Goal: Task Accomplishment & Management: Manage account settings

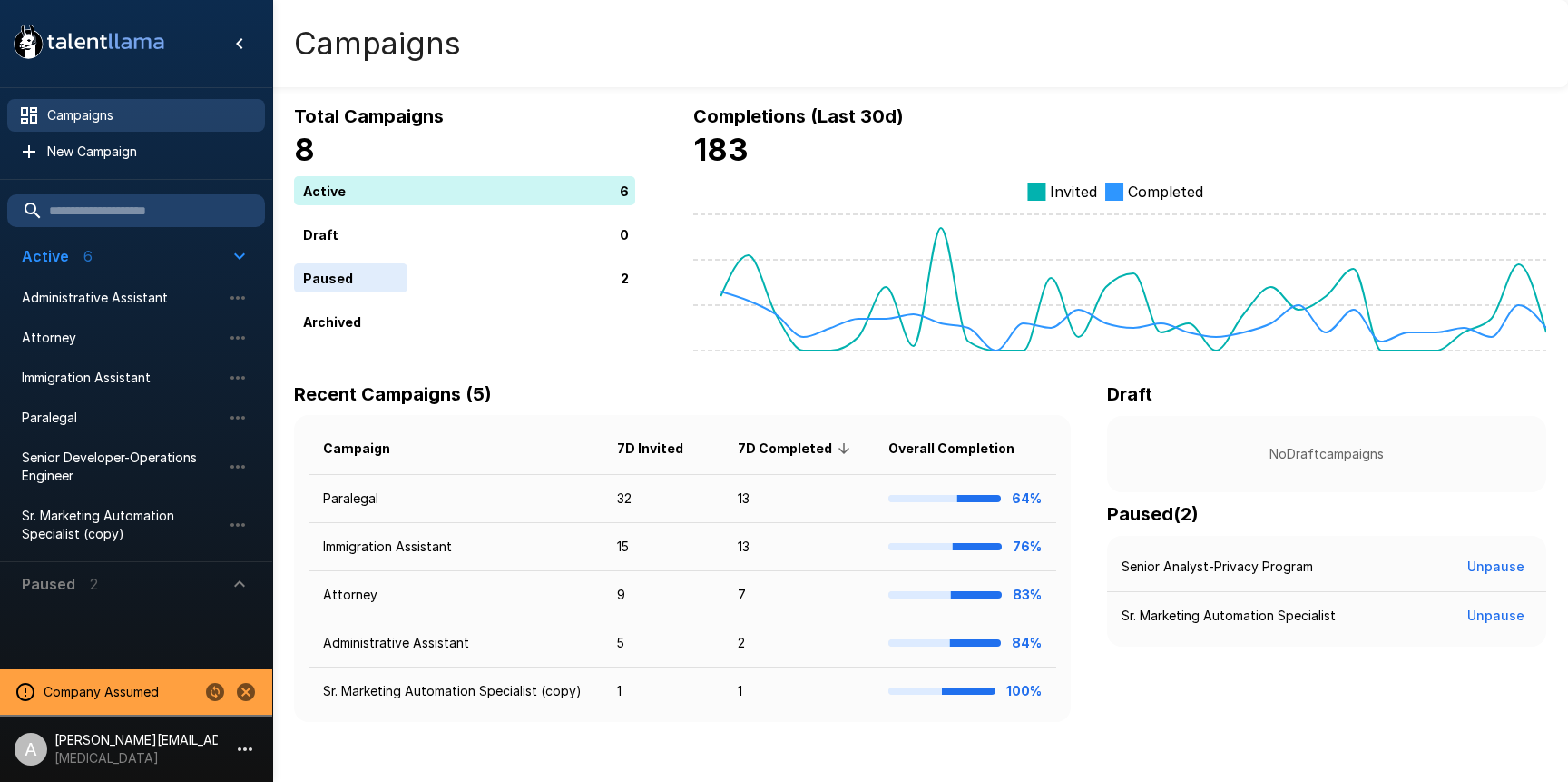
click at [98, 316] on li "Administrative Assistant" at bounding box center [136, 297] width 258 height 40
click at [240, 690] on icon "Stop assuming this company" at bounding box center [246, 692] width 18 height 18
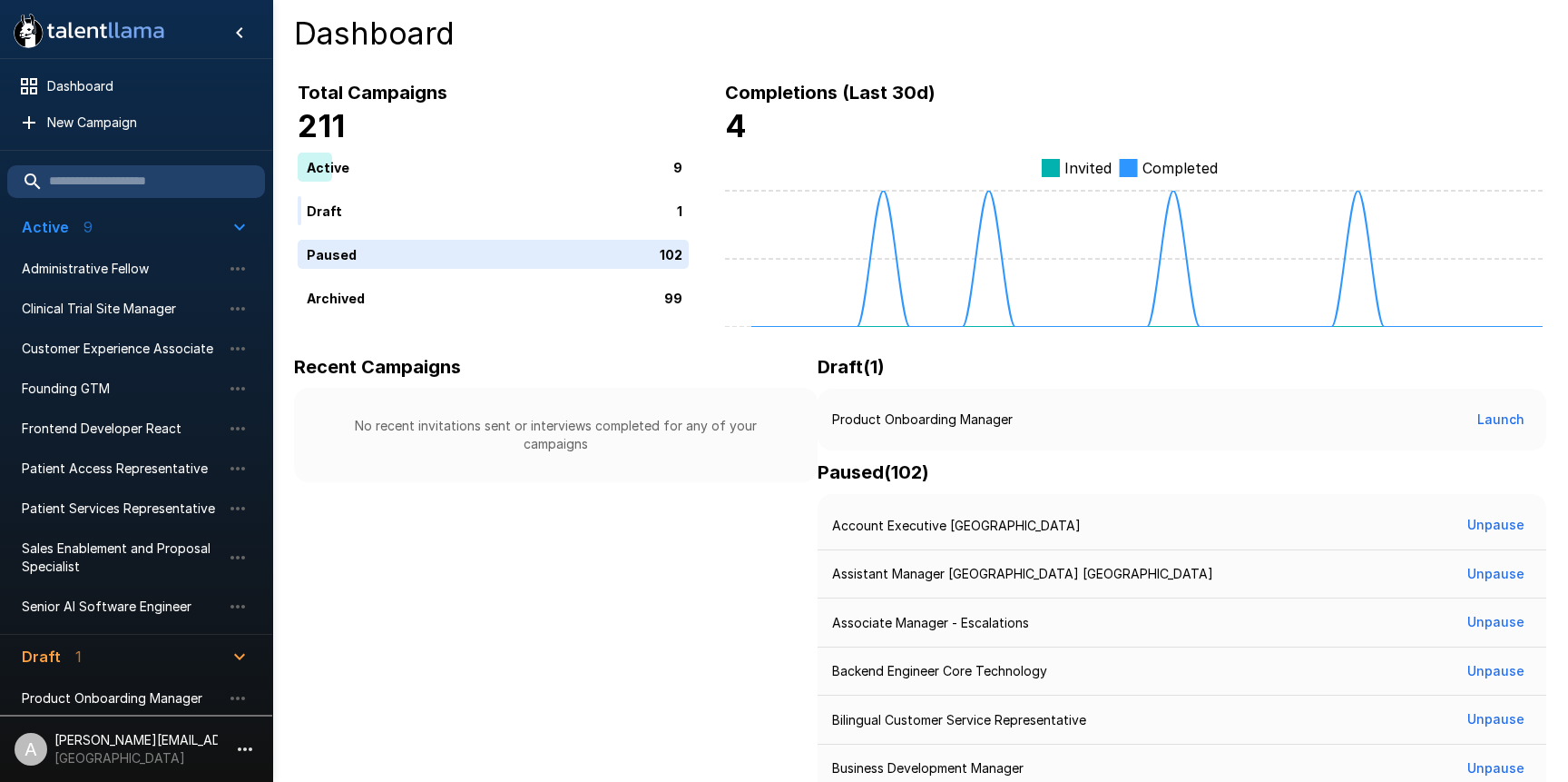
scroll to position [17, 0]
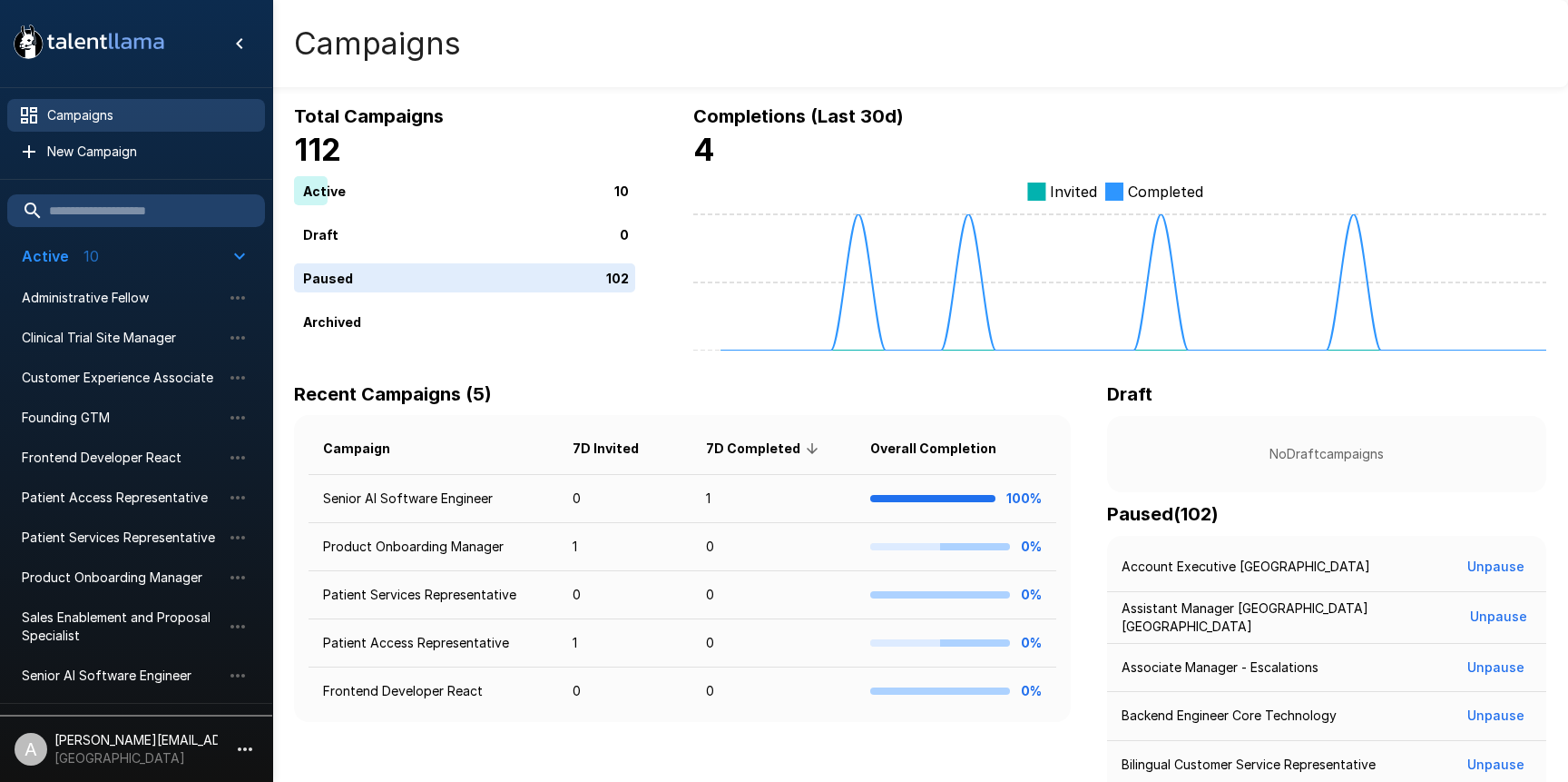
click at [152, 22] on icon ".st0{fill:#FFFFFF;} .st1{fill:#76a4ed;}" at bounding box center [89, 41] width 164 height 47
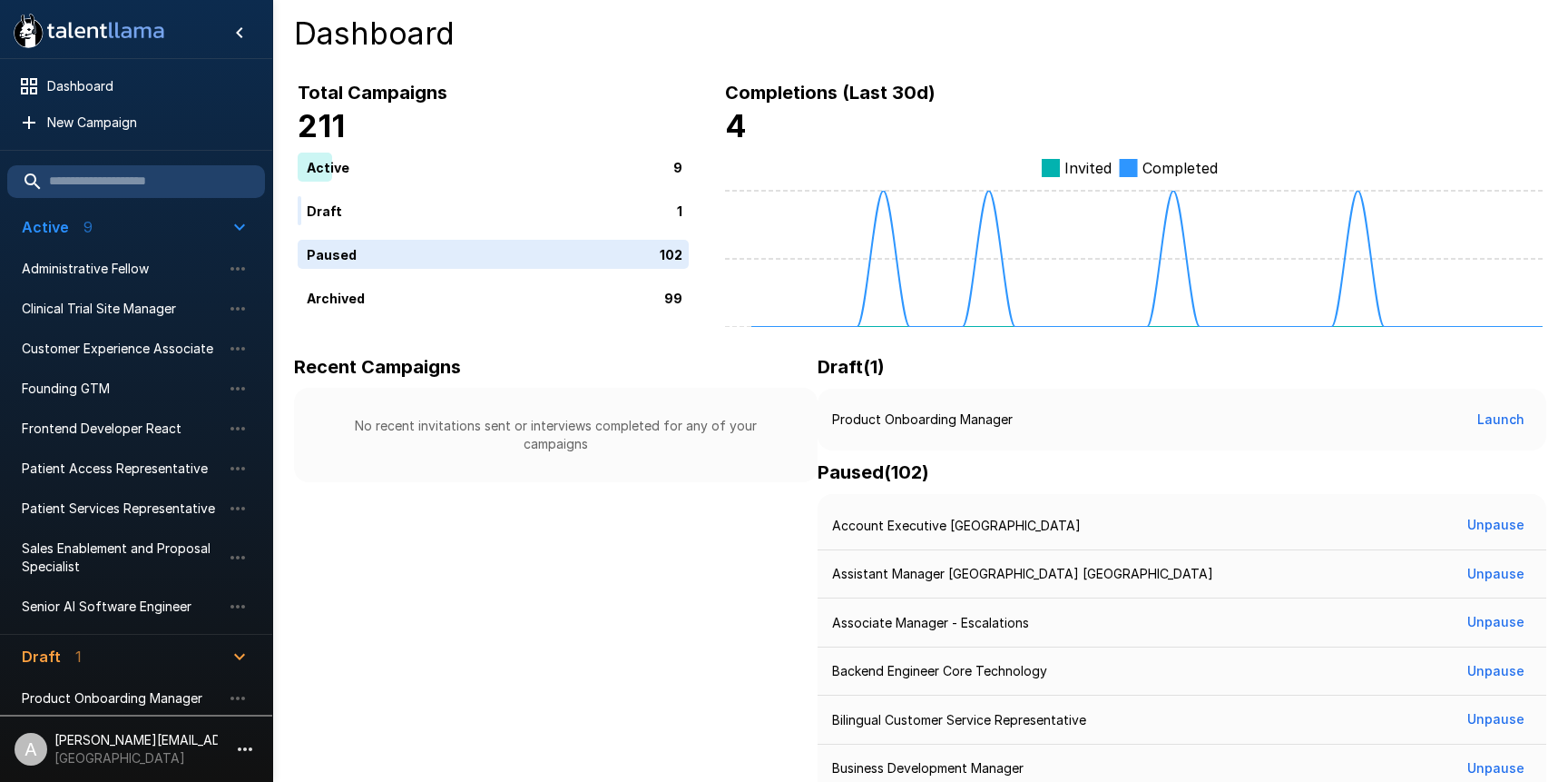
scroll to position [2, 0]
click at [101, 86] on span "Dashboard" at bounding box center [148, 86] width 203 height 18
click at [97, 30] on icon at bounding box center [93, 32] width 11 height 11
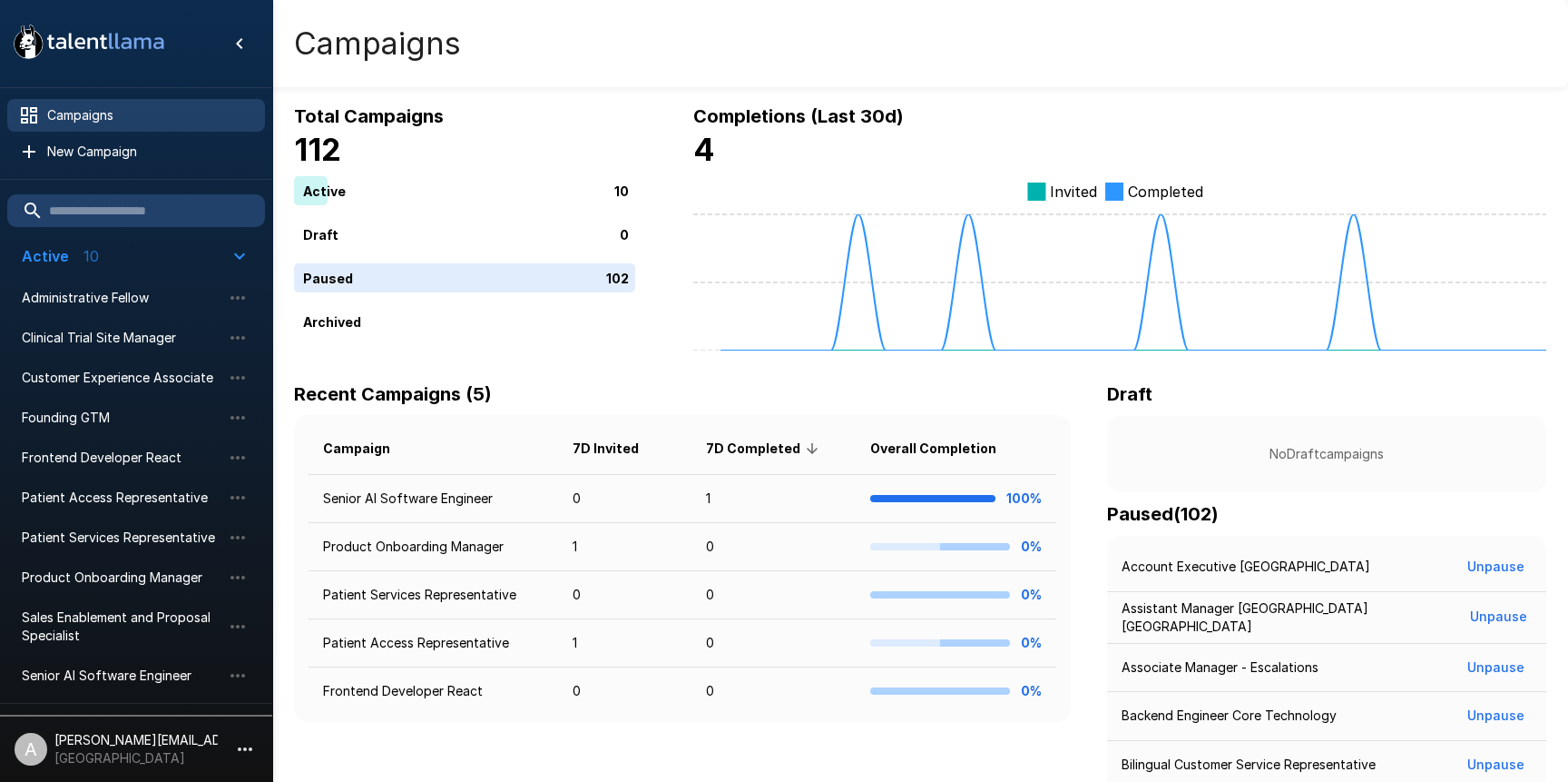
click at [108, 57] on icon ".st0{fill:#FFFFFF;} .st1{fill:#76a4ed;}" at bounding box center [89, 41] width 164 height 47
click at [248, 751] on icon "button" at bounding box center [245, 749] width 22 height 22
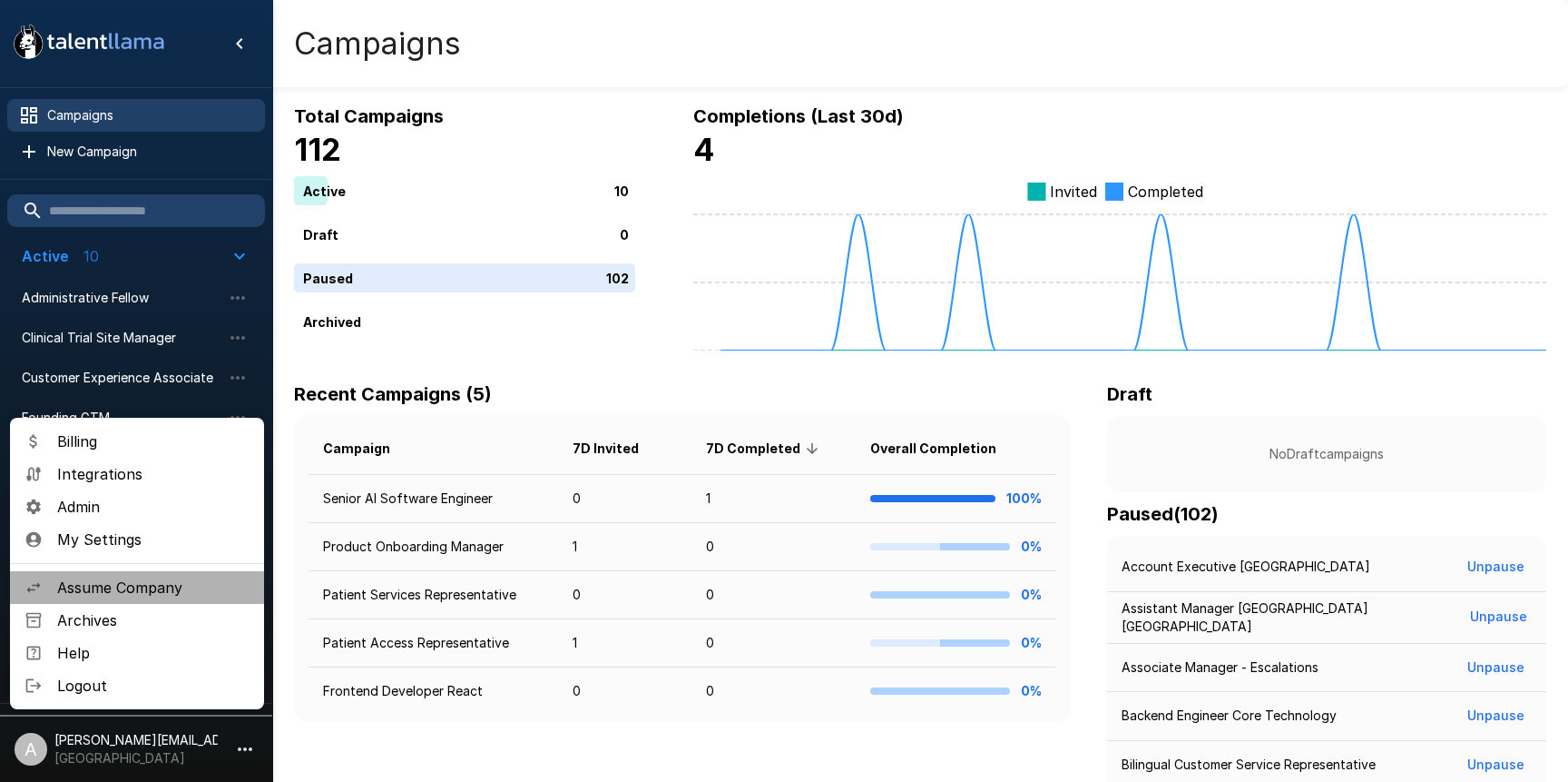
click at [119, 599] on li "Assume Company" at bounding box center [137, 587] width 254 height 33
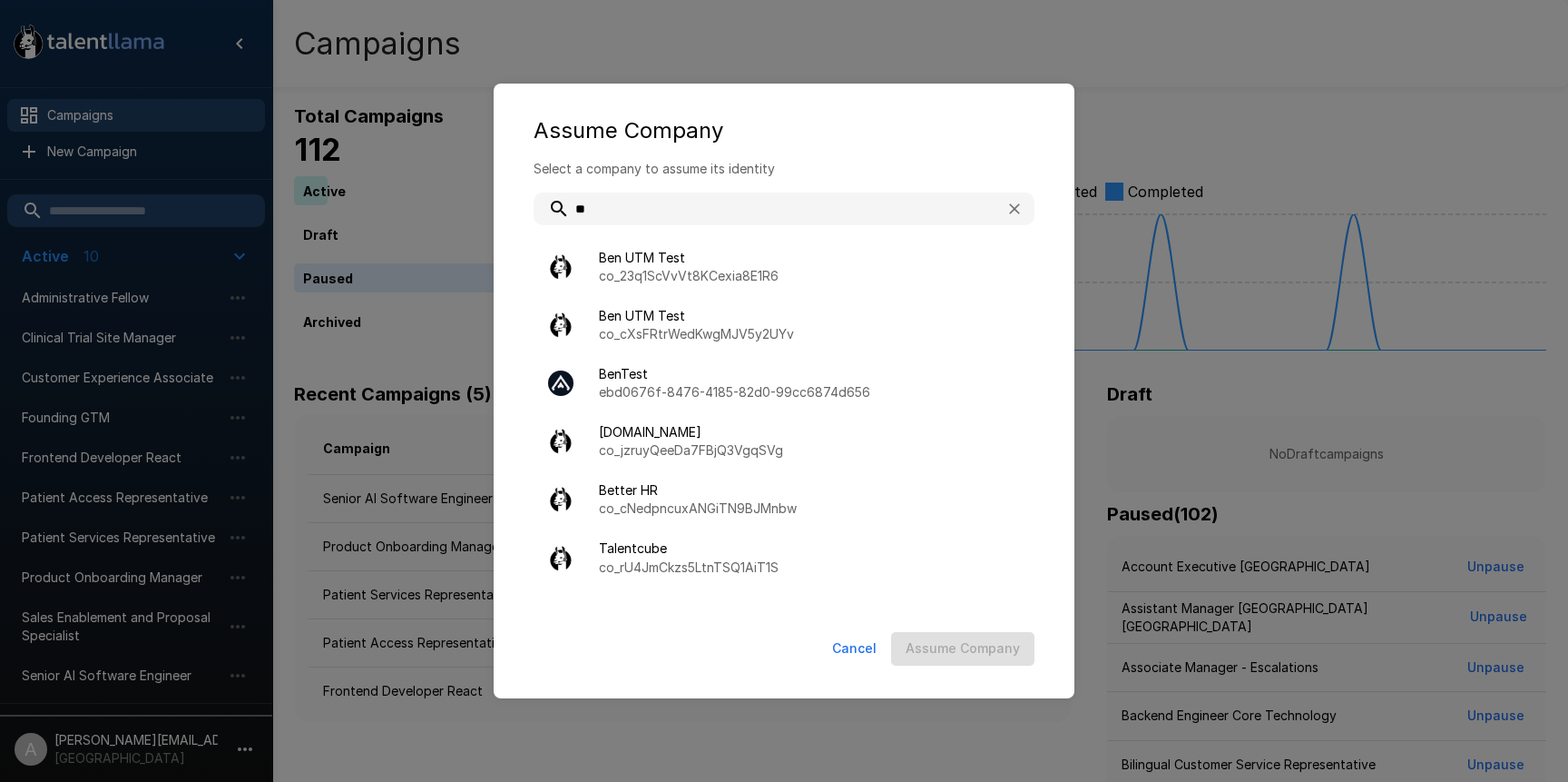
type input "*"
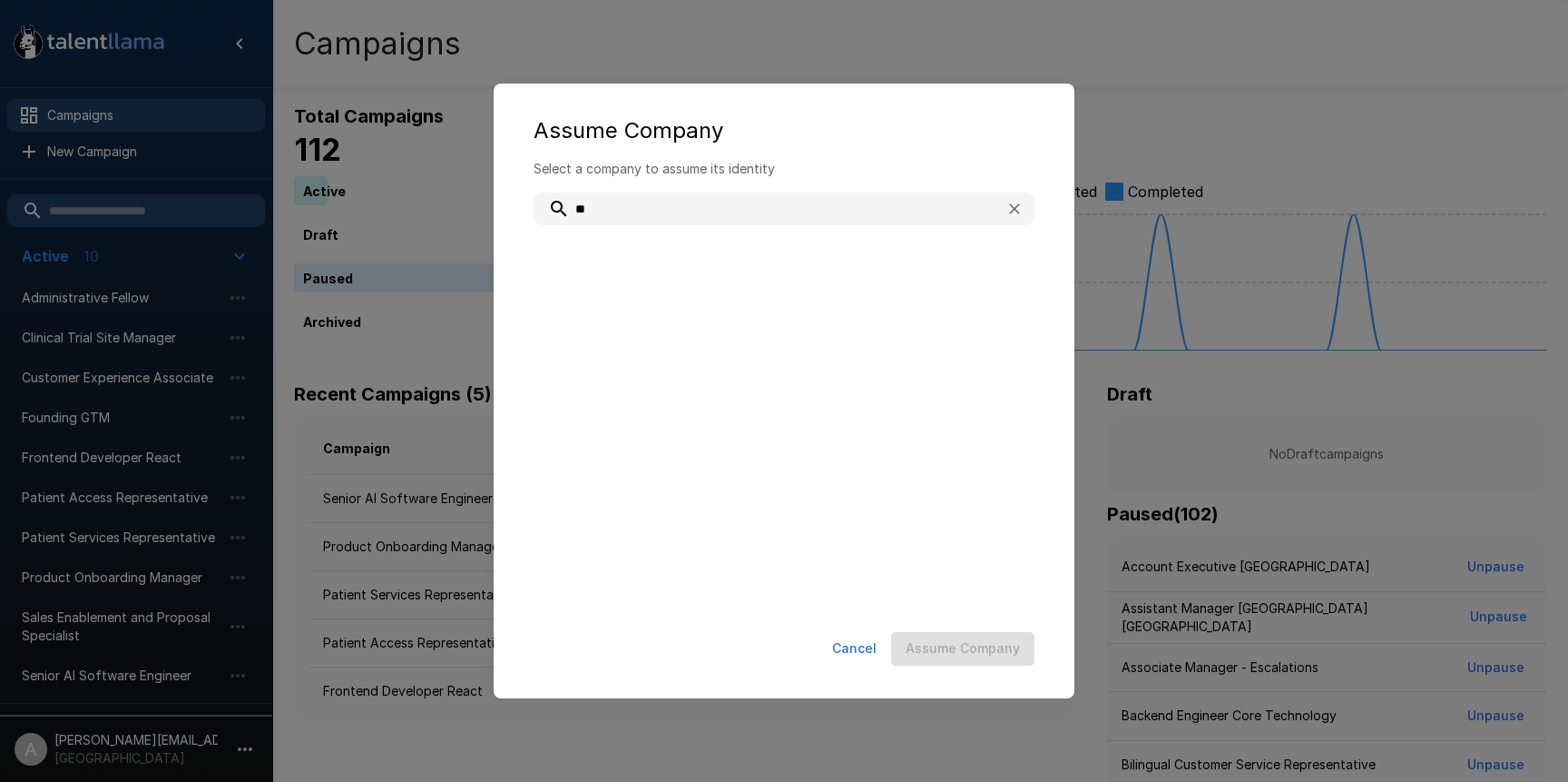
type input "*"
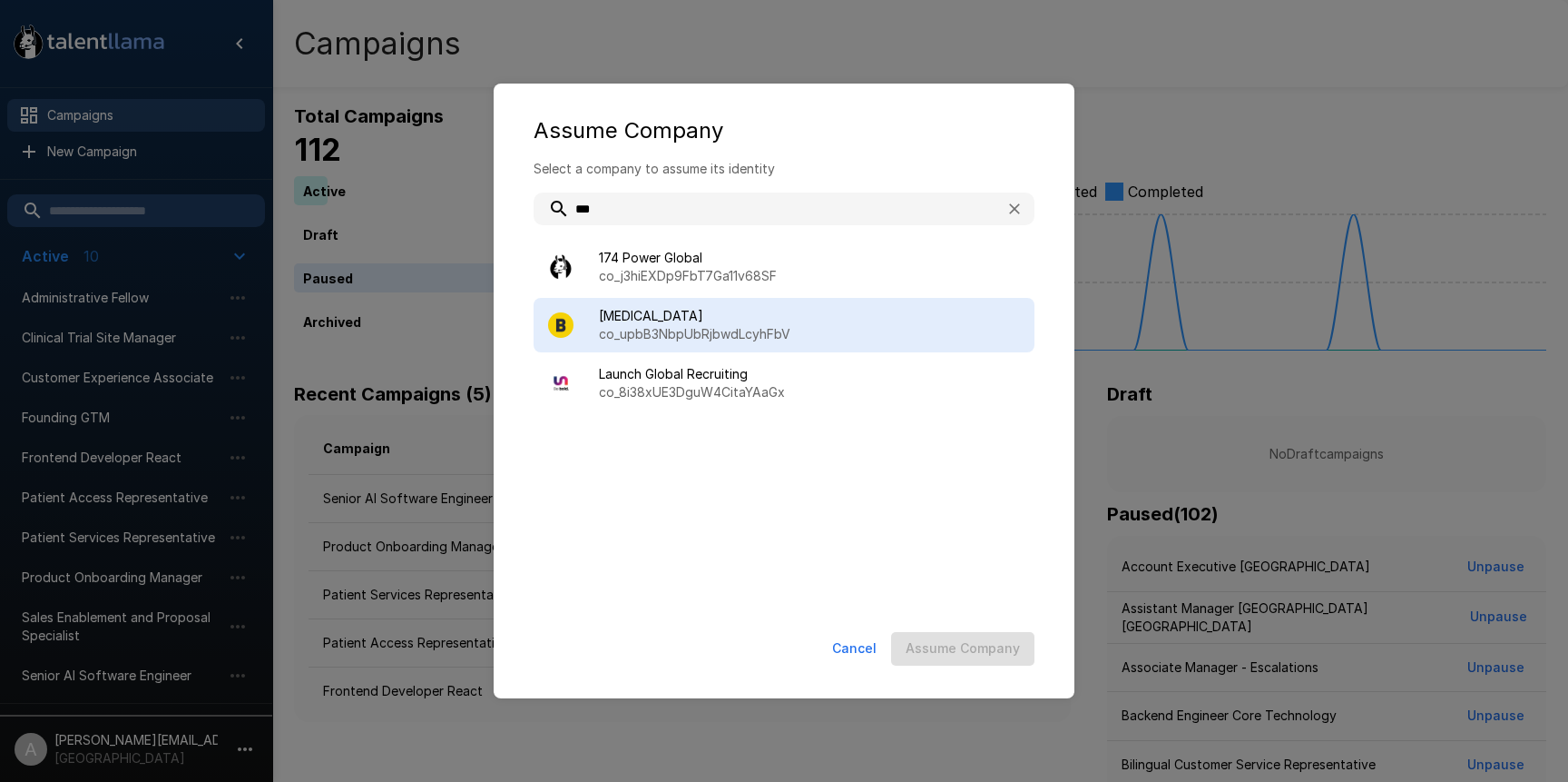
type input "***"
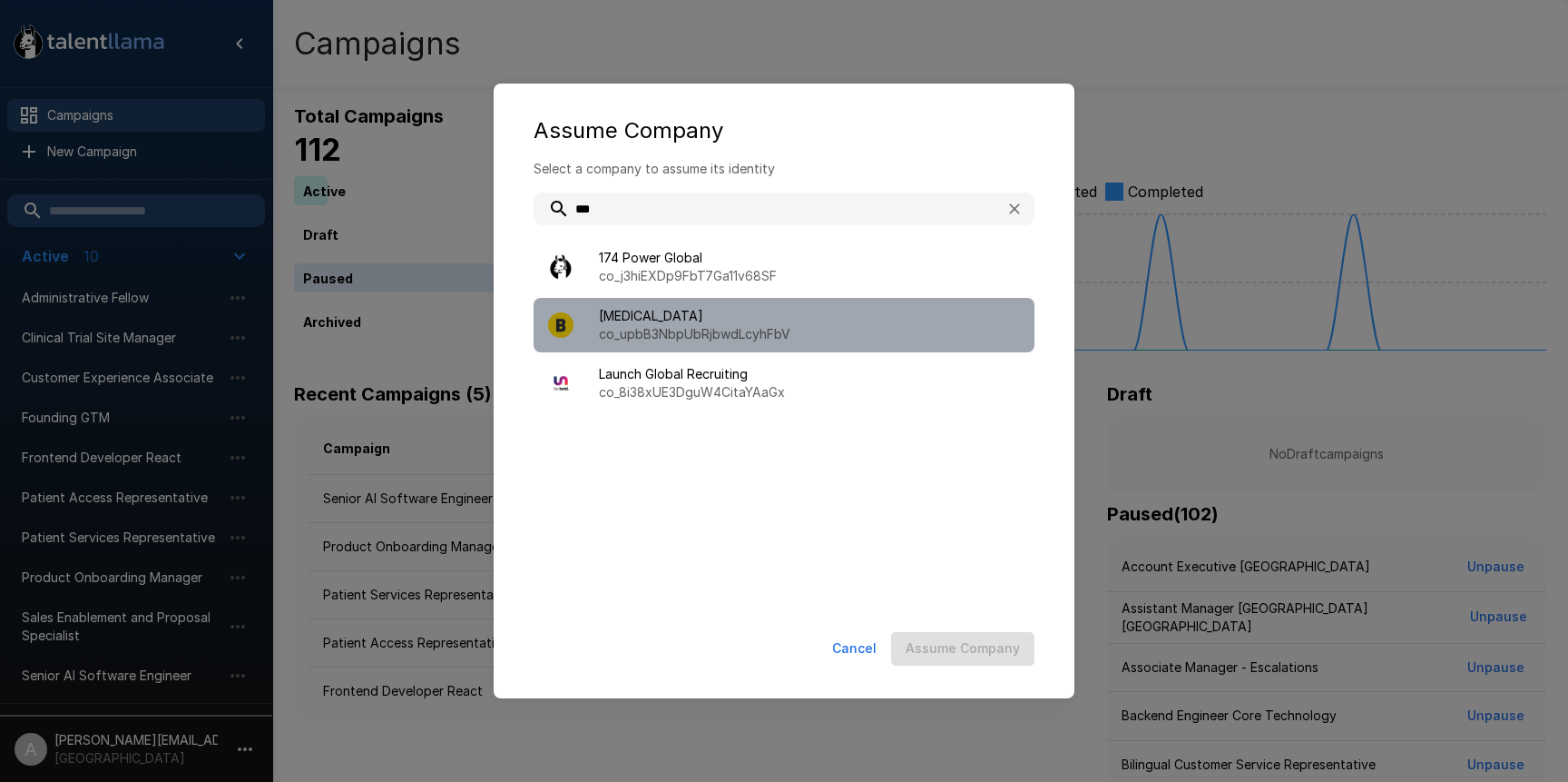
click at [728, 319] on span "BAL" at bounding box center [809, 316] width 421 height 18
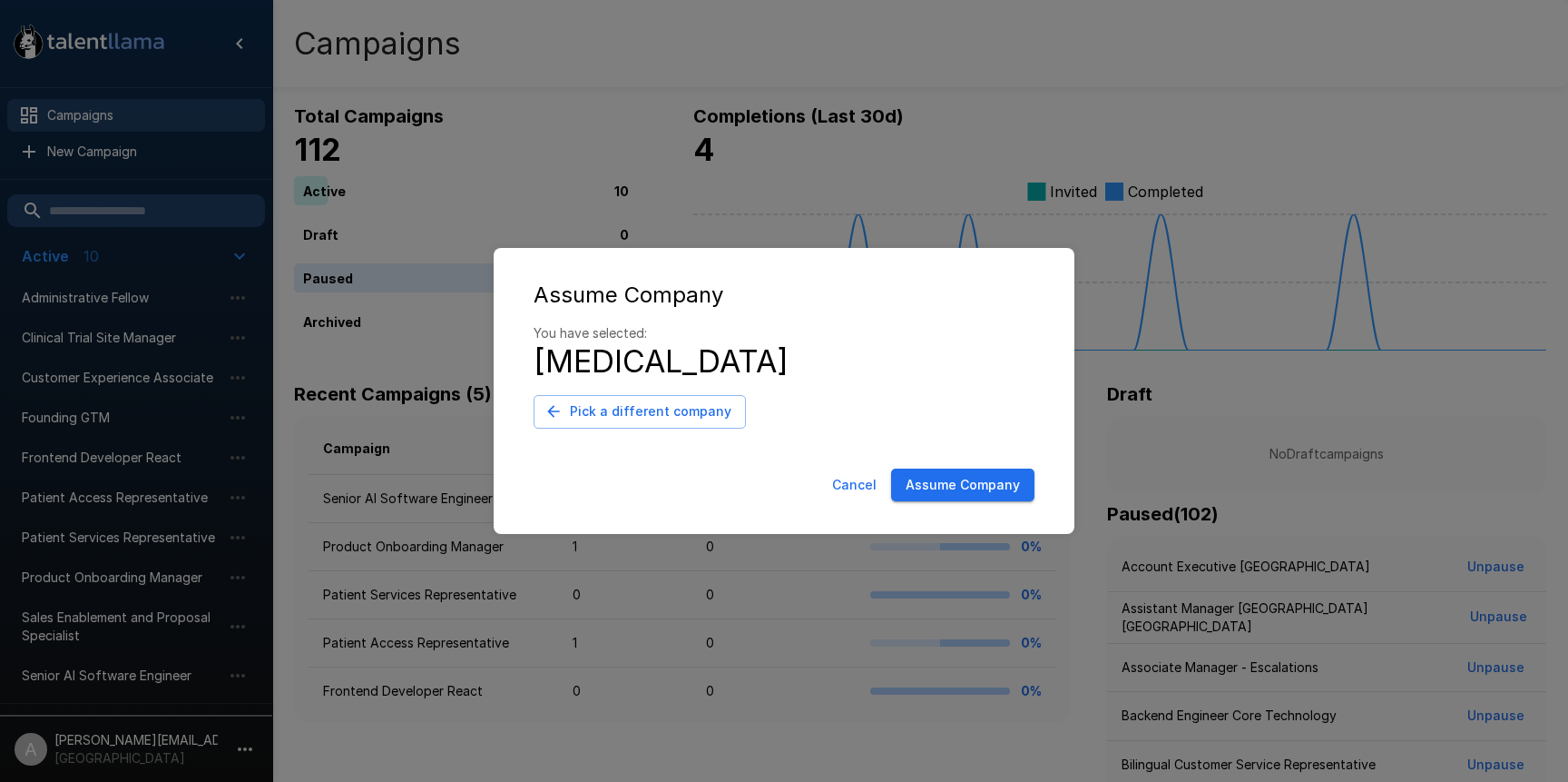
click at [950, 479] on button "Assume Company" at bounding box center [963, 485] width 143 height 34
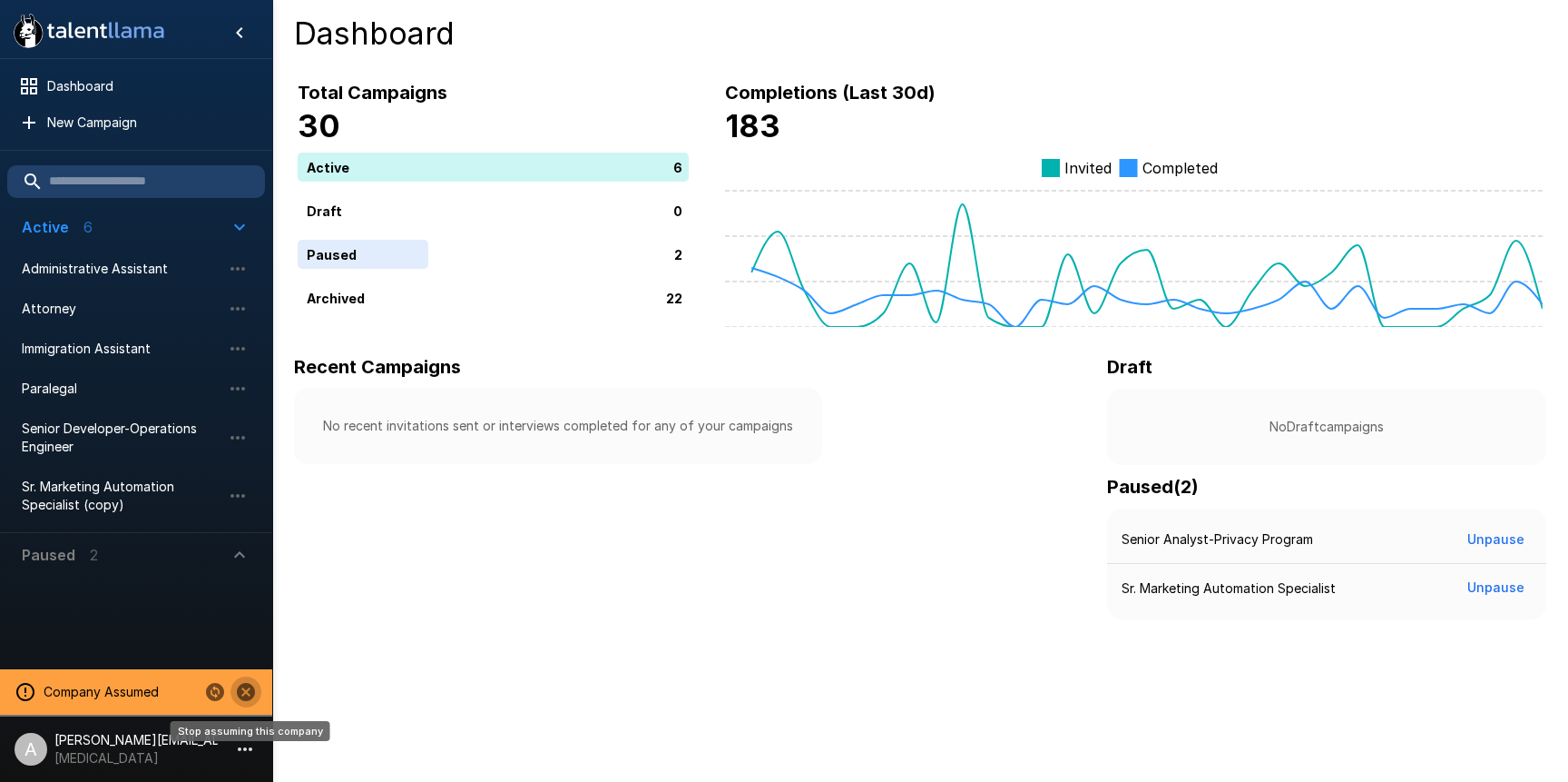
click at [242, 695] on icon "Stop assuming this company" at bounding box center [246, 692] width 18 height 18
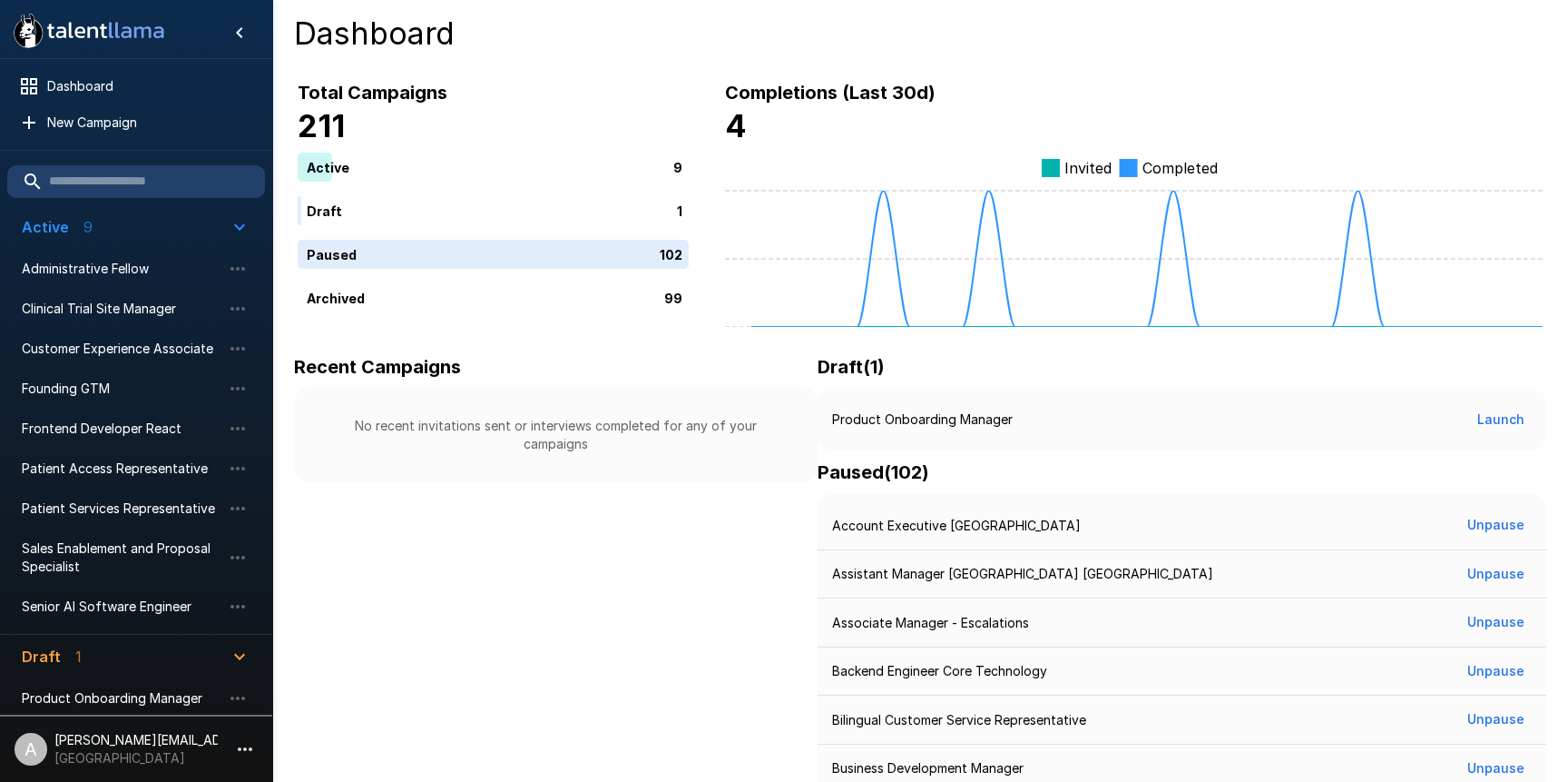
scroll to position [17, 0]
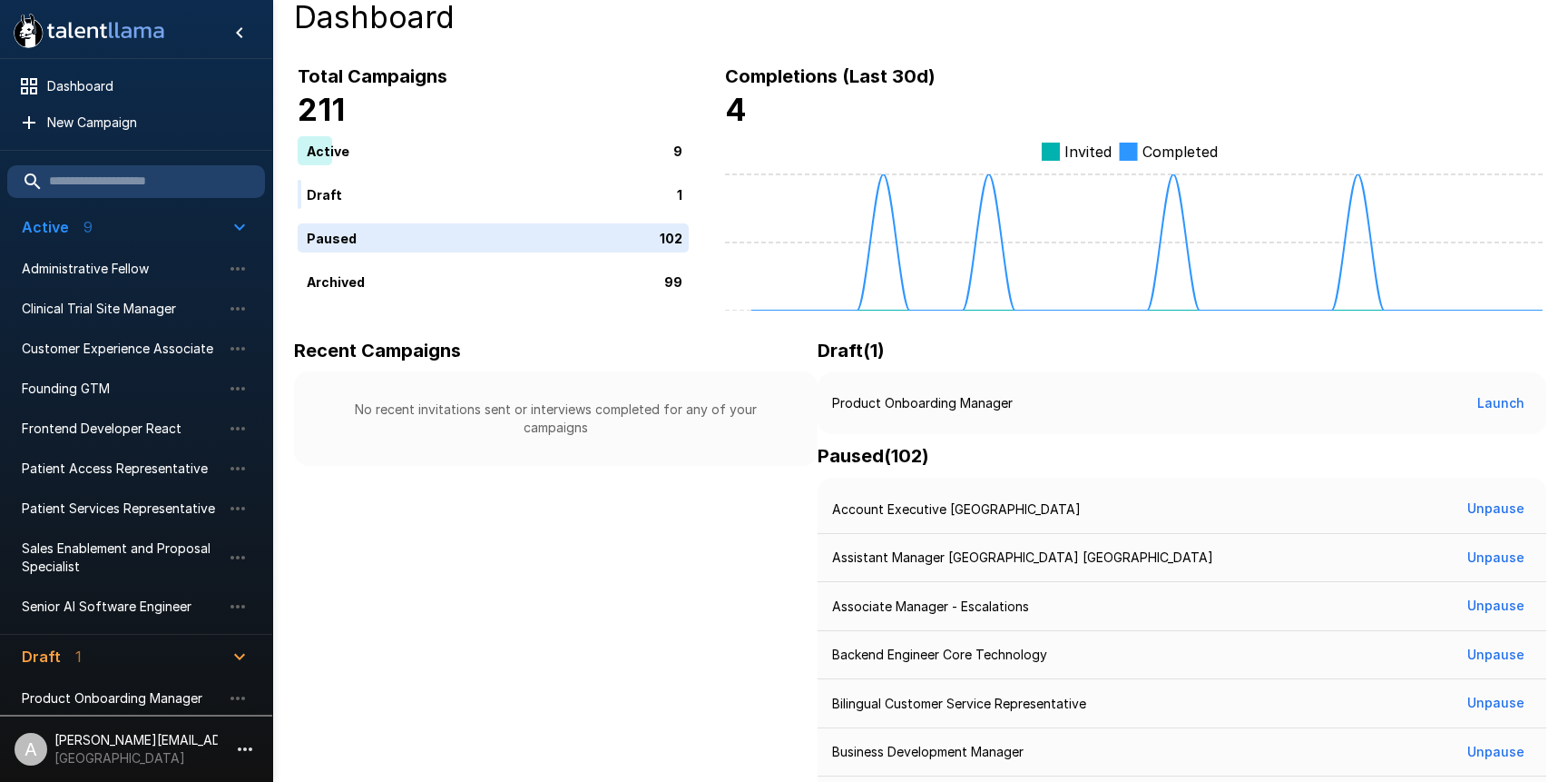
click at [240, 739] on icon "button" at bounding box center [245, 749] width 22 height 22
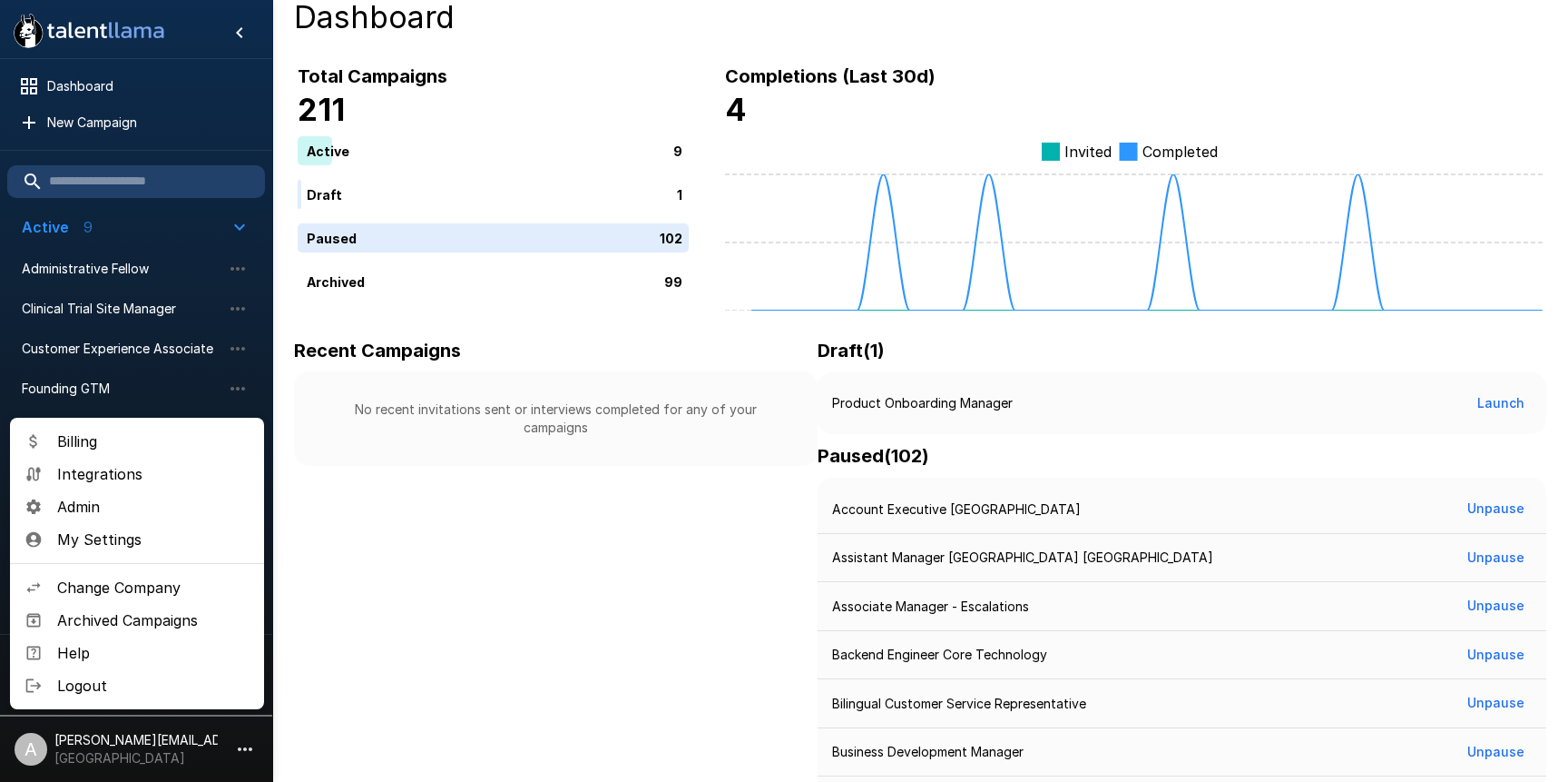
click at [177, 684] on span "Logout" at bounding box center [152, 686] width 192 height 22
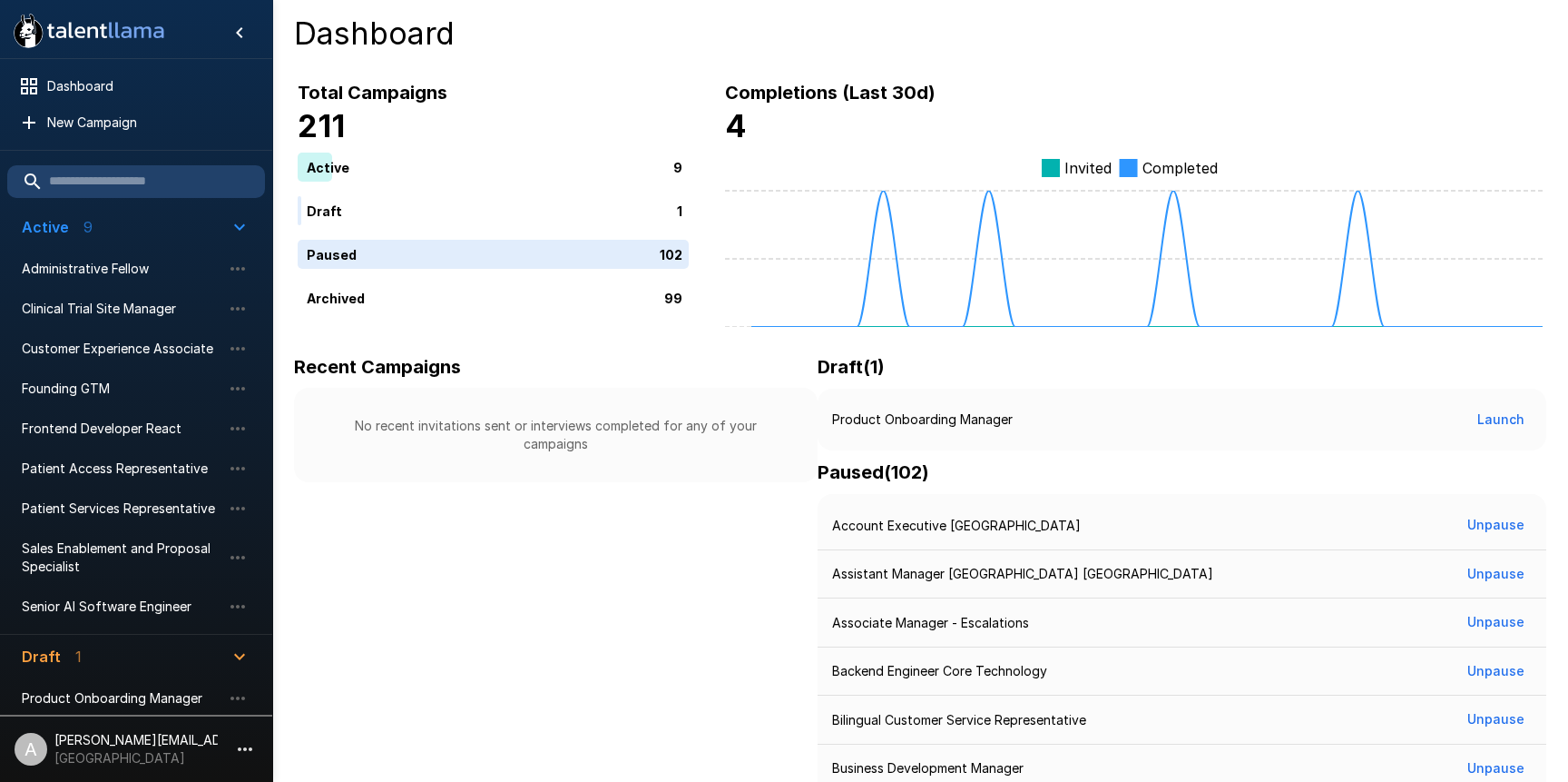
click at [244, 750] on icon "button" at bounding box center [245, 749] width 15 height 4
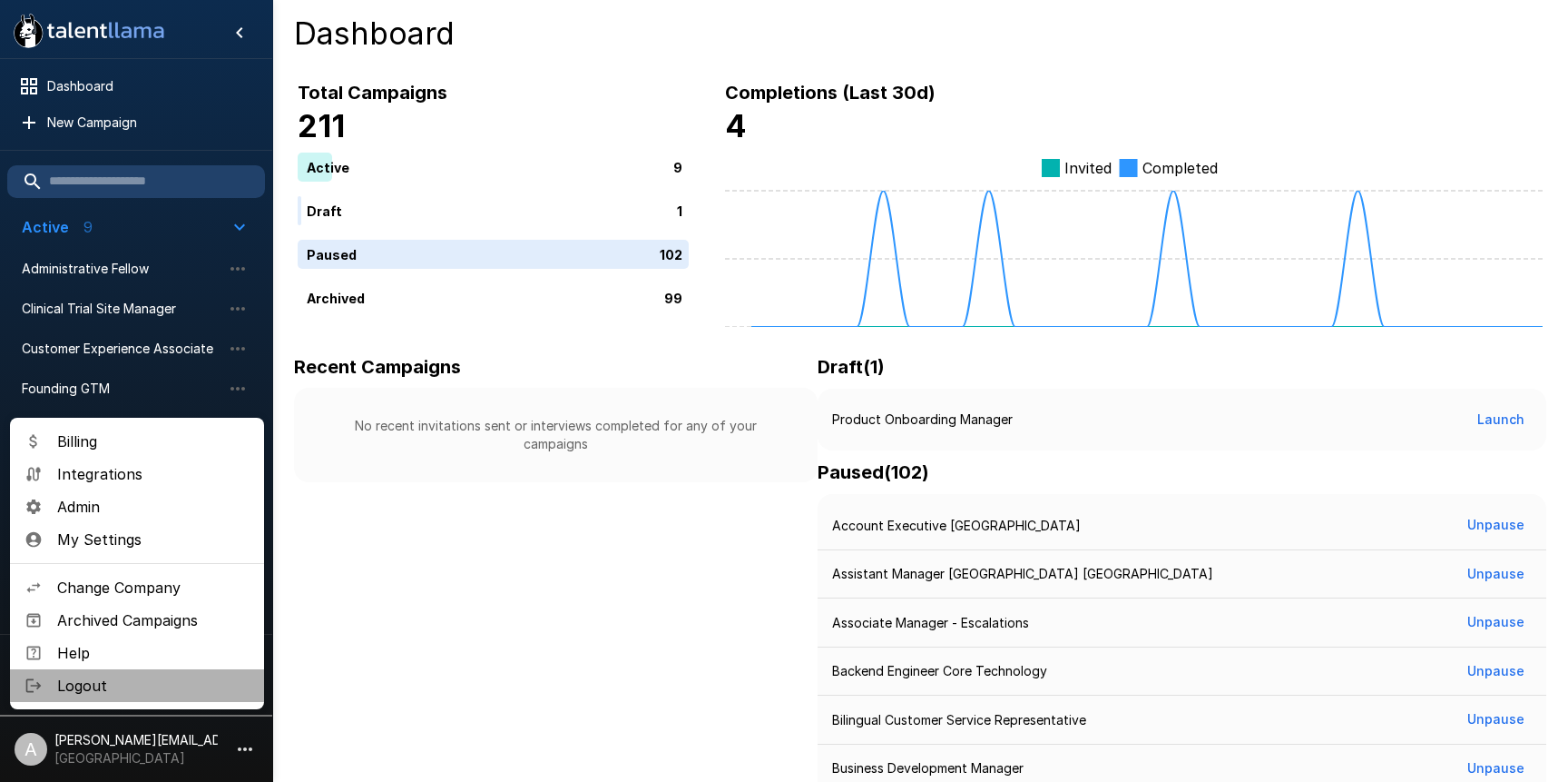
click at [129, 690] on span "Logout" at bounding box center [152, 686] width 192 height 22
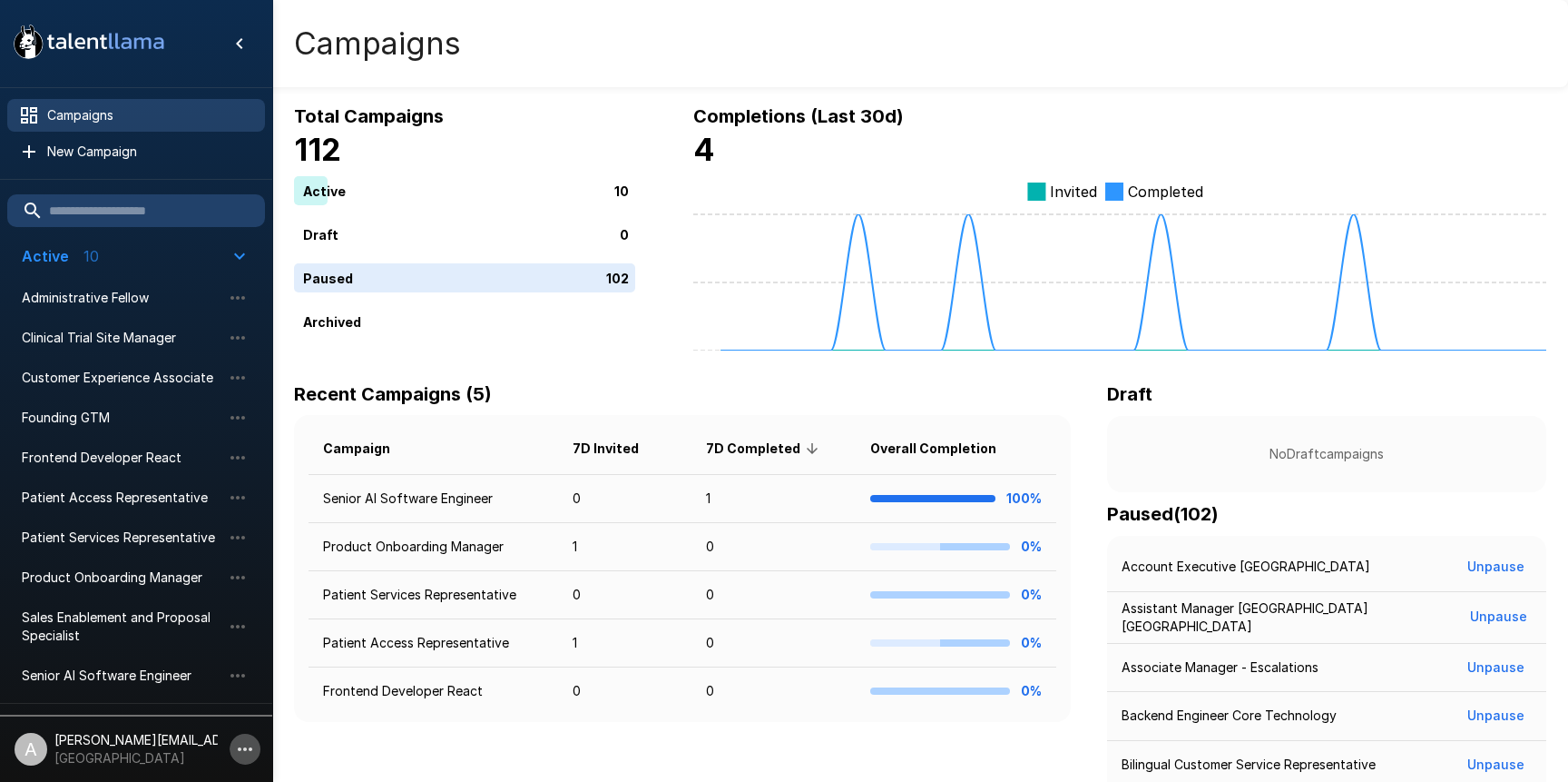
click at [247, 751] on icon "button" at bounding box center [245, 749] width 22 height 22
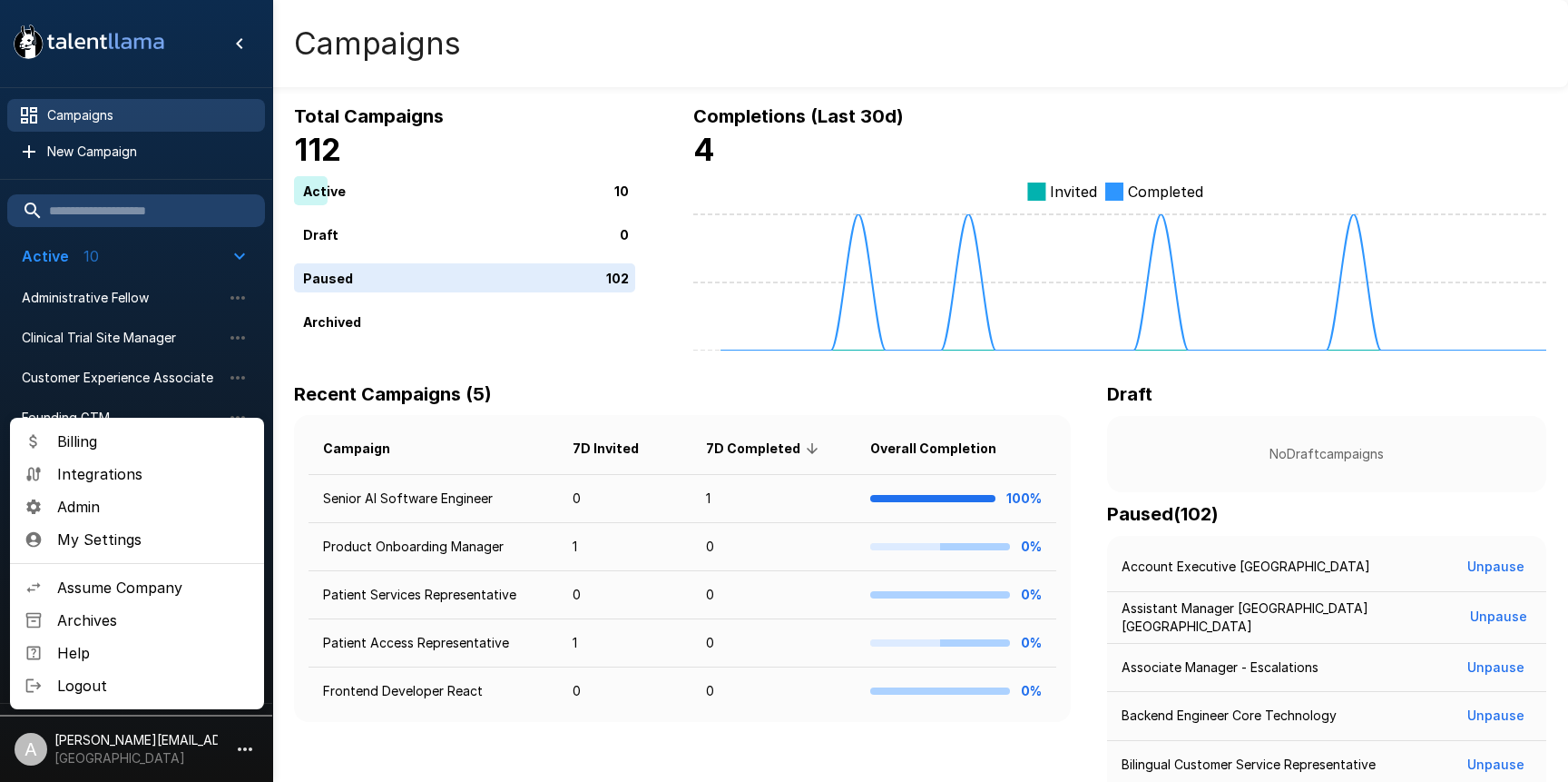
click at [132, 581] on span "Assume Company" at bounding box center [152, 587] width 192 height 22
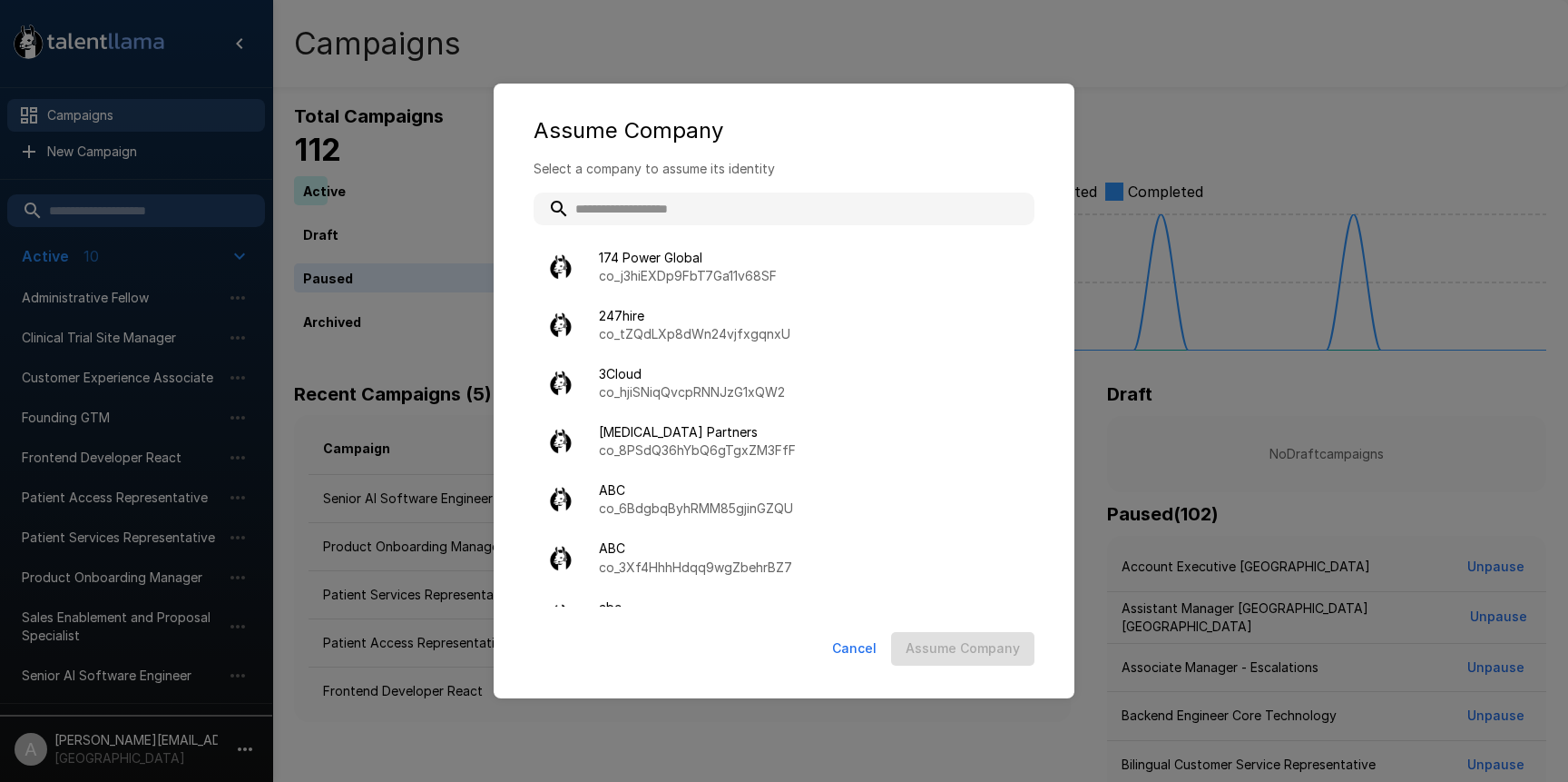
click at [715, 217] on input "text" at bounding box center [784, 209] width 501 height 33
type input "*"
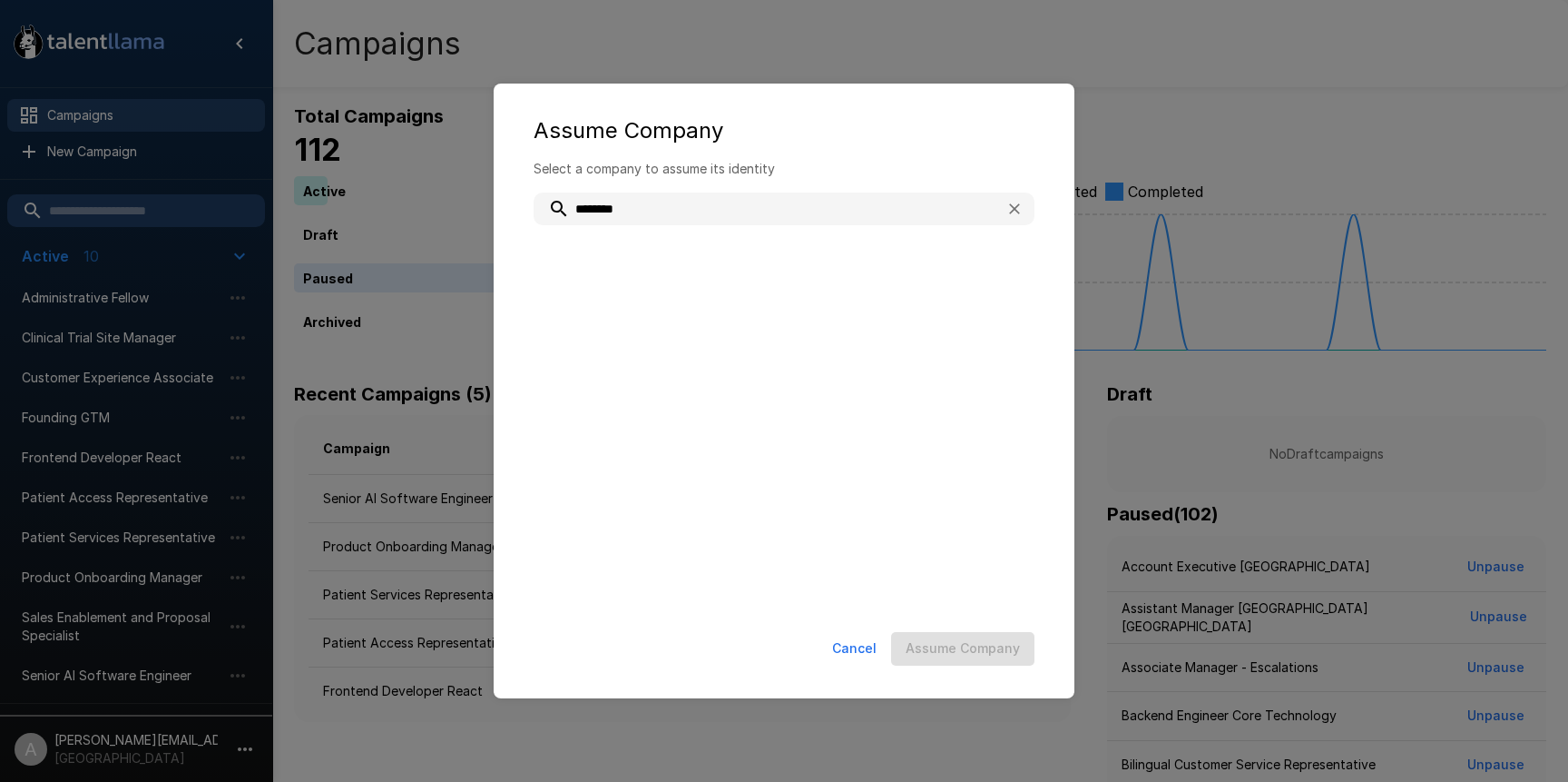
drag, startPoint x: 670, startPoint y: 214, endPoint x: 536, endPoint y: 192, distance: 135.8
click at [537, 192] on div "********" at bounding box center [784, 209] width 501 height 33
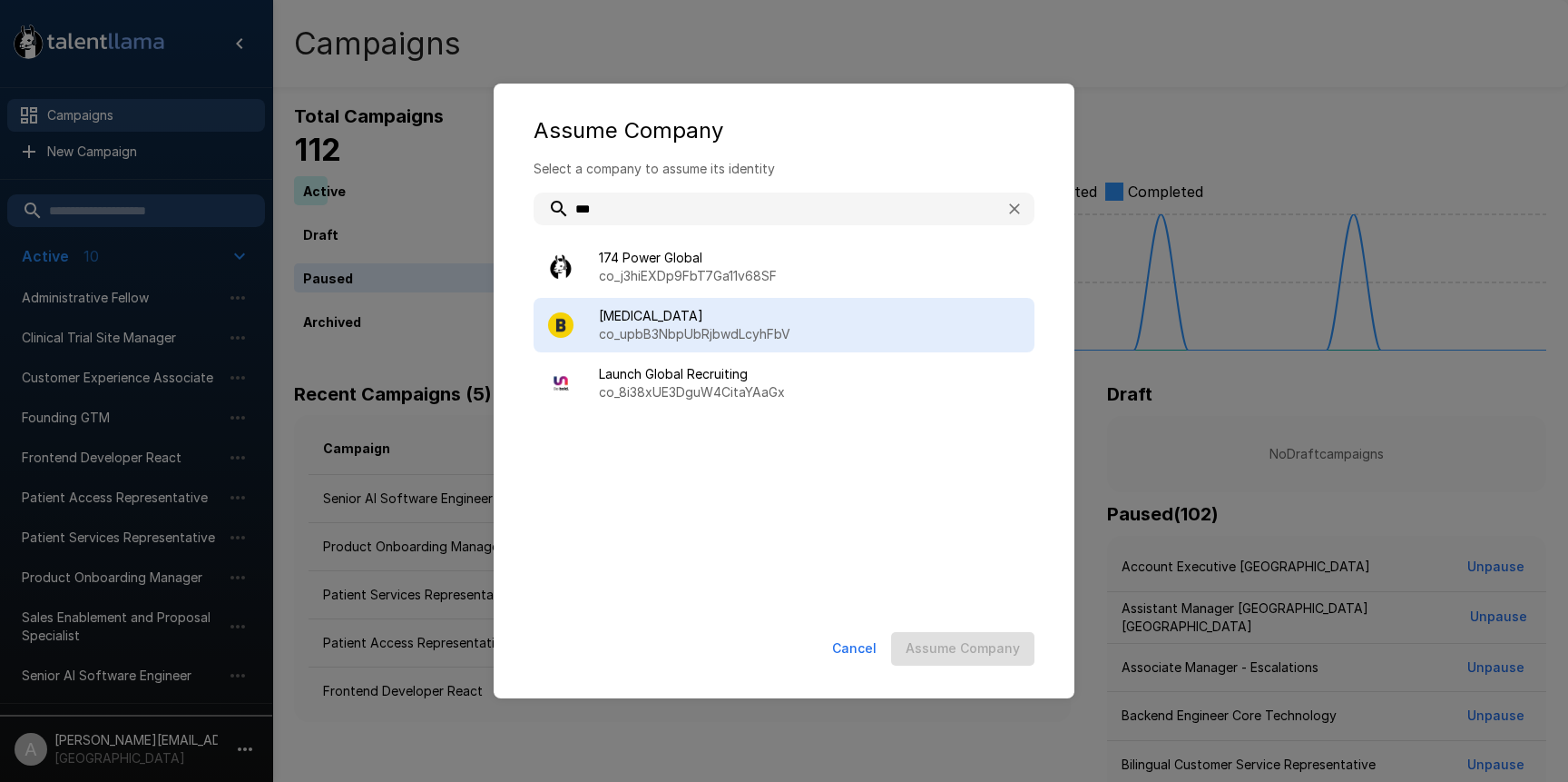
type input "***"
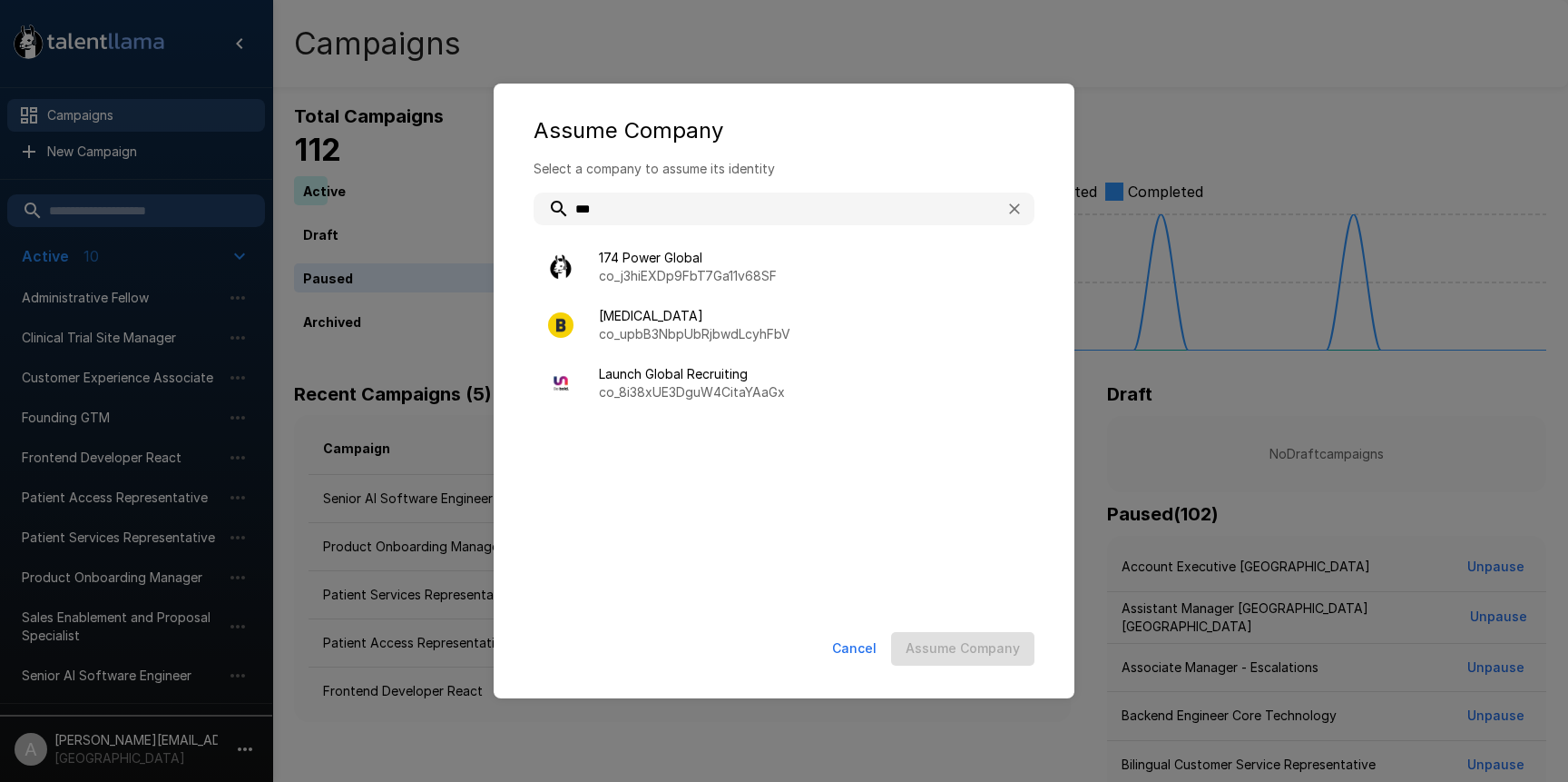
click at [621, 307] on span "[MEDICAL_DATA]" at bounding box center [809, 316] width 421 height 18
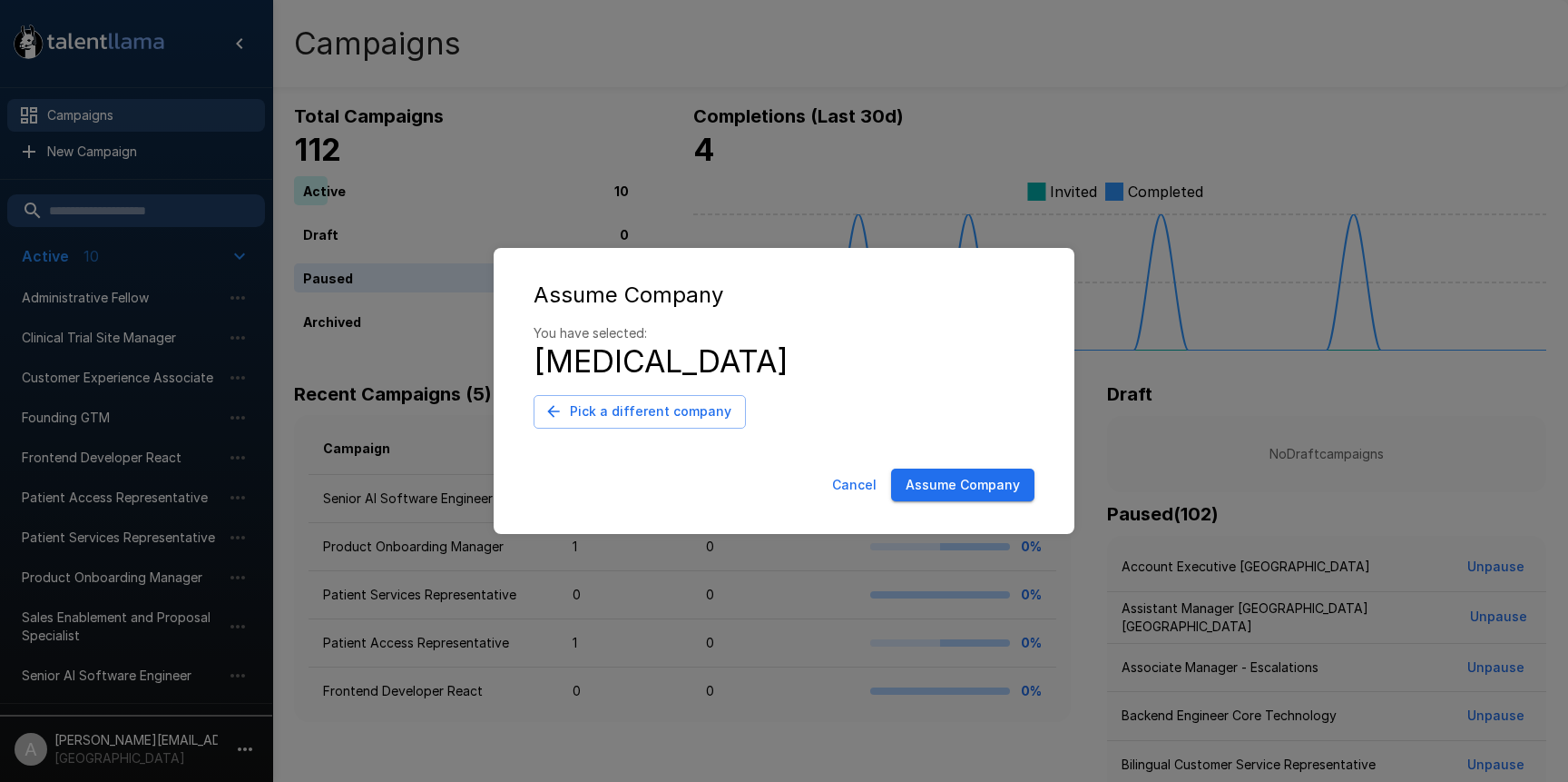
click at [933, 487] on button "Assume Company" at bounding box center [963, 485] width 143 height 34
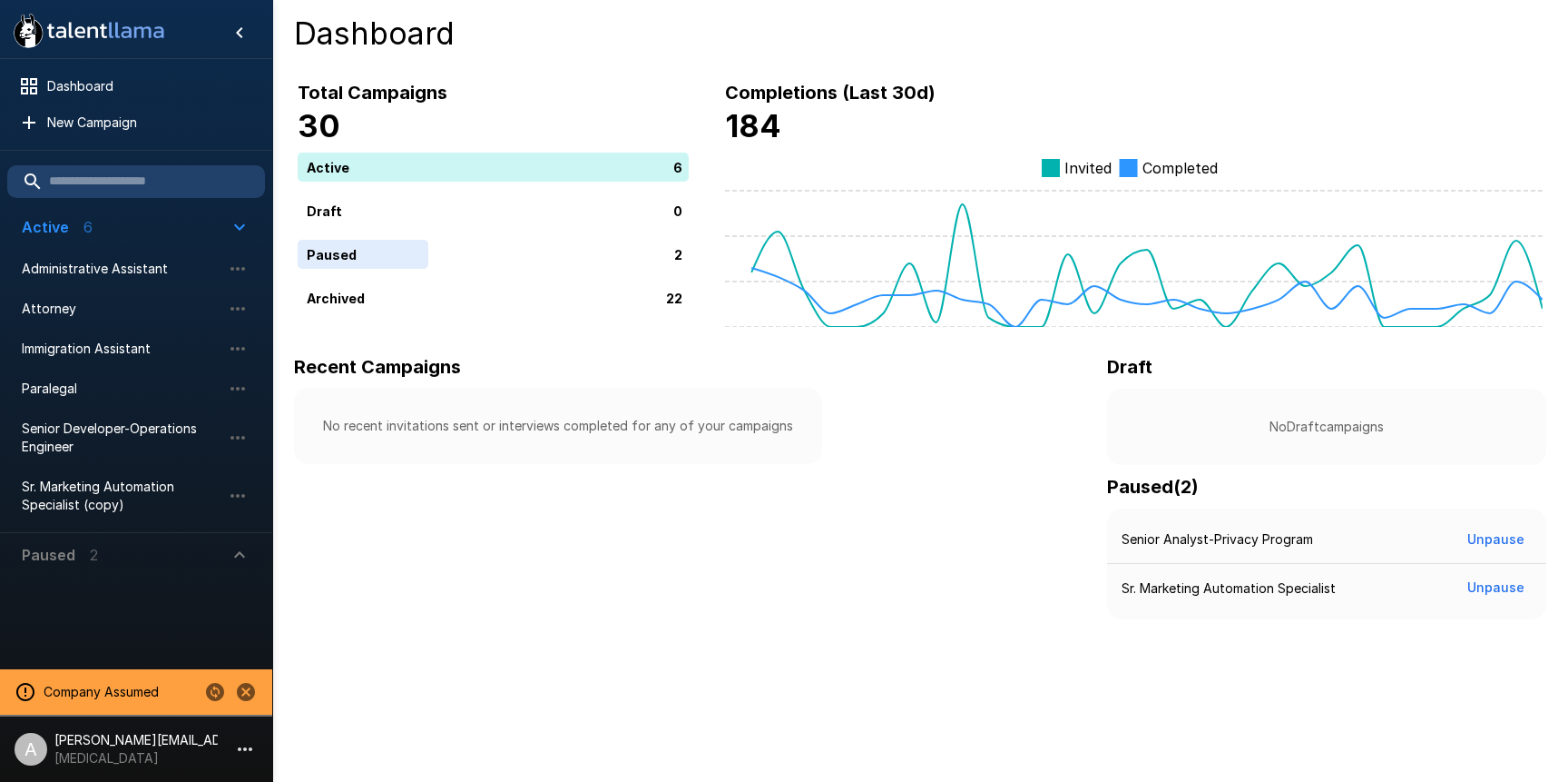
click at [551, 436] on div "No recent invitations sent or interviews completed for any of your campaigns" at bounding box center [558, 425] width 528 height 76
click at [1044, 89] on h6 "Completions (Last 30d)" at bounding box center [1134, 93] width 818 height 29
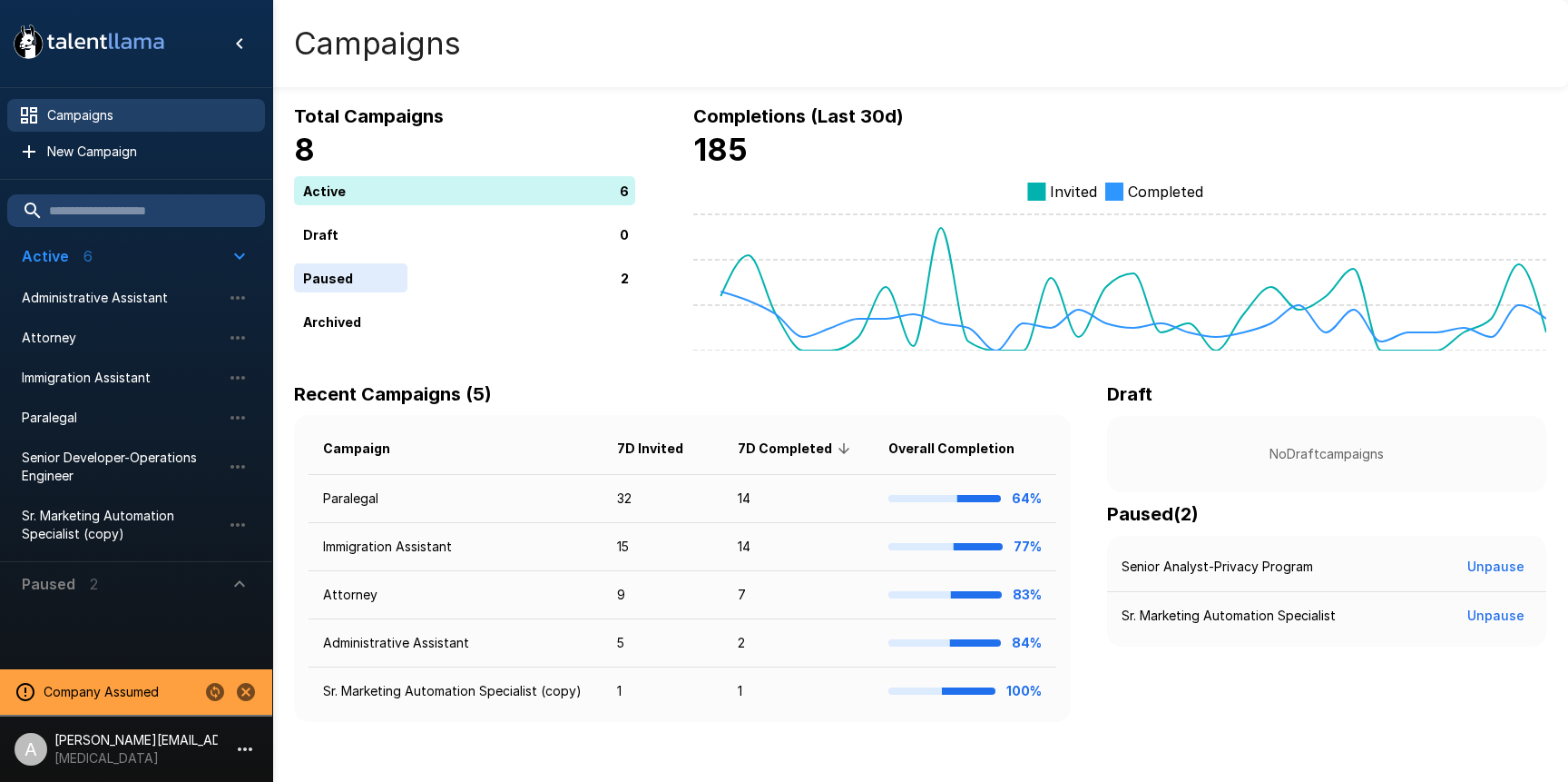
click at [654, 391] on h6 "Recent Campaigns (5)" at bounding box center [668, 394] width 748 height 29
click at [250, 689] on icon "Stop assuming this company" at bounding box center [246, 692] width 18 height 18
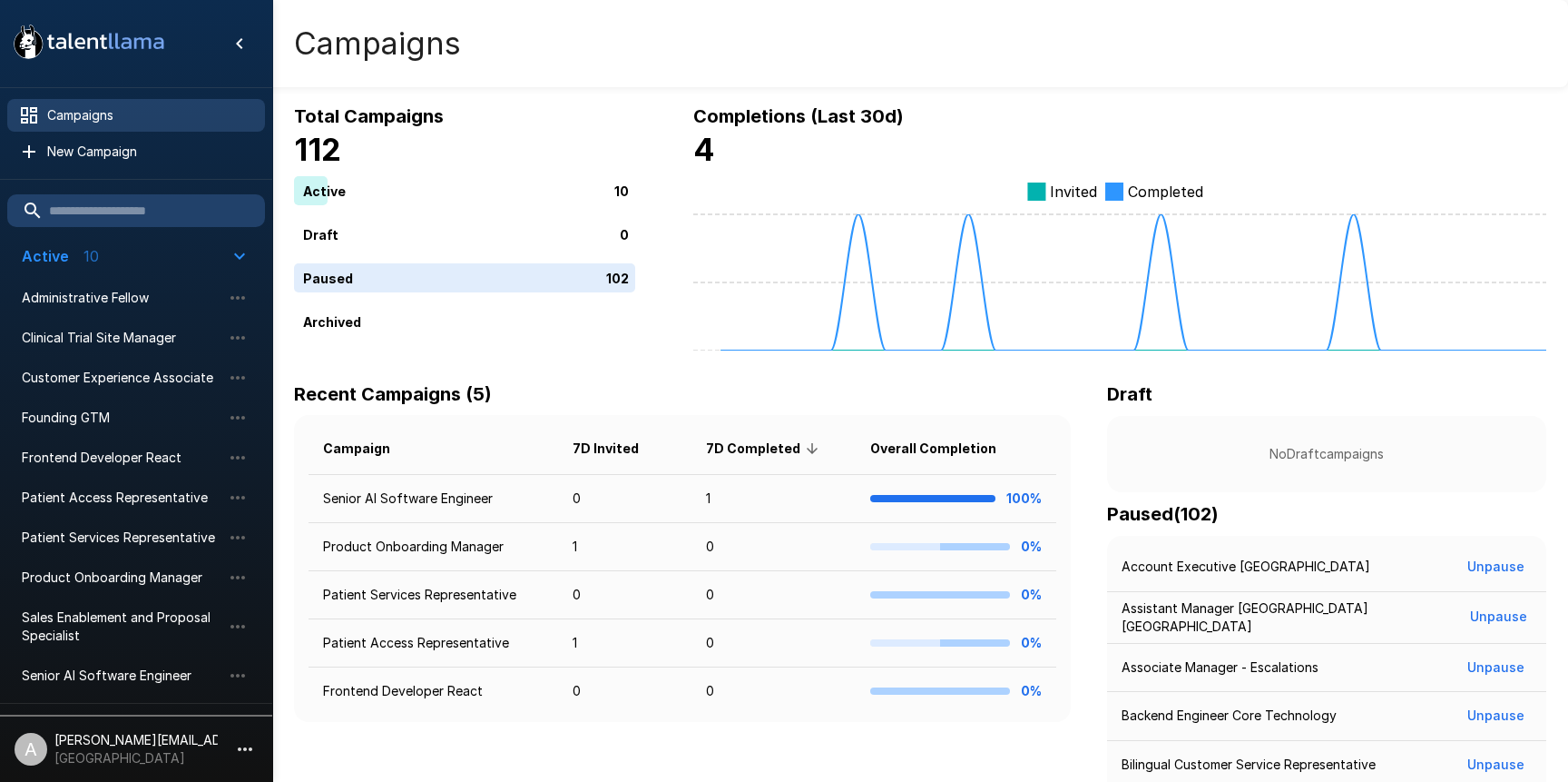
click at [221, 744] on li "A adam+prodtest1@talentllama.com Juniper Square" at bounding box center [136, 745] width 272 height 58
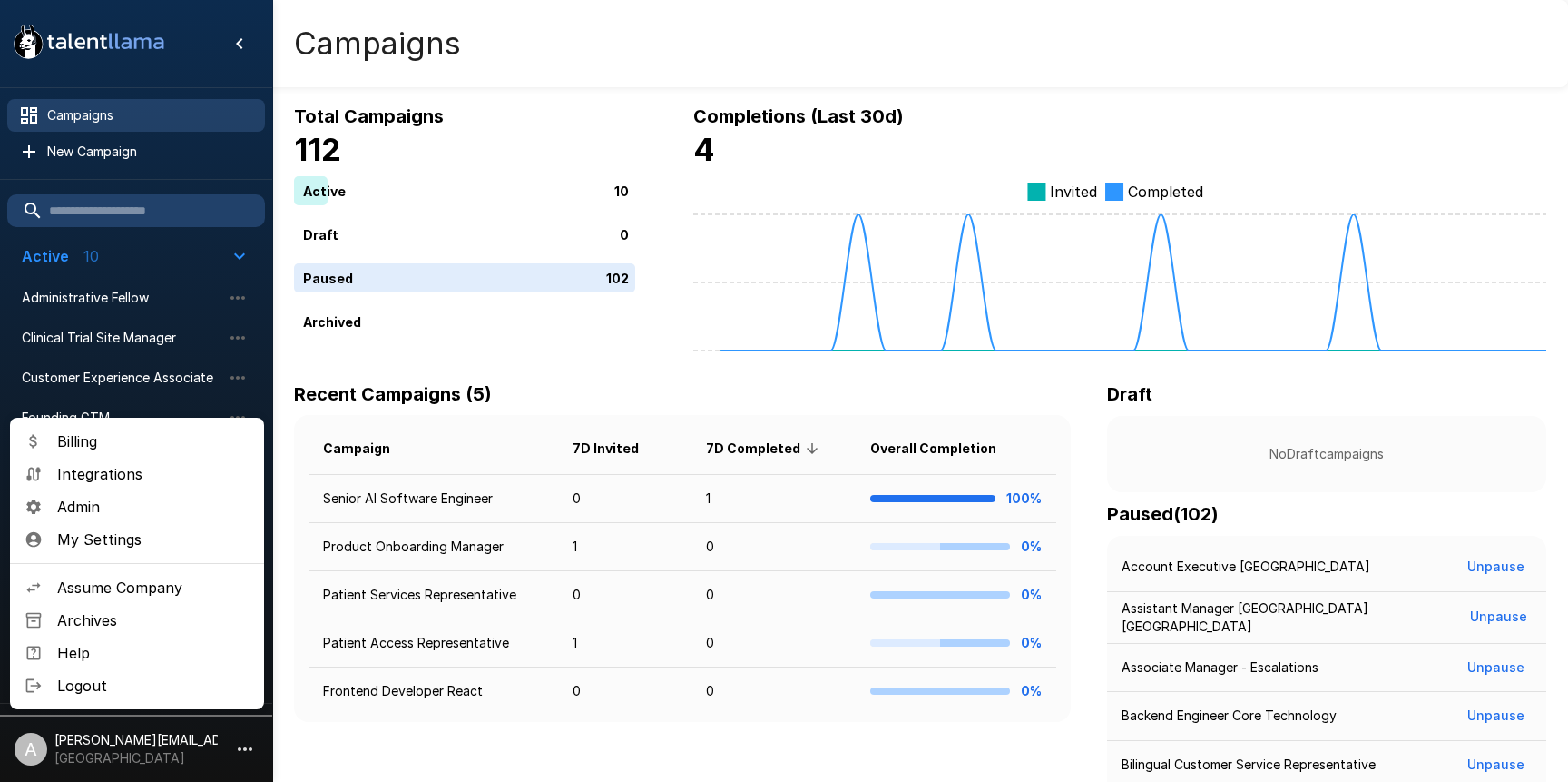
click at [150, 581] on span "Assume Company" at bounding box center [152, 587] width 192 height 22
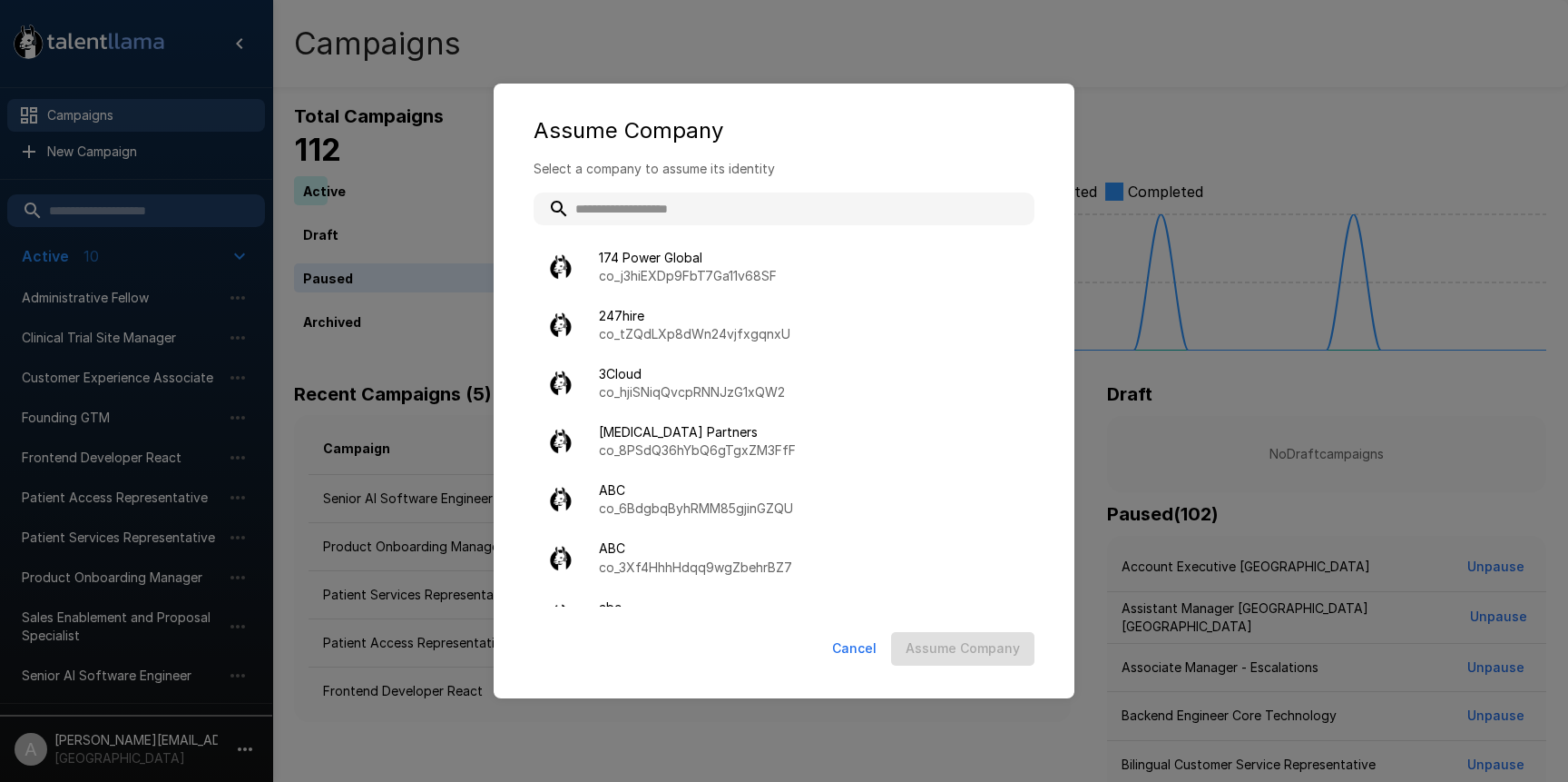
click at [693, 198] on input "text" at bounding box center [784, 209] width 501 height 33
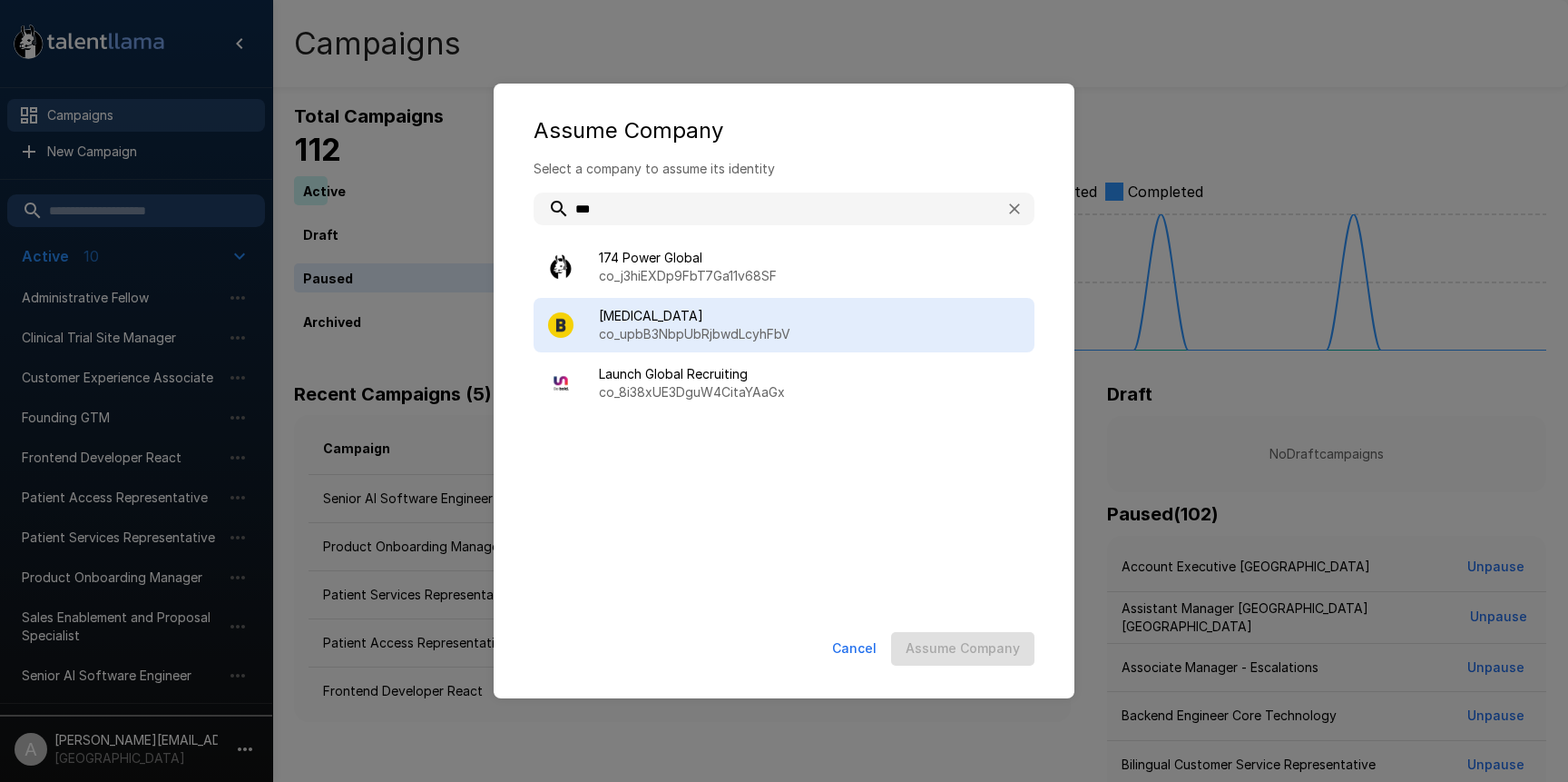
type input "***"
click at [738, 328] on p "co_upbB3NbpUbRjbwdLcyhFbV" at bounding box center [809, 334] width 421 height 18
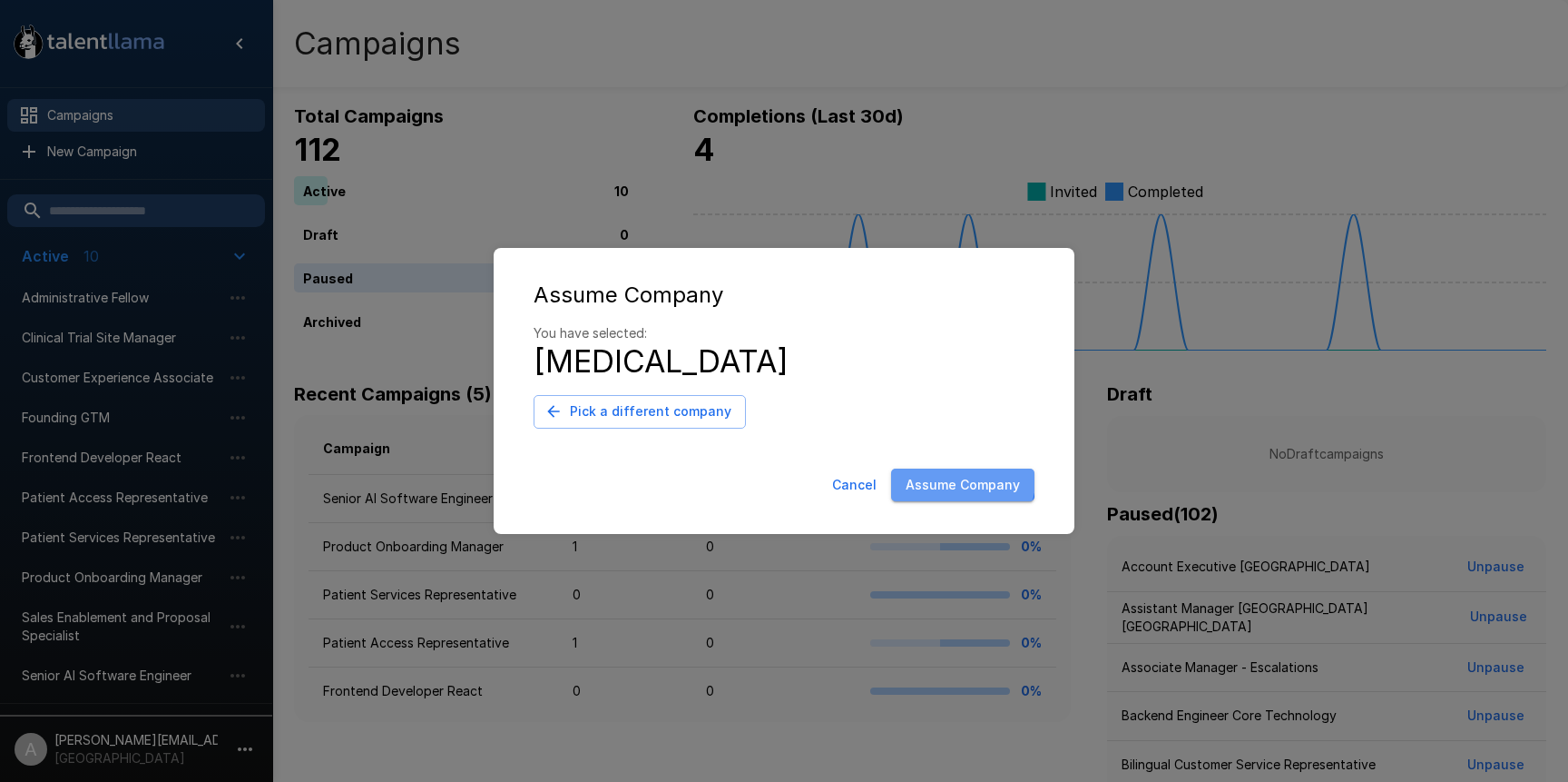
click at [946, 474] on button "Assume Company" at bounding box center [963, 485] width 143 height 34
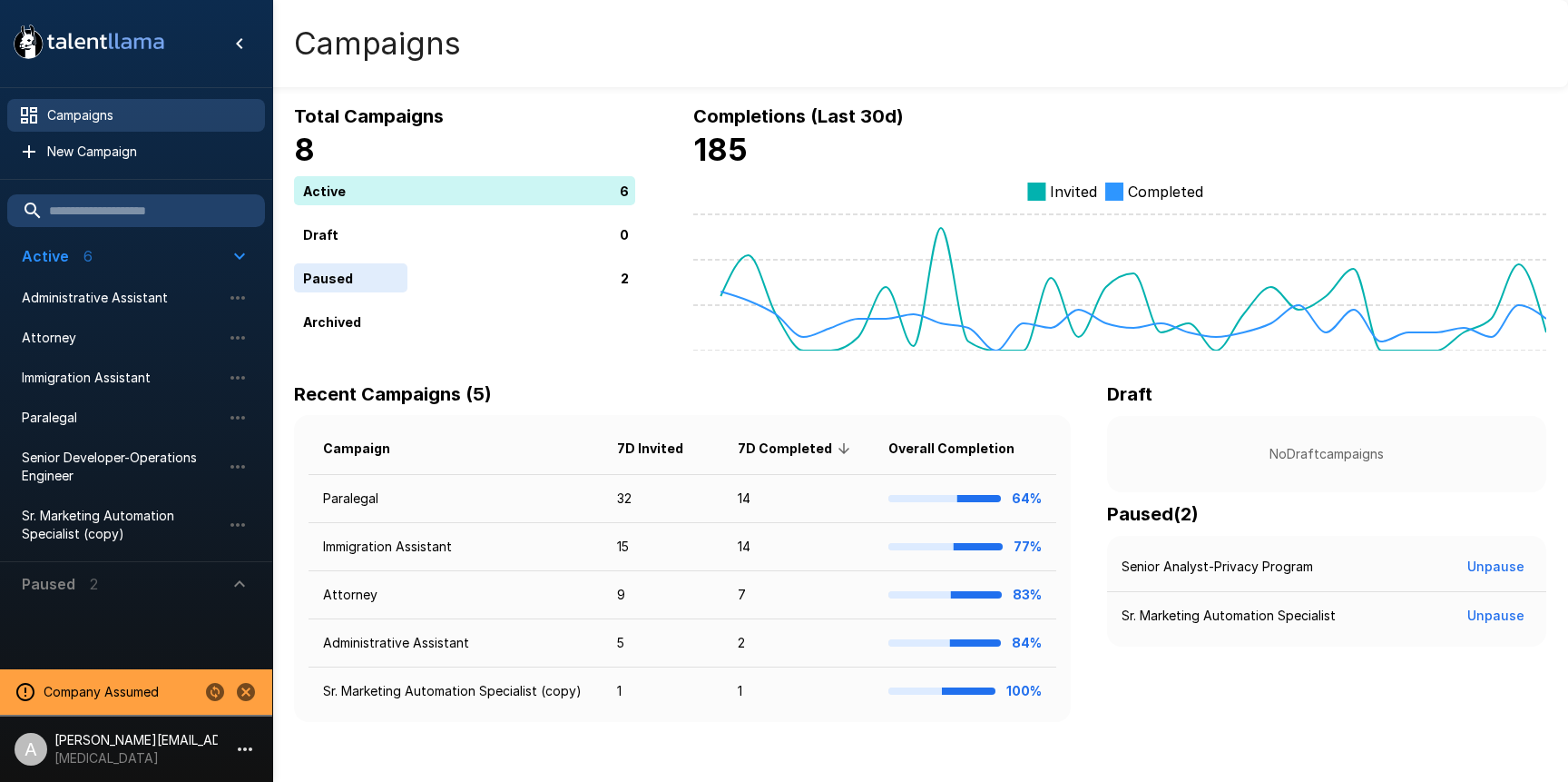
scroll to position [6, 0]
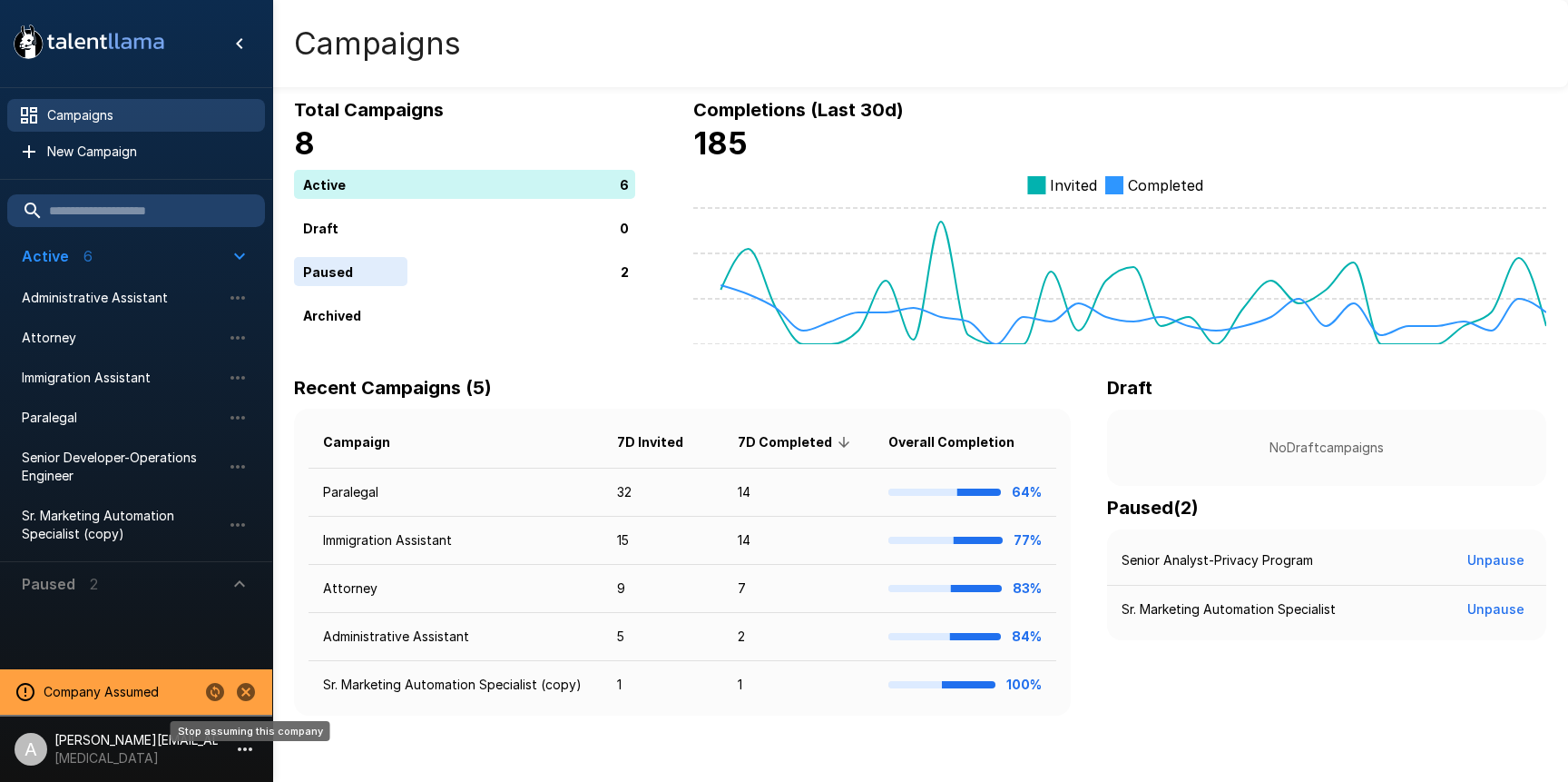
click at [246, 697] on icon "Stop assuming this company" at bounding box center [246, 692] width 18 height 18
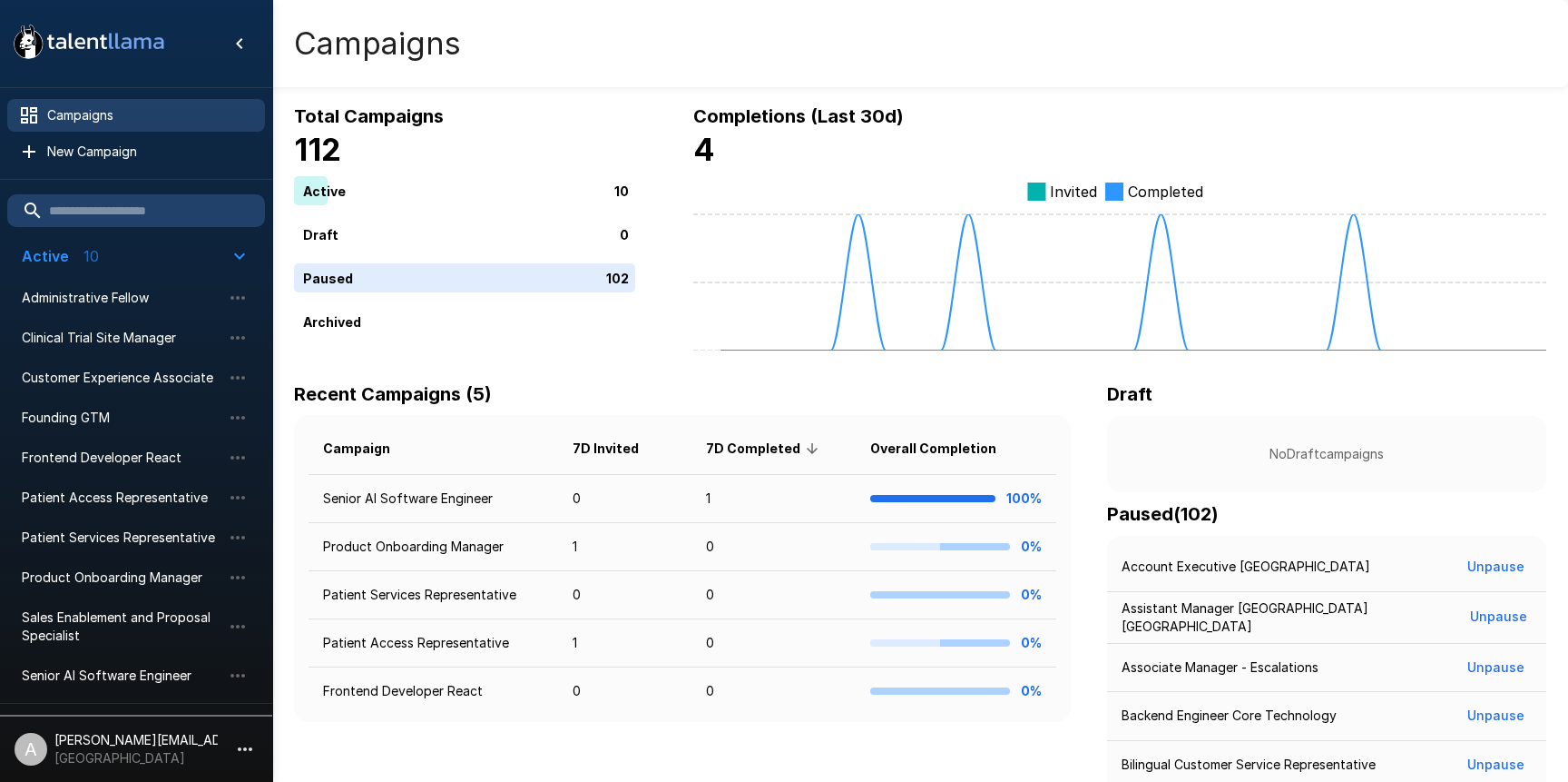
click at [235, 755] on icon "button" at bounding box center [245, 749] width 22 height 22
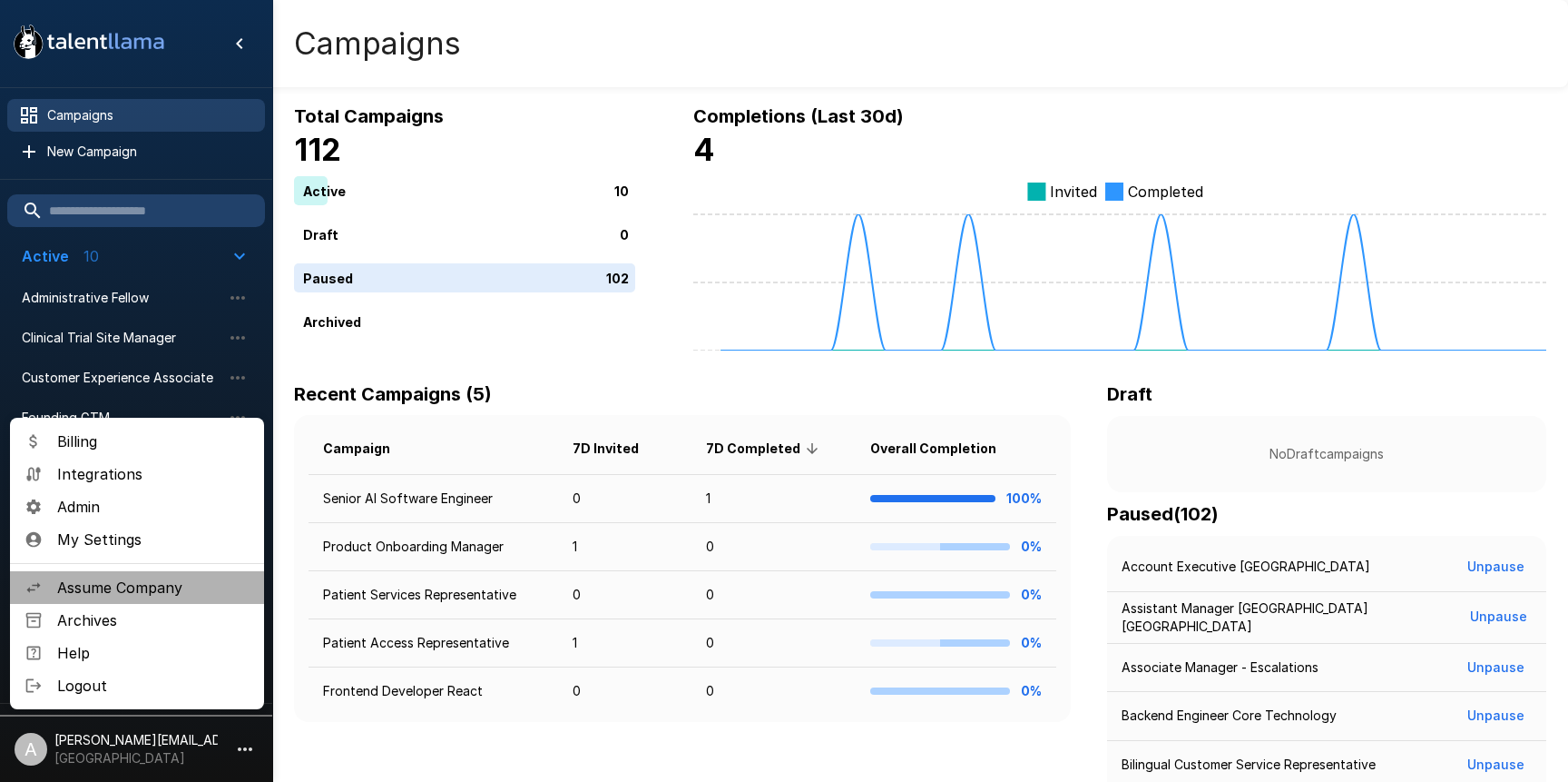
click at [120, 588] on span "Assume Company" at bounding box center [152, 587] width 192 height 22
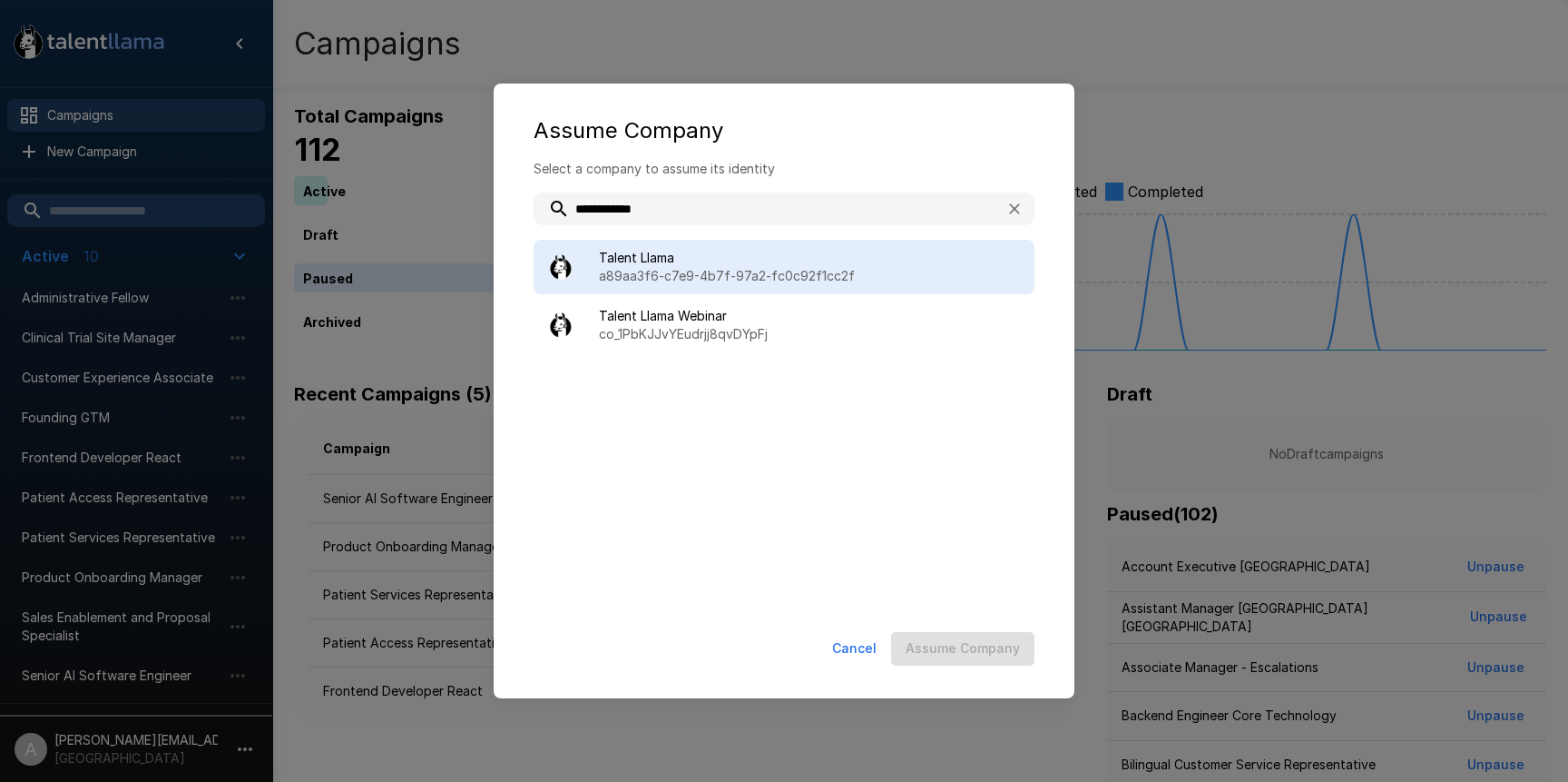
type input "**********"
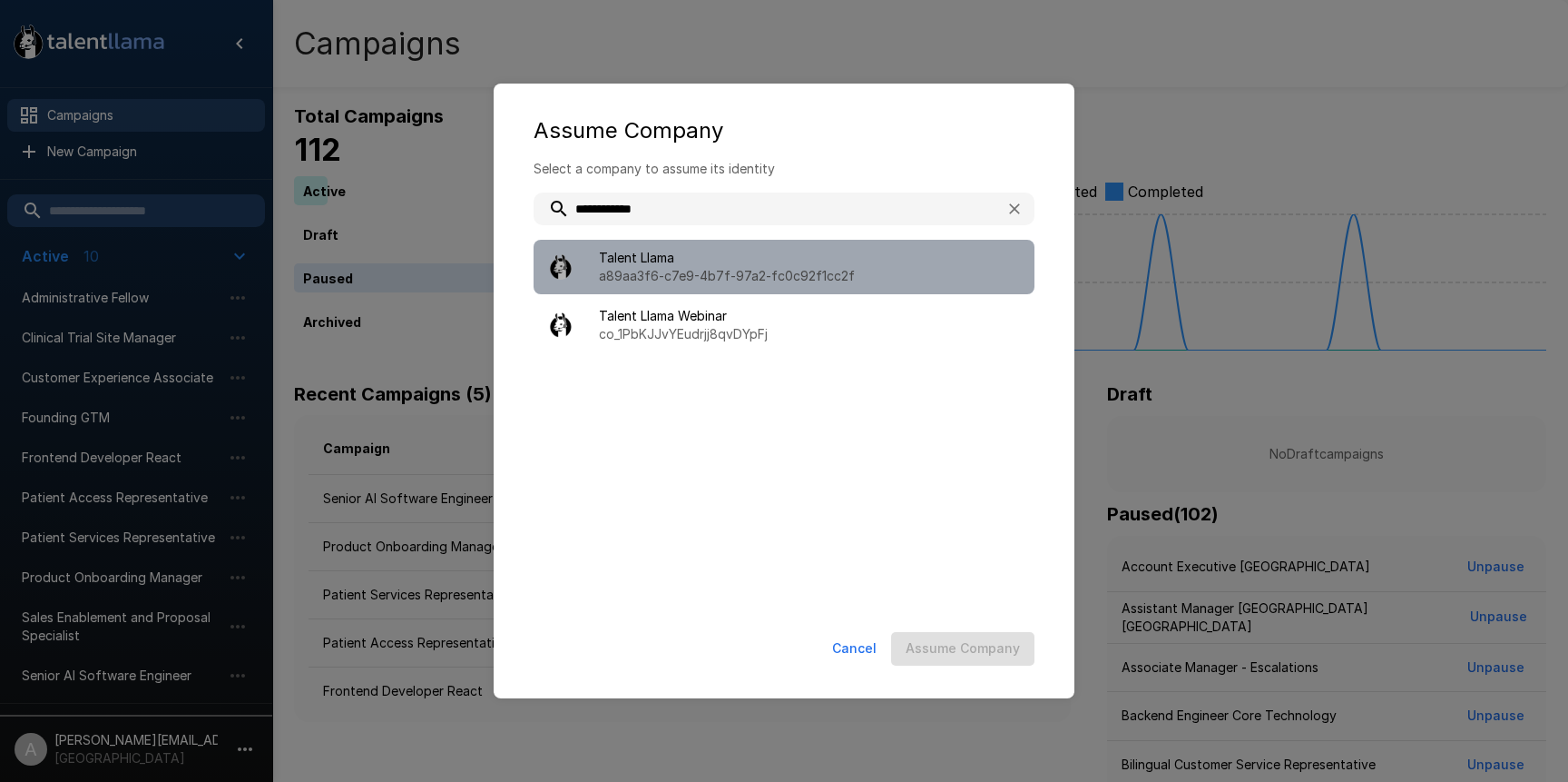
click at [726, 264] on span "Talent Llama" at bounding box center [809, 258] width 421 height 18
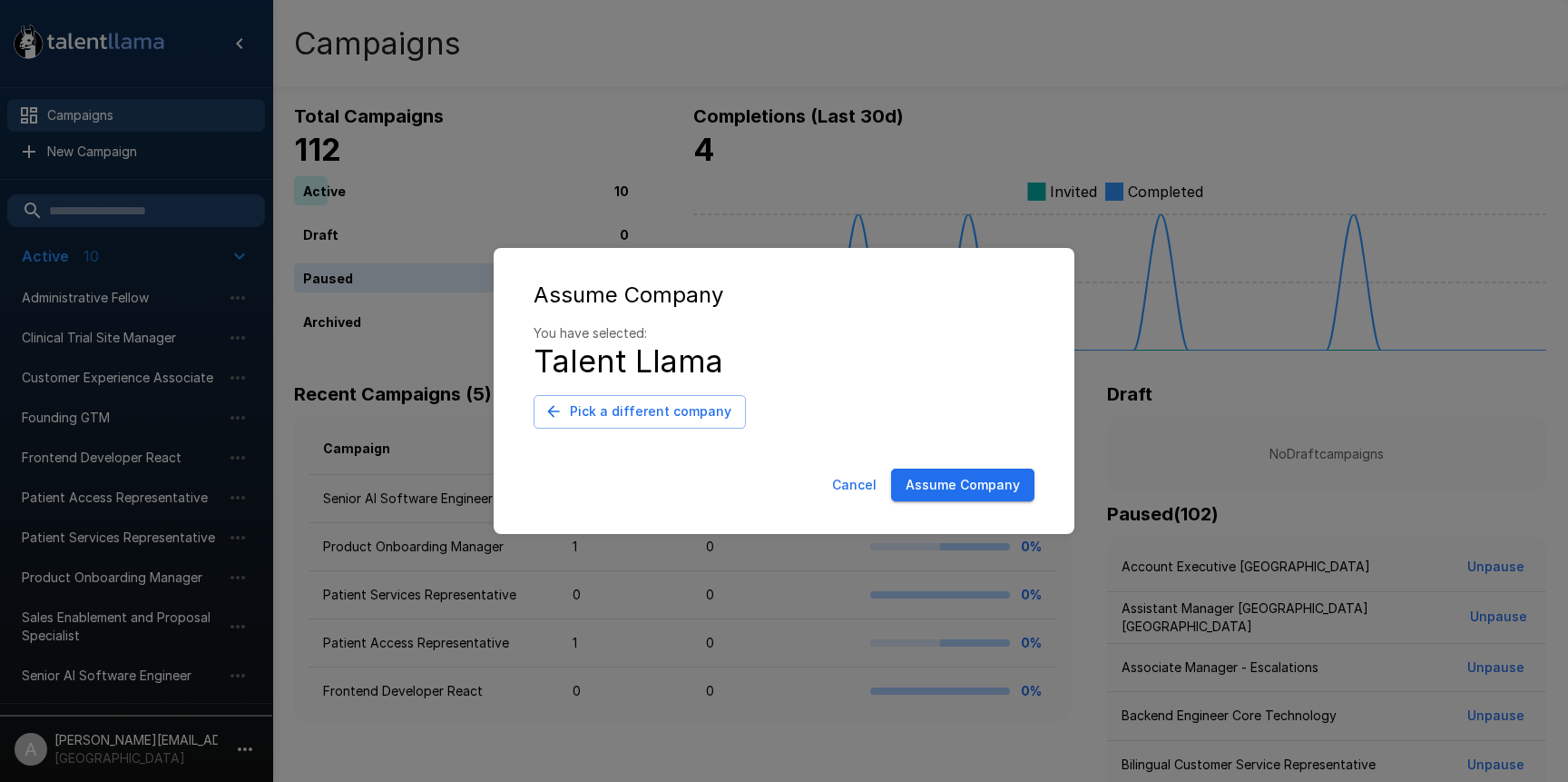
click at [929, 482] on button "Assume Company" at bounding box center [963, 485] width 143 height 34
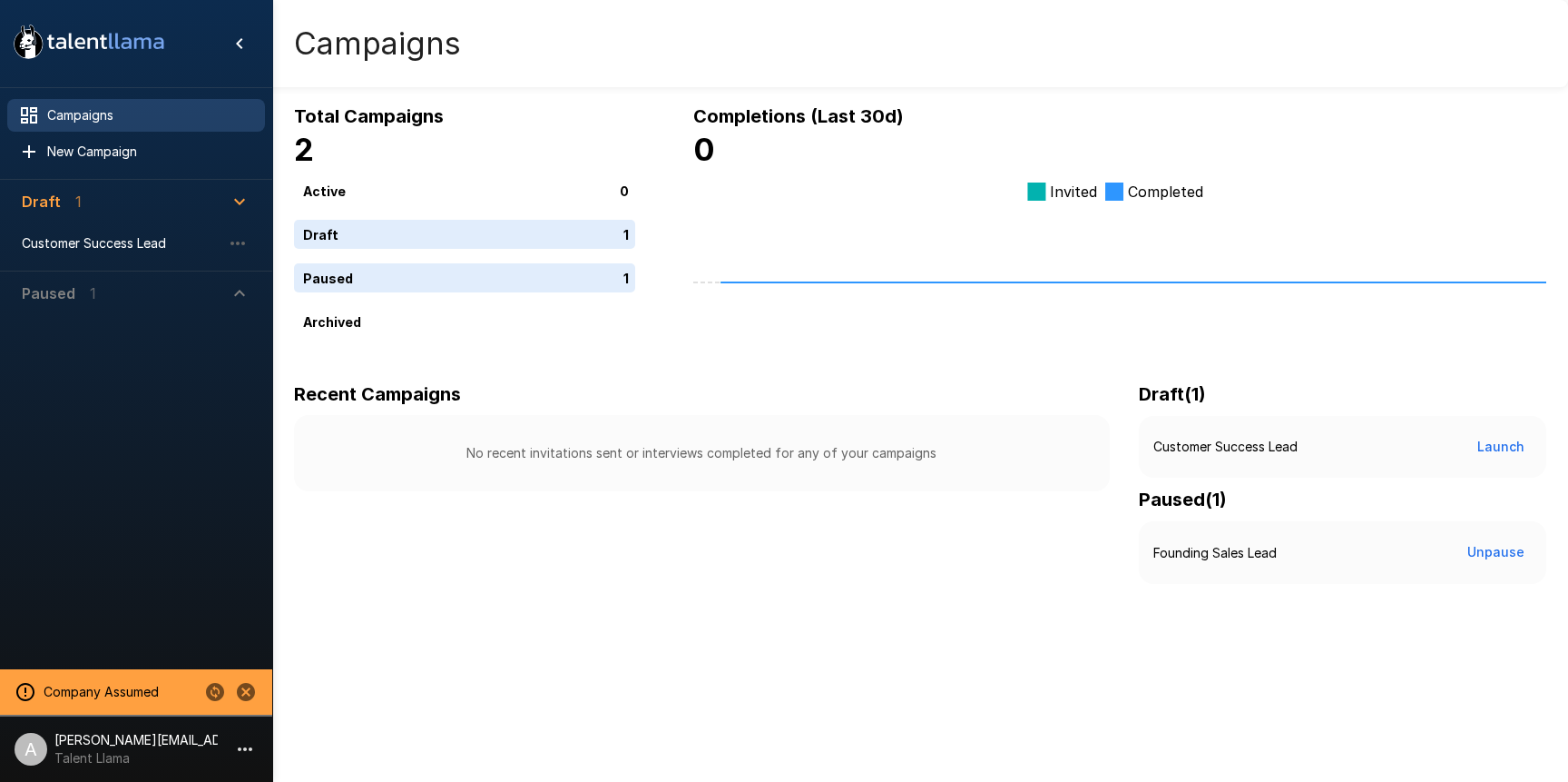
click at [92, 276] on button "Paused 1" at bounding box center [136, 292] width 258 height 43
click at [108, 338] on span "Founding Sales Lead" at bounding box center [121, 335] width 199 height 18
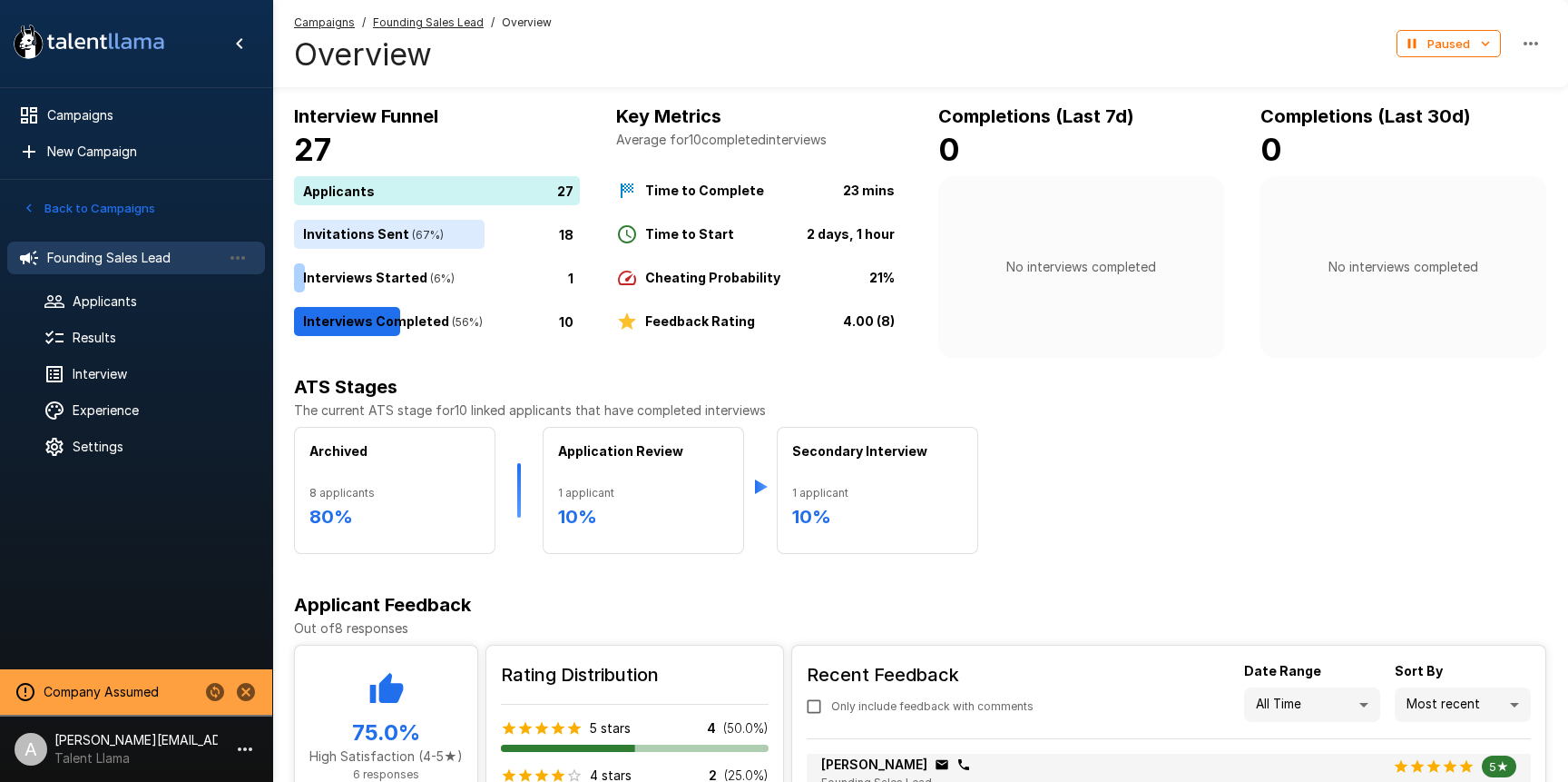
click at [128, 217] on button "Back to Campaigns" at bounding box center [89, 208] width 141 height 28
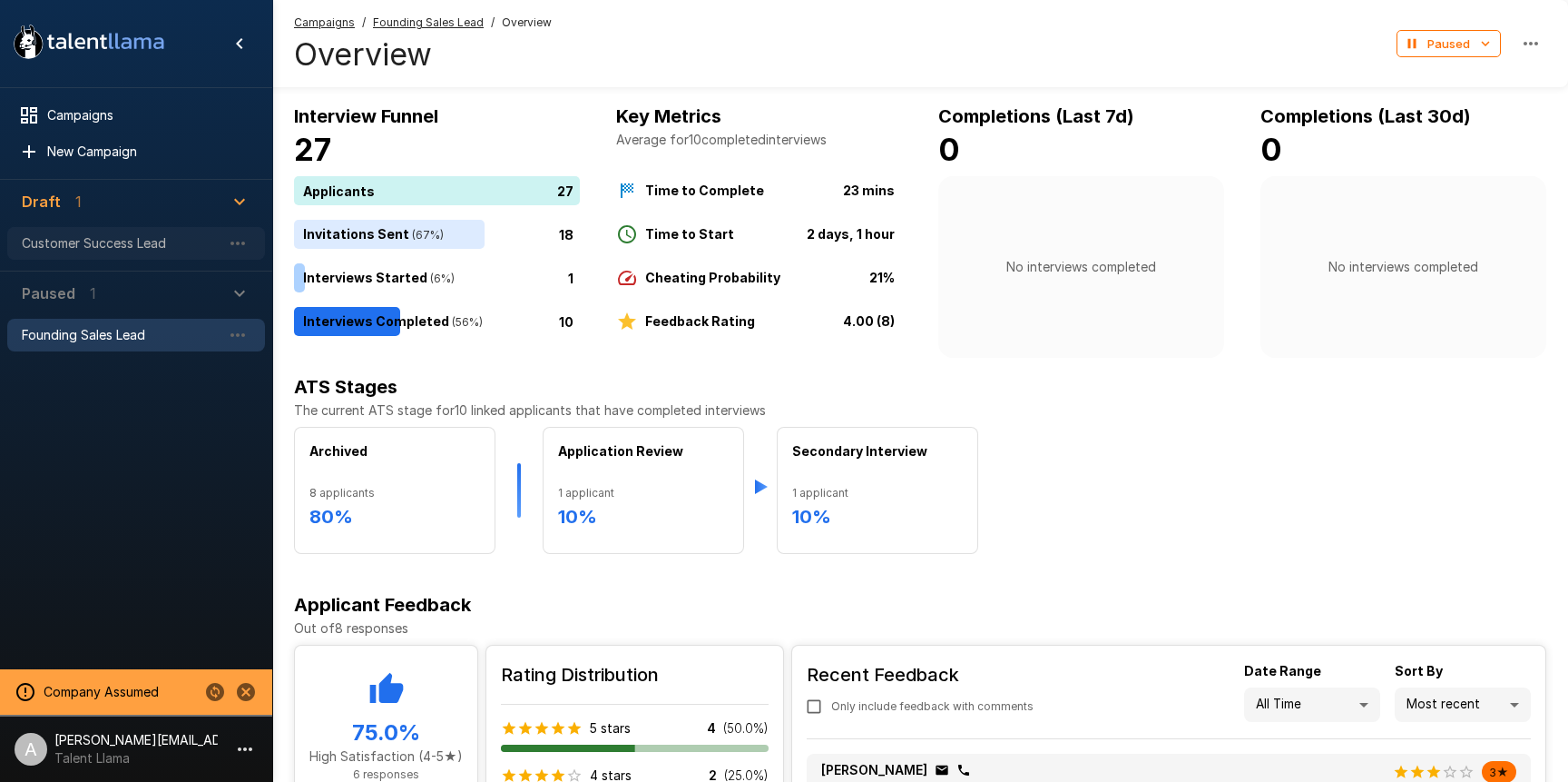
click at [95, 237] on span "Customer Success Lead" at bounding box center [121, 244] width 199 height 18
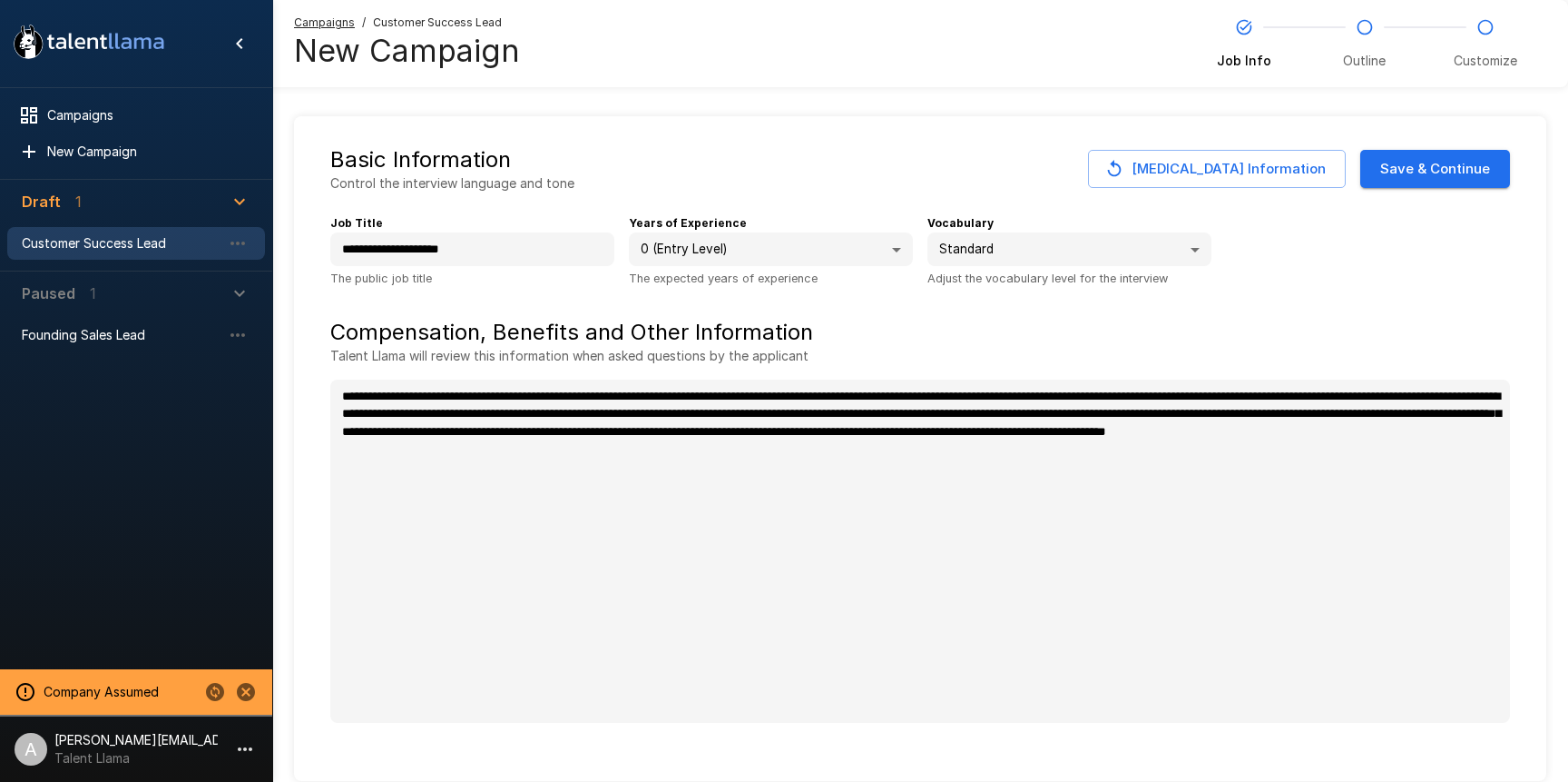
type textarea "*"
click at [32, 347] on div "Founding Sales Lead" at bounding box center [136, 335] width 258 height 33
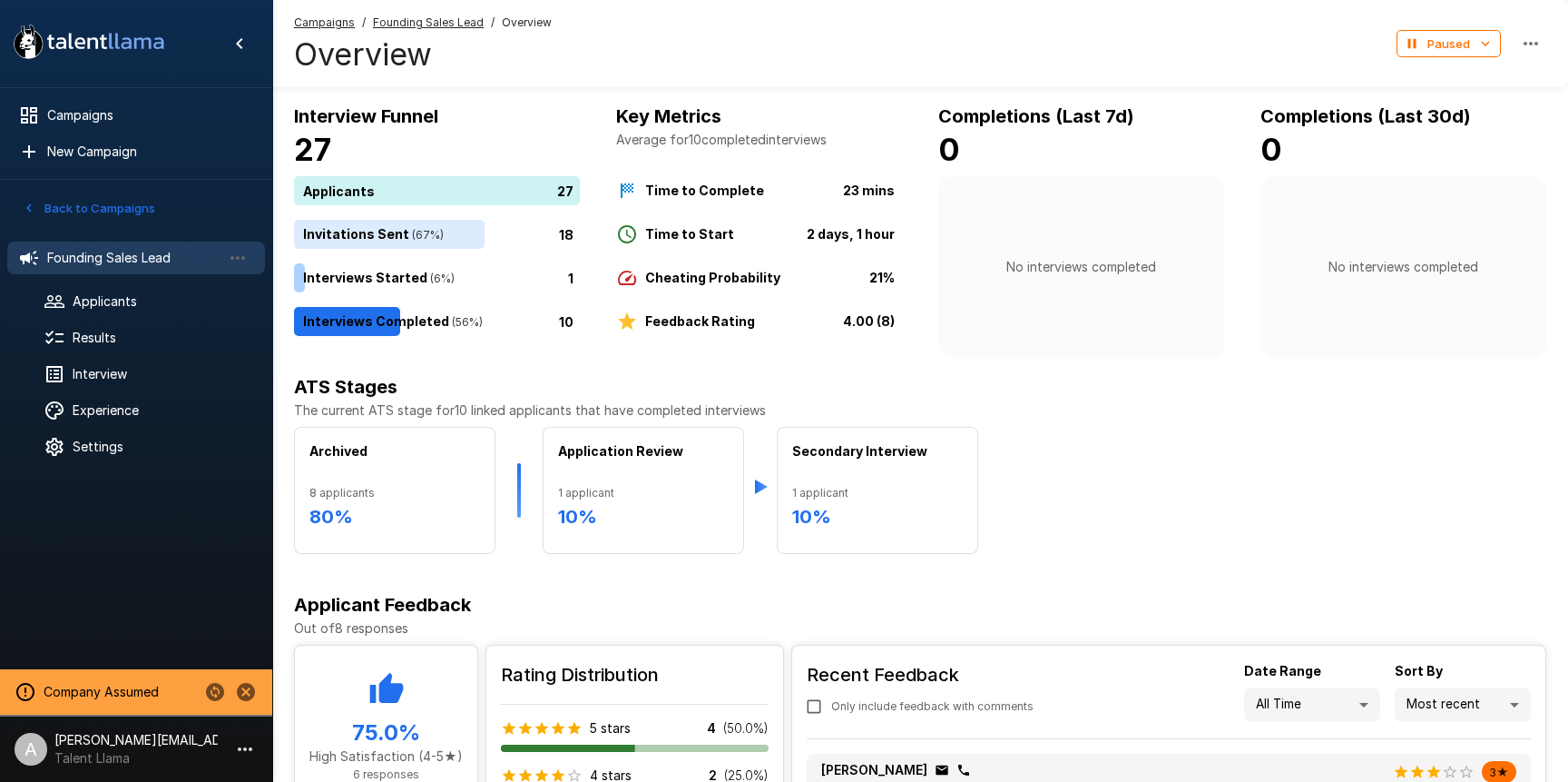
click at [93, 225] on div "Back to Campaigns" at bounding box center [138, 210] width 240 height 33
click at [92, 207] on button "Back to Campaigns" at bounding box center [89, 208] width 141 height 28
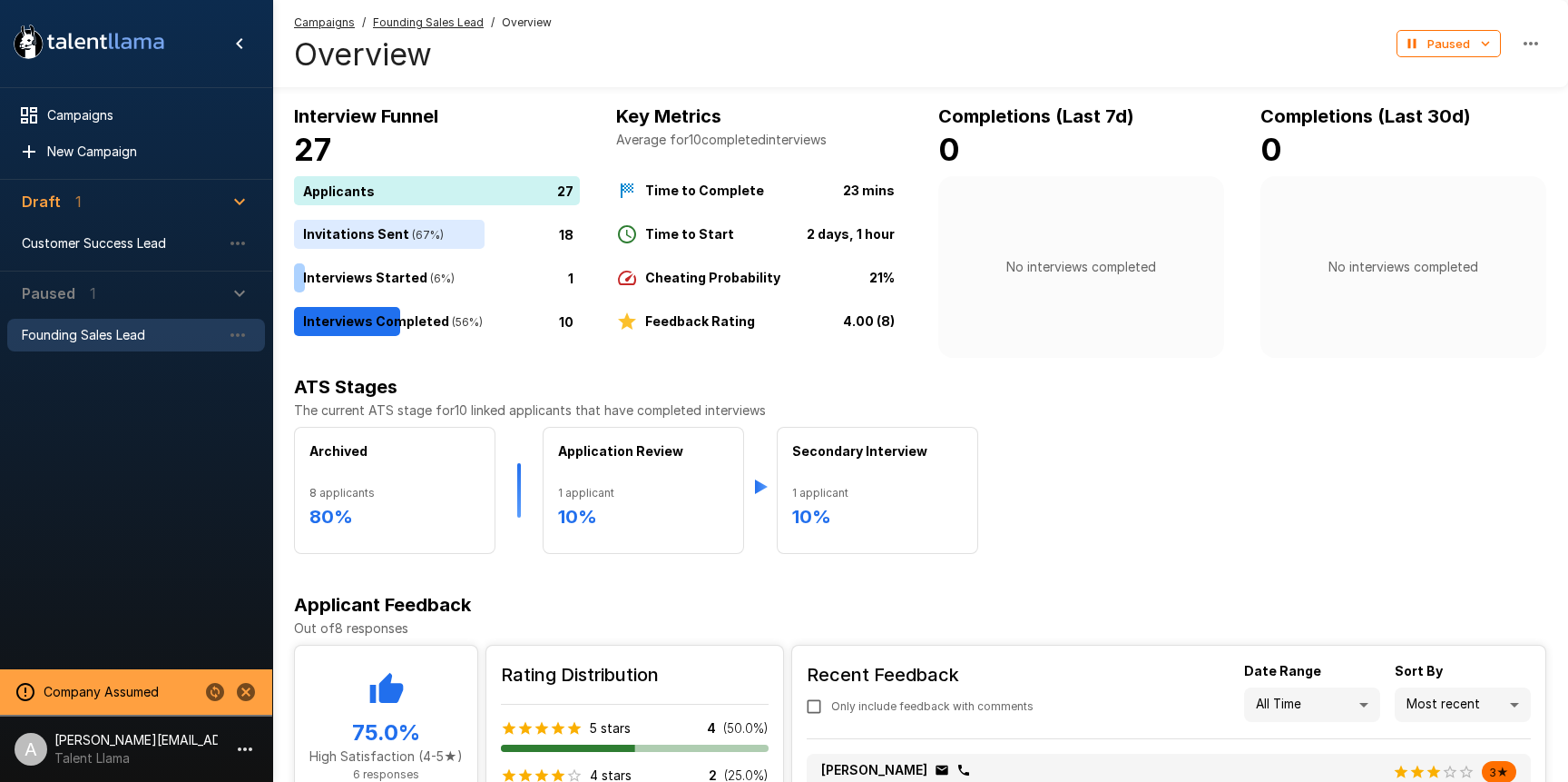
click at [241, 686] on icon "Stop assuming this company" at bounding box center [246, 692] width 18 height 18
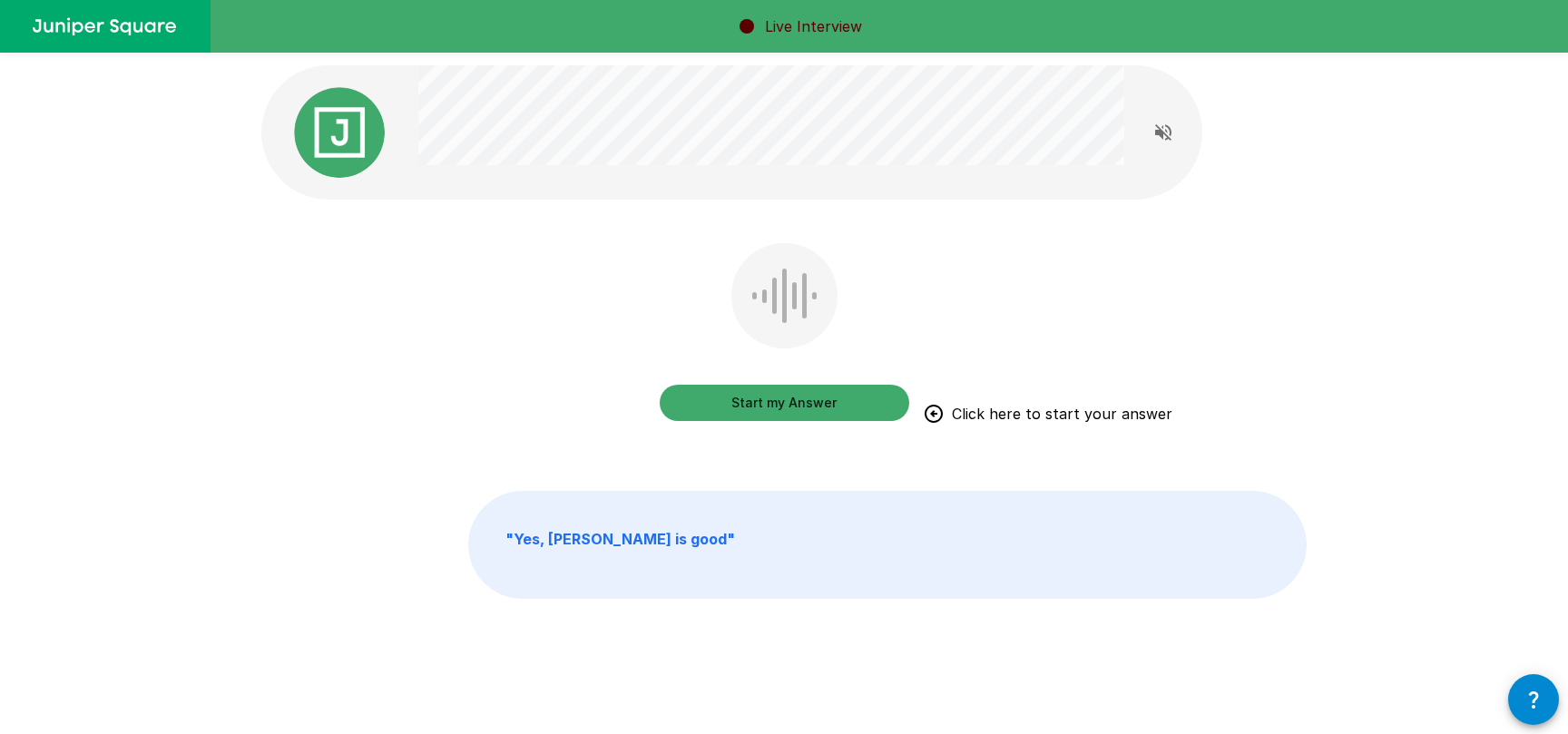
click at [553, 316] on div "Start my Answer Click here to start your answer" at bounding box center [784, 345] width 1045 height 204
click at [1171, 128] on icon "Read questions aloud" at bounding box center [1164, 132] width 22 height 22
click at [1156, 141] on icon "Stop reading questions aloud" at bounding box center [1164, 132] width 22 height 22
click at [795, 416] on button "Start my Answer" at bounding box center [784, 403] width 250 height 37
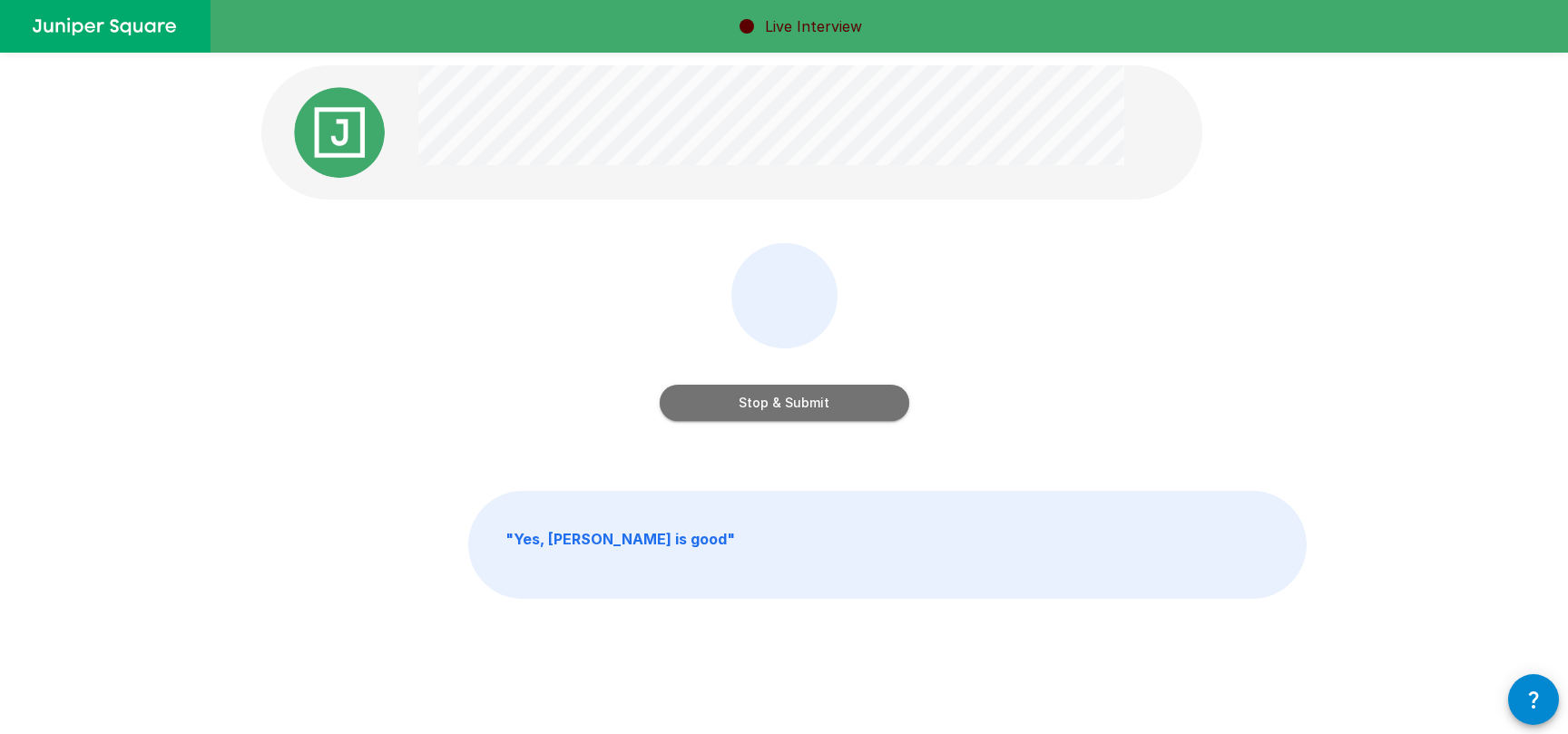
click at [874, 397] on button "Stop & Submit" at bounding box center [784, 403] width 250 height 37
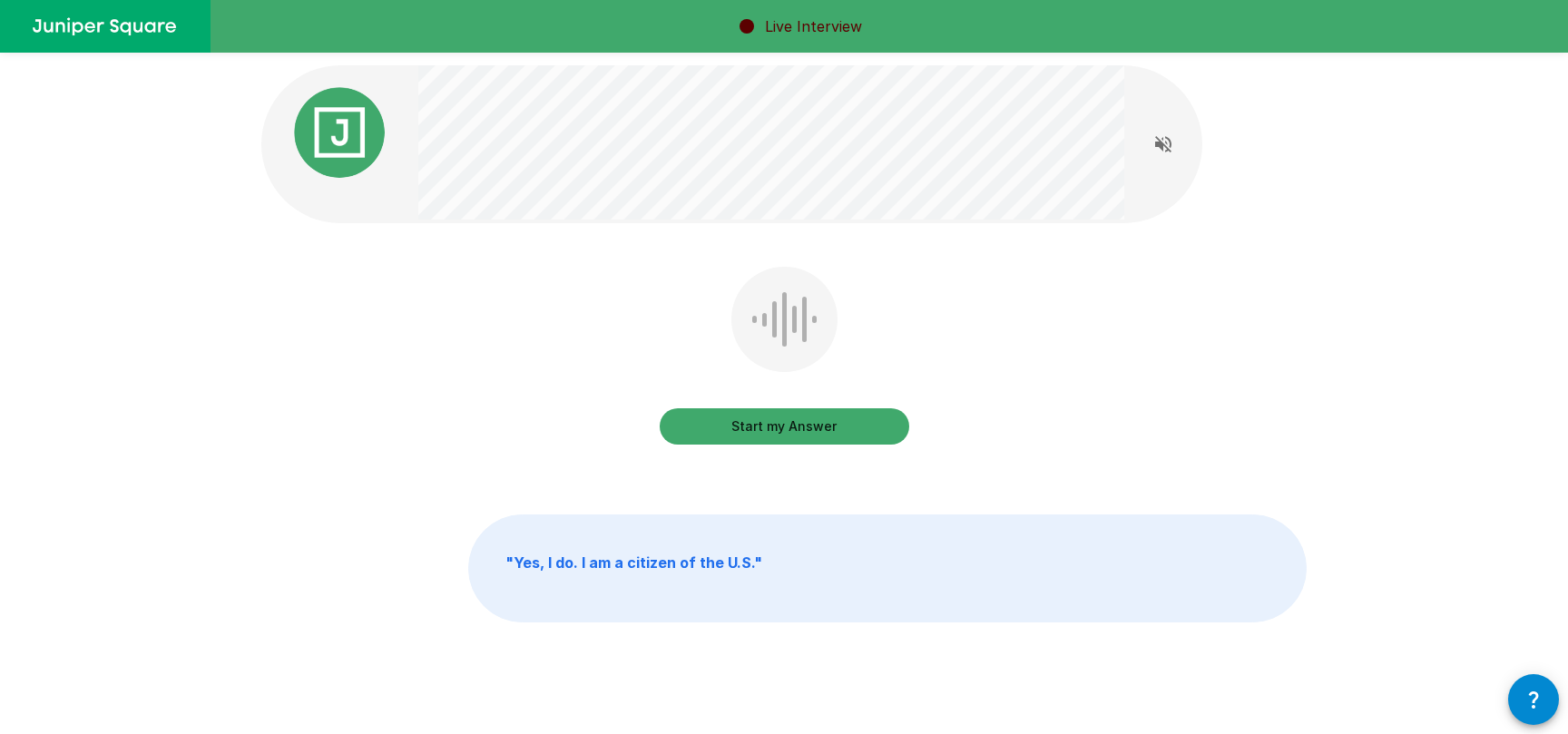
click at [793, 562] on p "" Yes, I do. I am a citizen of the U.S. "" at bounding box center [887, 569] width 837 height 107
click at [549, 469] on div "Start my Answer Click here to start your answer" at bounding box center [784, 368] width 1045 height 204
click at [883, 292] on div "Start my Answer Click here to start your answer" at bounding box center [784, 359] width 250 height 186
click at [719, 224] on div "Start my Answer Click here to start your answer " Yes, I do. I am a citizen of …" at bounding box center [784, 384] width 1089 height 768
click at [798, 430] on button "Start my Answer" at bounding box center [784, 427] width 250 height 37
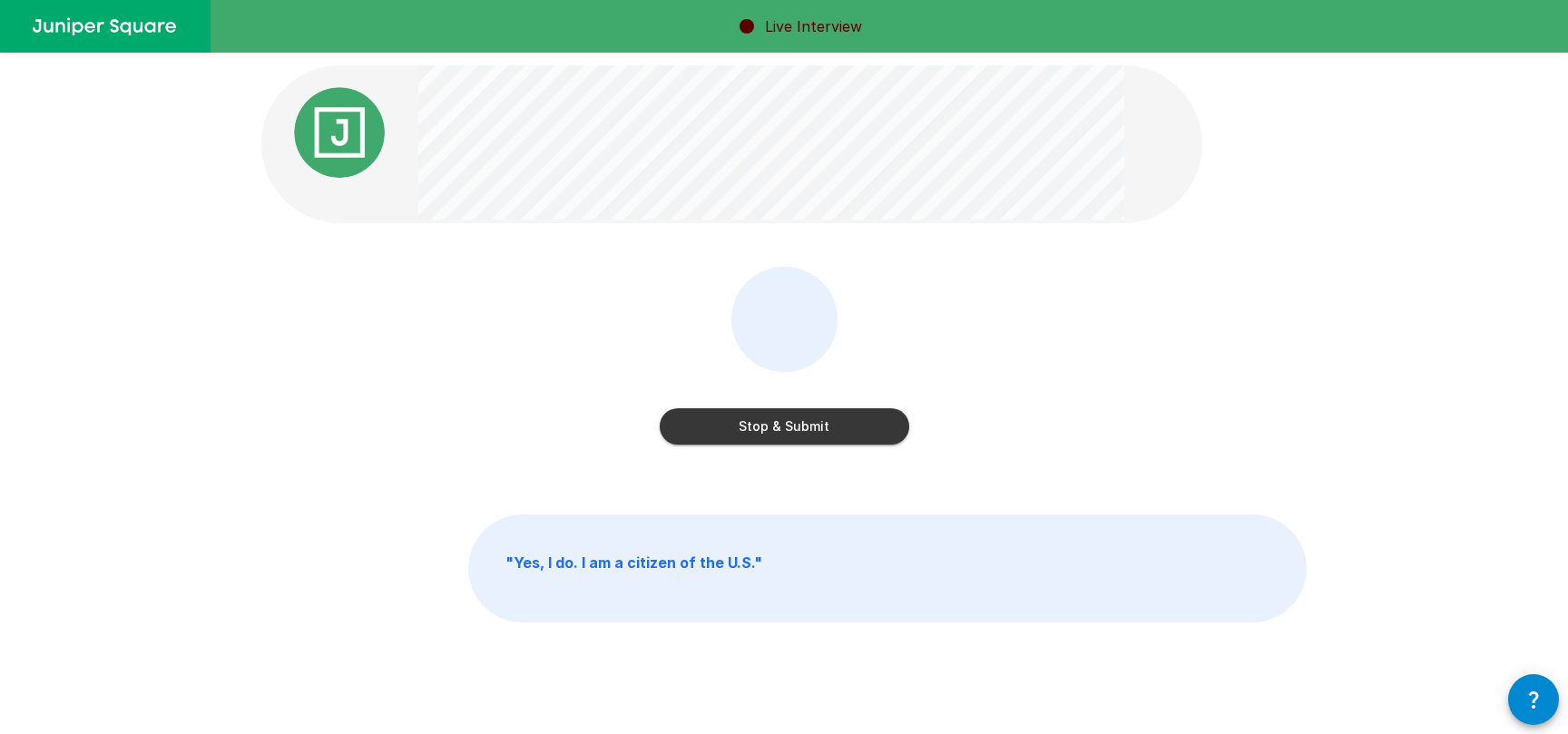
click at [795, 427] on button "Stop & Submit" at bounding box center [784, 427] width 250 height 37
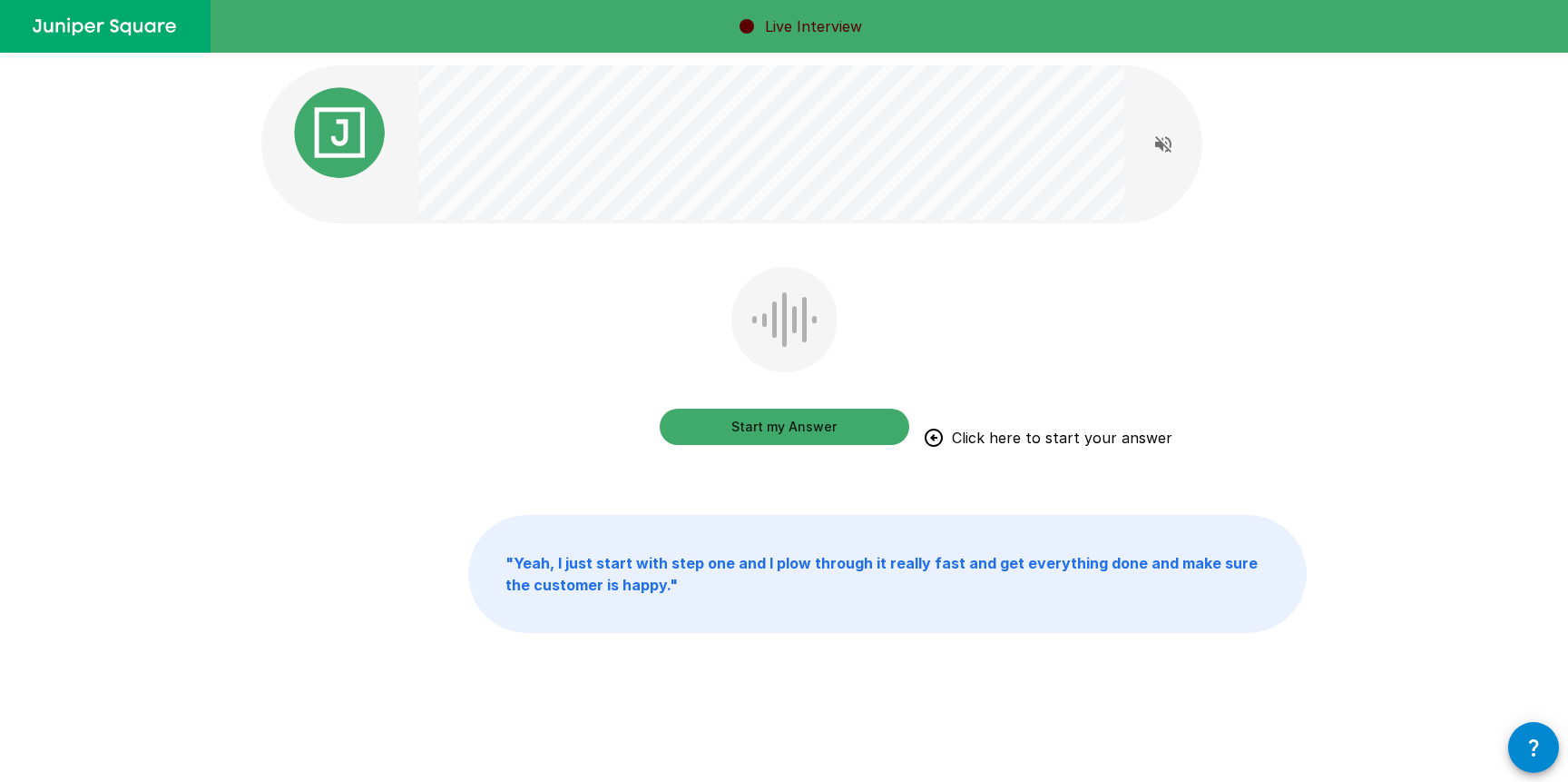
click at [1228, 300] on div "Start my Answer Click here to start your answer" at bounding box center [784, 368] width 1045 height 204
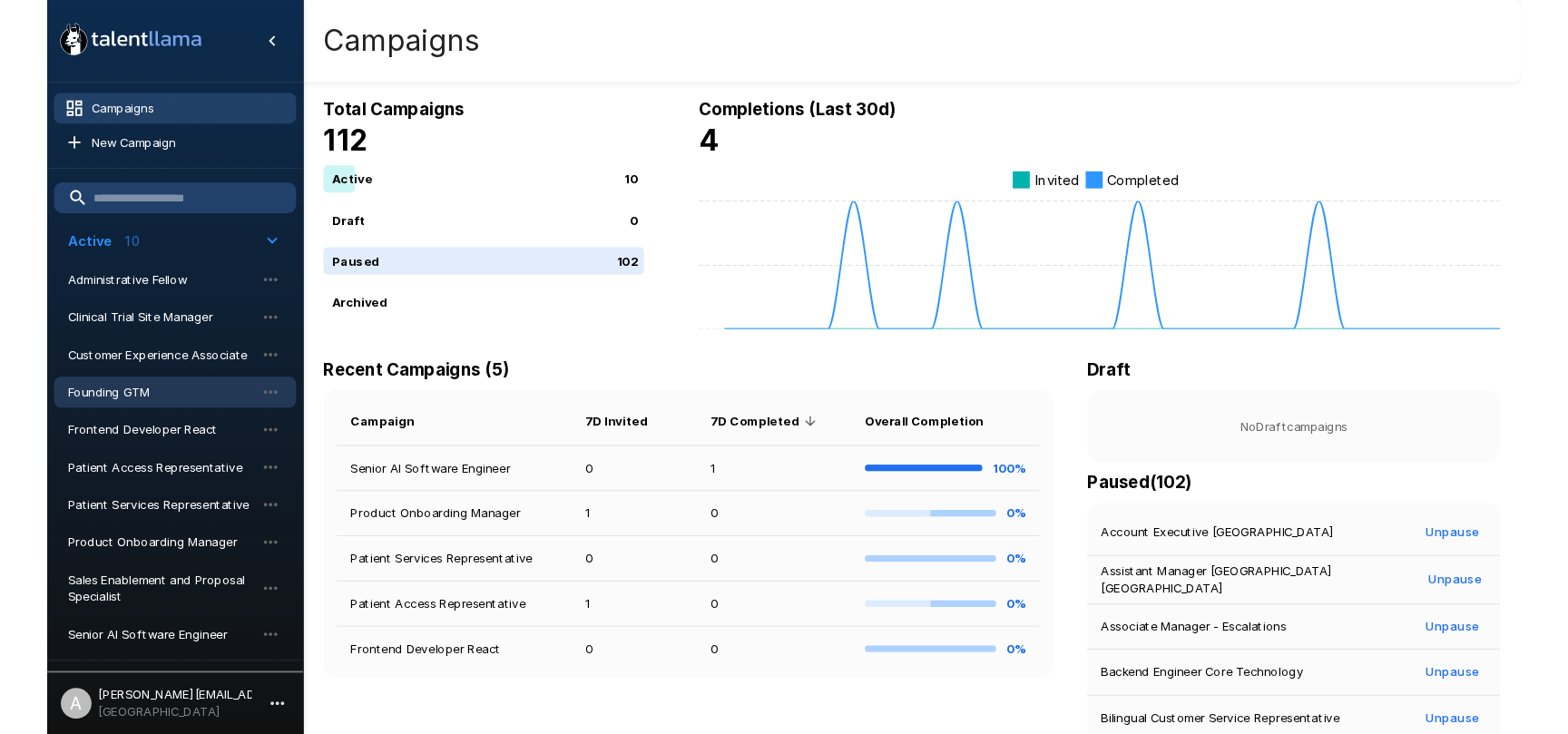
scroll to position [39, 0]
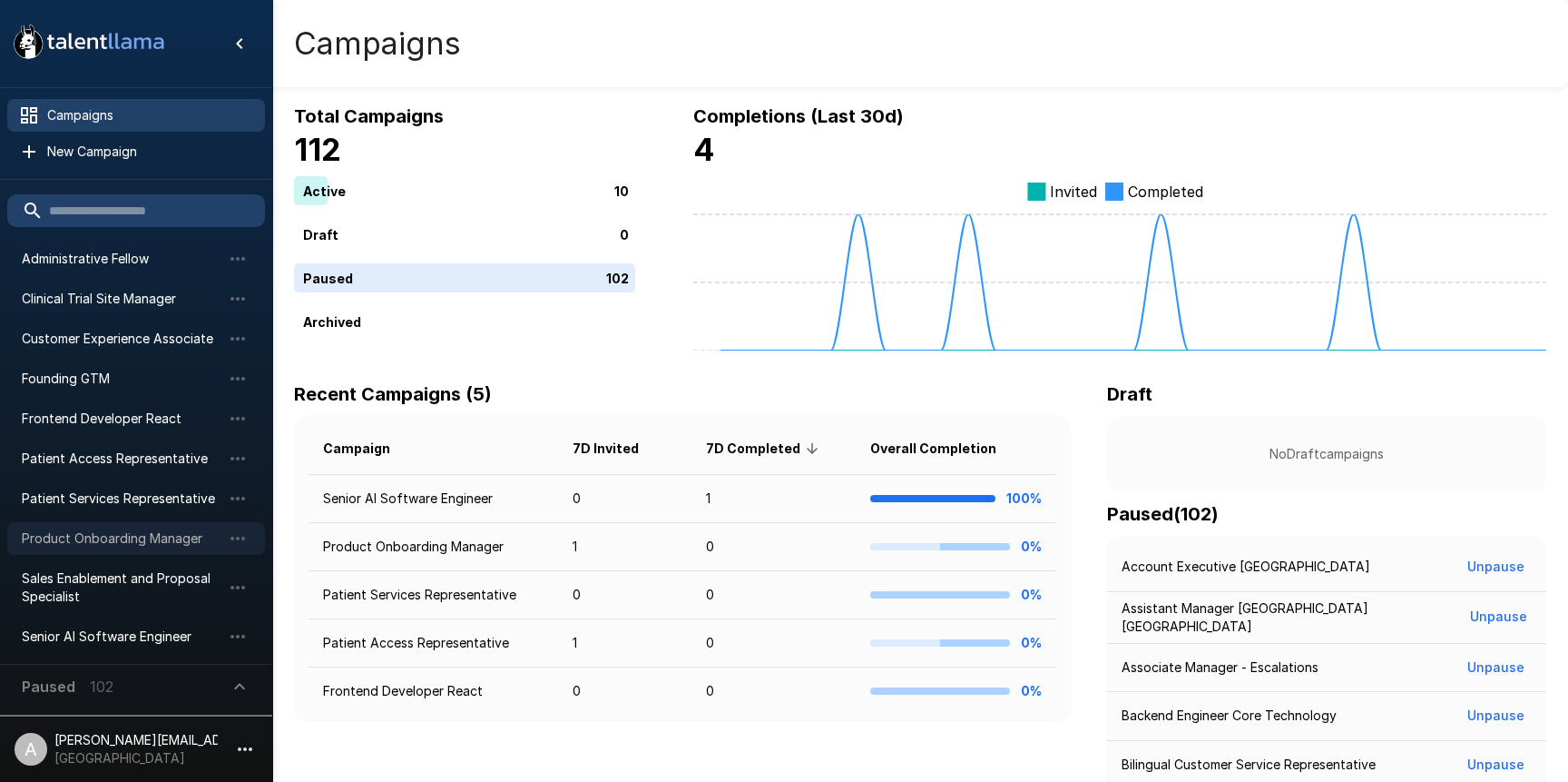
click at [102, 551] on div "Product Onboarding Manager" at bounding box center [136, 538] width 258 height 33
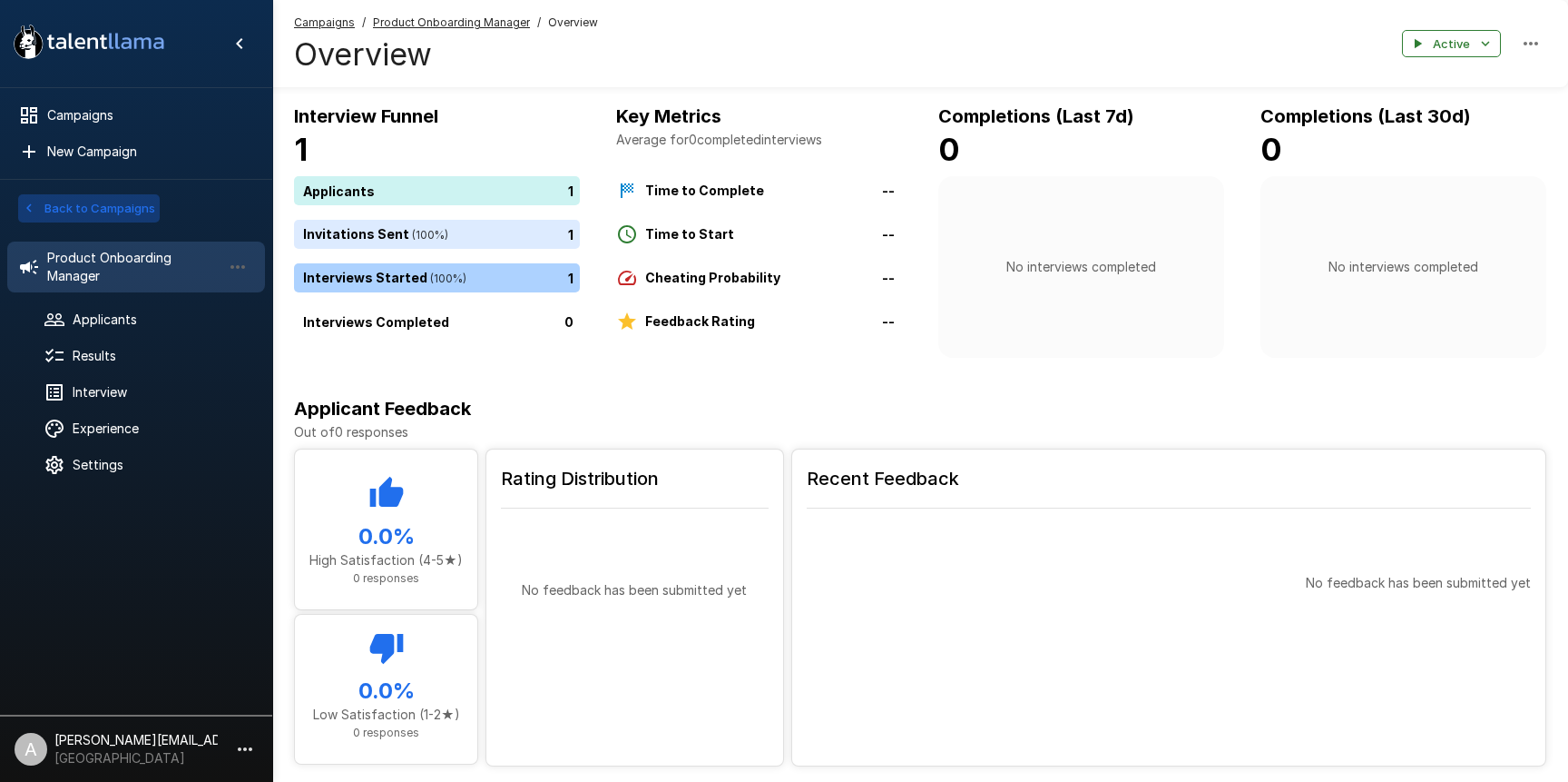
click at [109, 208] on button "Back to Campaigns" at bounding box center [89, 208] width 141 height 28
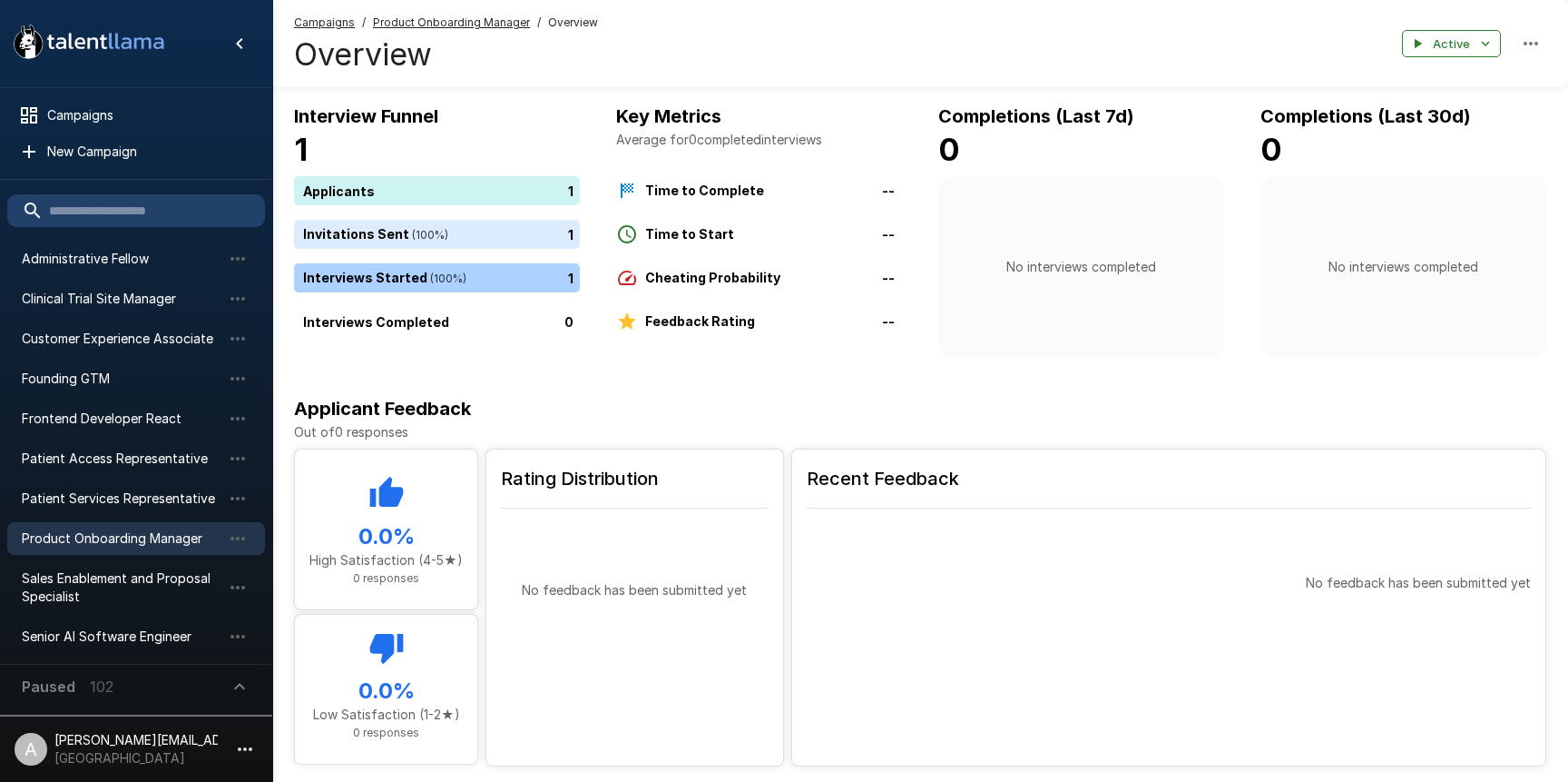
click at [136, 532] on span "Product Onboarding Manager" at bounding box center [121, 538] width 199 height 18
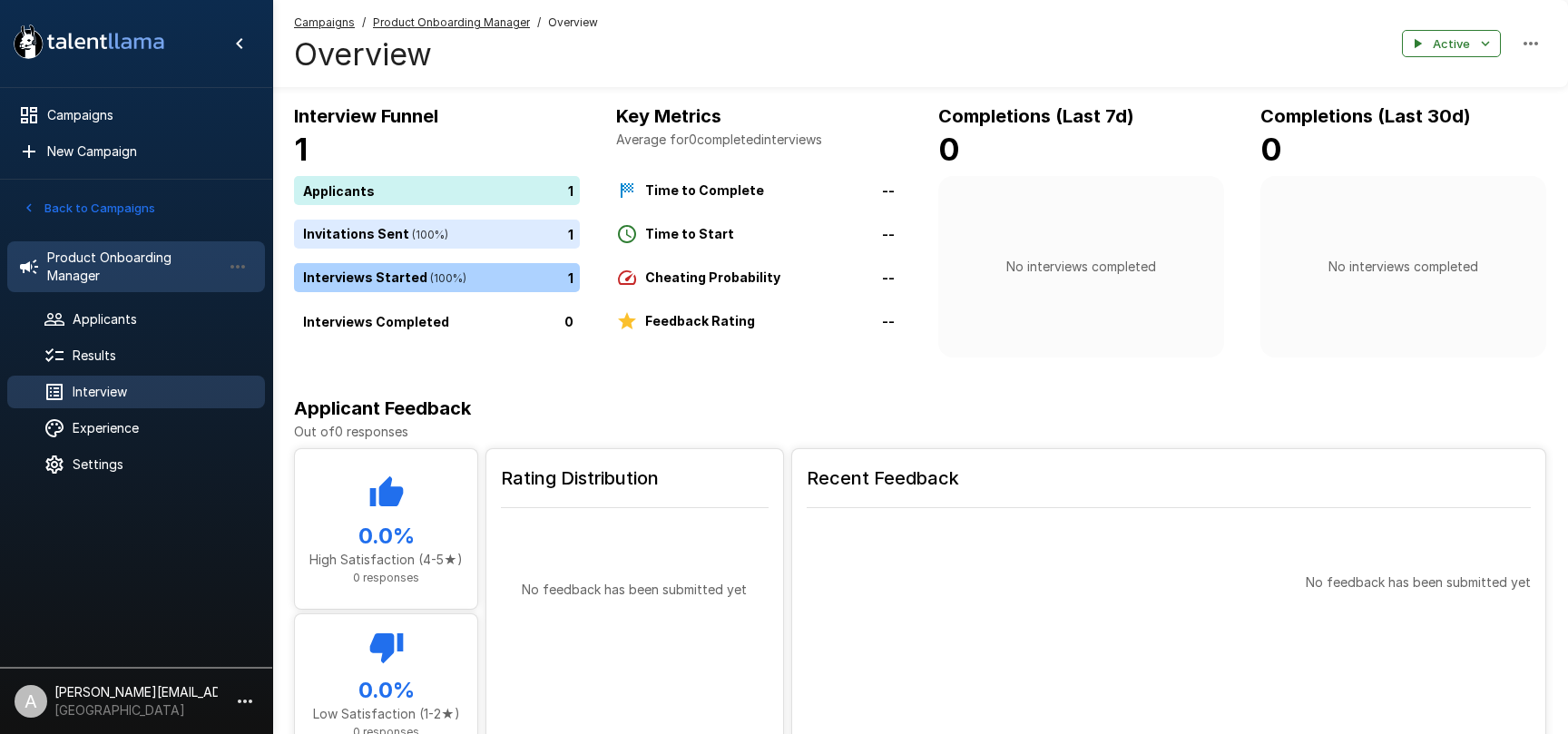
drag, startPoint x: 150, startPoint y: 393, endPoint x: 258, endPoint y: 382, distance: 108.6
click at [149, 393] on span "Interview" at bounding box center [162, 392] width 178 height 18
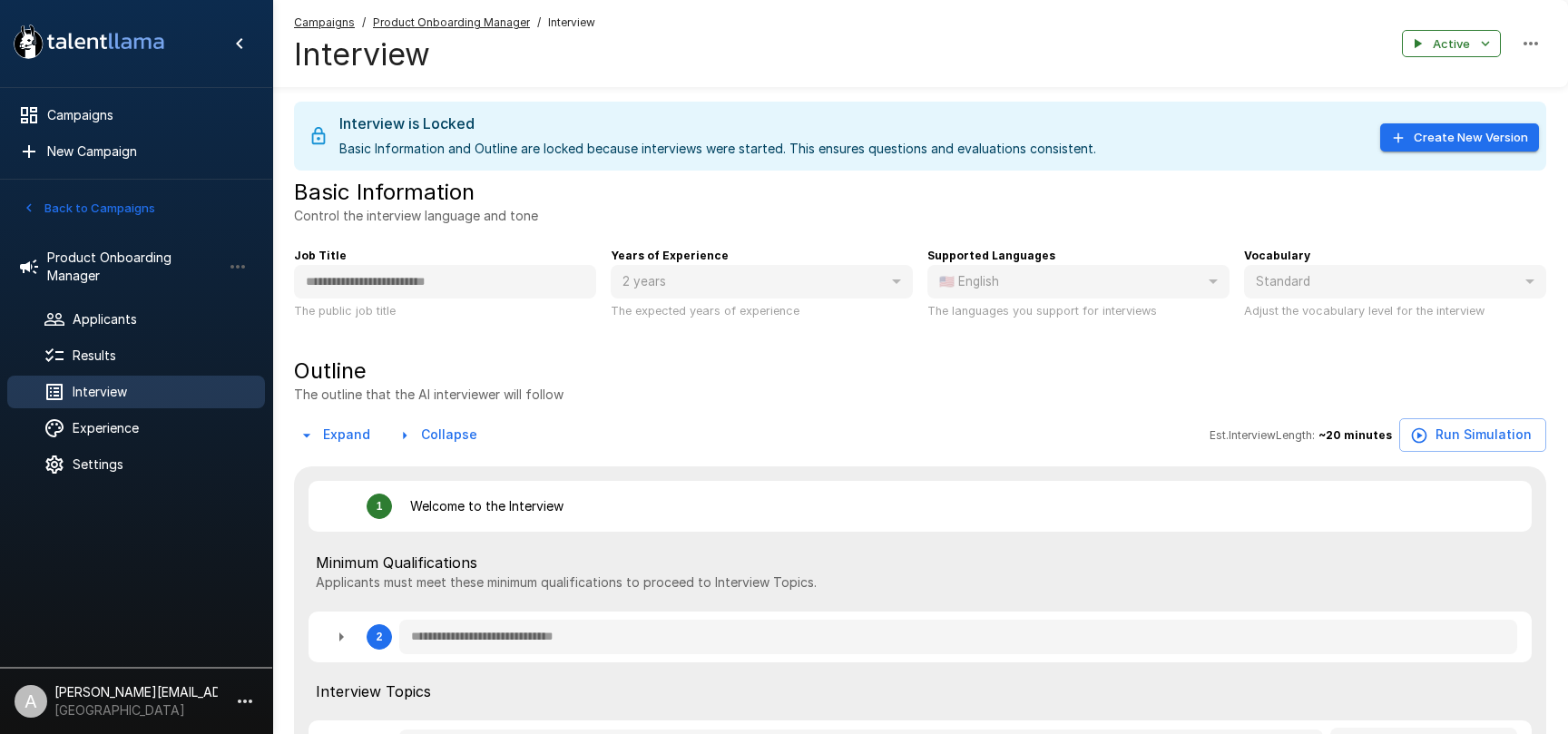
type textarea "*"
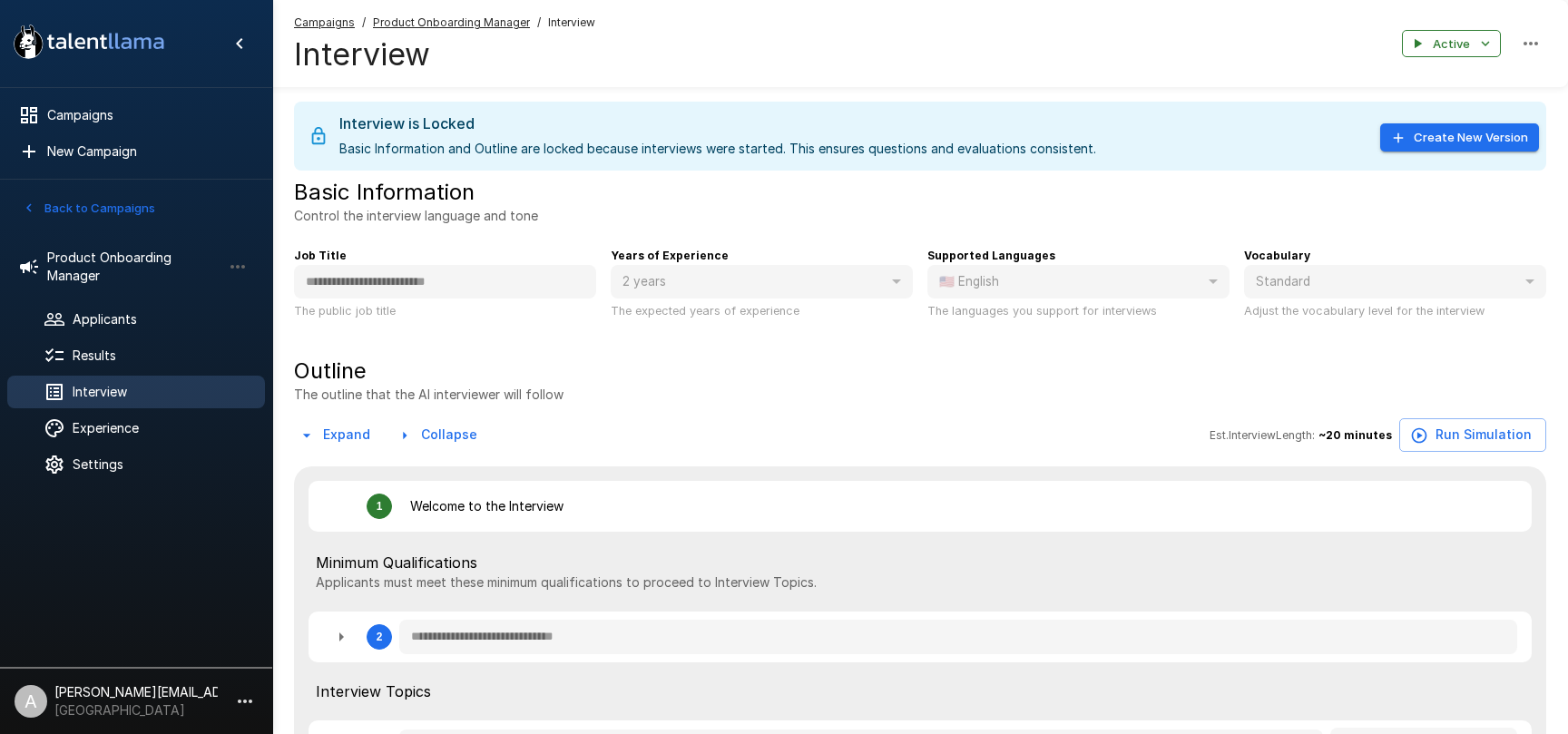
type textarea "*"
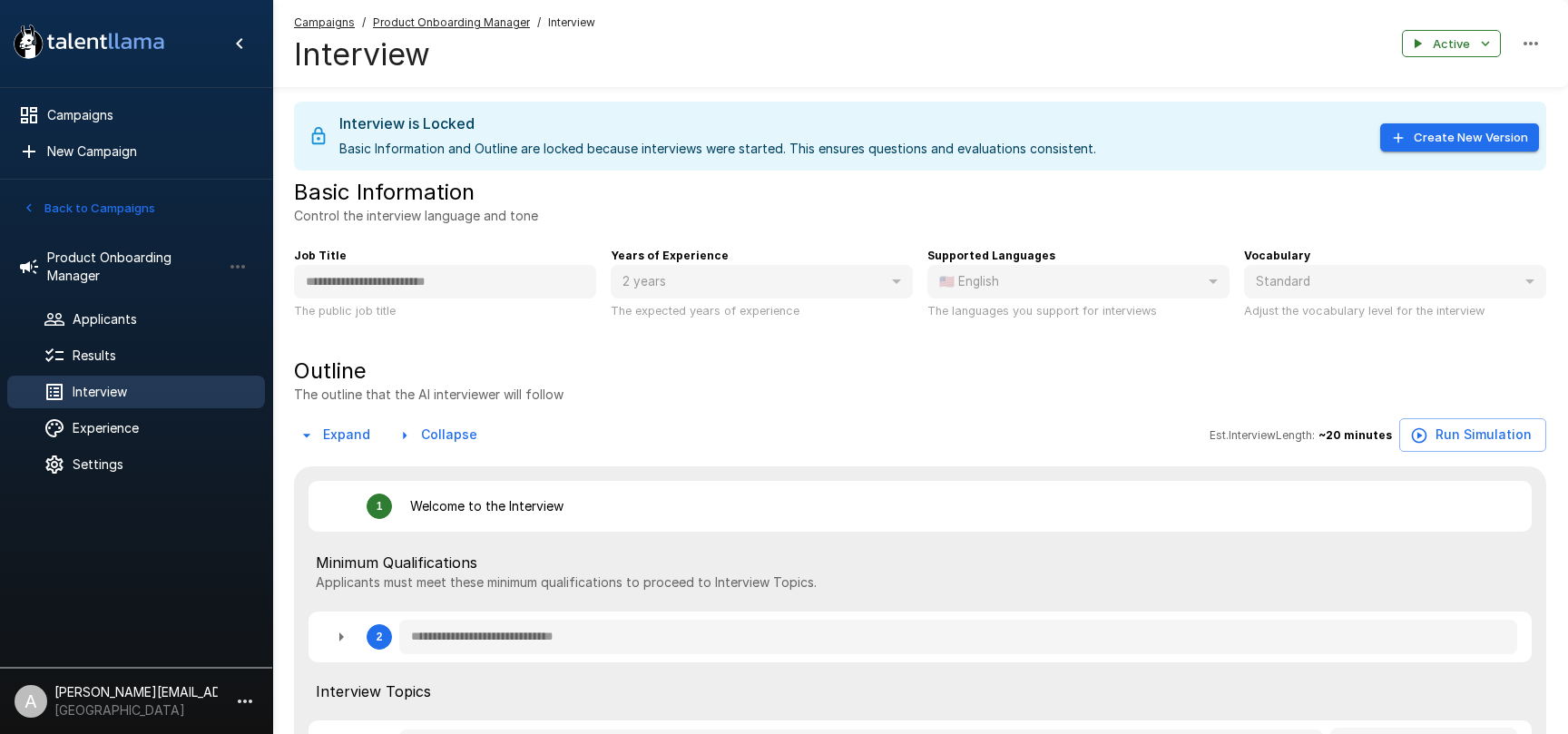
type textarea "*"
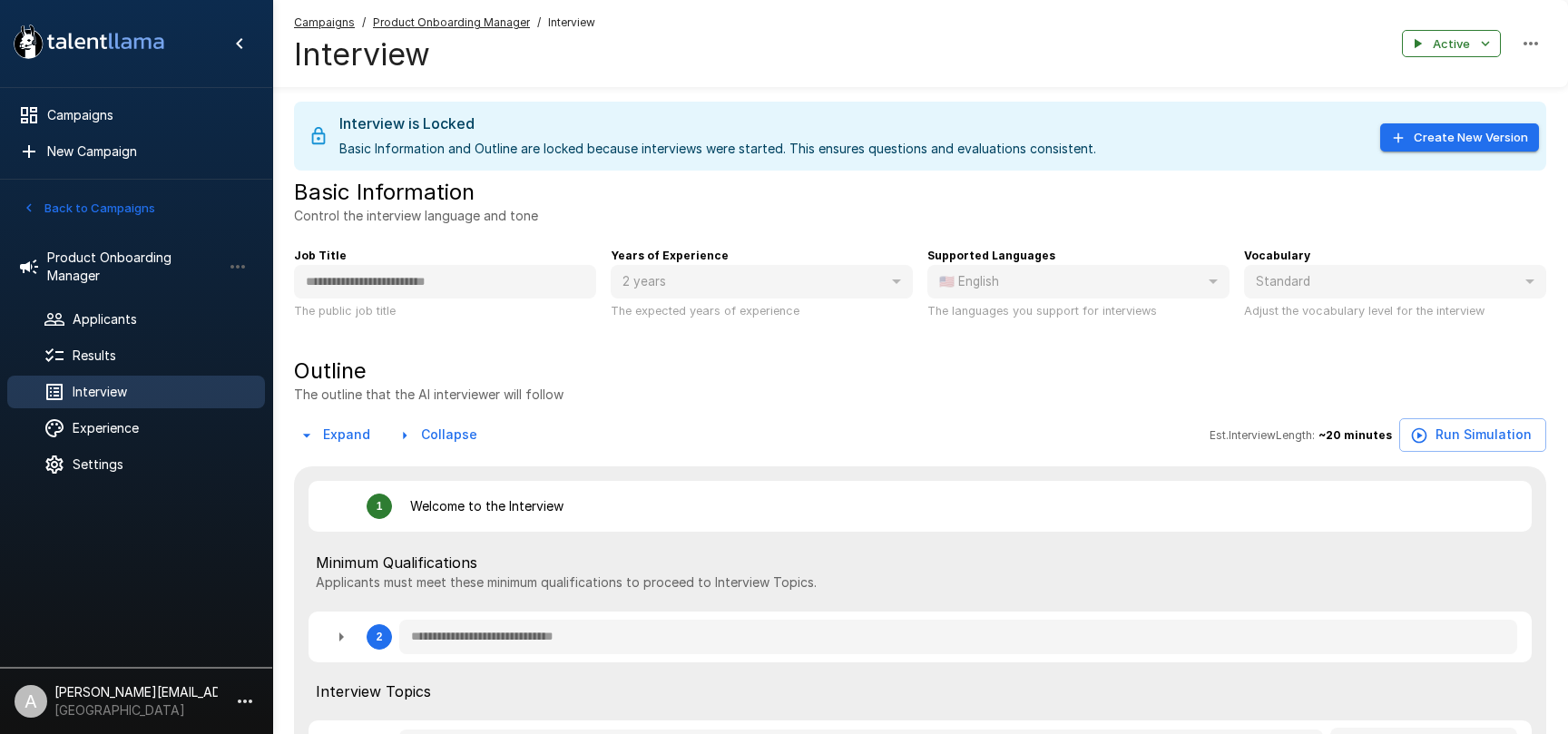
type textarea "*"
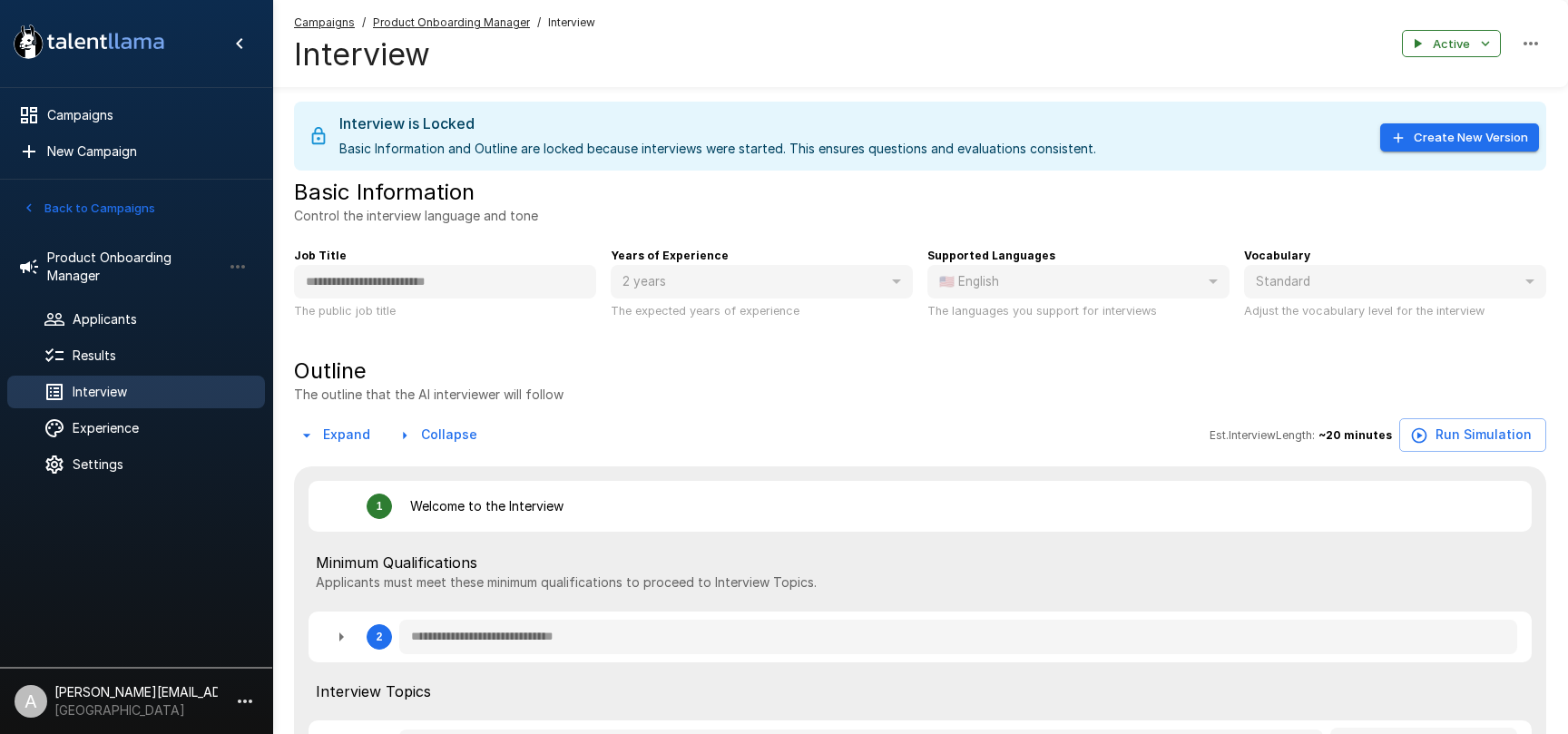
type textarea "*"
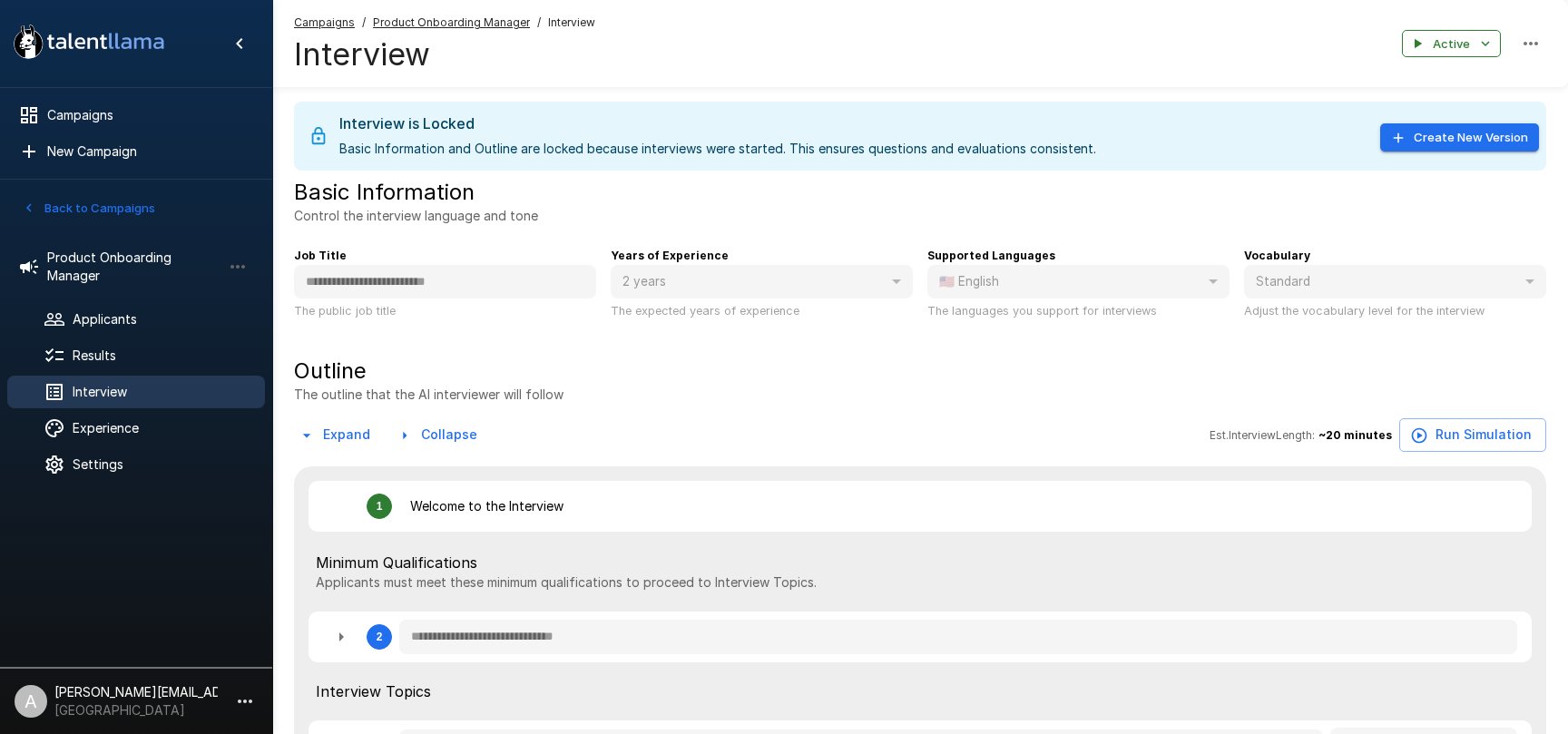
type textarea "*"
click at [118, 149] on span "New Campaign" at bounding box center [148, 152] width 203 height 18
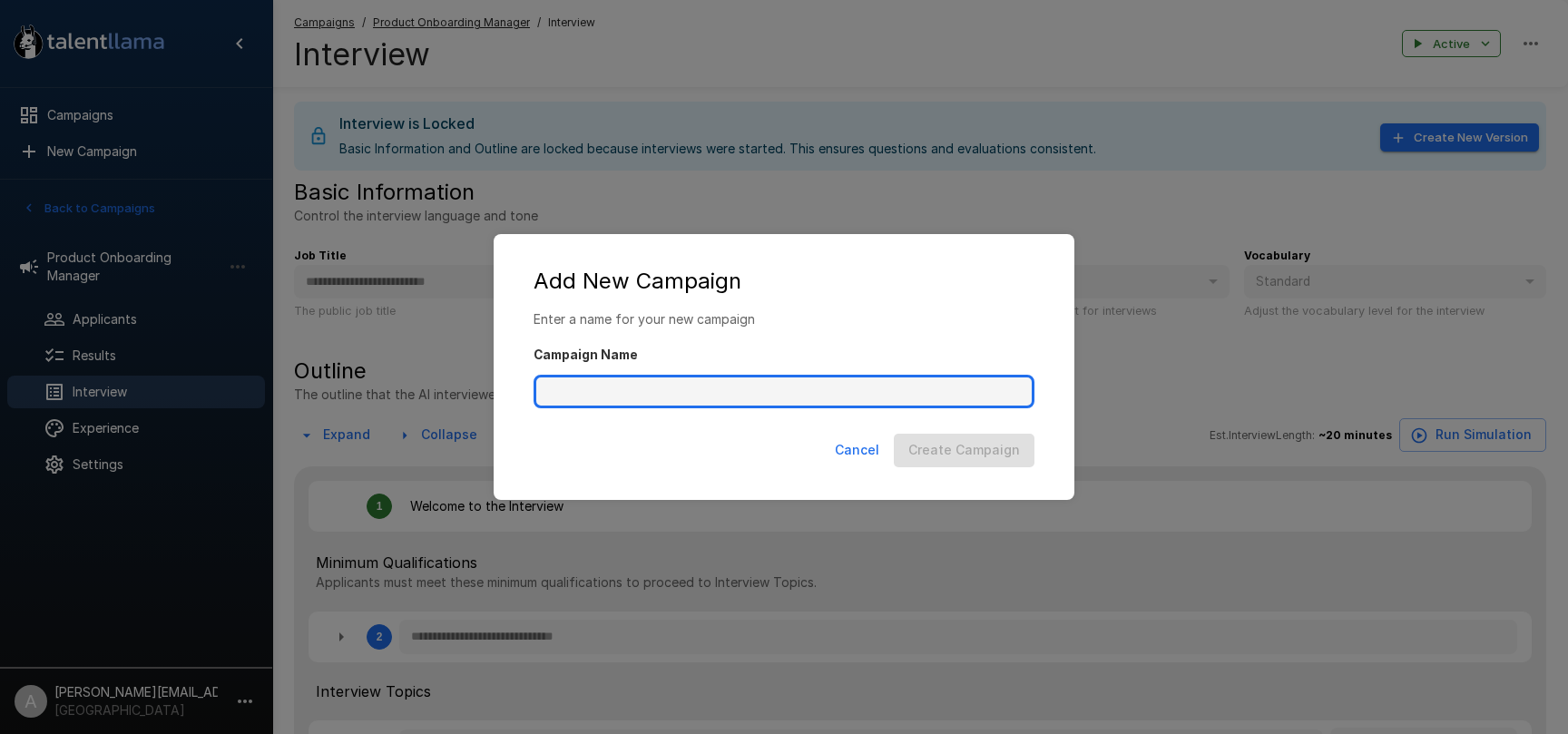
drag, startPoint x: 822, startPoint y: 408, endPoint x: 812, endPoint y: 399, distance: 13.5
click at [819, 405] on input "Campaign Name" at bounding box center [784, 392] width 501 height 35
type input "**********"
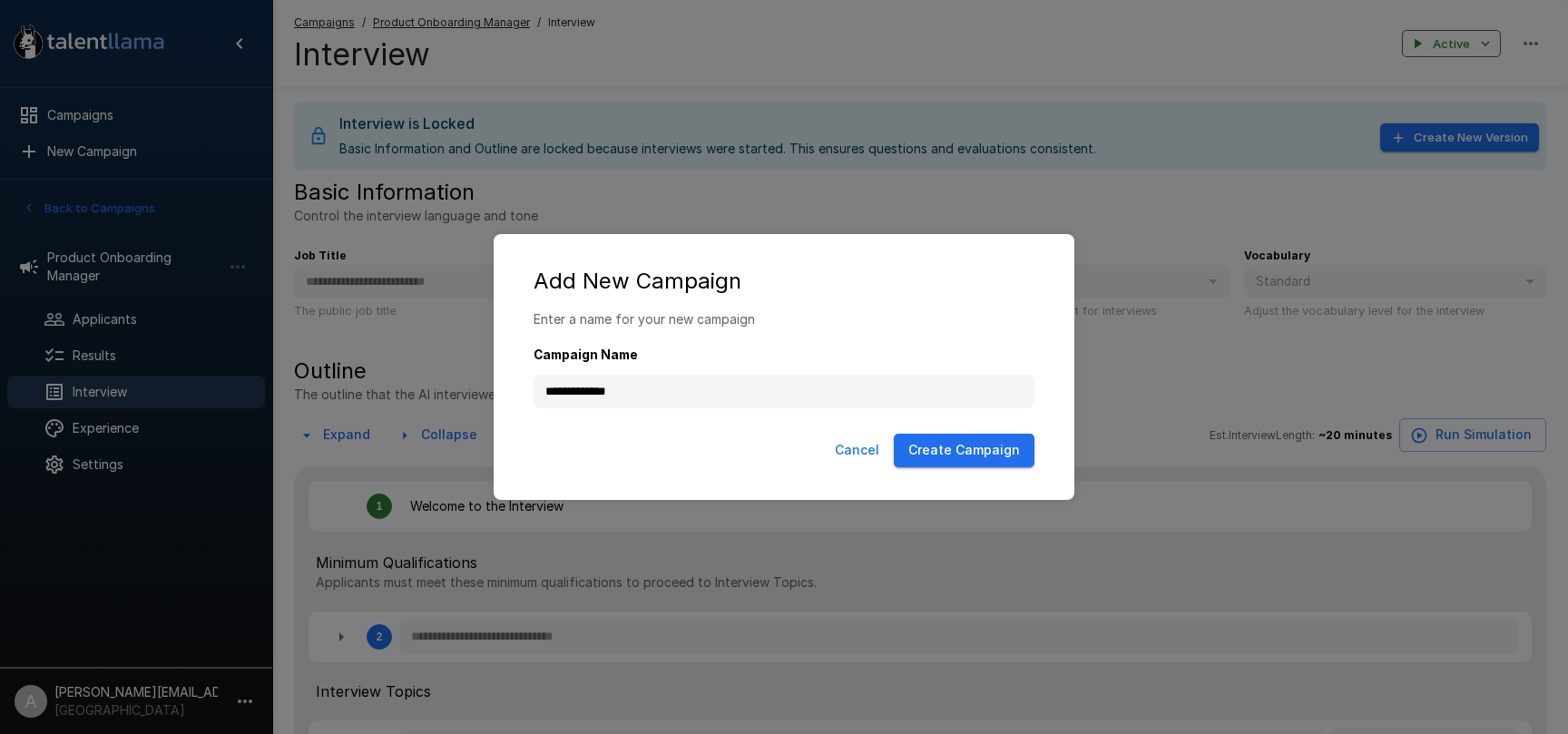
click at [865, 456] on button "Cancel" at bounding box center [857, 450] width 59 height 34
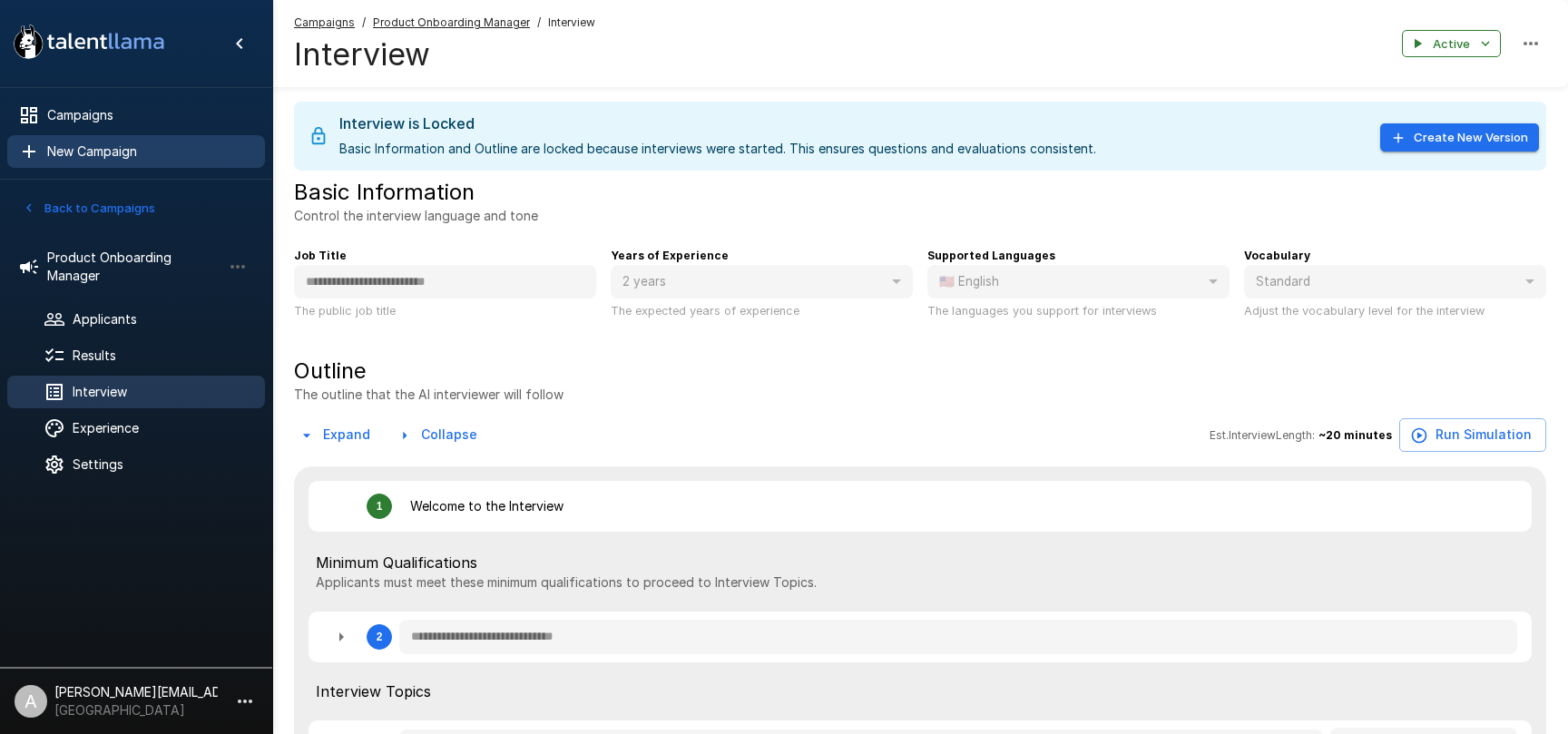
click at [114, 160] on span "New Campaign" at bounding box center [148, 152] width 203 height 18
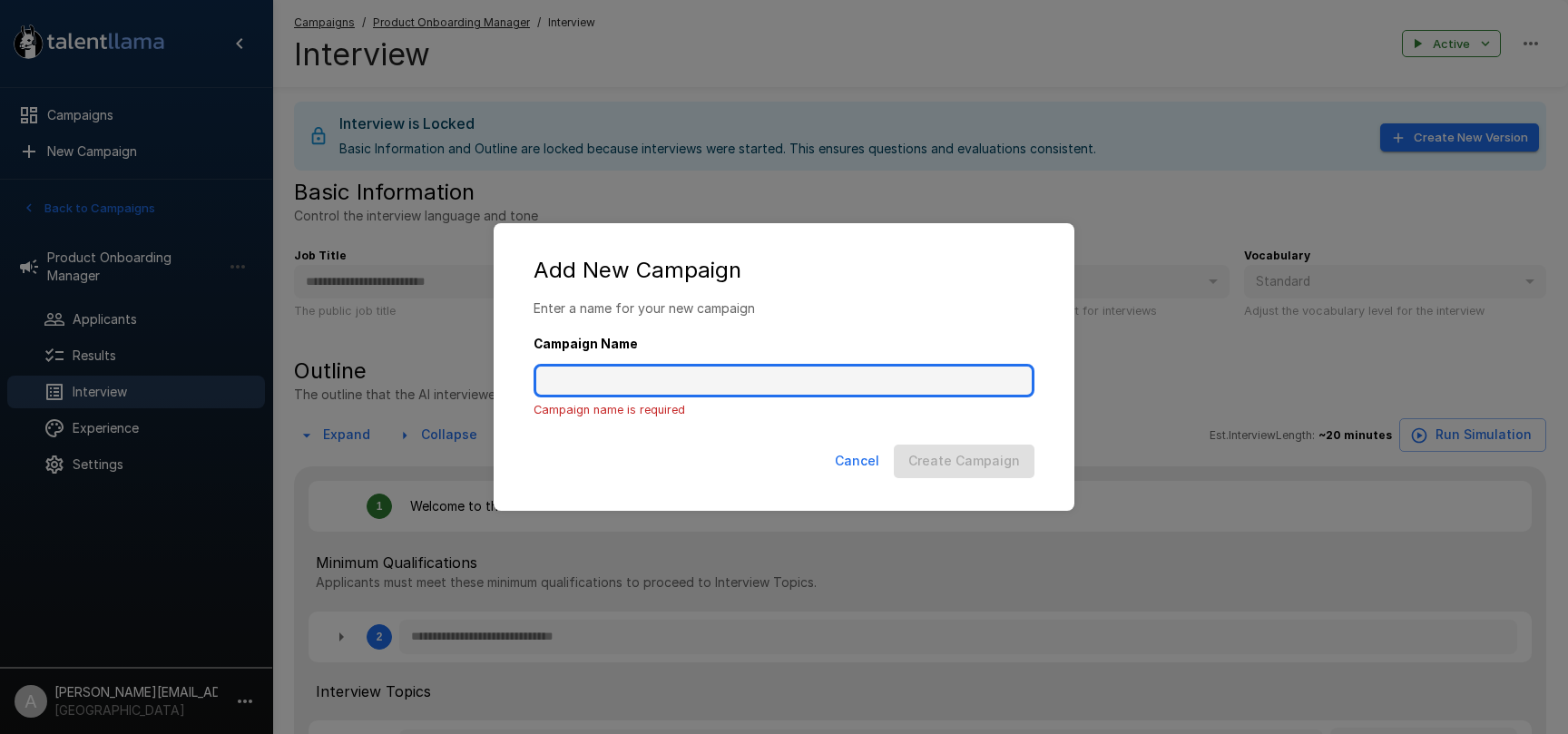
click at [649, 389] on input "Campaign Name" at bounding box center [784, 381] width 501 height 35
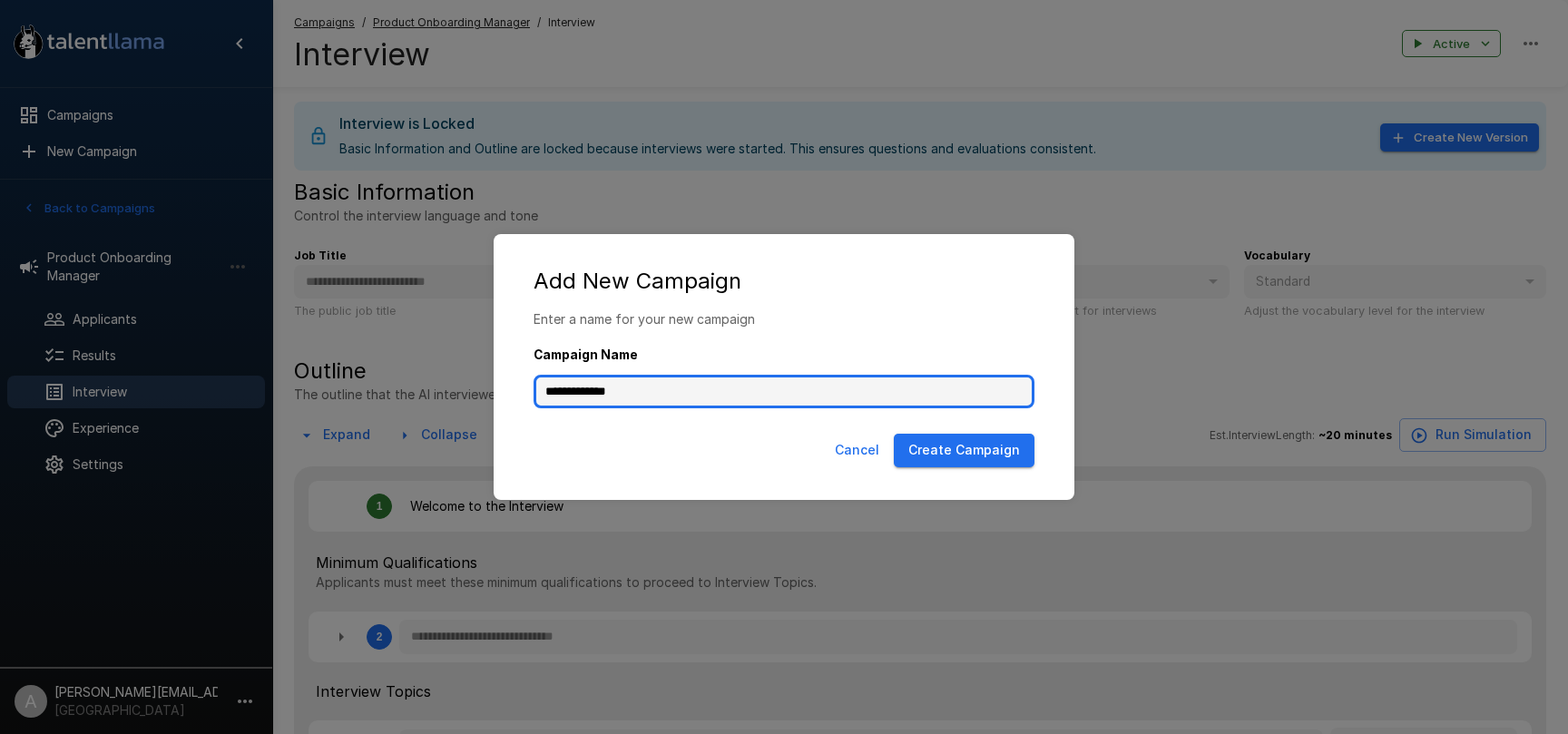
type input "**********"
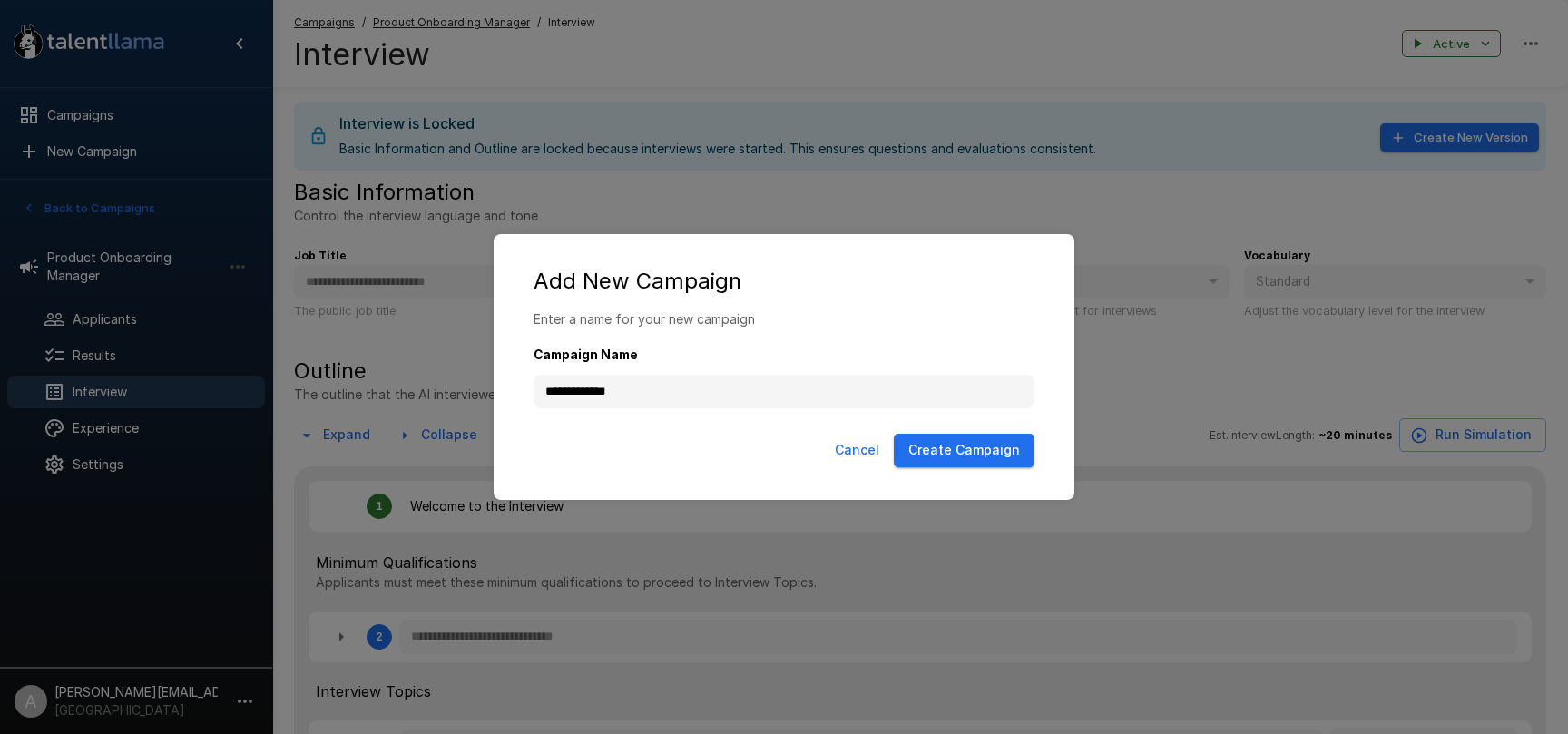
click at [931, 455] on button "Create Campaign" at bounding box center [964, 450] width 141 height 34
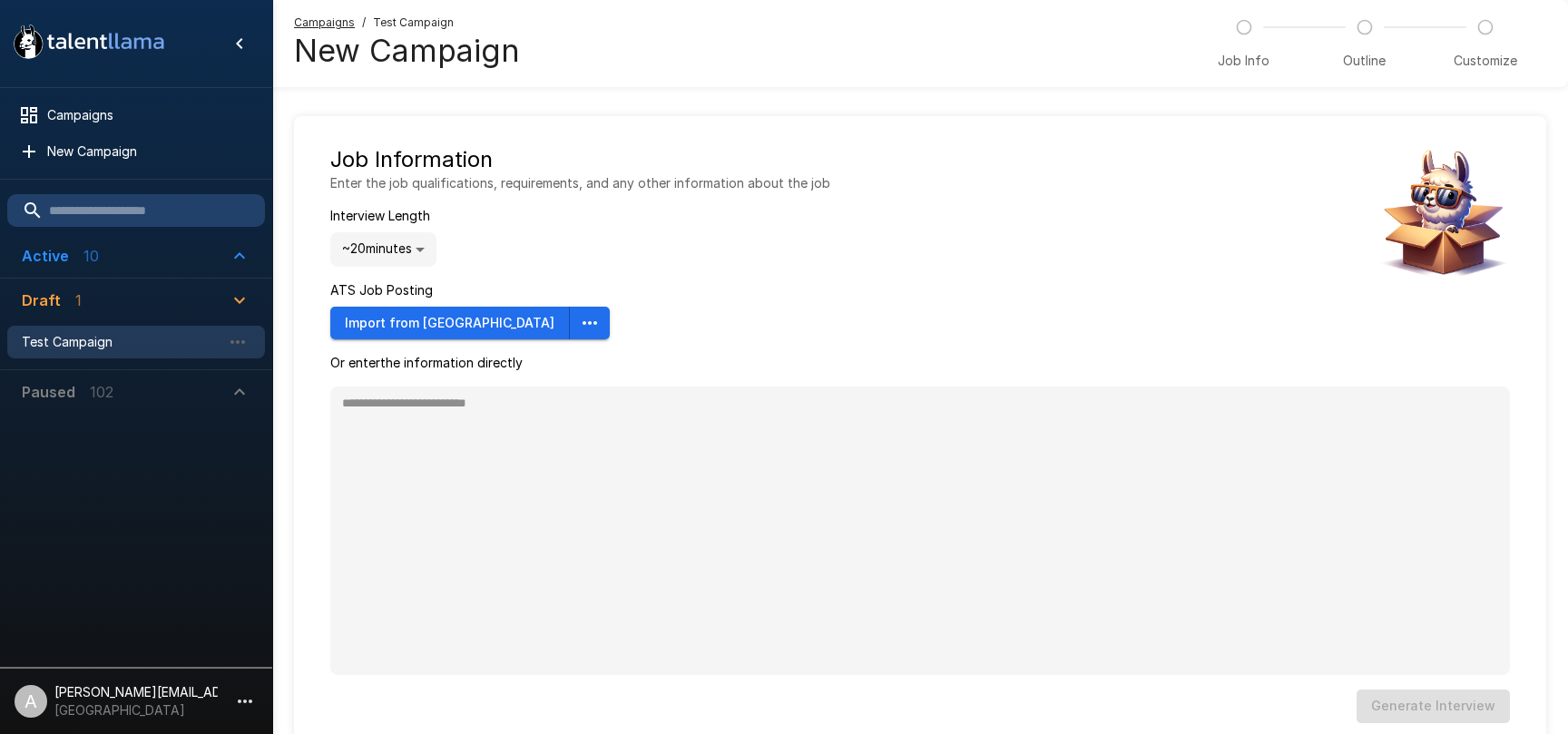
click at [420, 333] on button "Import from Ashby" at bounding box center [450, 323] width 240 height 34
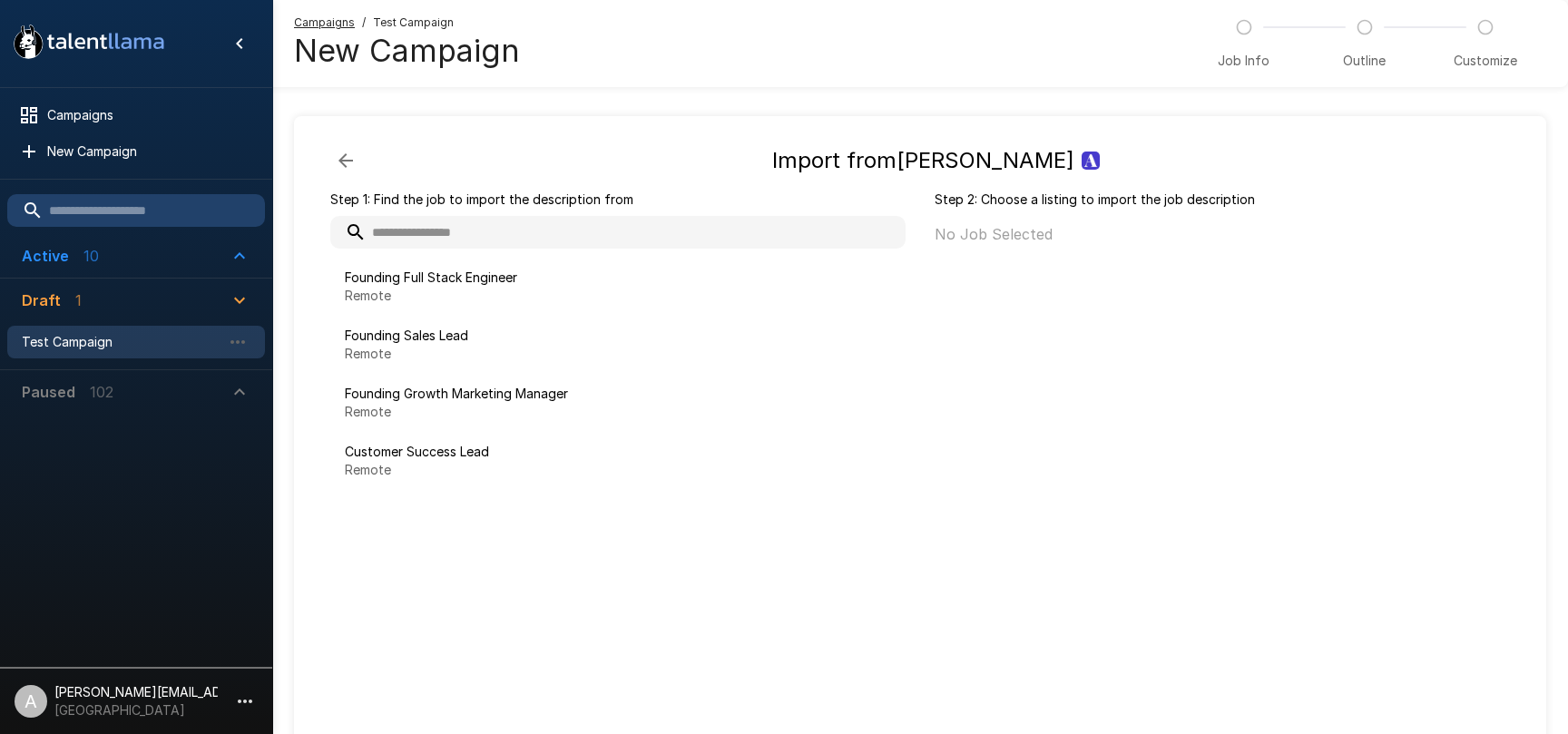
click at [76, 254] on div "Active 10" at bounding box center [61, 256] width 77 height 22
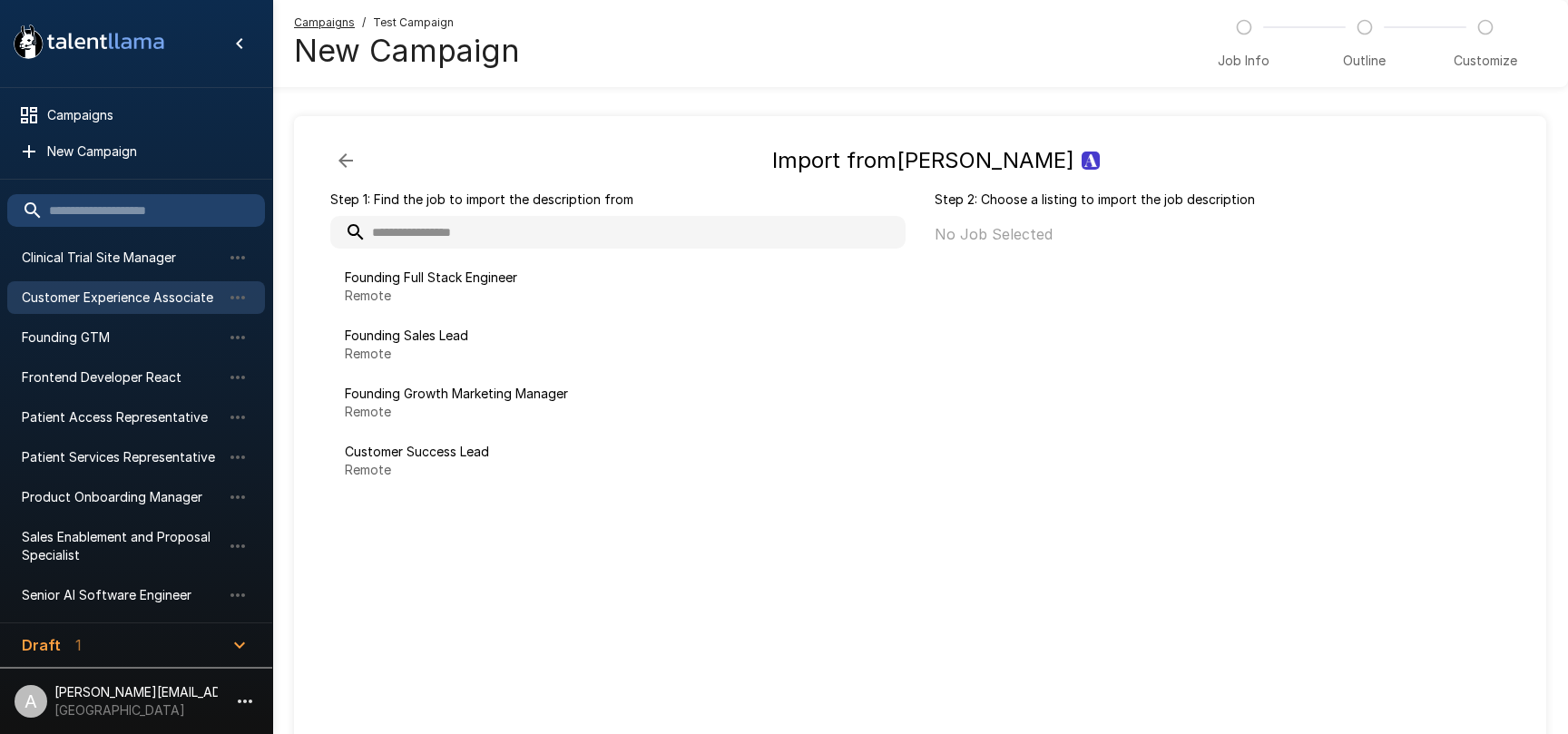
scroll to position [145, 0]
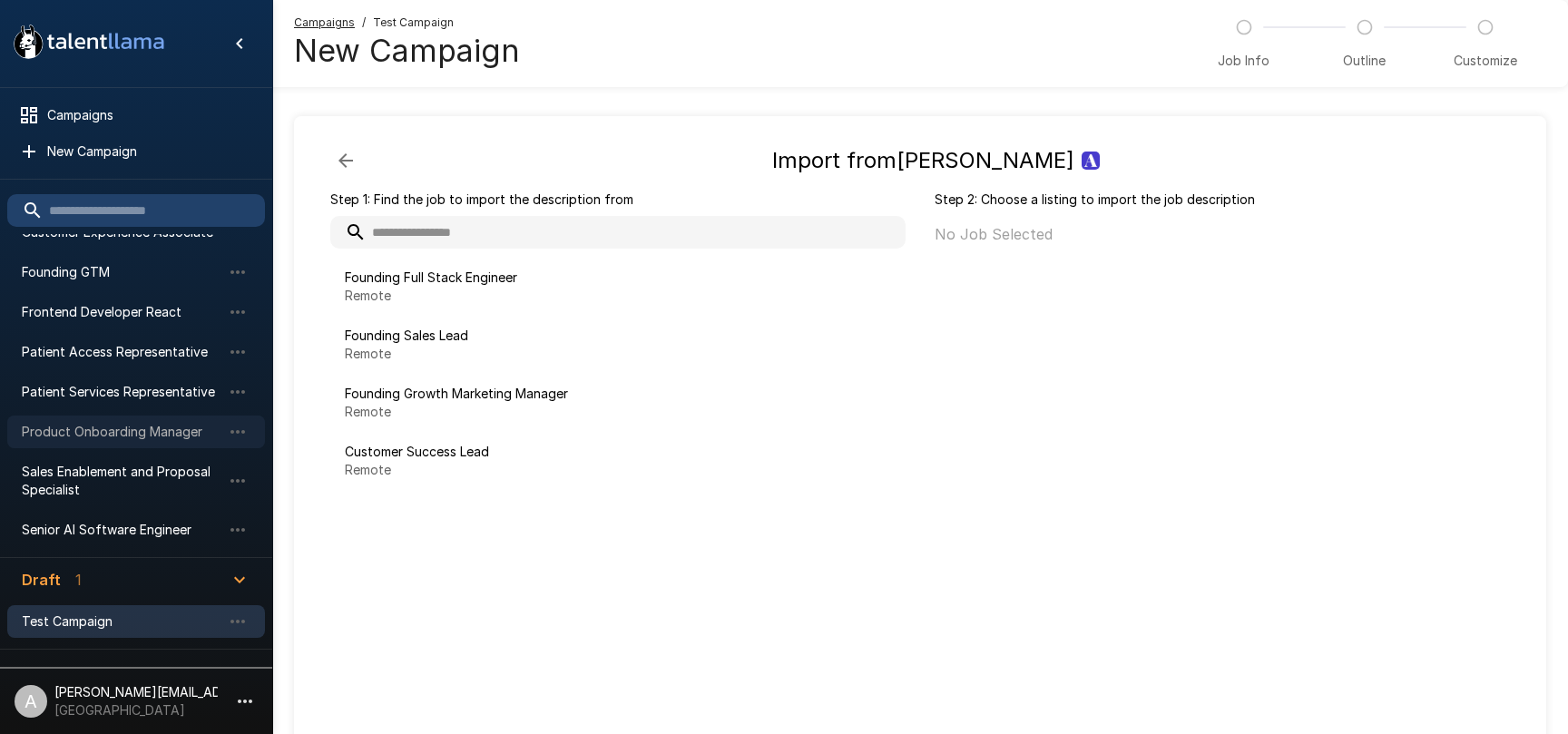
click at [106, 440] on span "Product Onboarding Manager" at bounding box center [121, 432] width 199 height 18
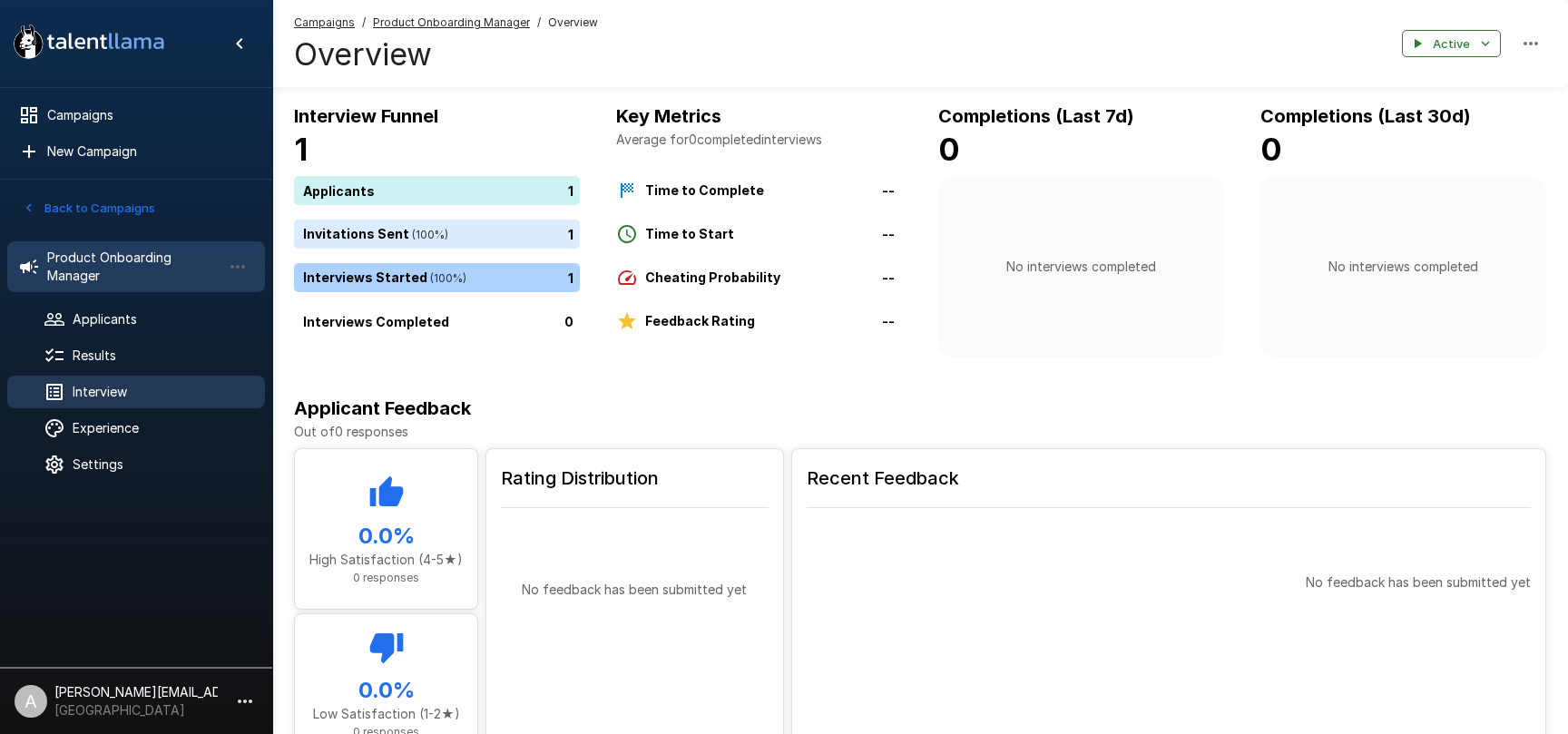
click at [92, 394] on span "Interview" at bounding box center [162, 392] width 178 height 18
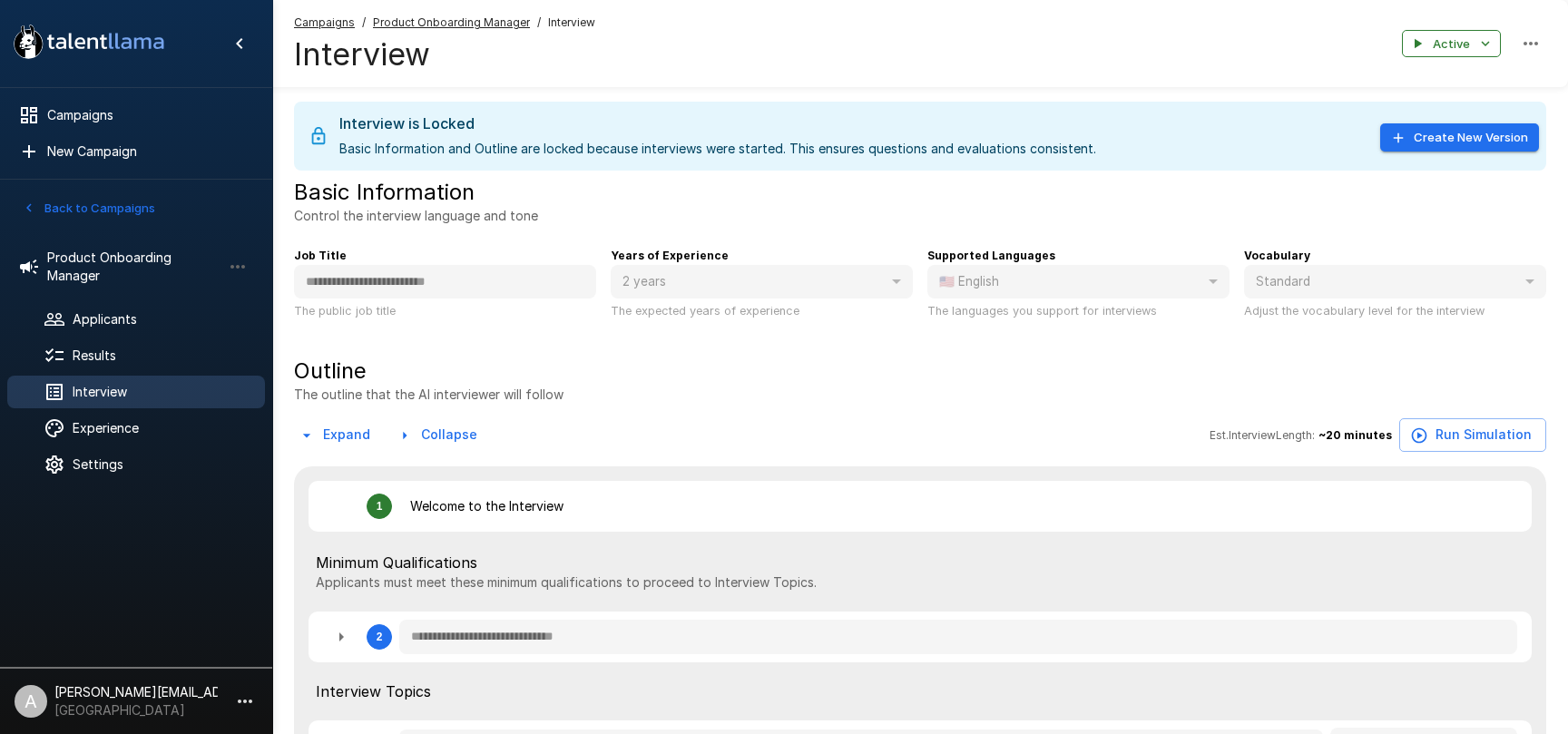
type textarea "*"
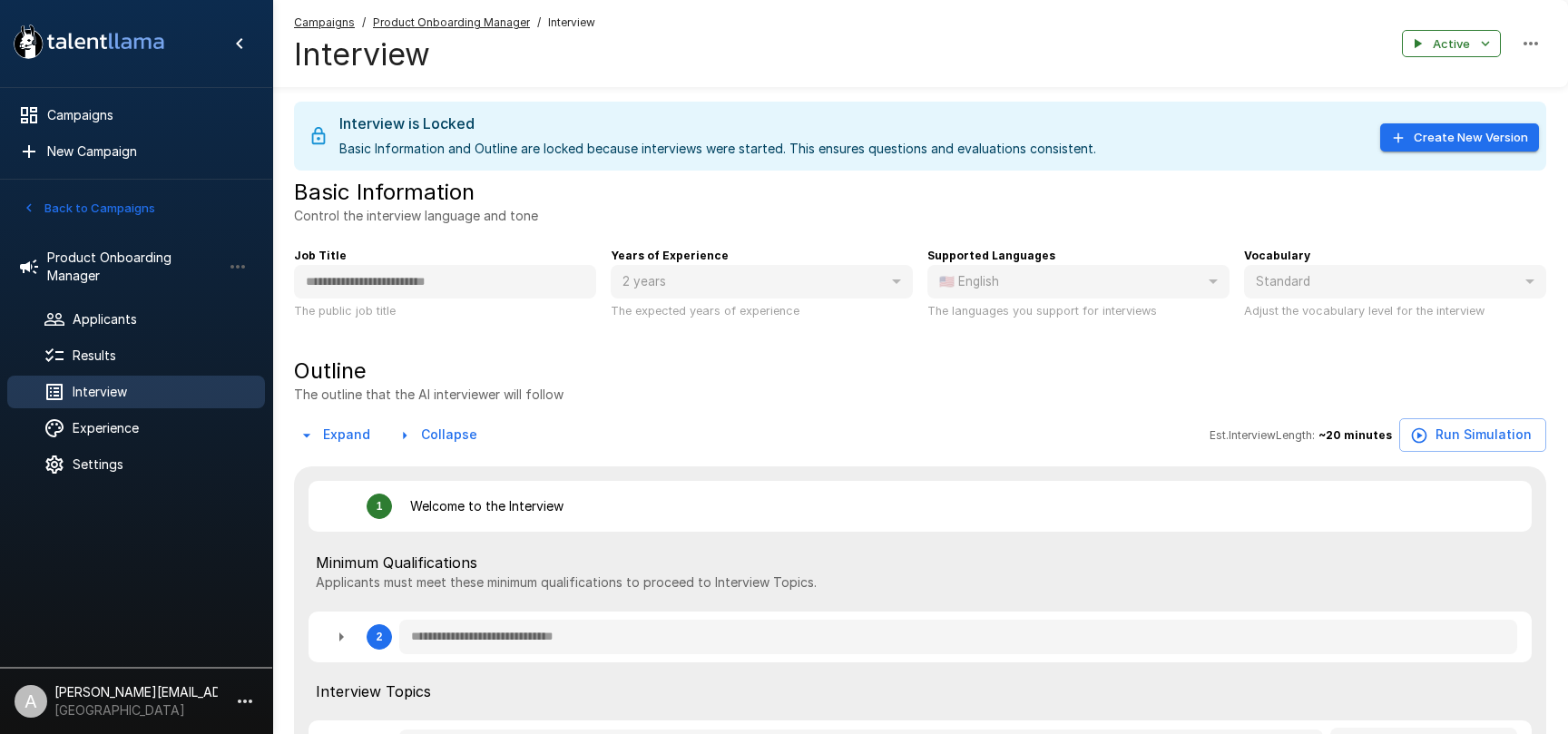
type textarea "*"
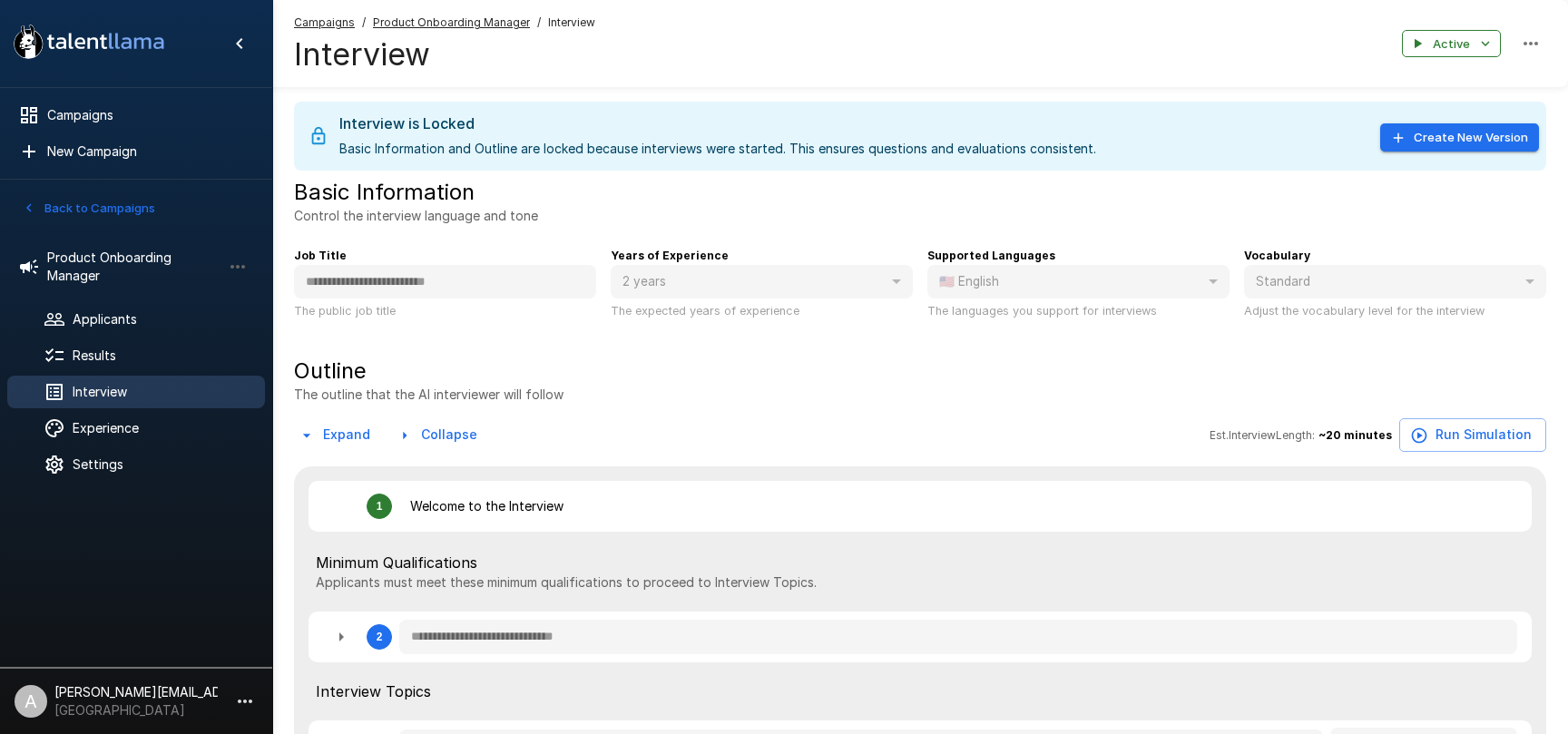
type textarea "*"
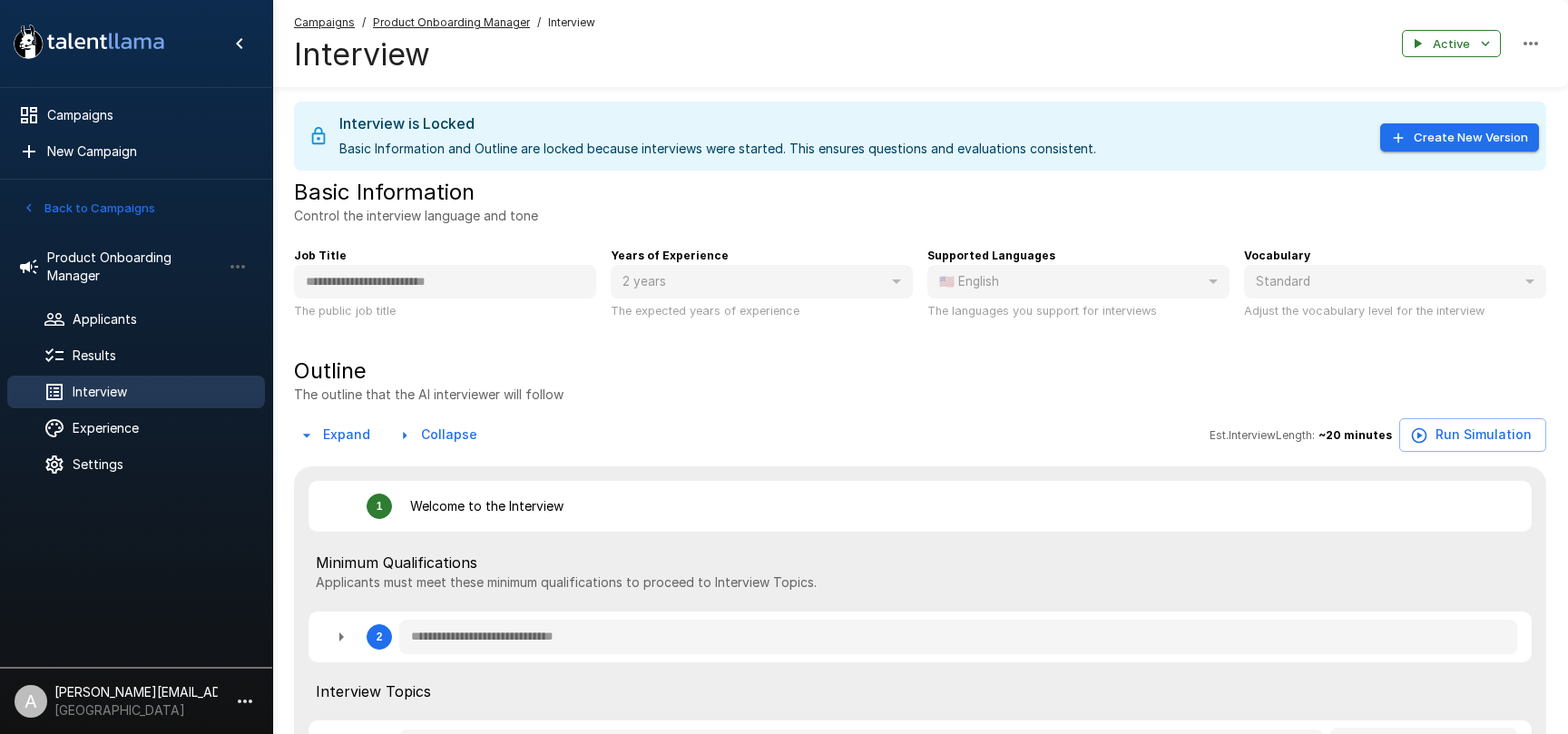
type textarea "*"
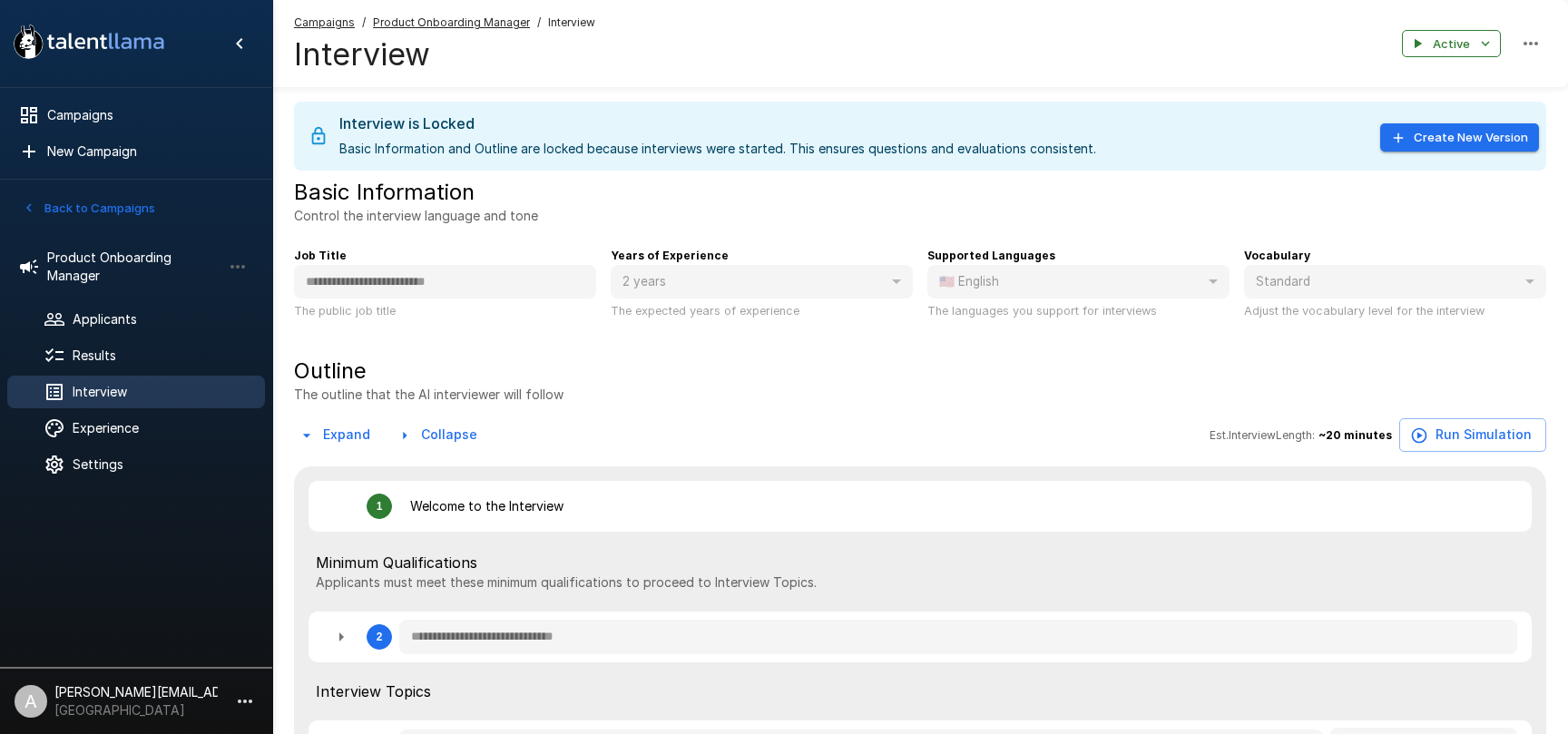
type textarea "*"
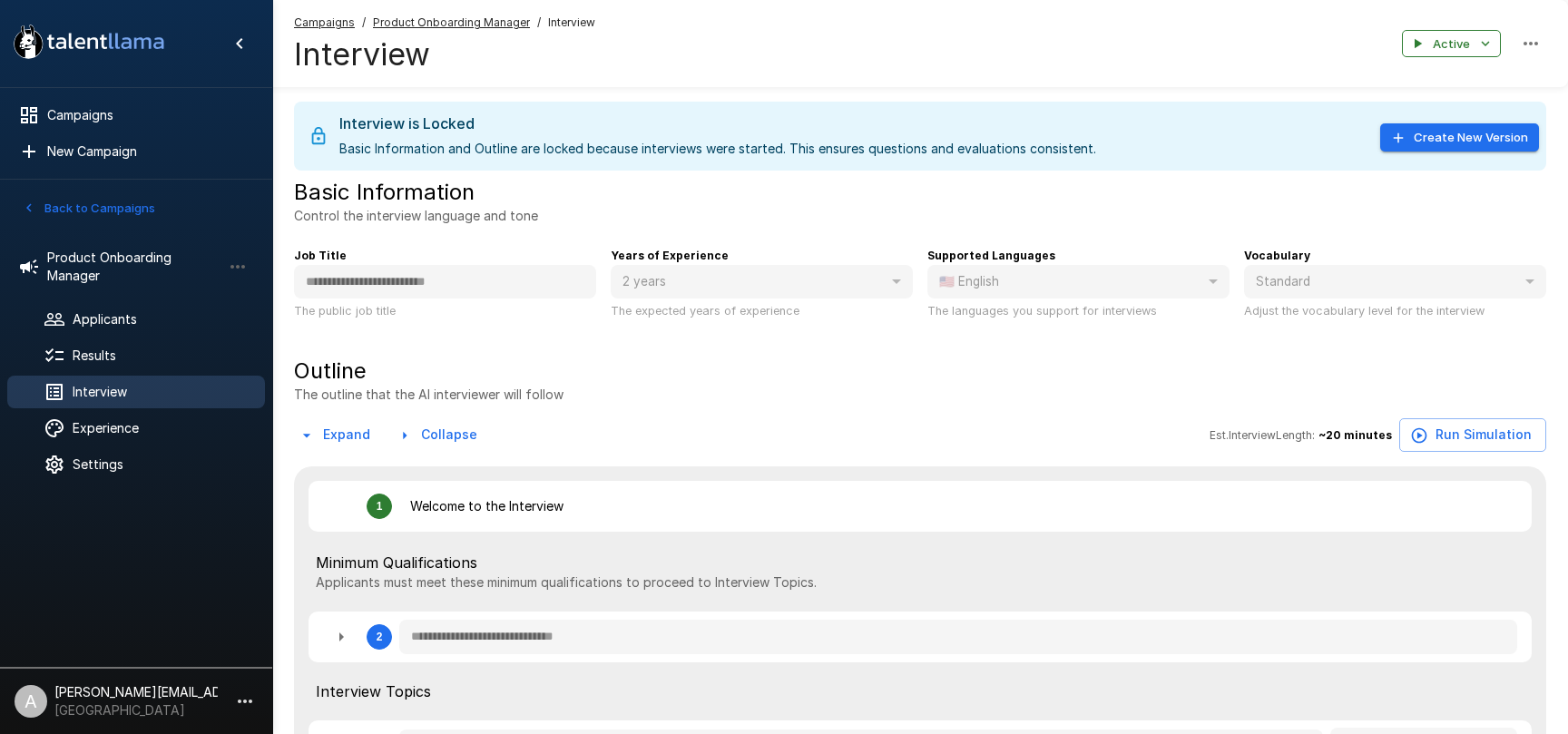
type textarea "*"
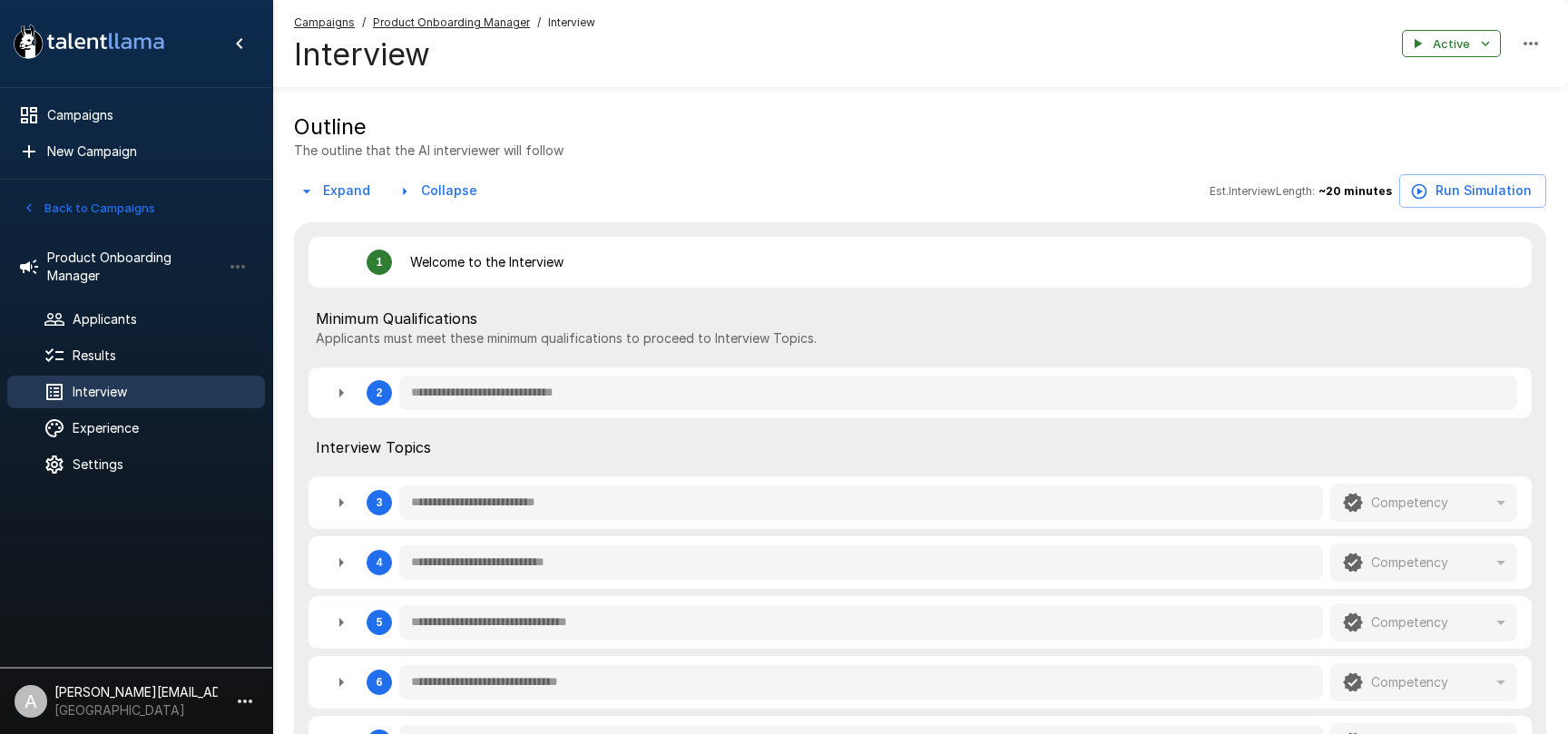
scroll to position [276, 0]
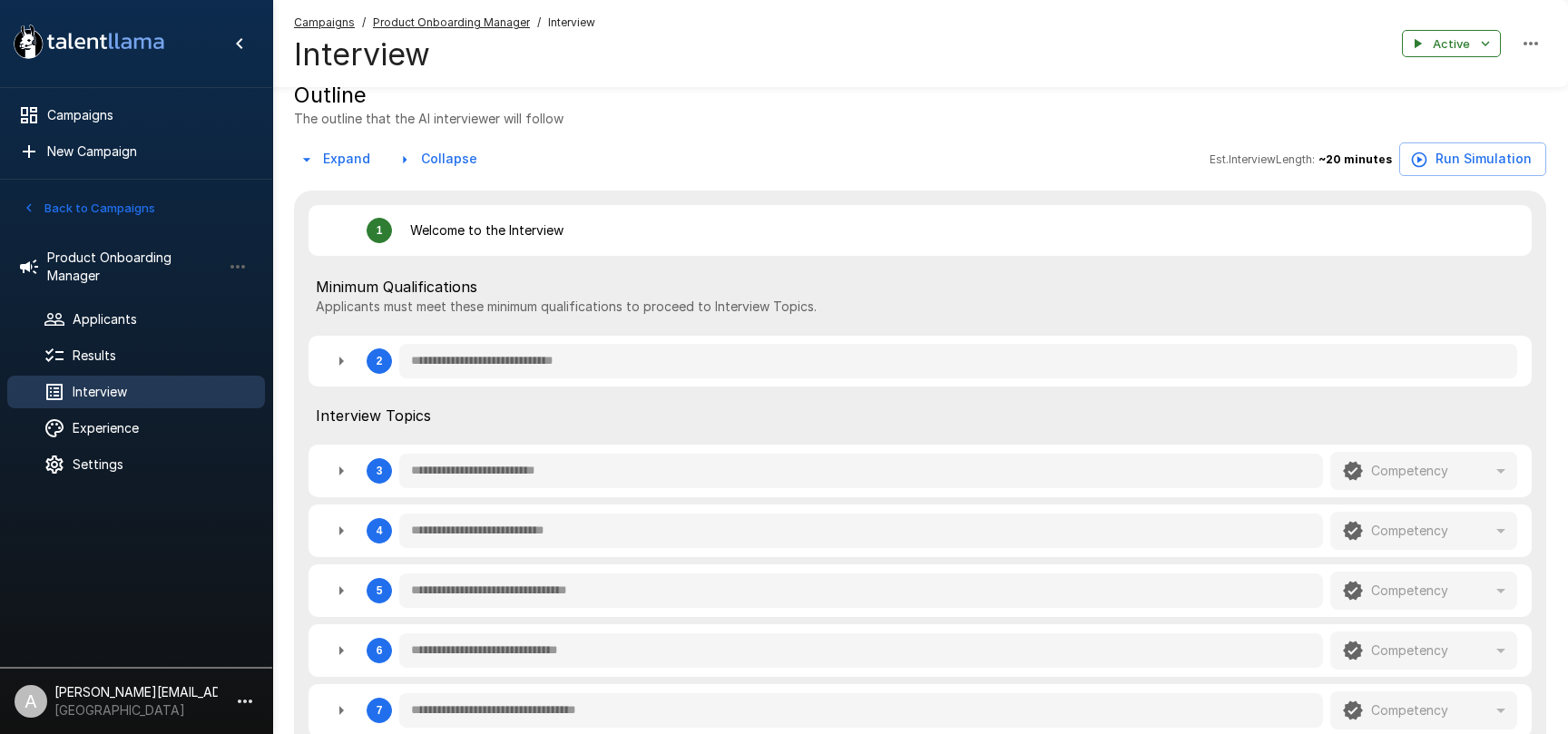
click at [343, 366] on icon "button" at bounding box center [342, 361] width 22 height 22
type textarea "*"
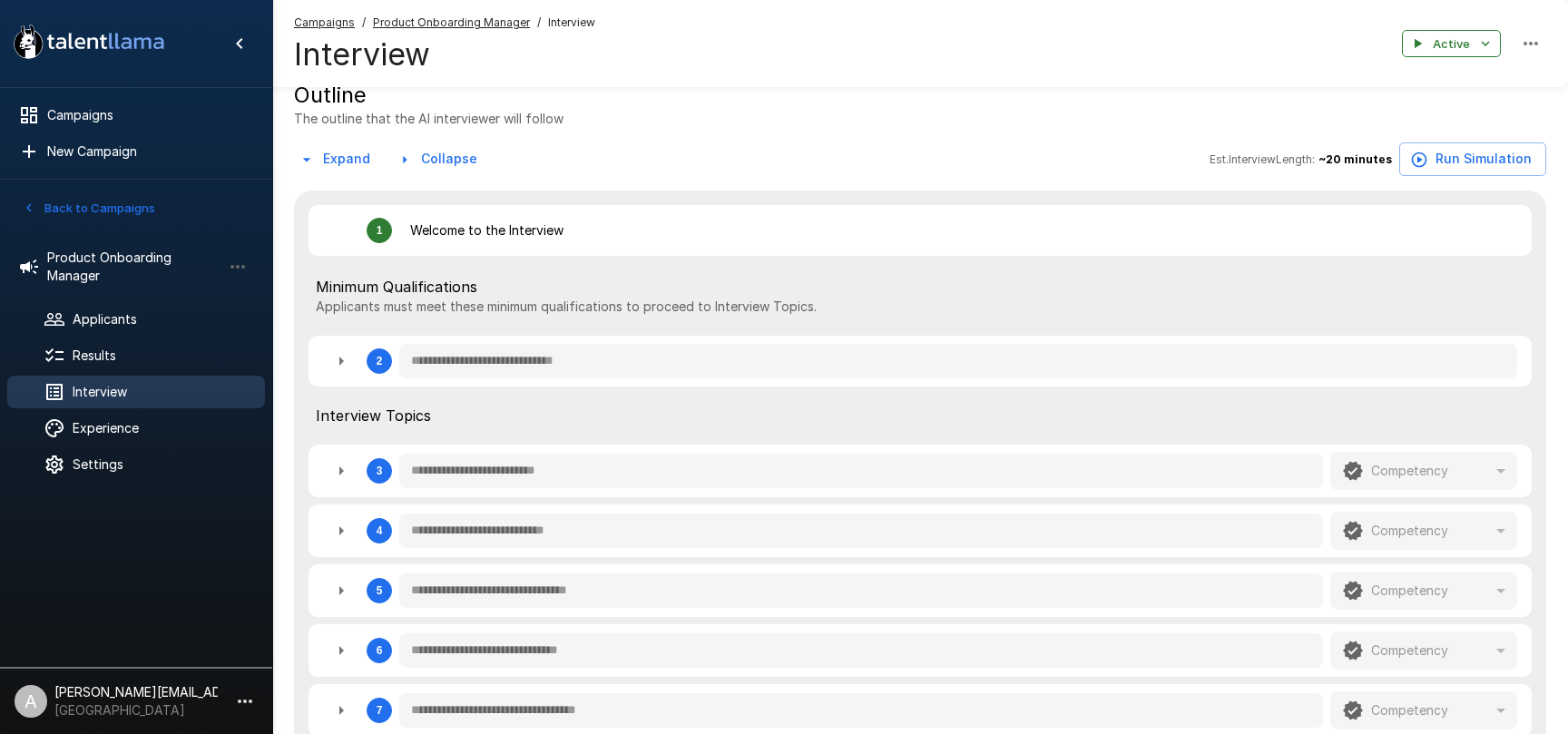
type textarea "*"
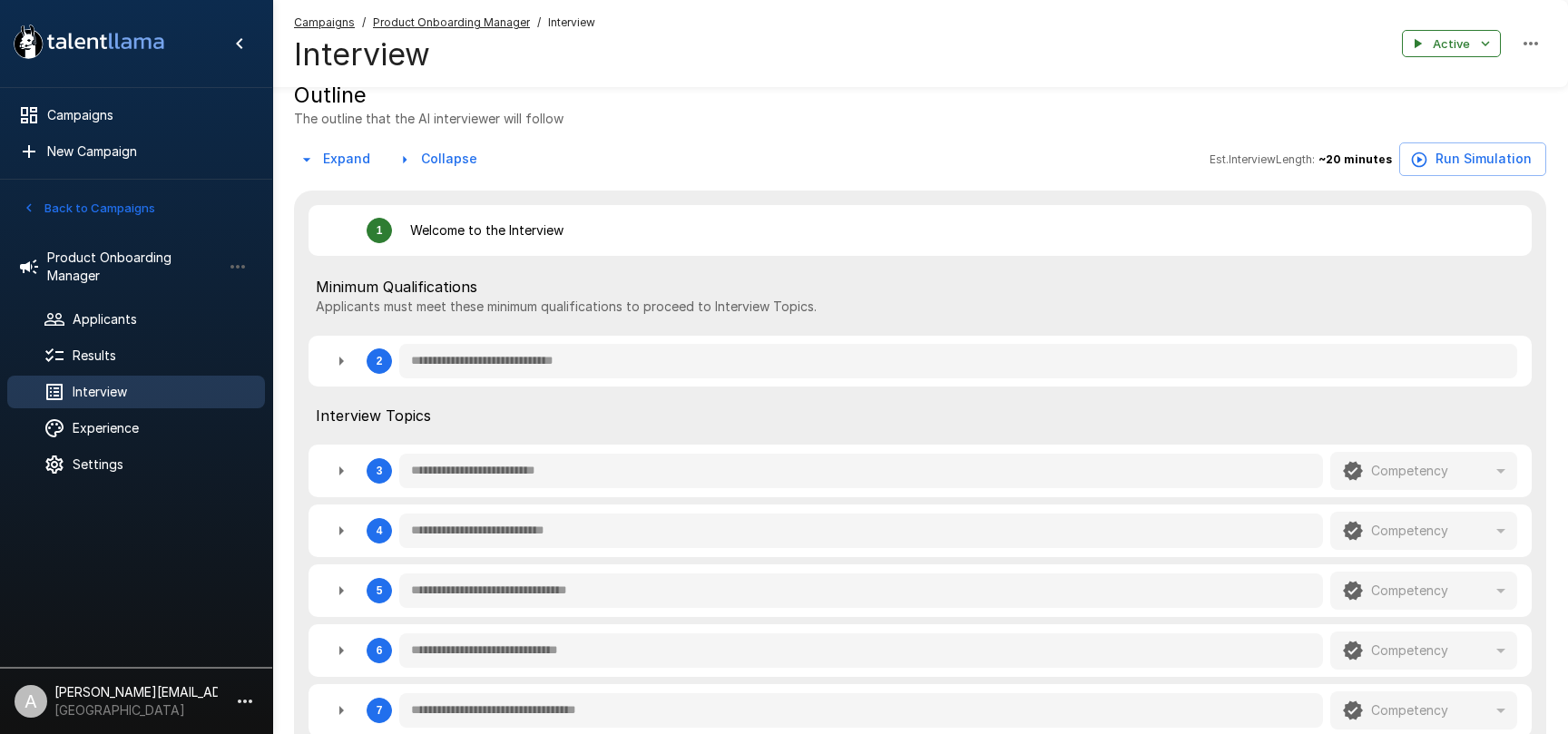
type textarea "*"
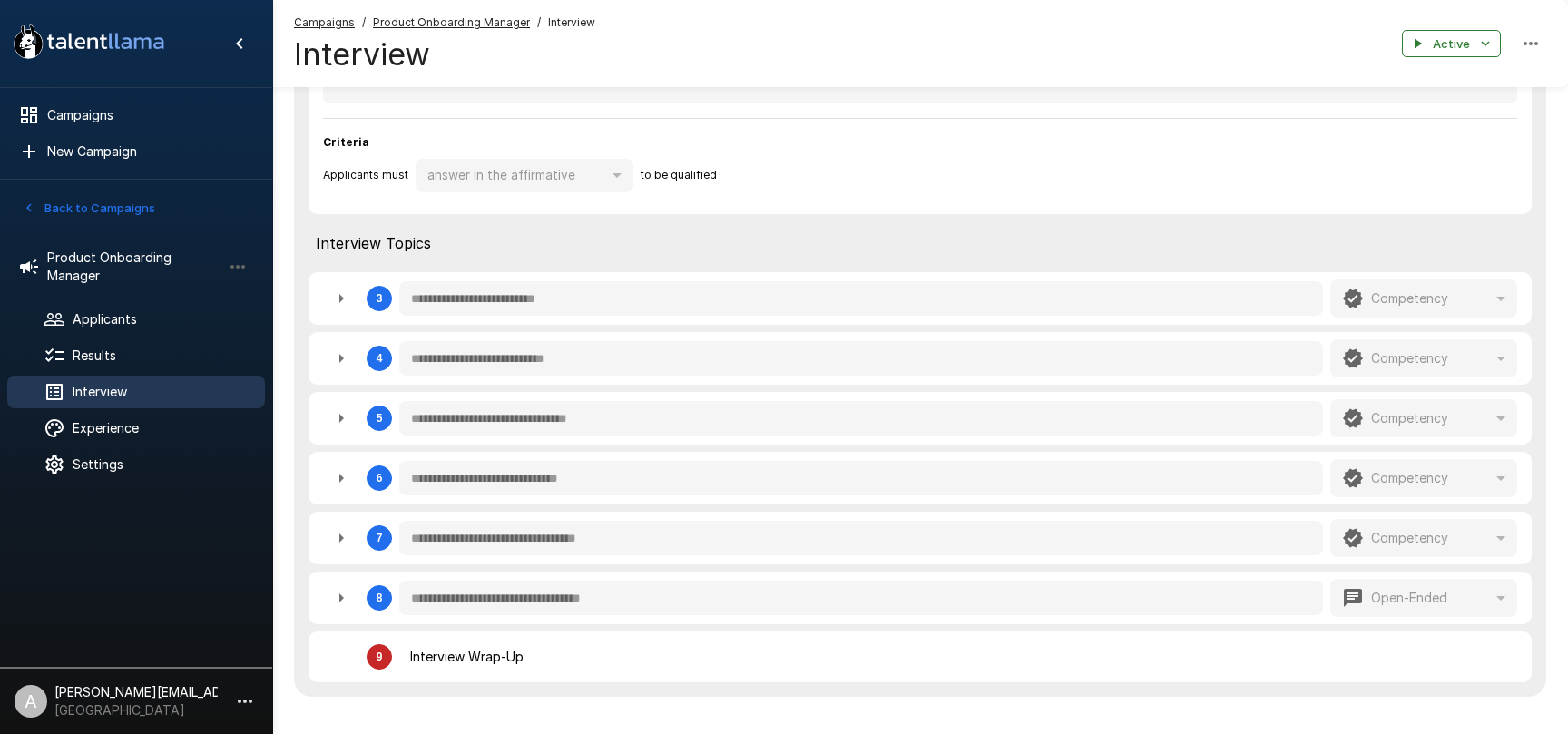
scroll to position [792, 0]
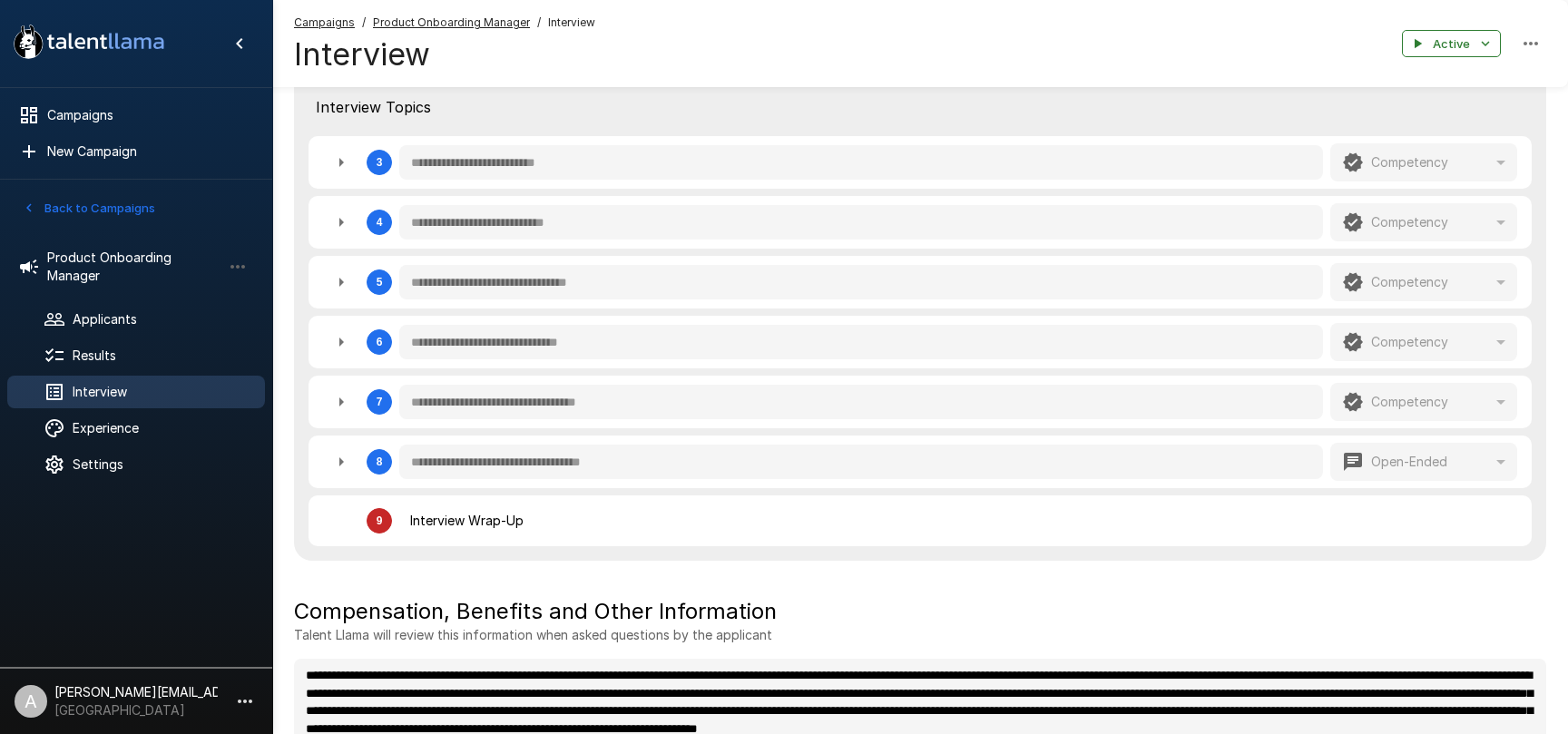
click at [341, 467] on icon "button" at bounding box center [342, 462] width 22 height 22
type textarea "*"
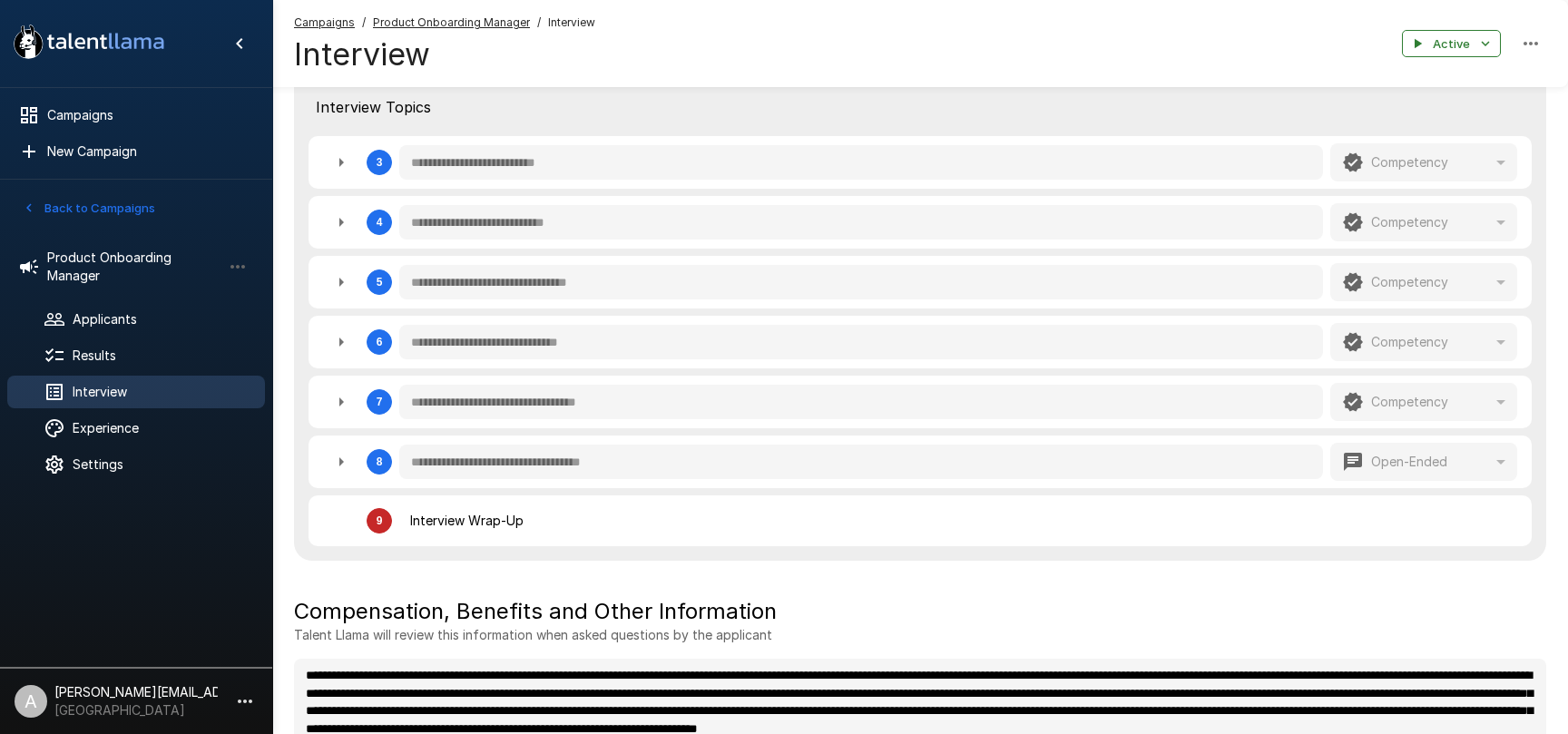
type textarea "*"
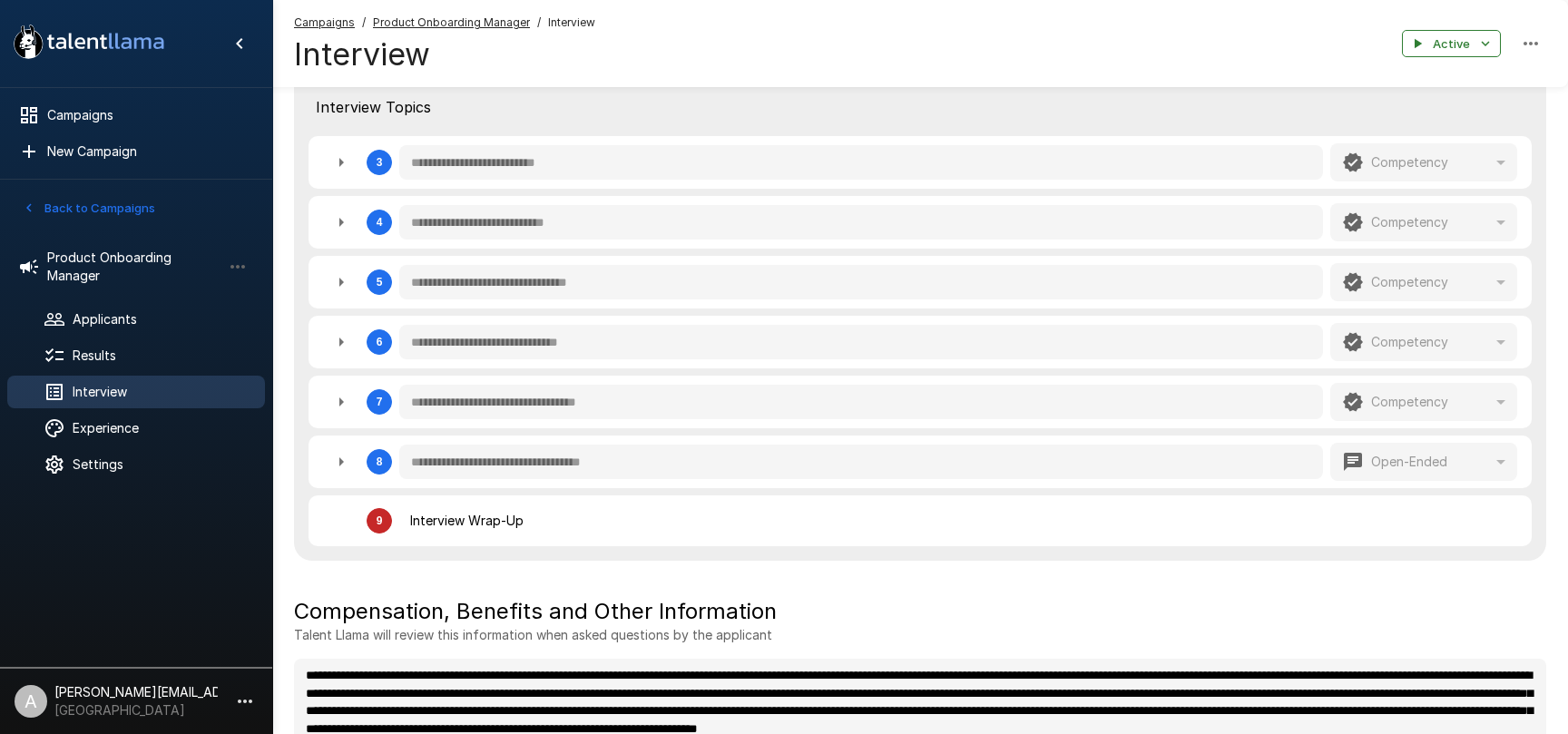
type textarea "*"
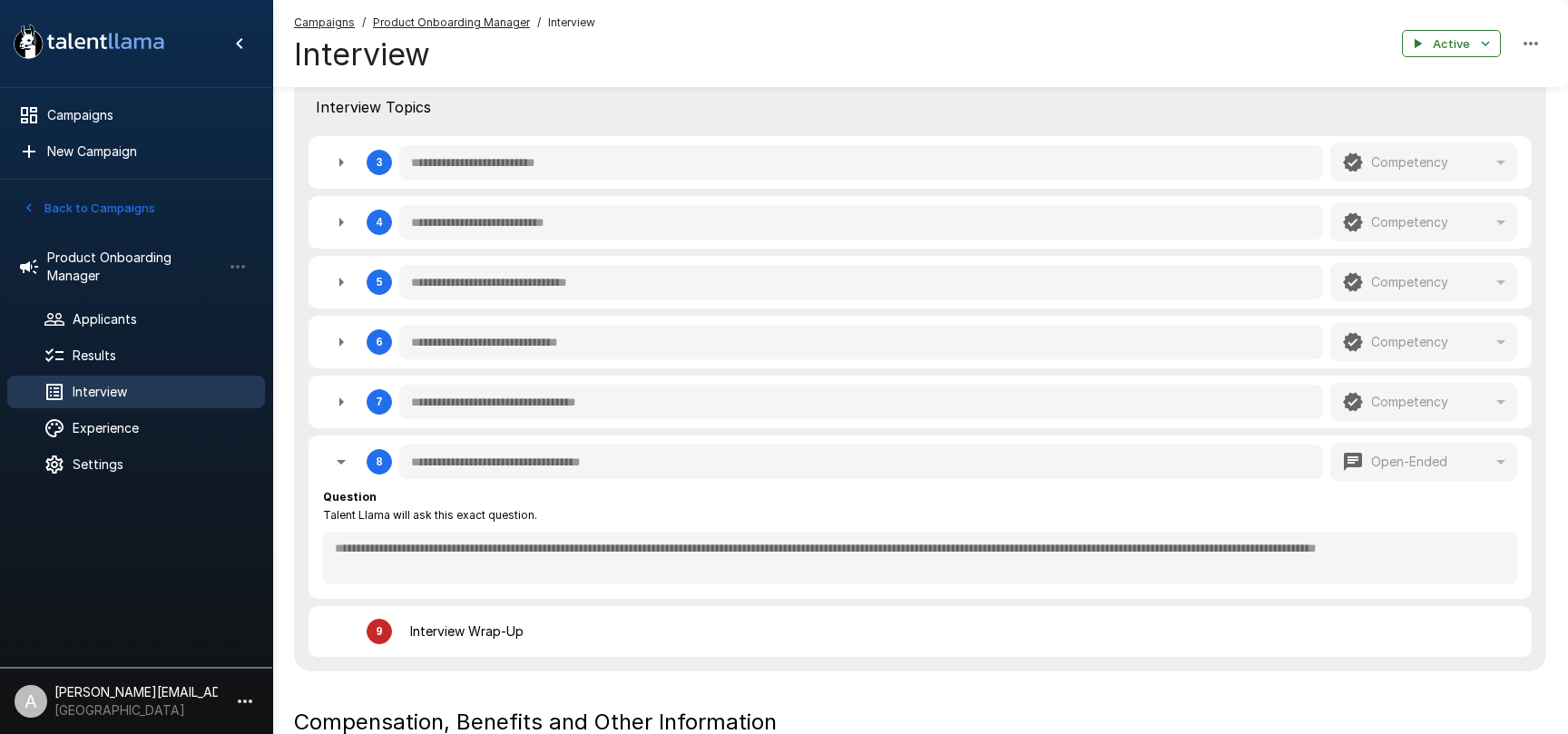
scroll to position [796, 0]
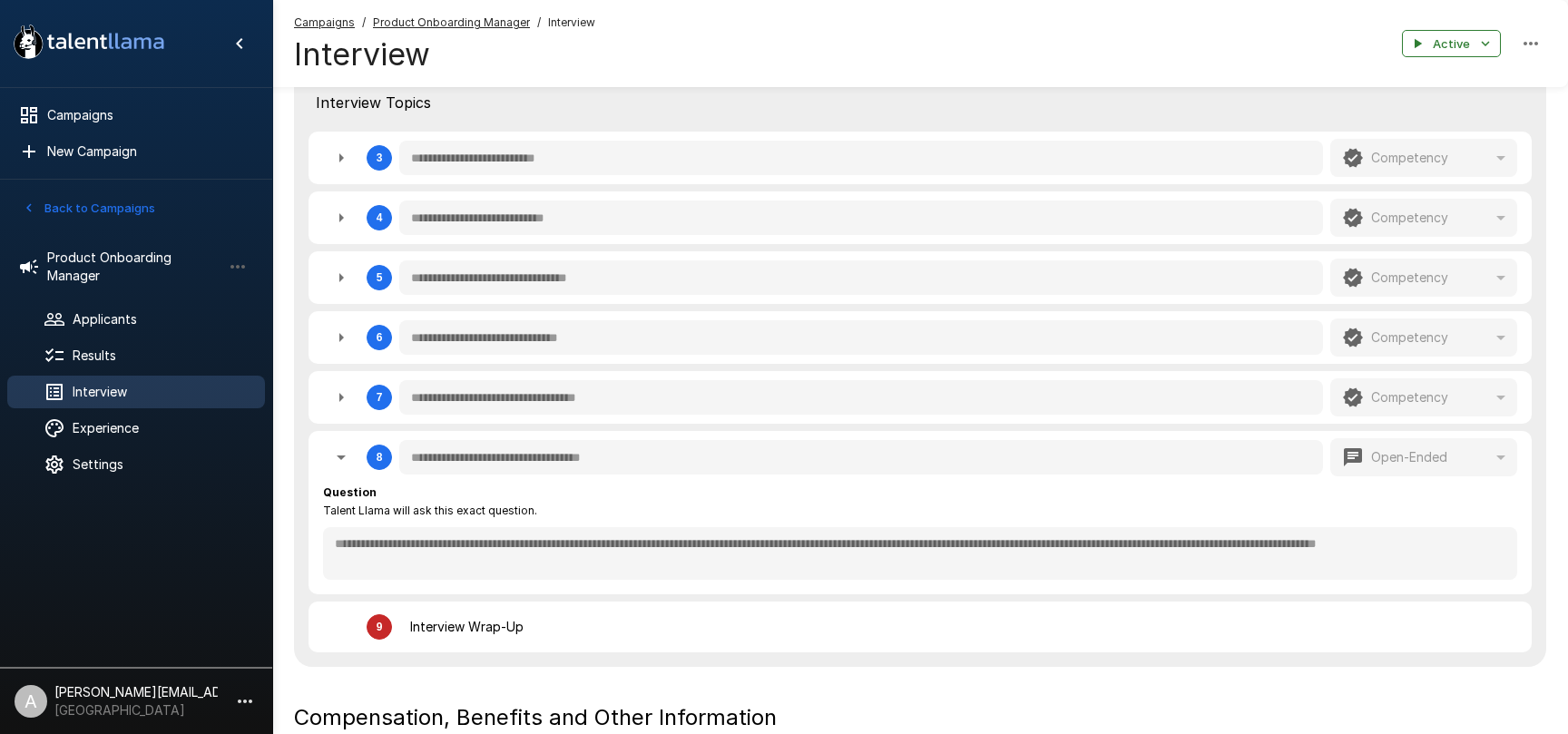
click at [349, 449] on icon "button" at bounding box center [342, 457] width 22 height 22
type textarea "*"
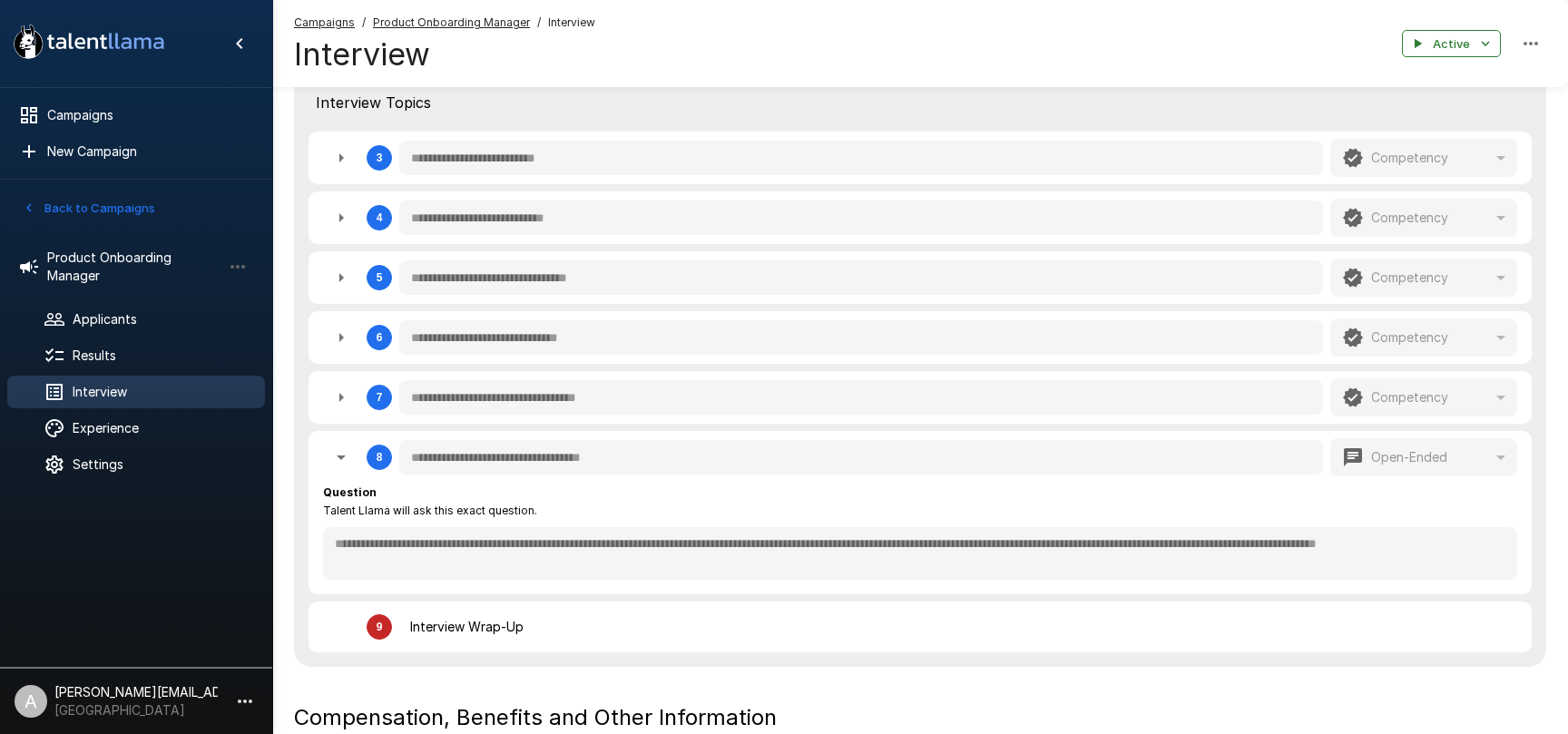
type textarea "*"
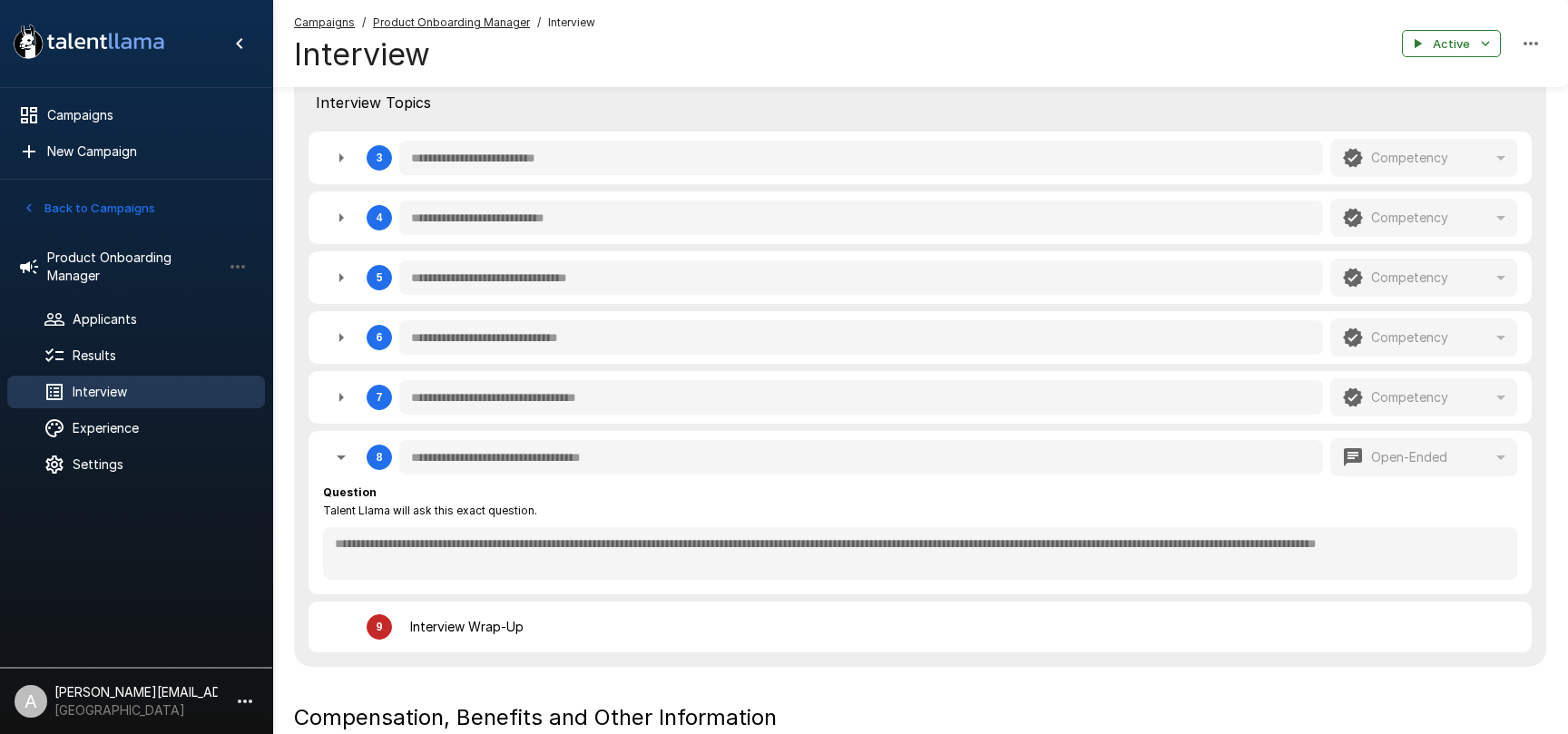
type textarea "*"
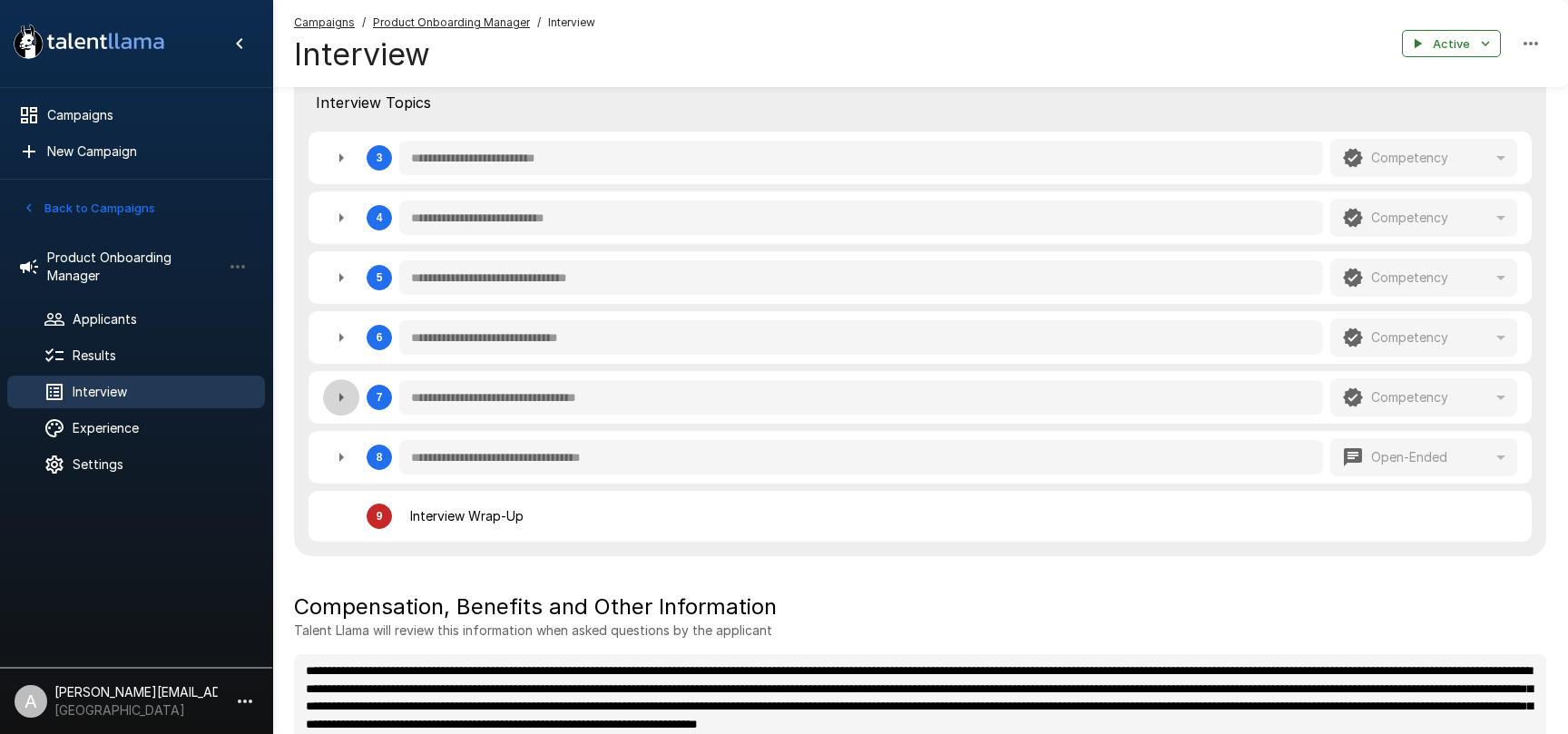
click at [343, 402] on icon "button" at bounding box center [342, 398] width 22 height 22
type textarea "*"
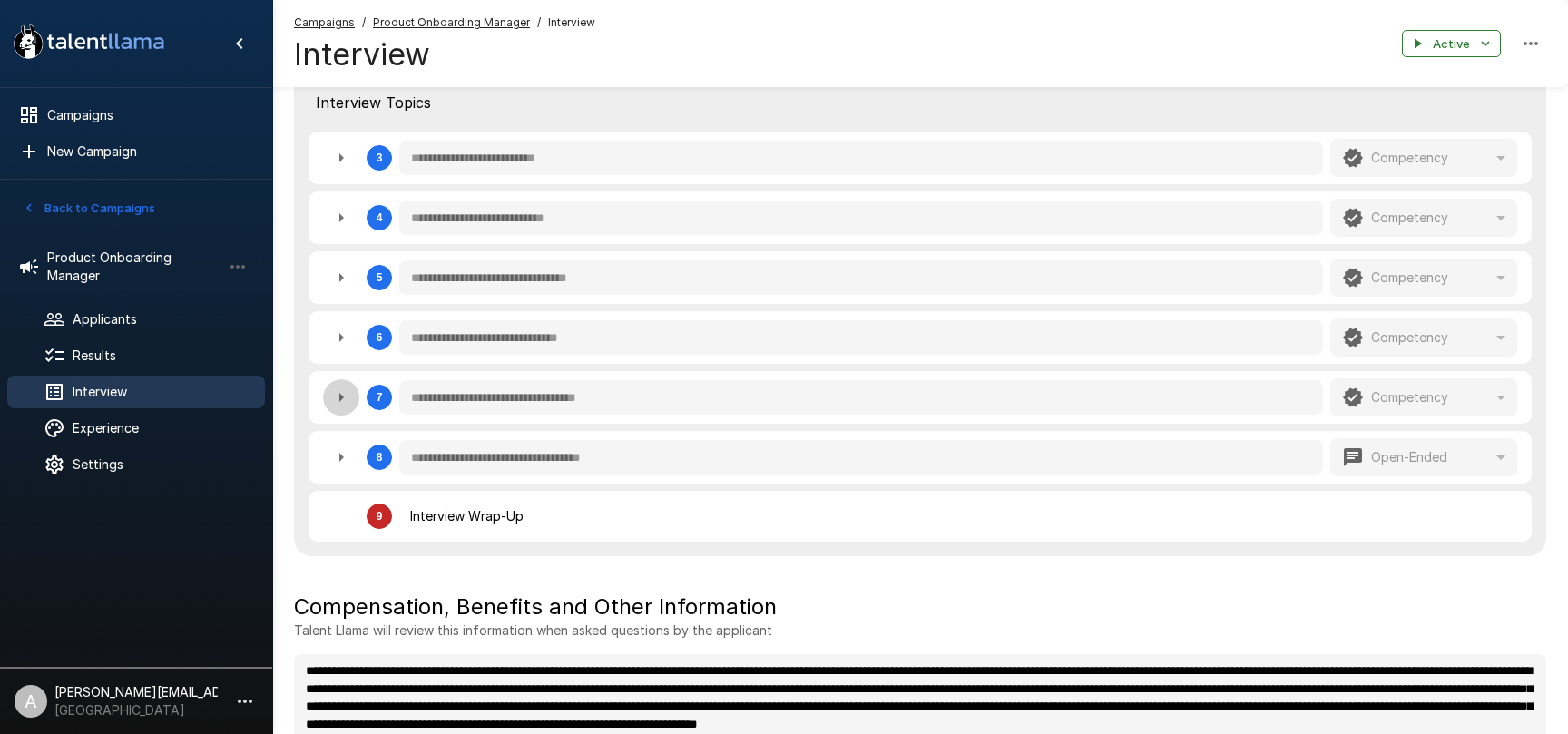
type textarea "*"
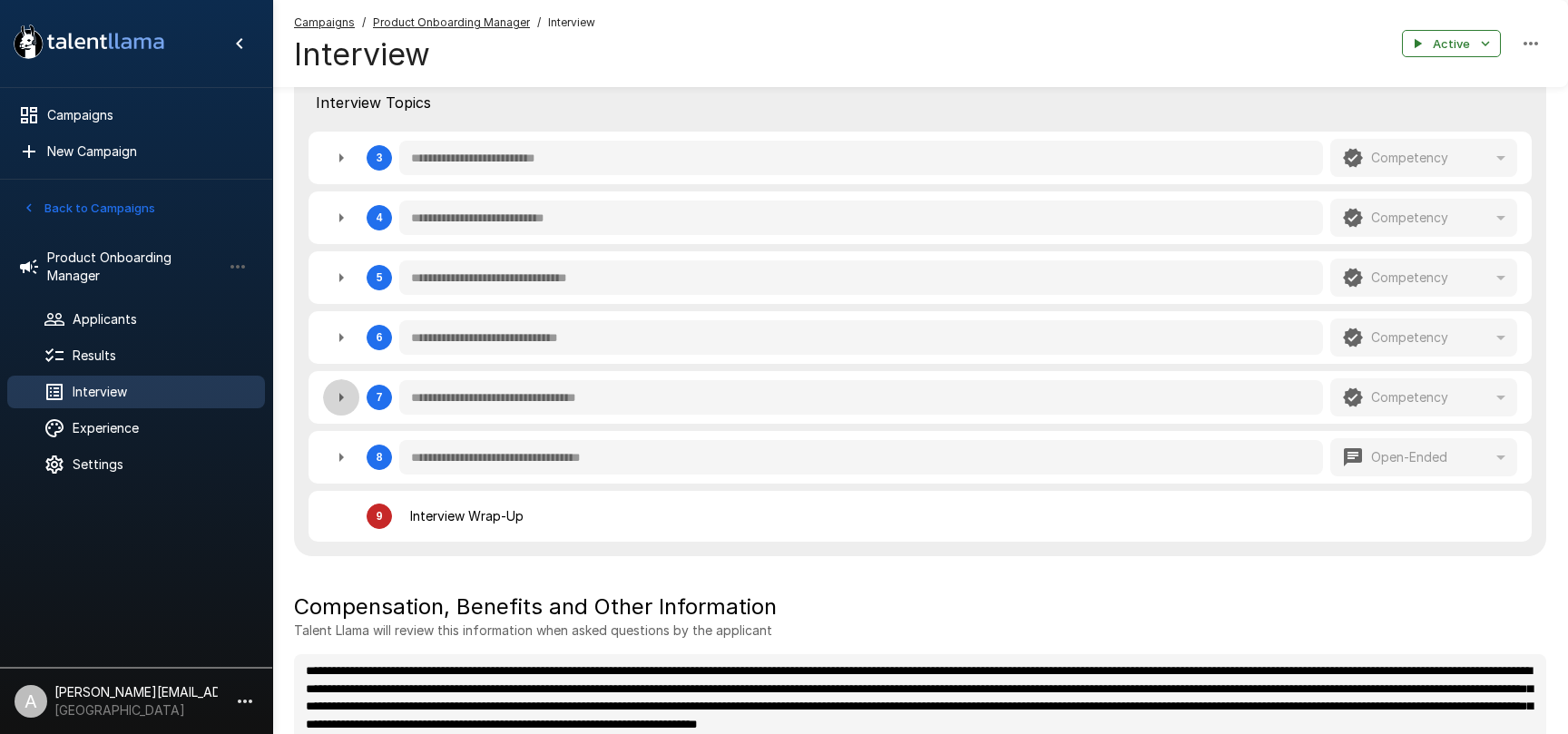
type textarea "*"
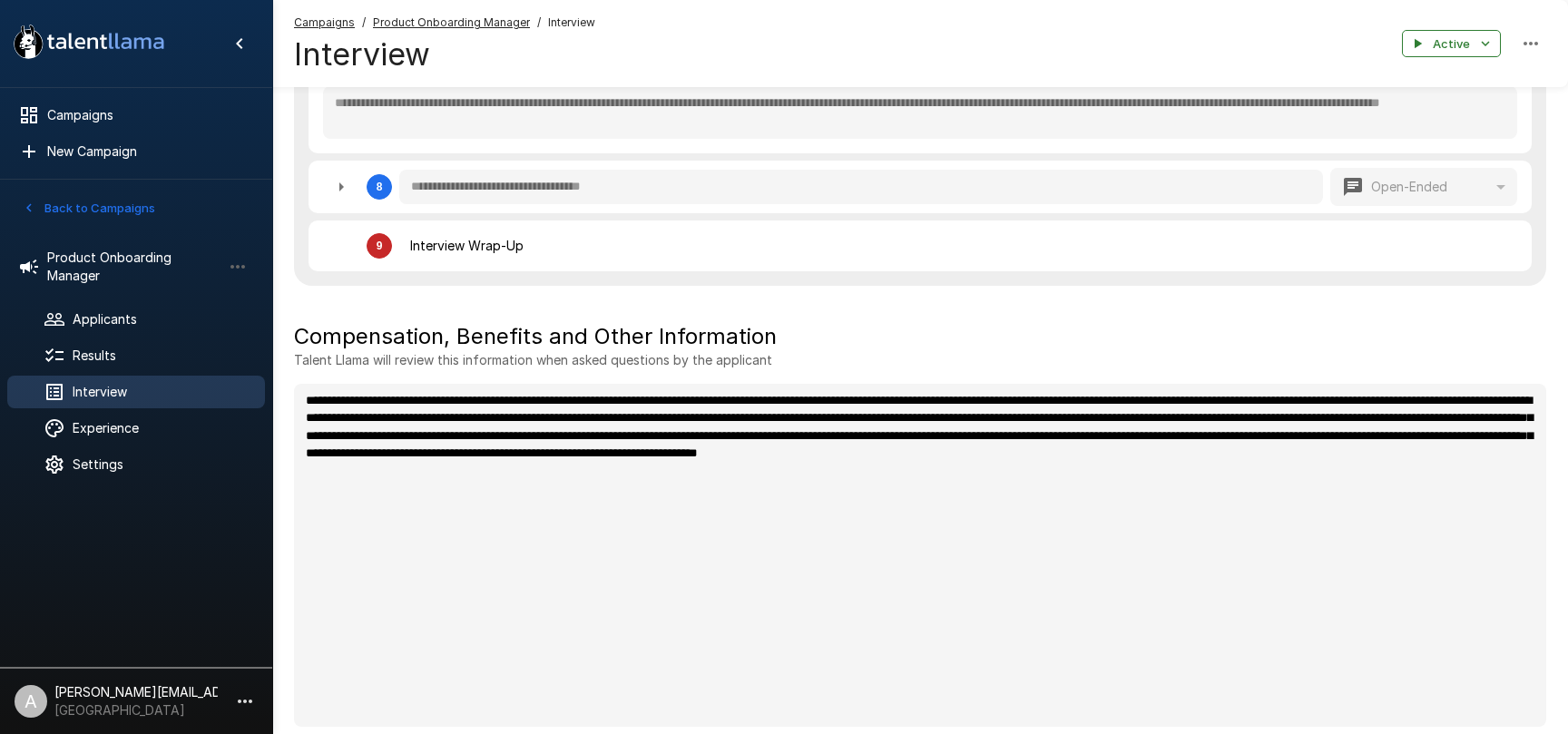
scroll to position [1302, 0]
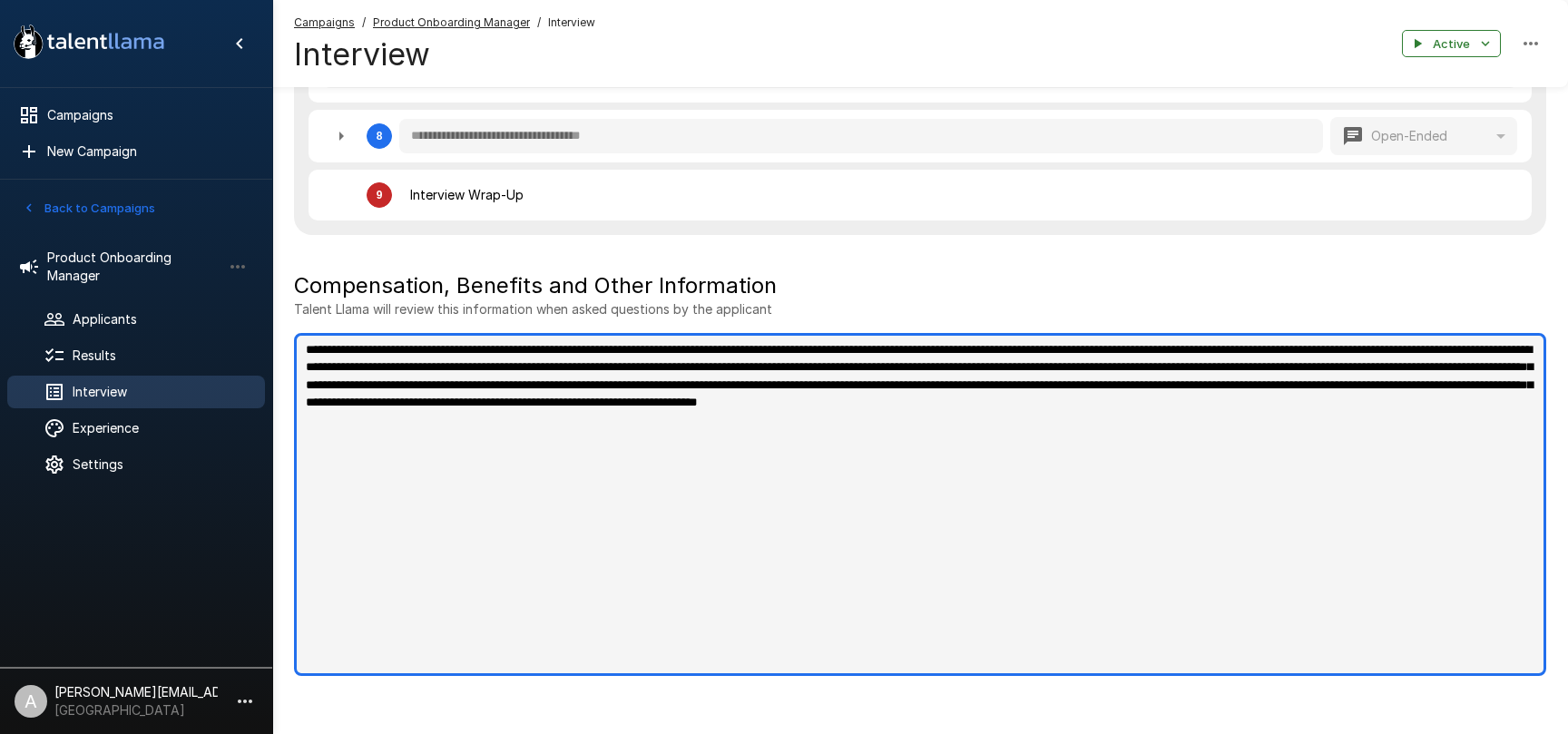
type textarea "*"
click at [981, 446] on textarea "**********" at bounding box center [920, 504] width 1253 height 343
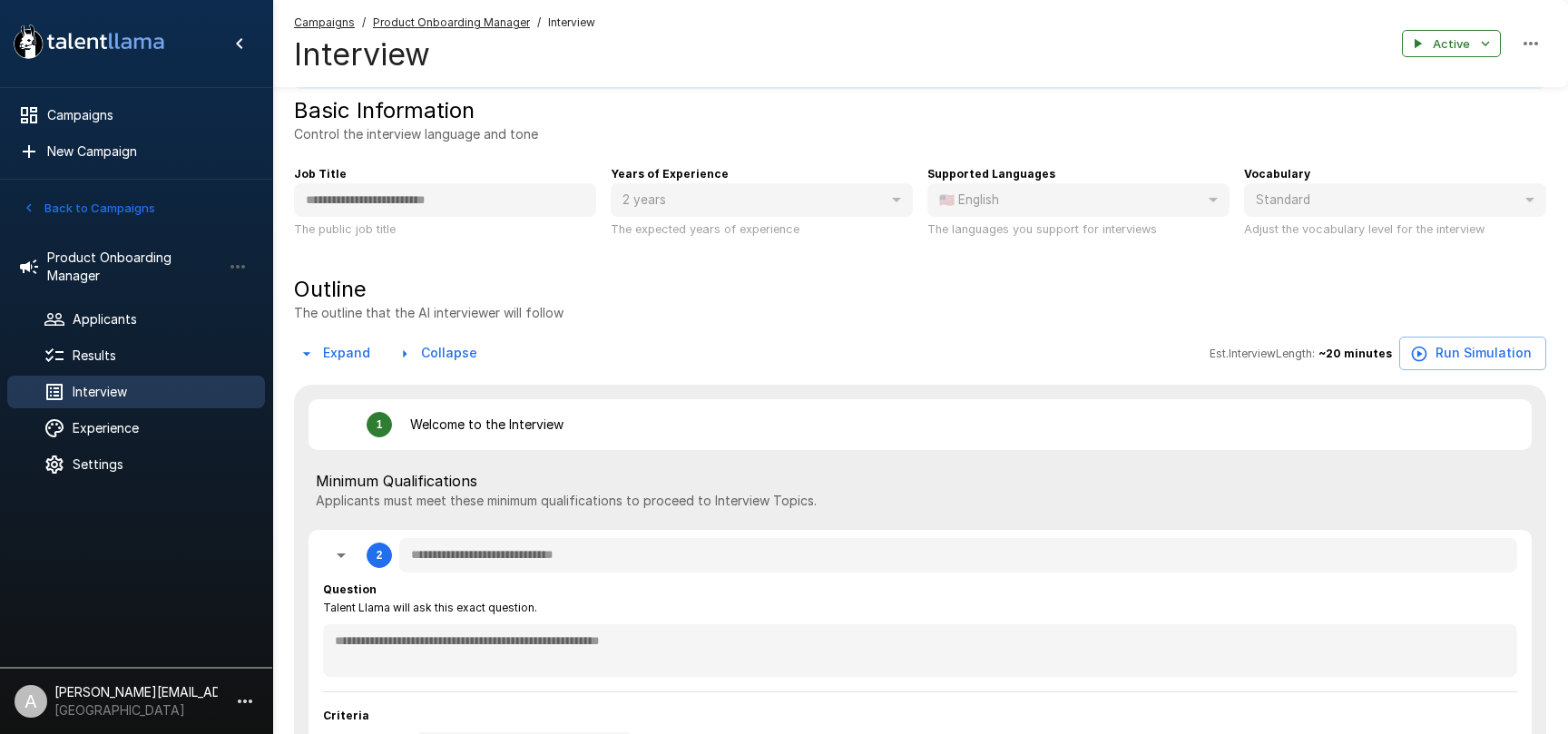
scroll to position [0, 0]
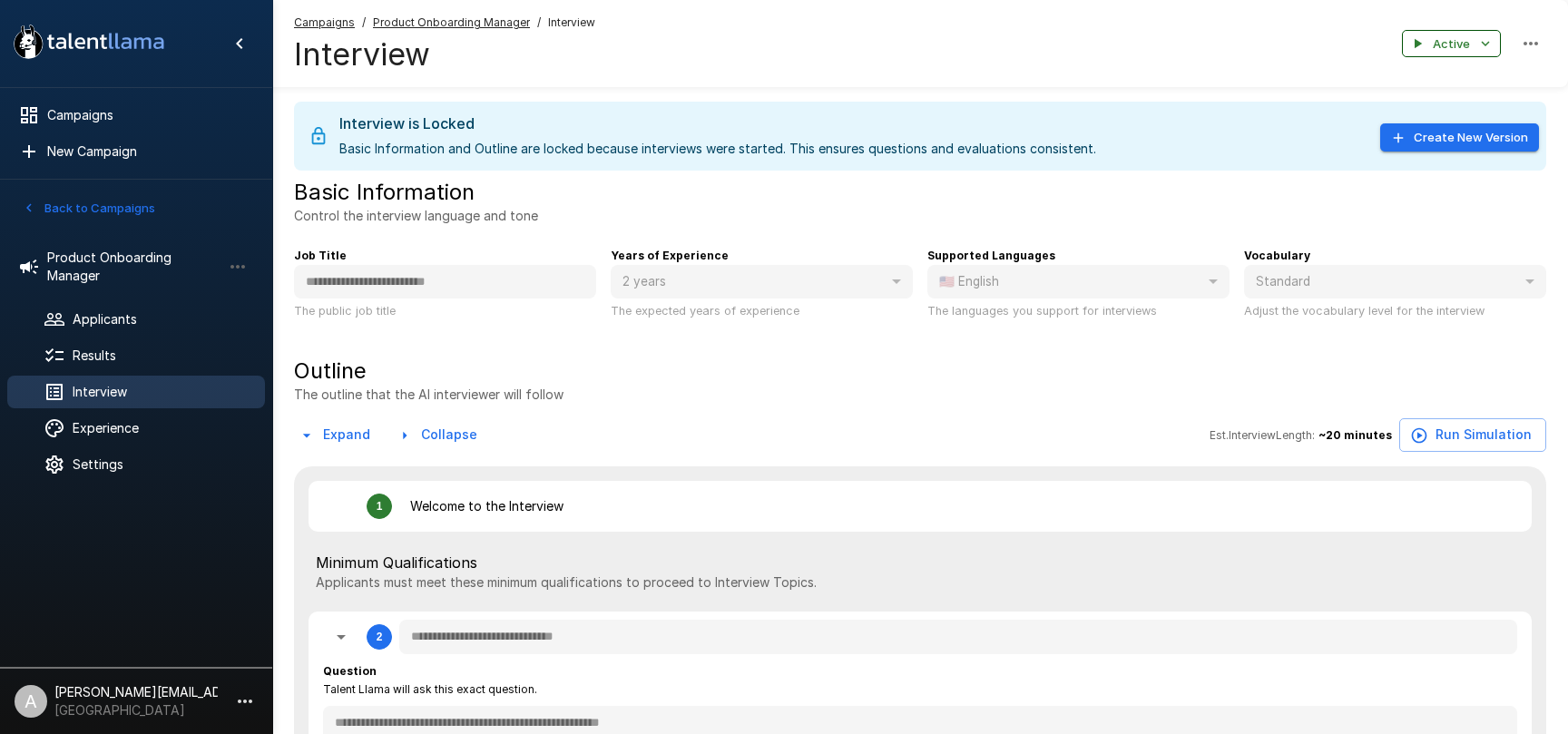
type textarea "*"
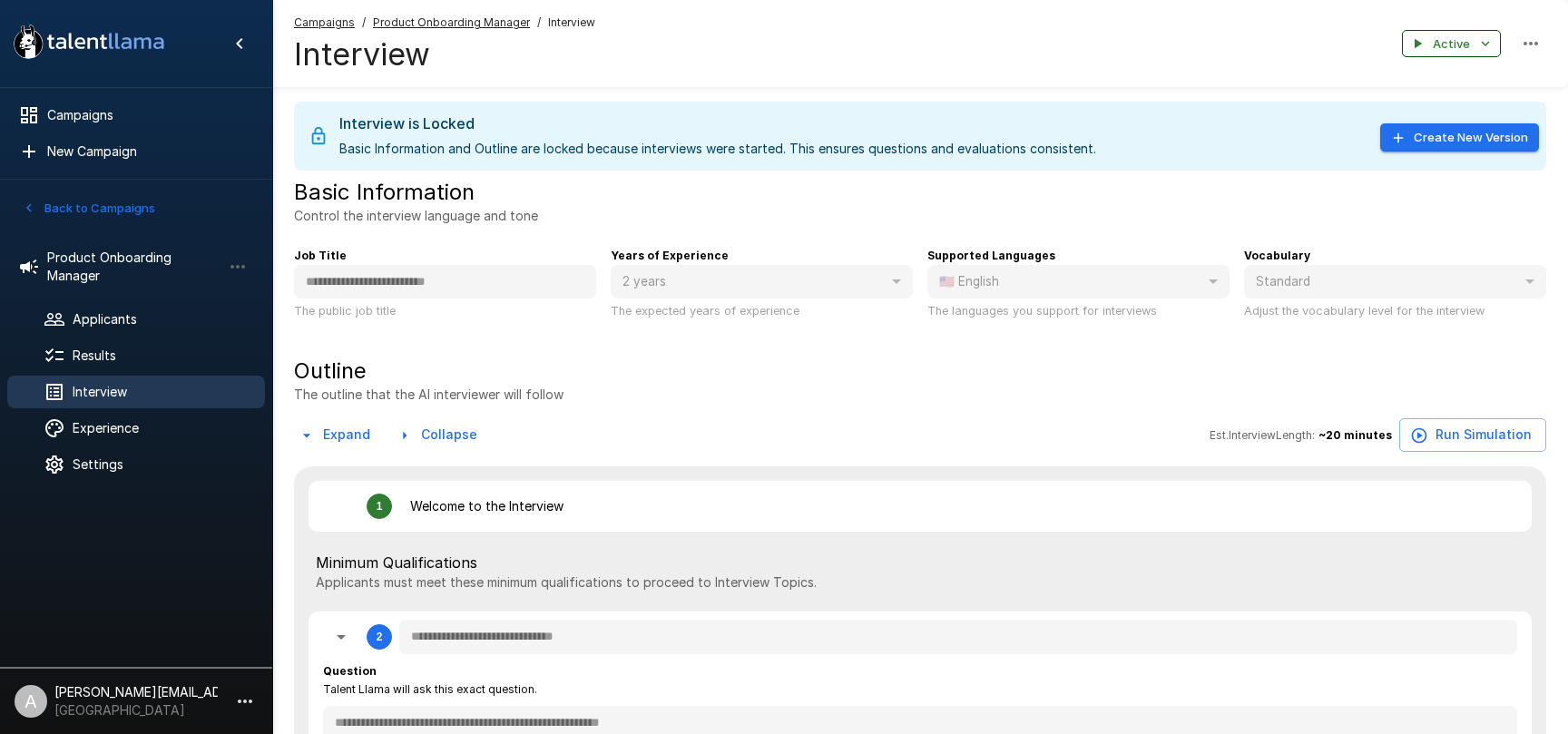
type textarea "*"
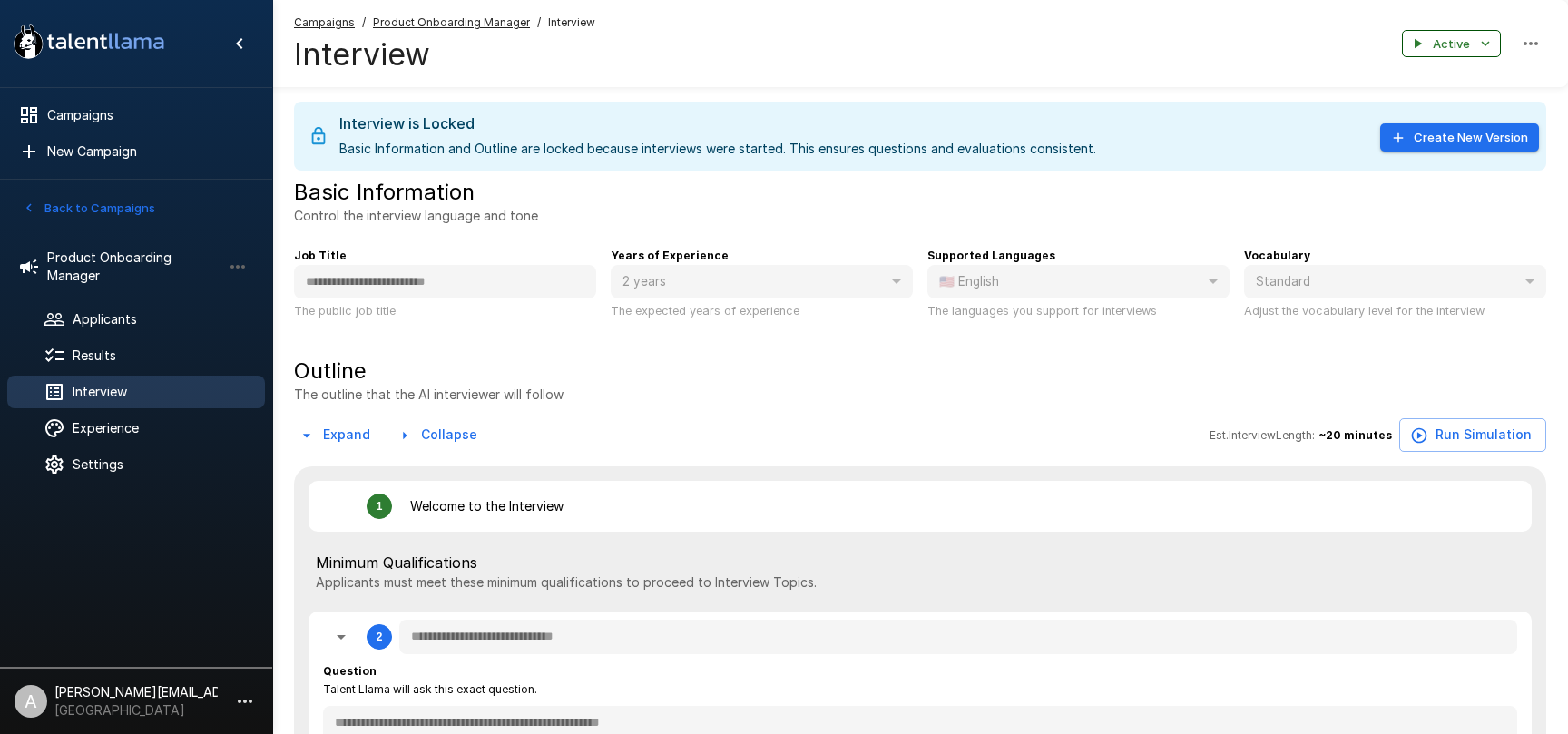
type textarea "*"
click at [1472, 42] on button "Active" at bounding box center [1452, 44] width 99 height 28
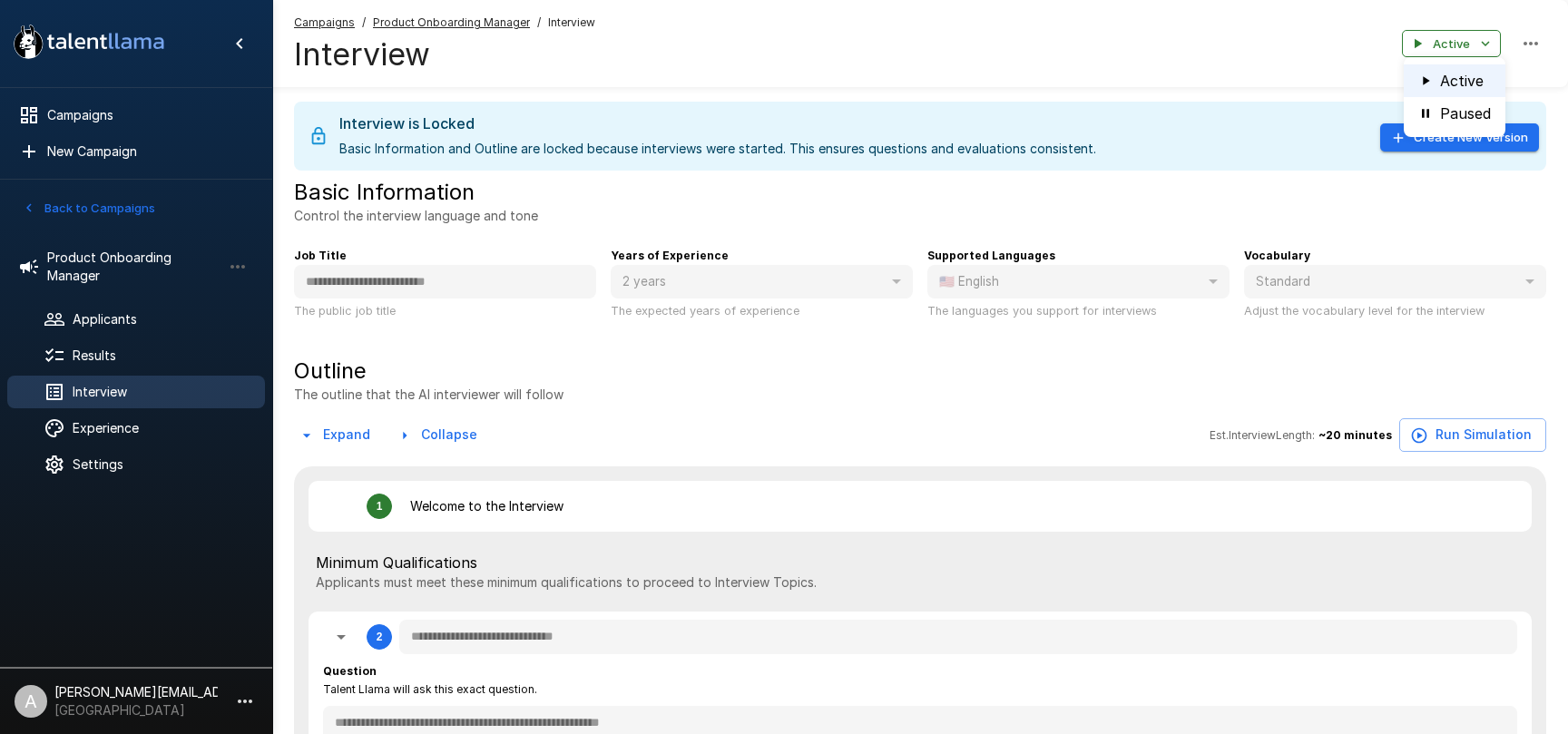
click at [1033, 62] on div at bounding box center [784, 367] width 1568 height 734
type textarea "*"
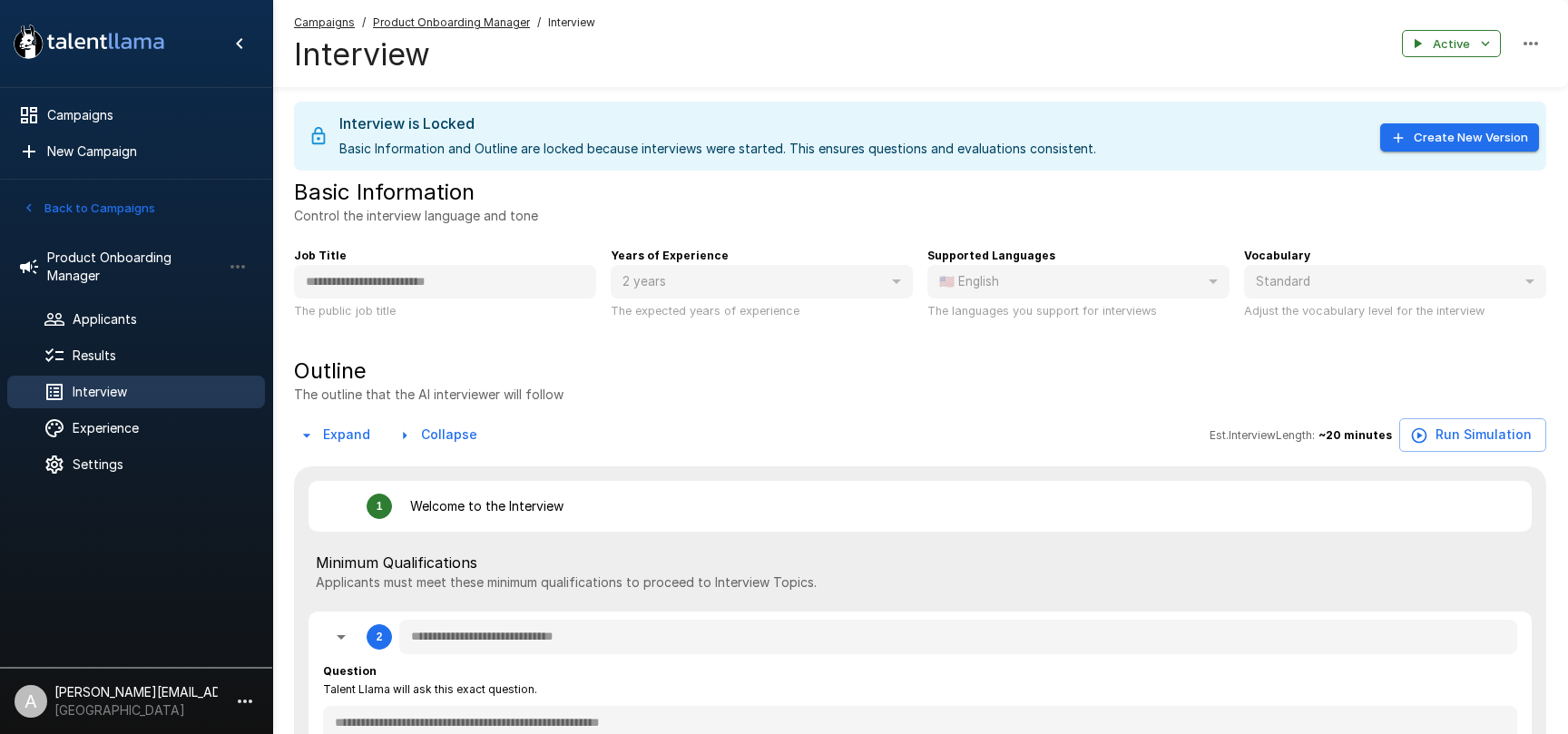
type textarea "*"
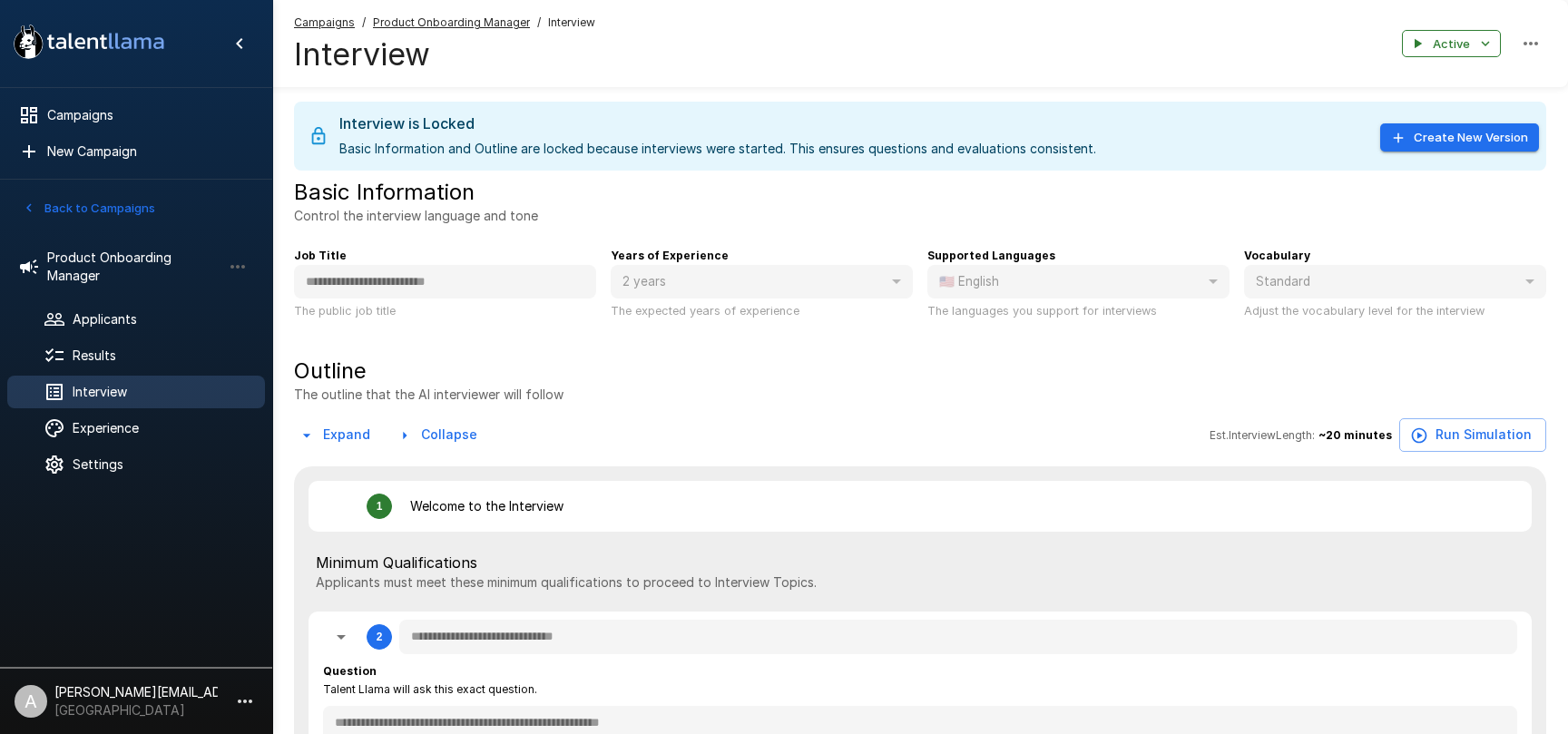
type textarea "*"
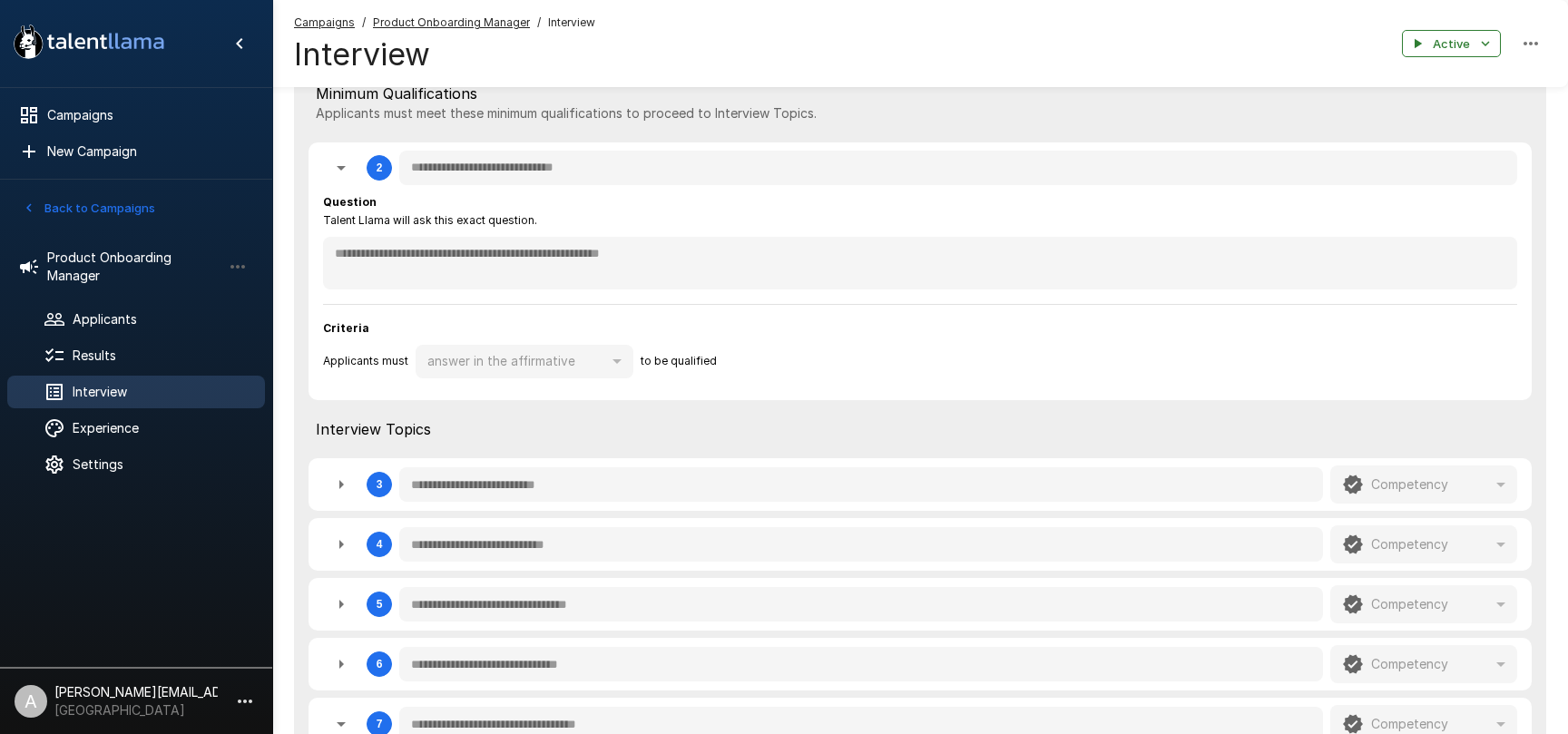
scroll to position [534, 0]
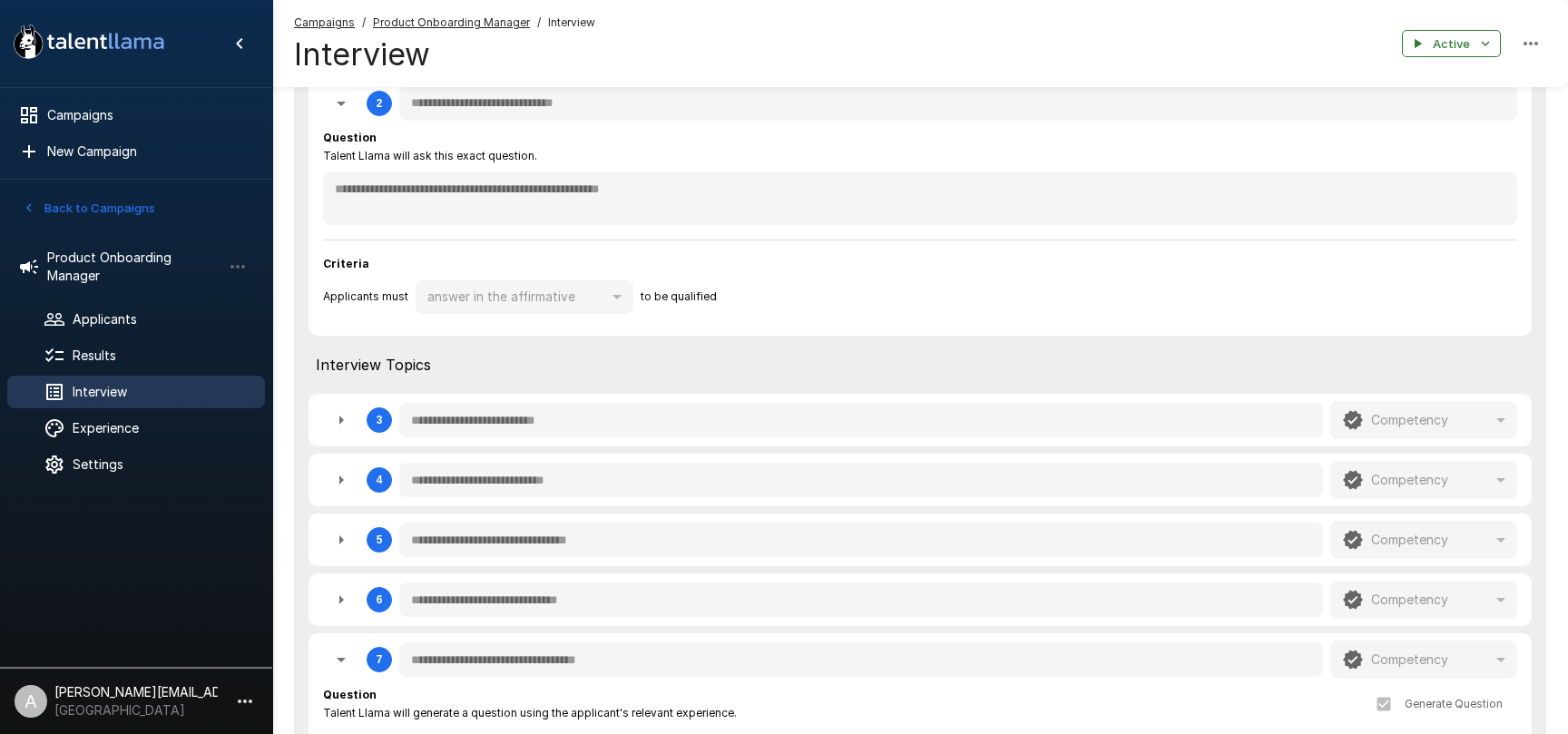
click at [344, 428] on icon "button" at bounding box center [342, 421] width 22 height 22
type textarea "*"
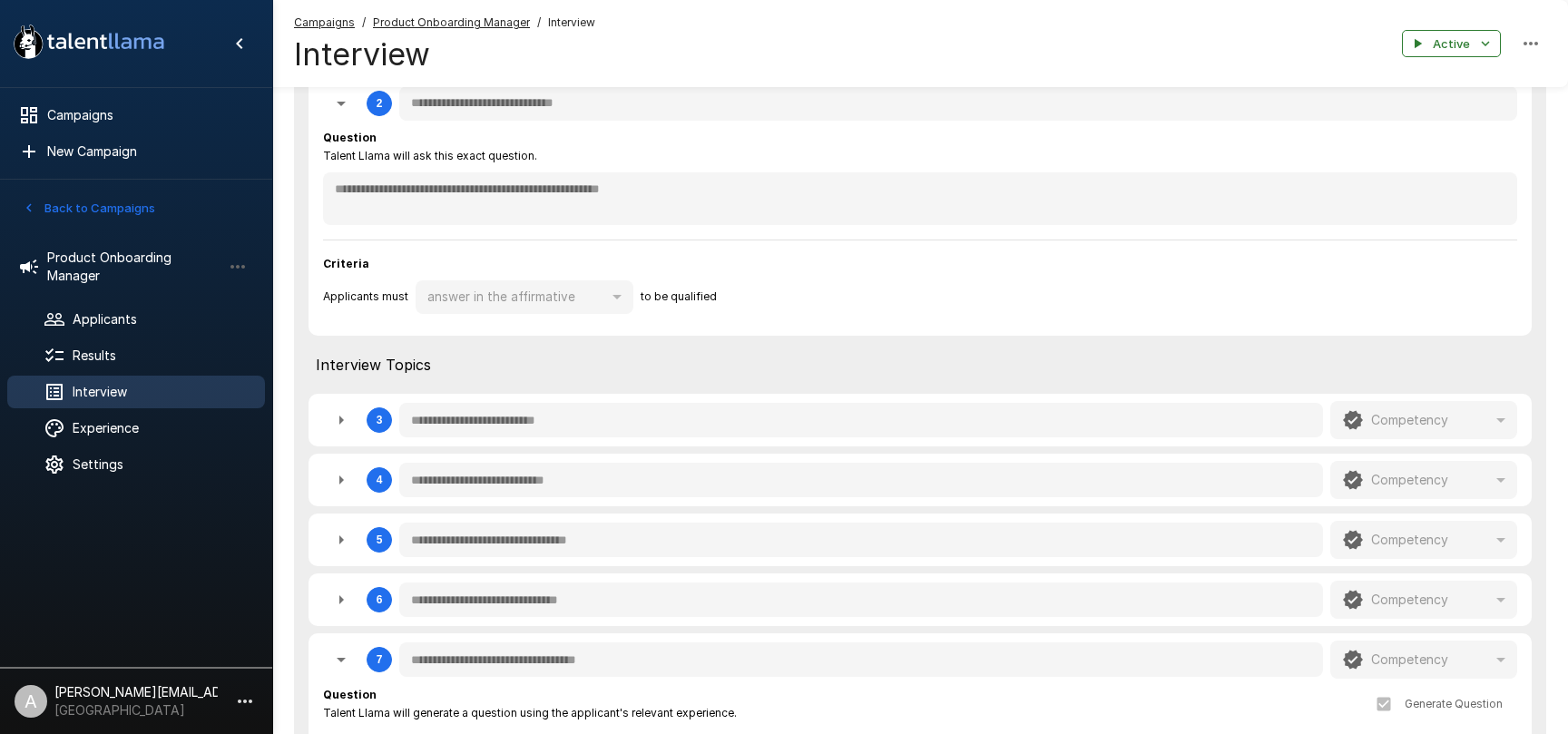
type textarea "*"
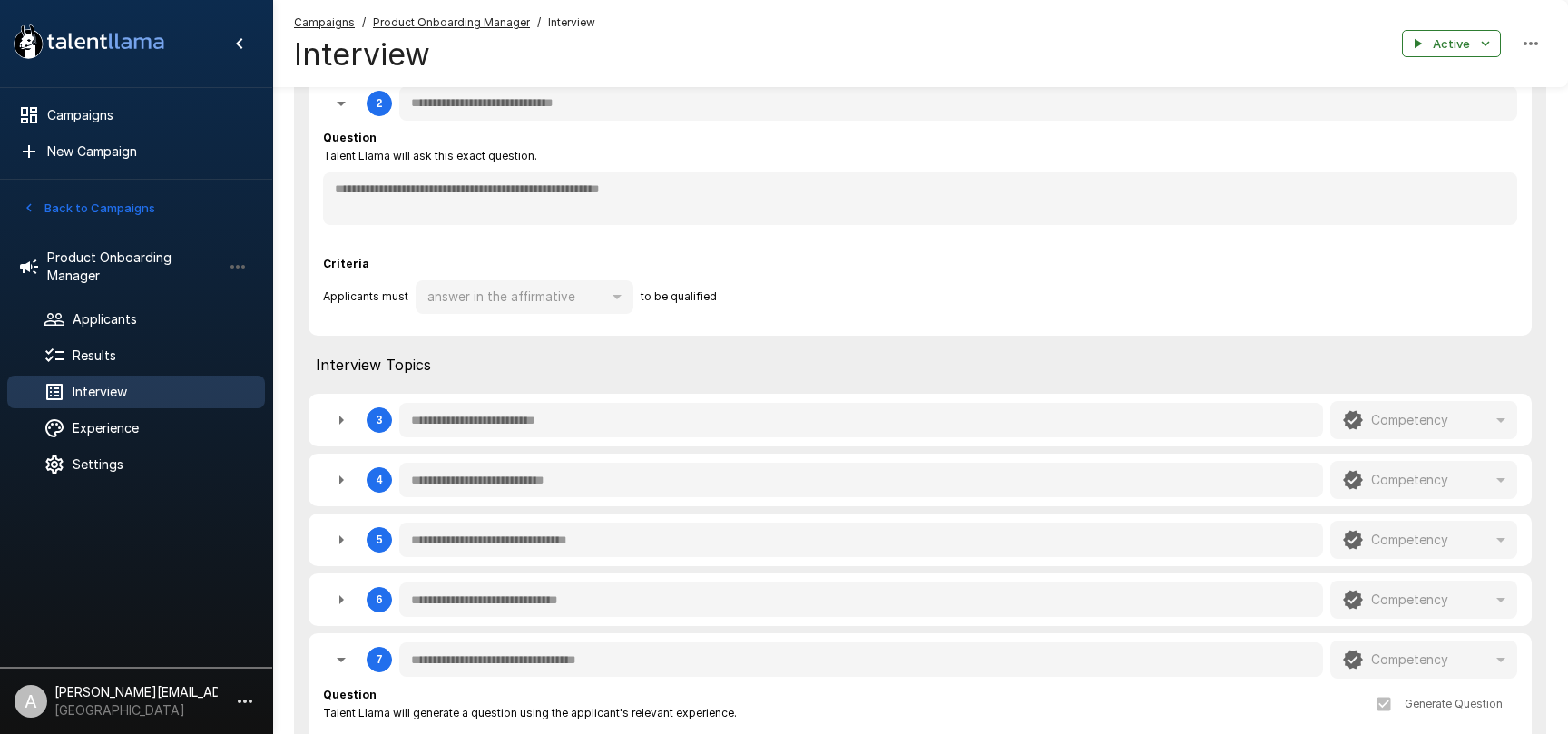
type textarea "*"
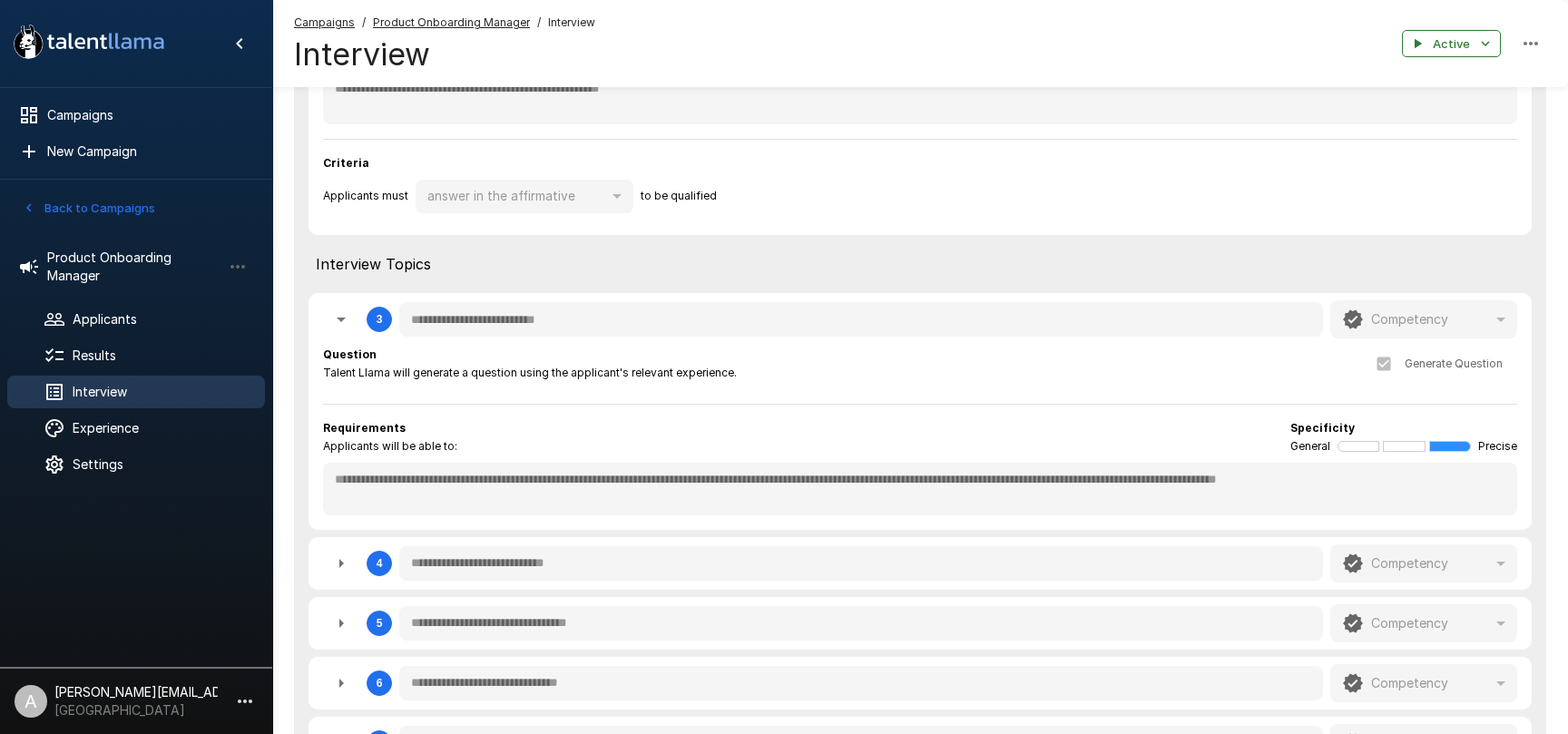
scroll to position [656, 0]
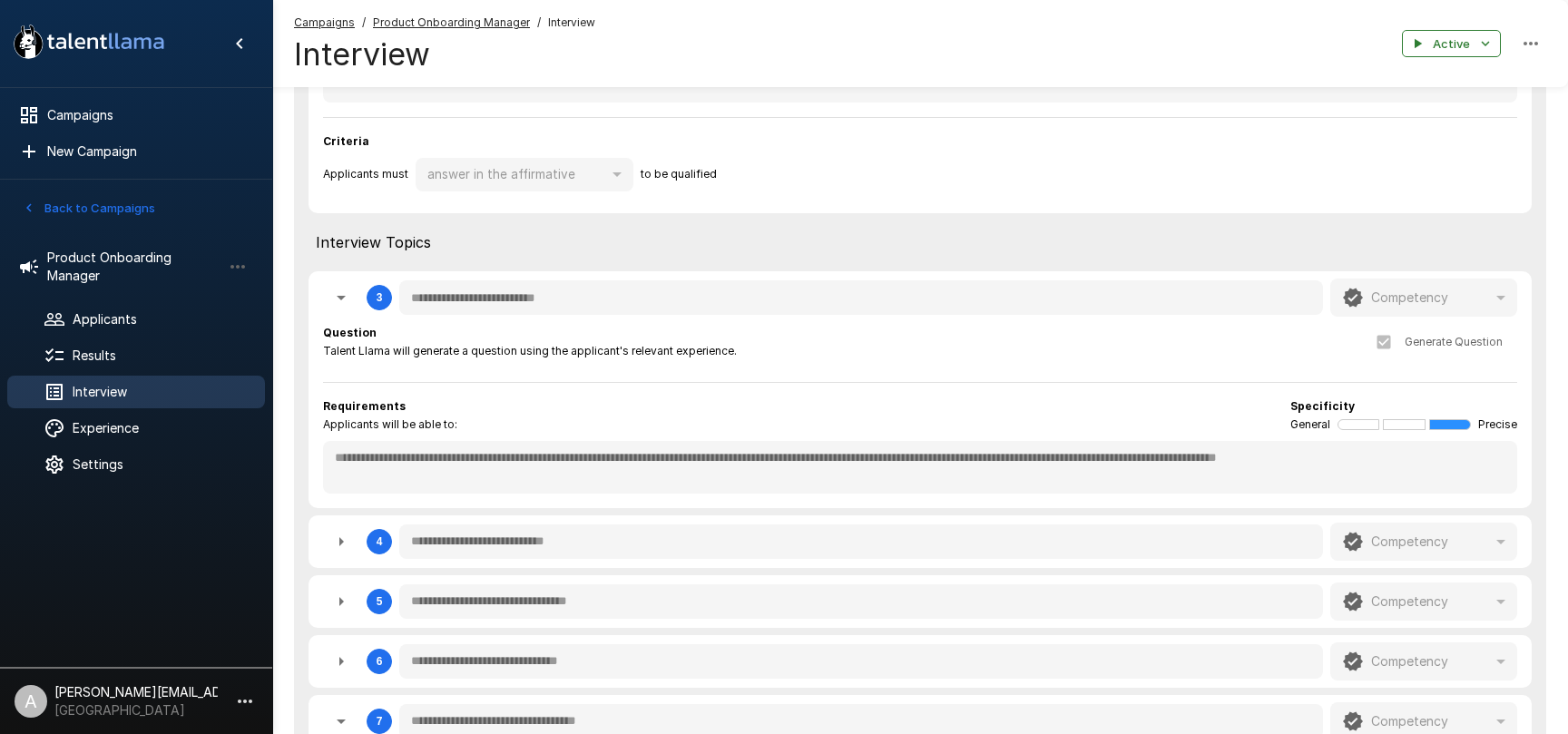
type textarea "*"
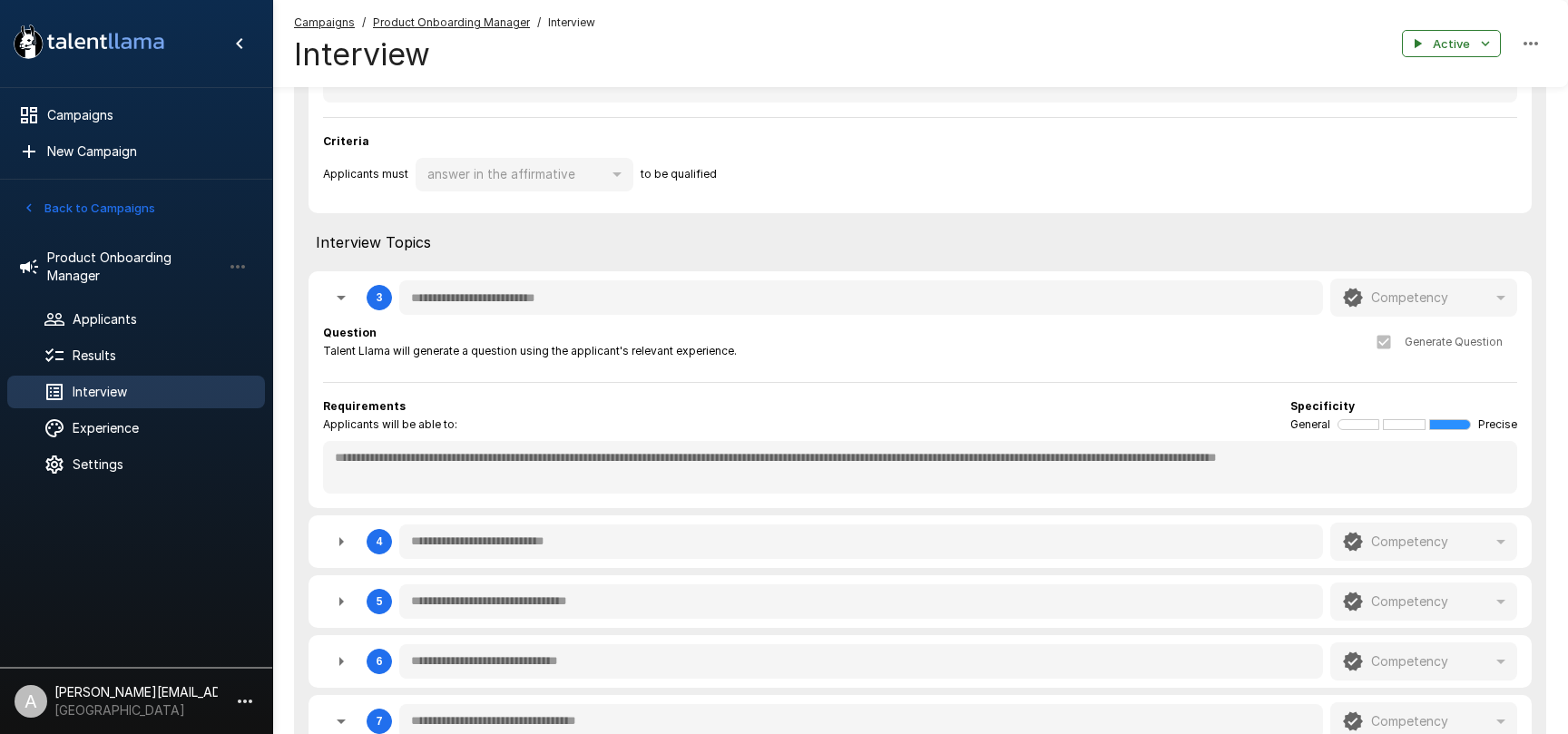
type textarea "*"
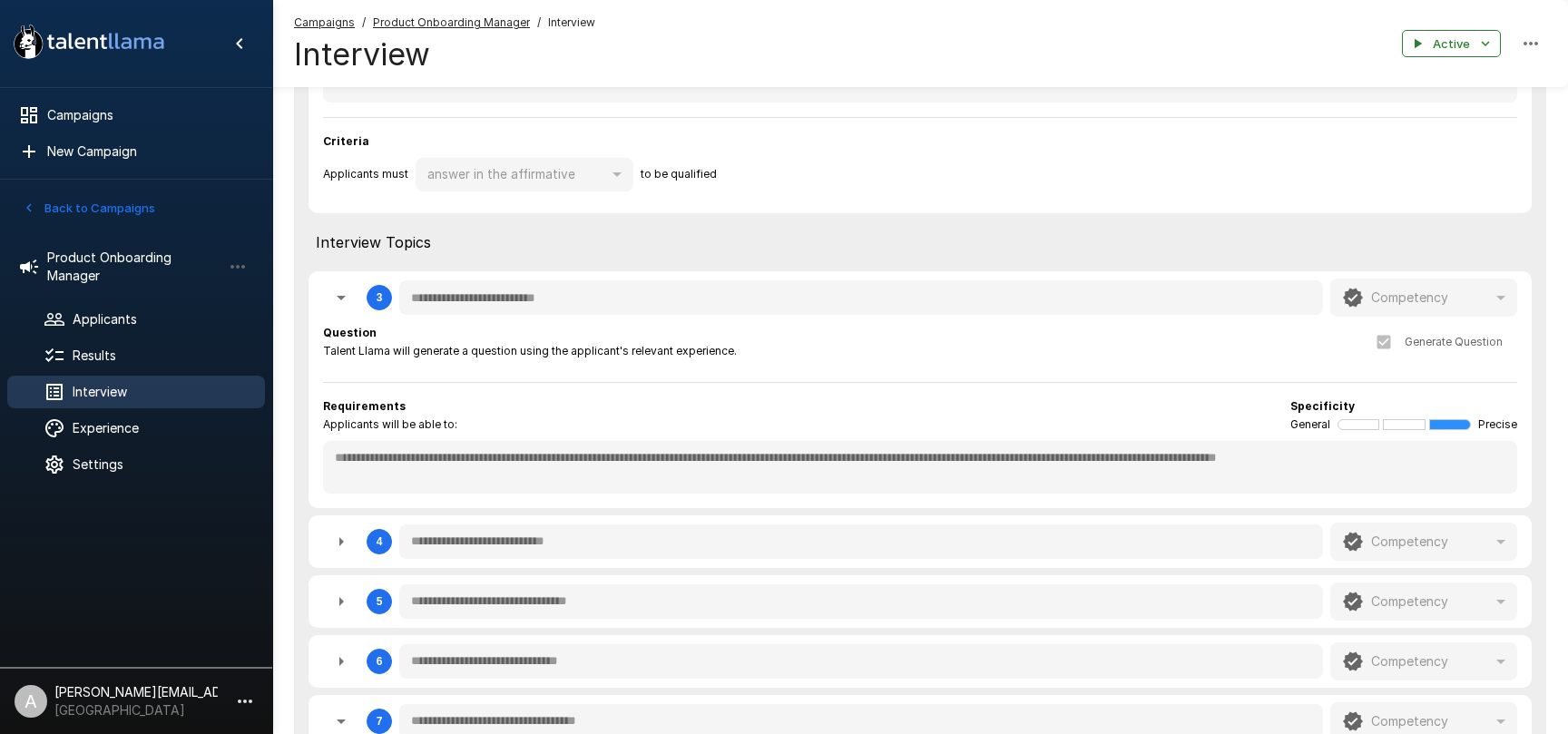
type textarea "*"
click at [240, 687] on button "button" at bounding box center [245, 702] width 31 height 31
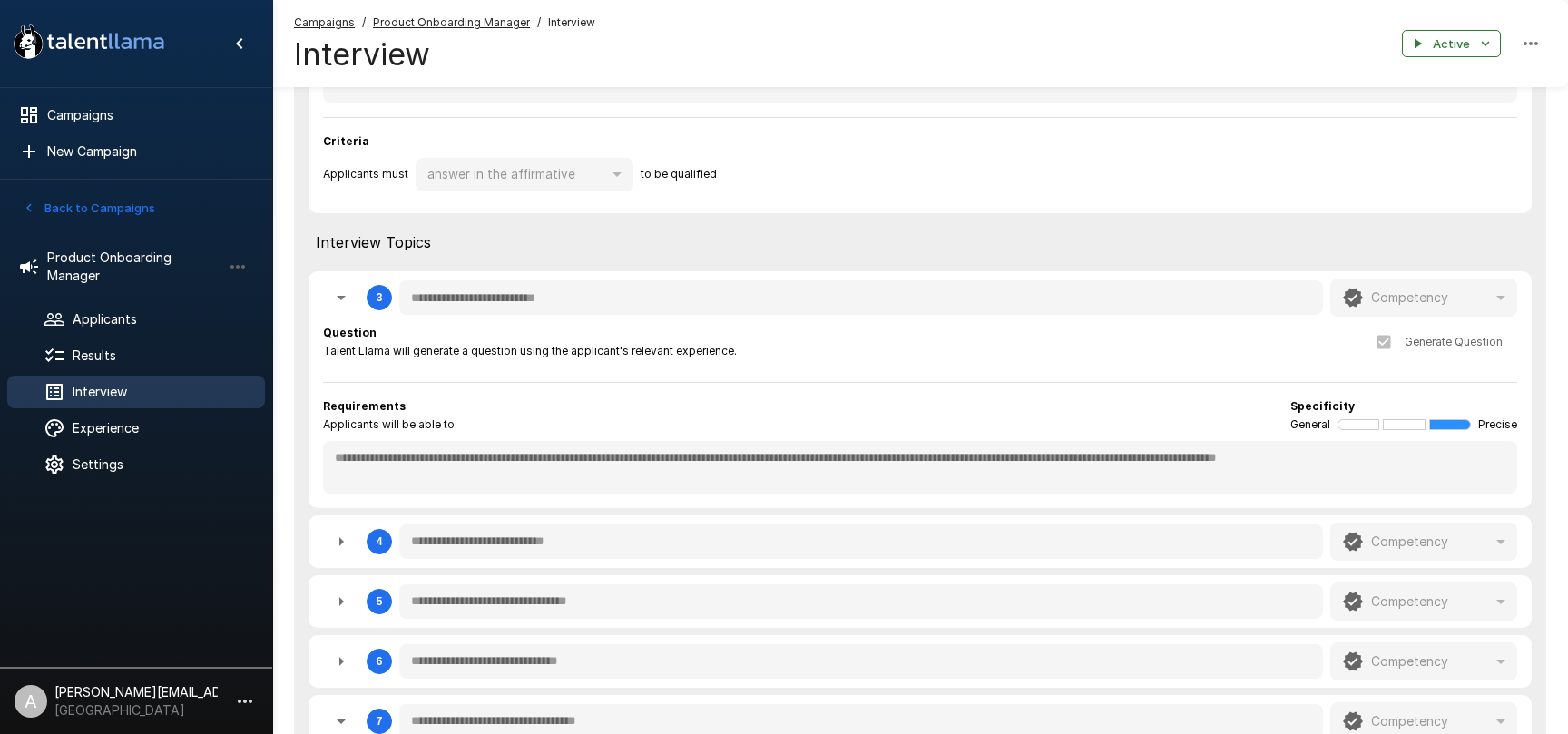
type textarea "*"
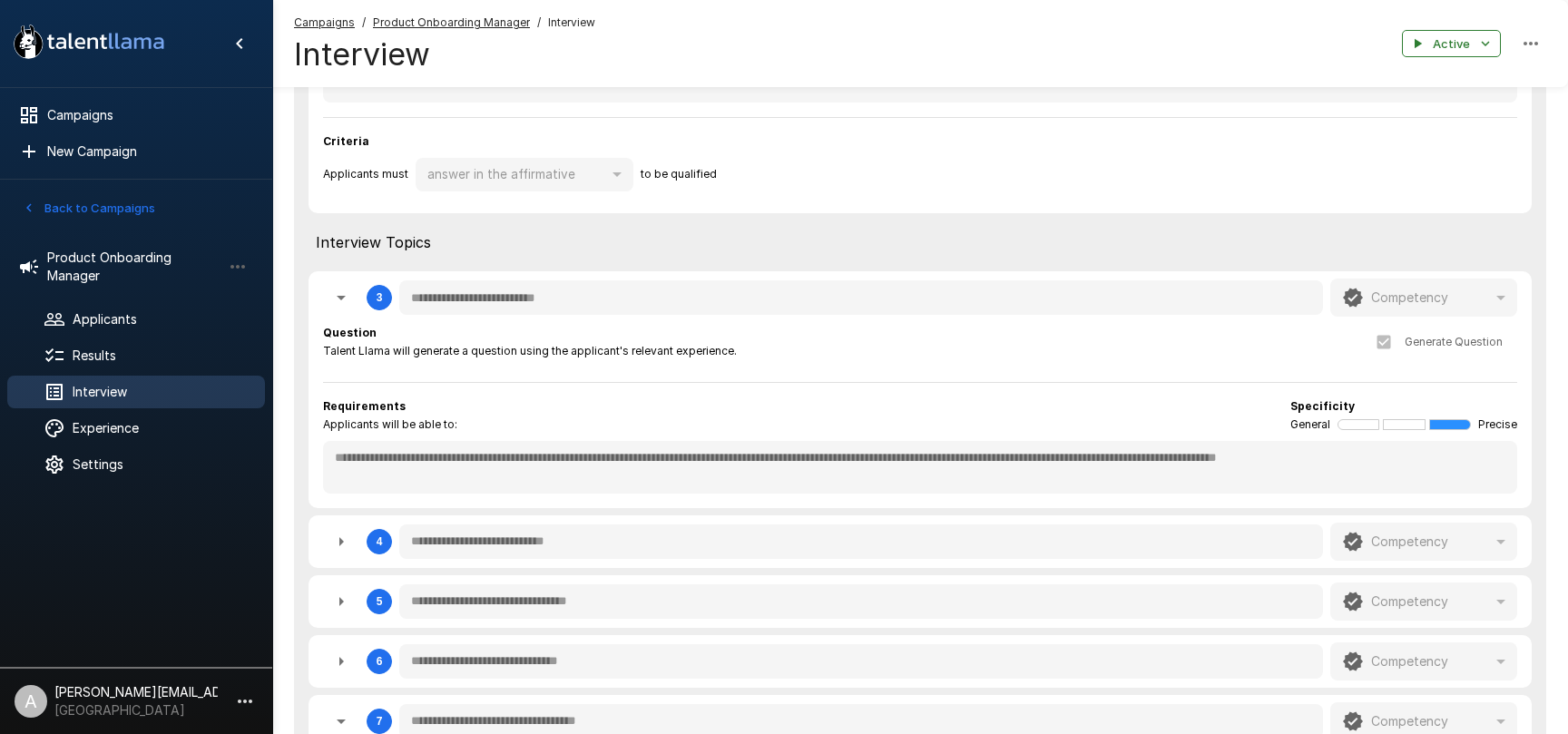
type textarea "*"
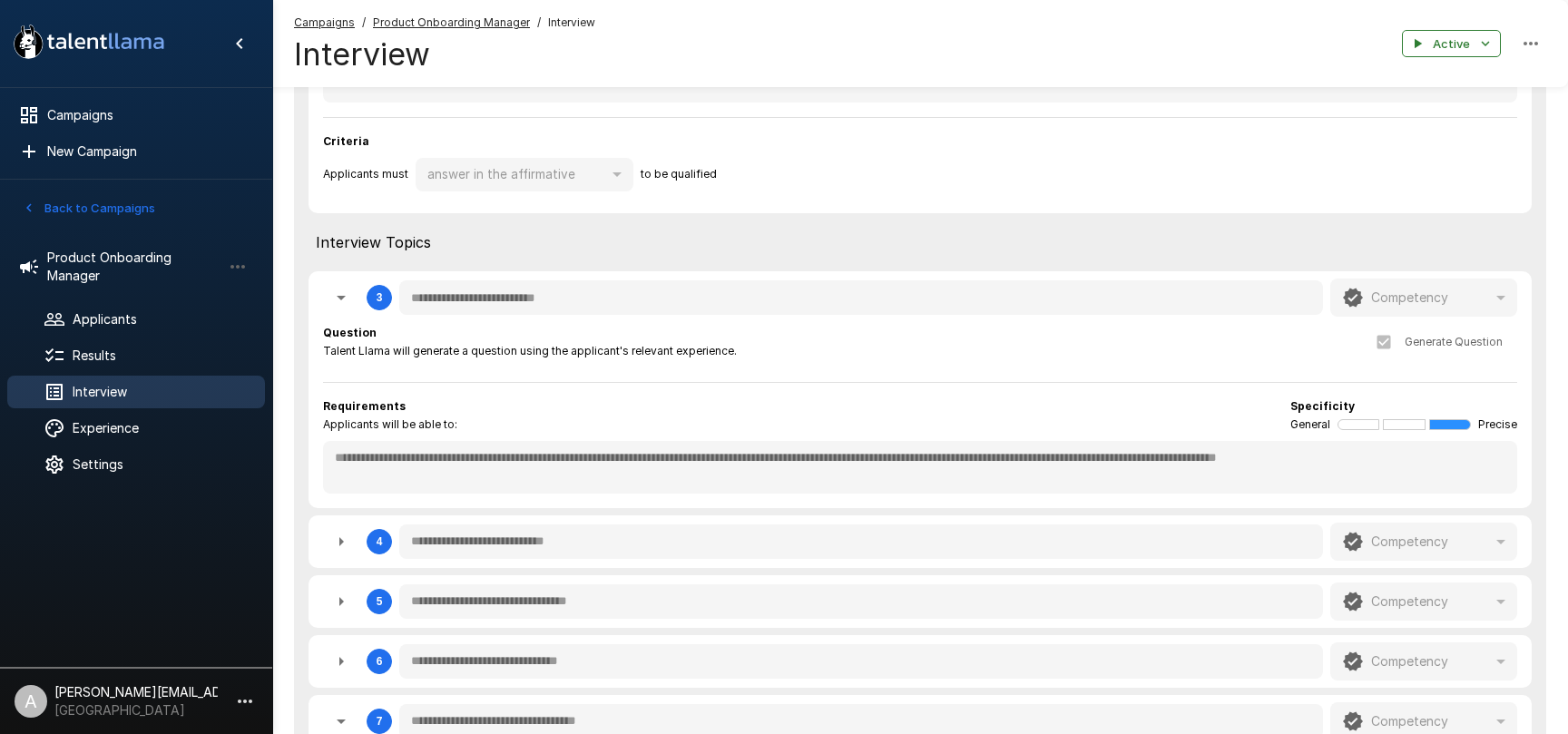
type textarea "*"
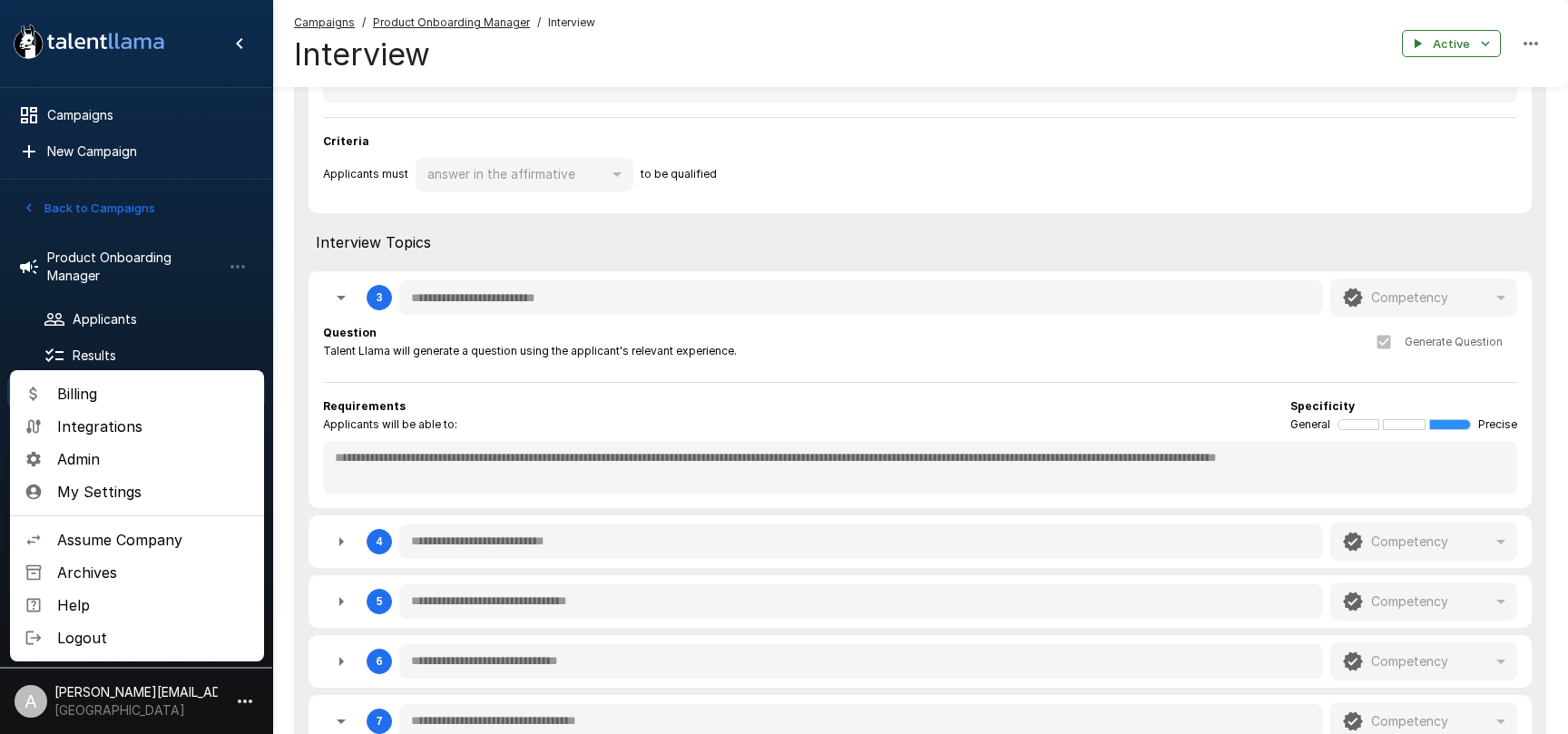
type textarea "*"
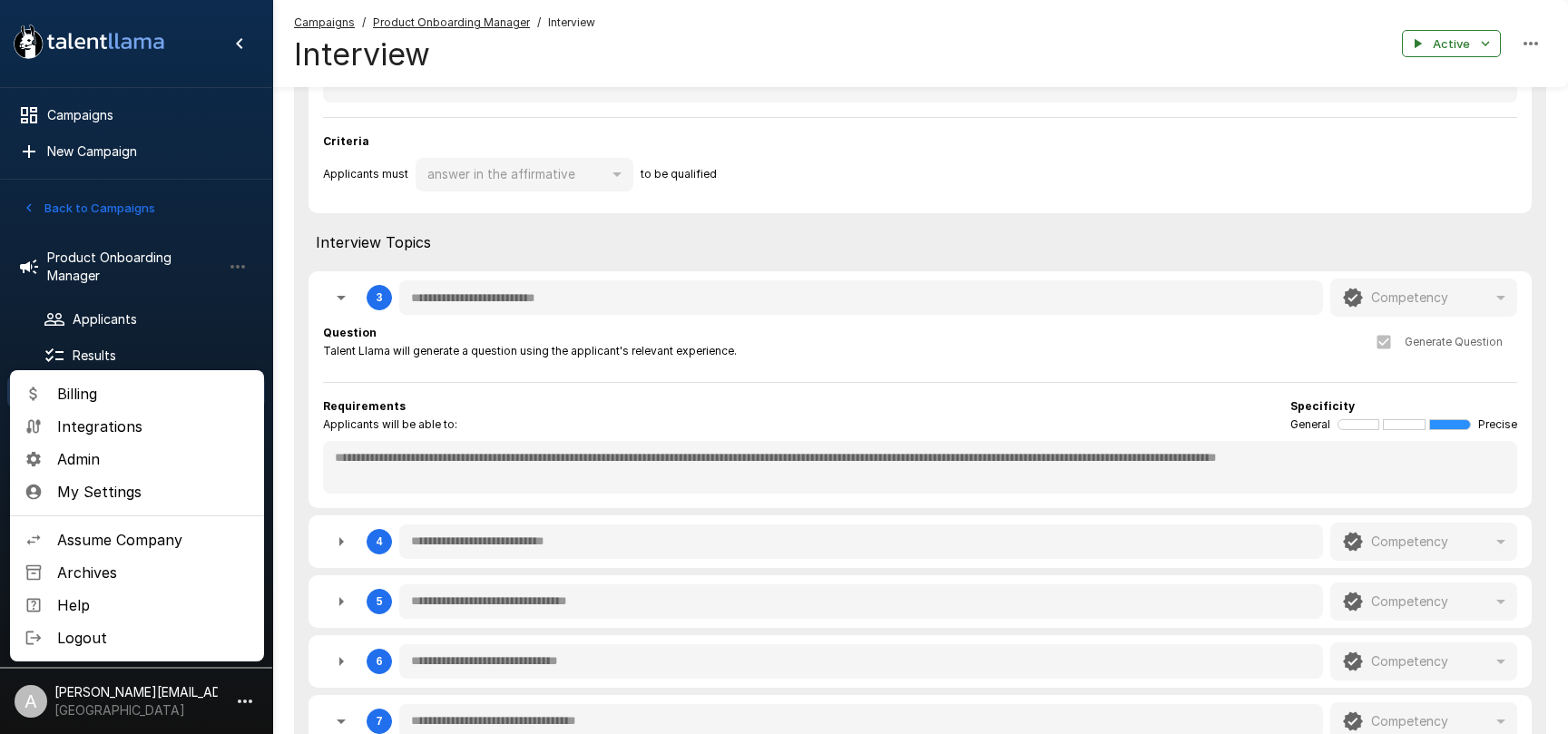
type textarea "*"
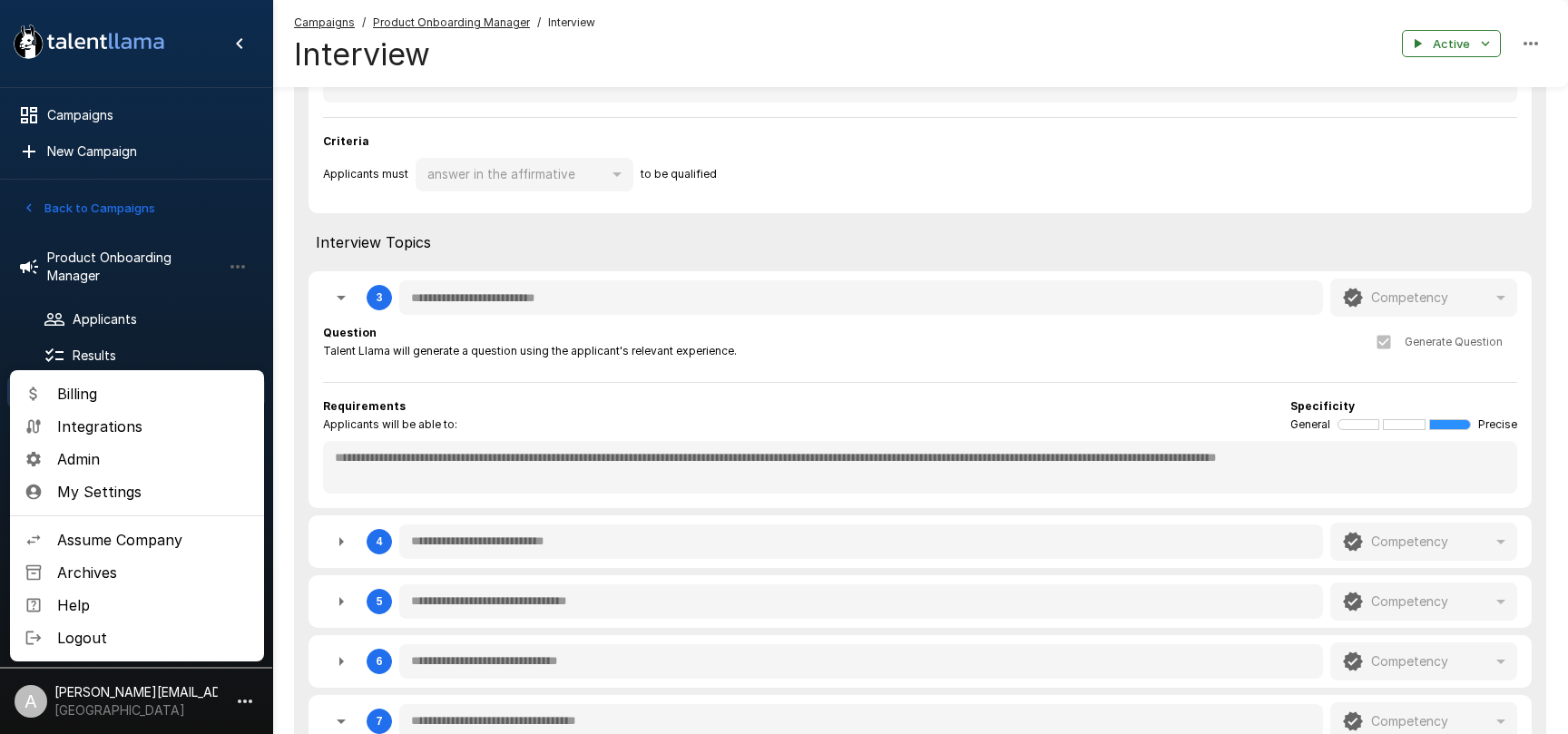
type textarea "*"
click at [142, 538] on span "Assume Company" at bounding box center [152, 540] width 192 height 22
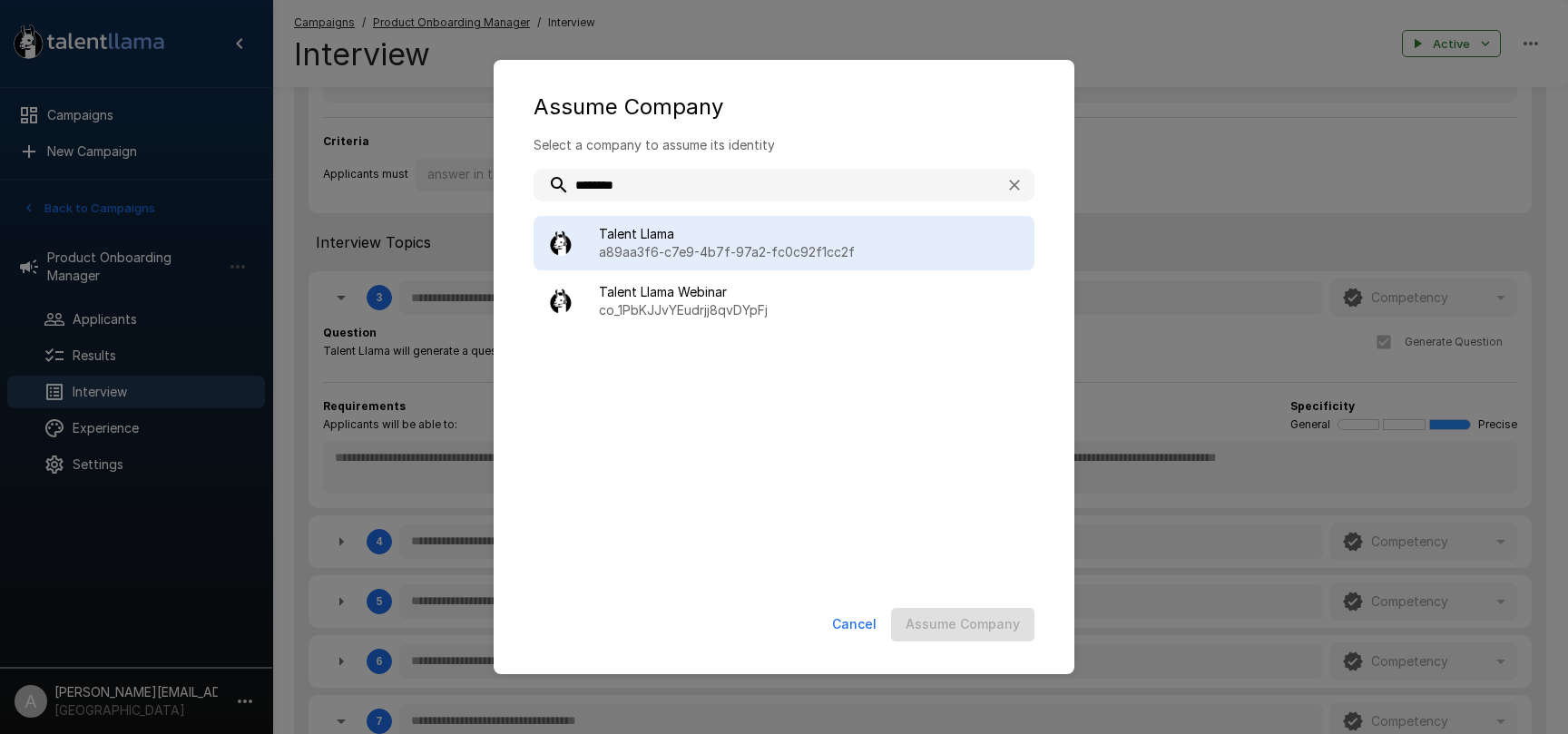
type input "********"
click at [835, 220] on div "Talent Llama a89aa3f6-c7e9-4b7f-97a2-fc0c92f1cc2f" at bounding box center [784, 243] width 501 height 54
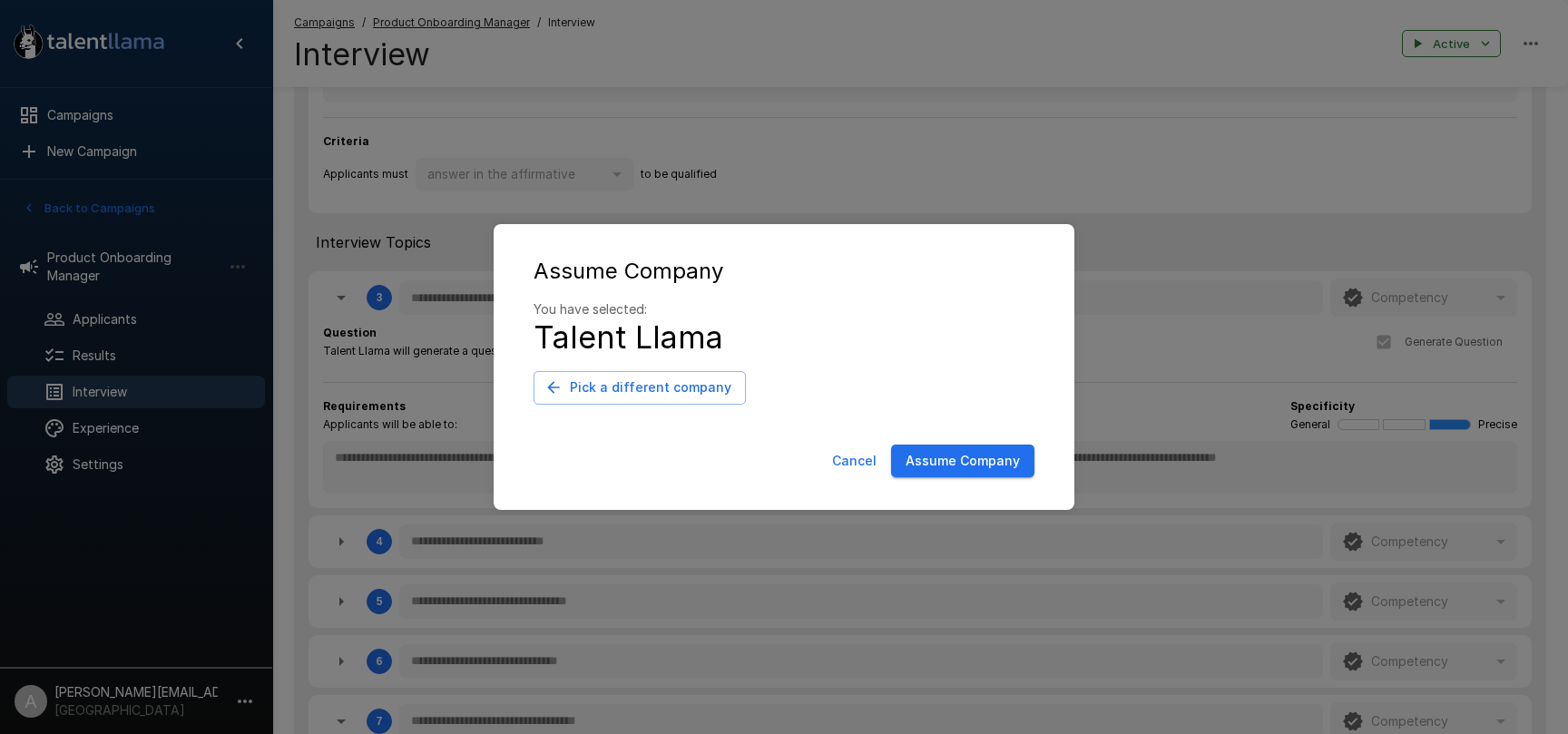
click at [991, 467] on button "Assume Company" at bounding box center [963, 461] width 143 height 34
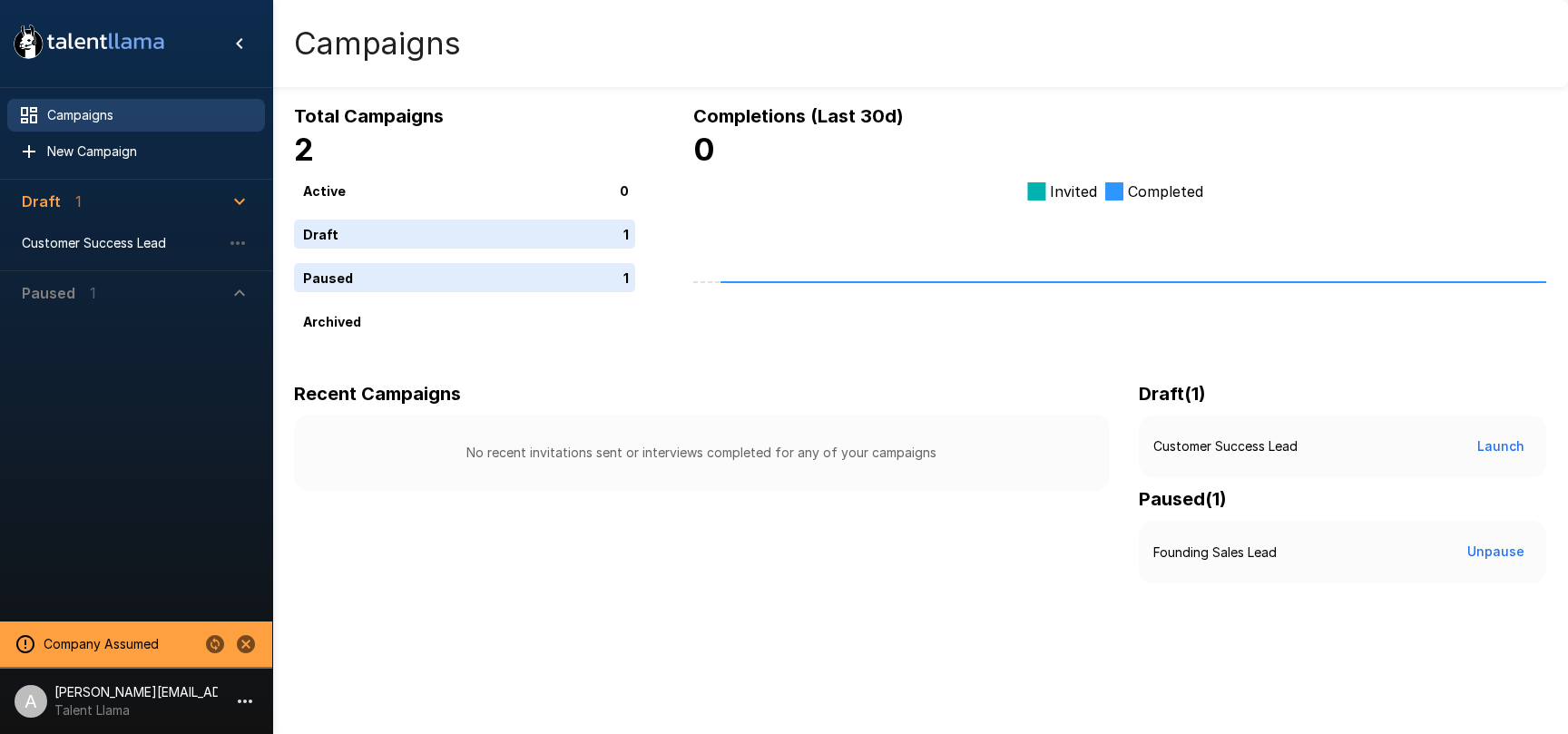
drag, startPoint x: 85, startPoint y: 277, endPoint x: 96, endPoint y: 288, distance: 15.6
click at [85, 277] on button "Paused 1" at bounding box center [136, 292] width 258 height 43
click at [103, 339] on span "Founding Sales Lead" at bounding box center [121, 335] width 199 height 18
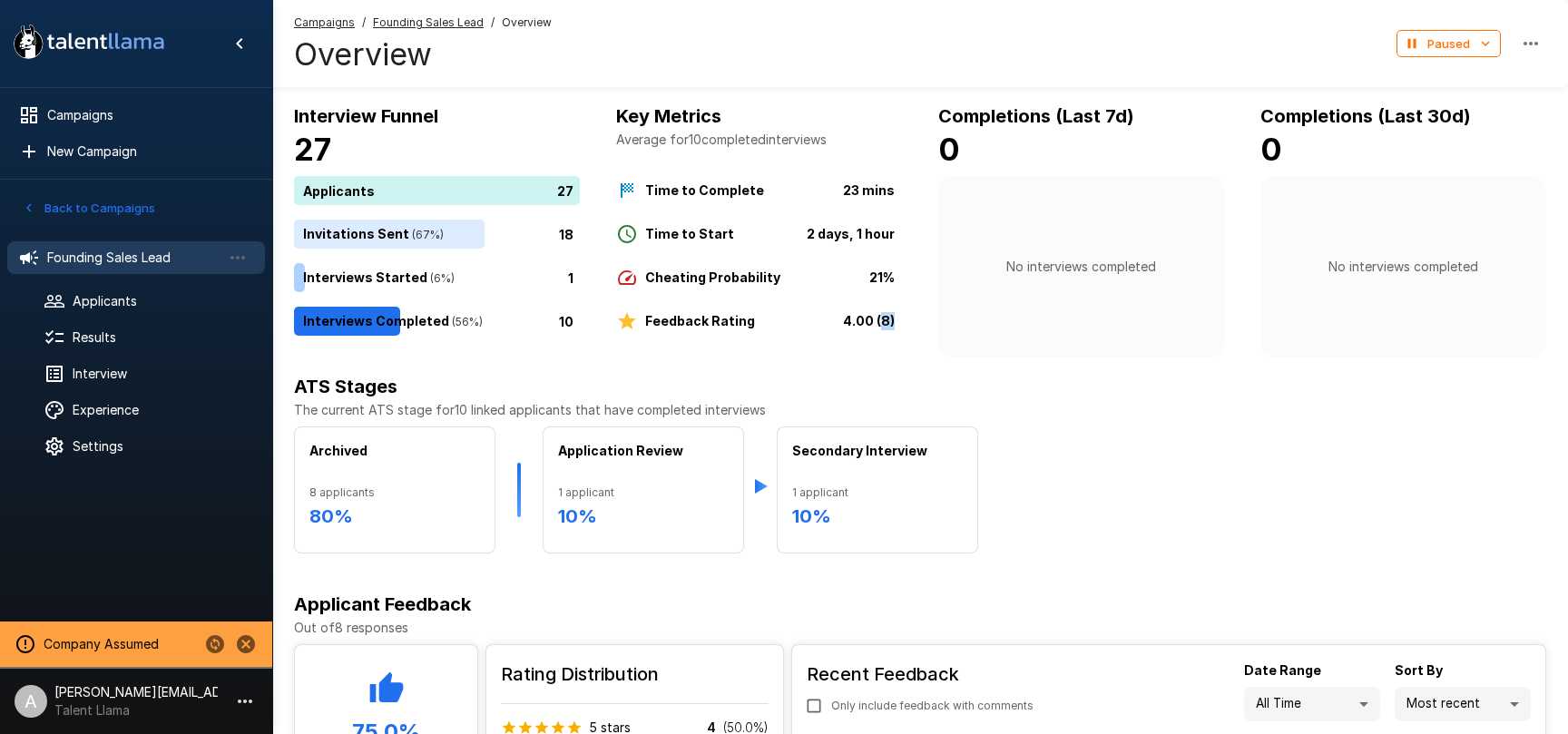
drag, startPoint x: 902, startPoint y: 320, endPoint x: 876, endPoint y: 308, distance: 28.6
click at [879, 312] on div "Interview Funnel 27 Applicants 27 Invitations Sent ( 67 %) 18 Interviews Starte…" at bounding box center [920, 230] width 1253 height 256
click at [889, 271] on b "21%" at bounding box center [883, 277] width 26 height 16
drag, startPoint x: 835, startPoint y: 189, endPoint x: 870, endPoint y: 189, distance: 35.0
click at [870, 189] on div "Time to Complete 23 mins" at bounding box center [755, 191] width 278 height 22
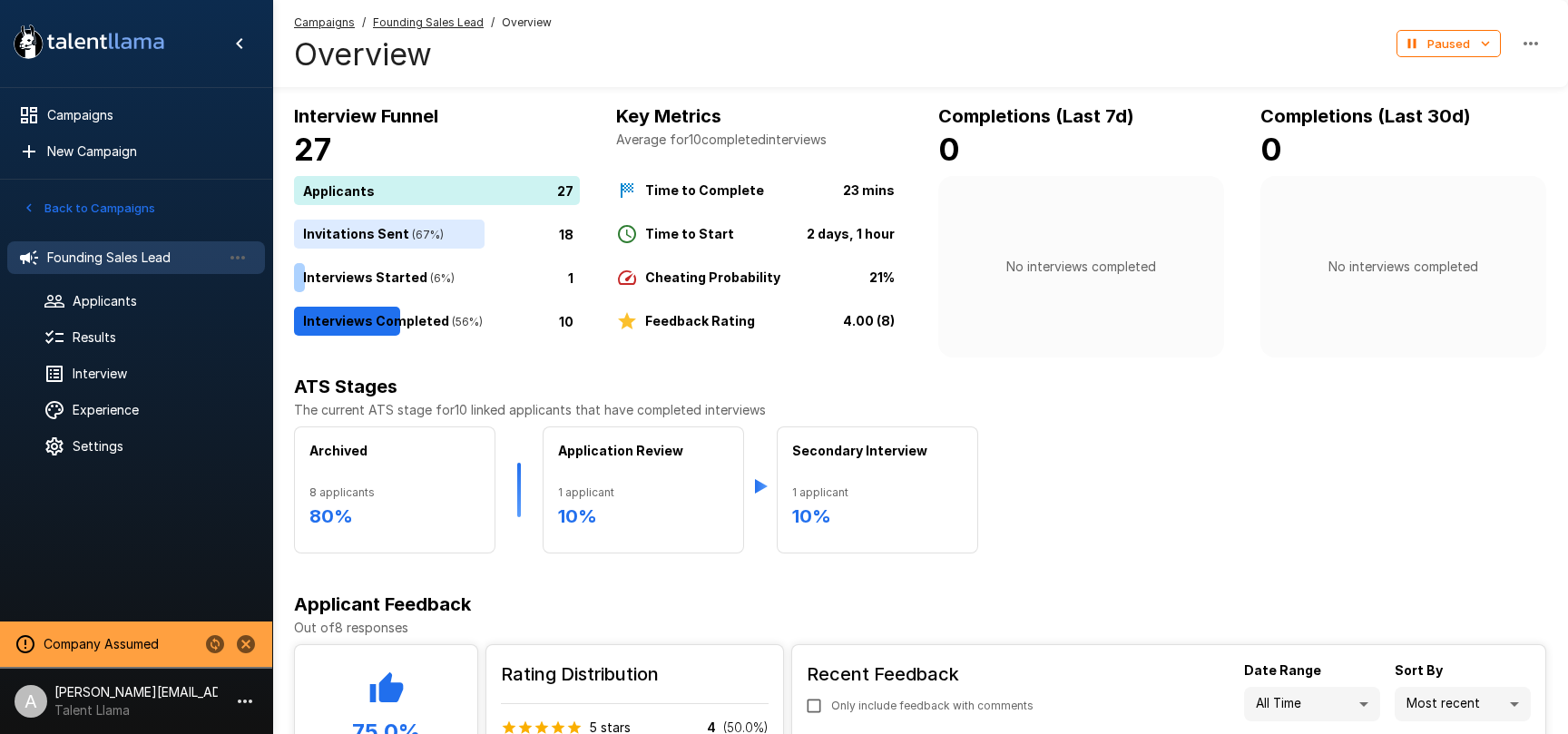
click at [793, 281] on div "Cheating Probability 21%" at bounding box center [755, 277] width 278 height 22
click at [104, 333] on span "Results" at bounding box center [162, 338] width 178 height 18
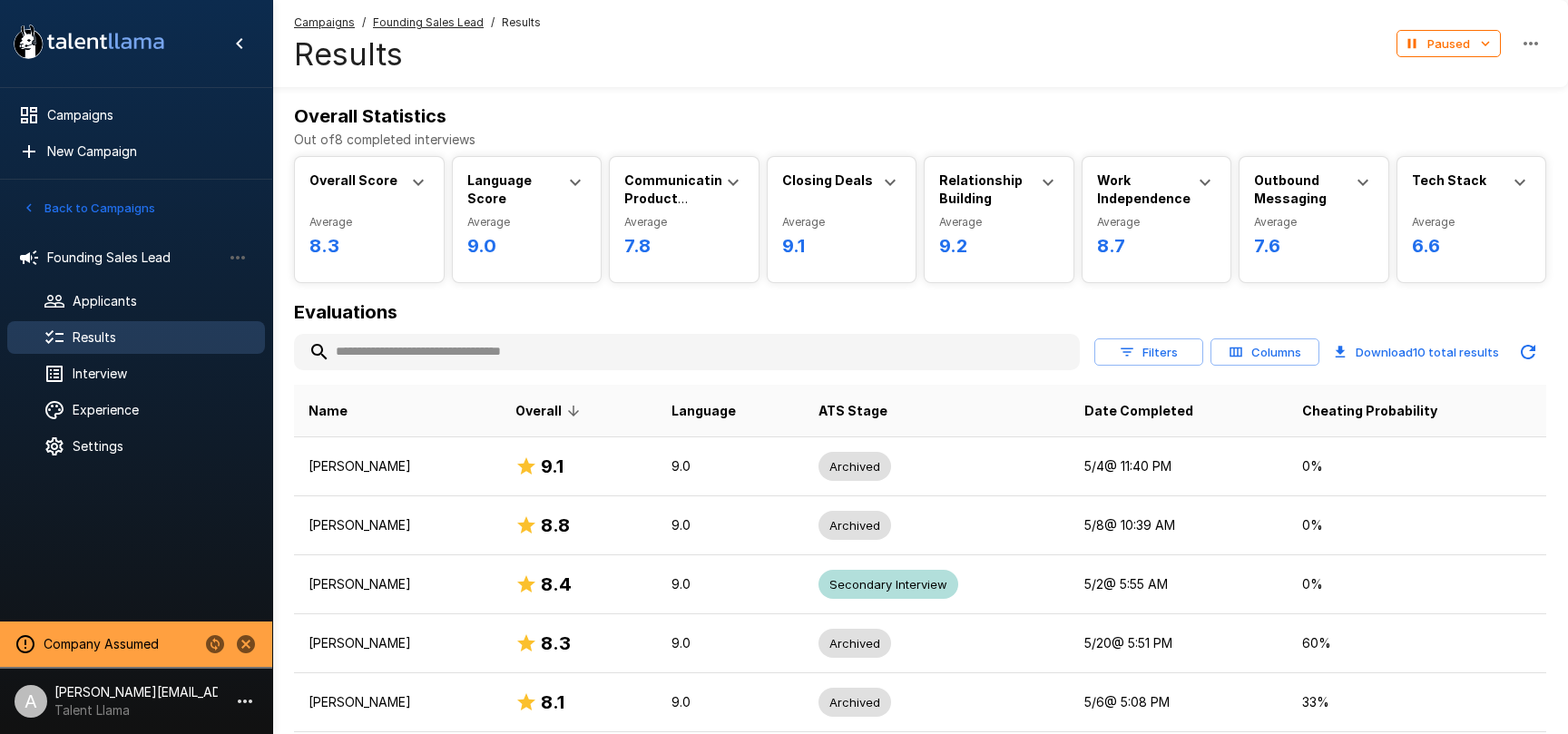
scroll to position [24, 0]
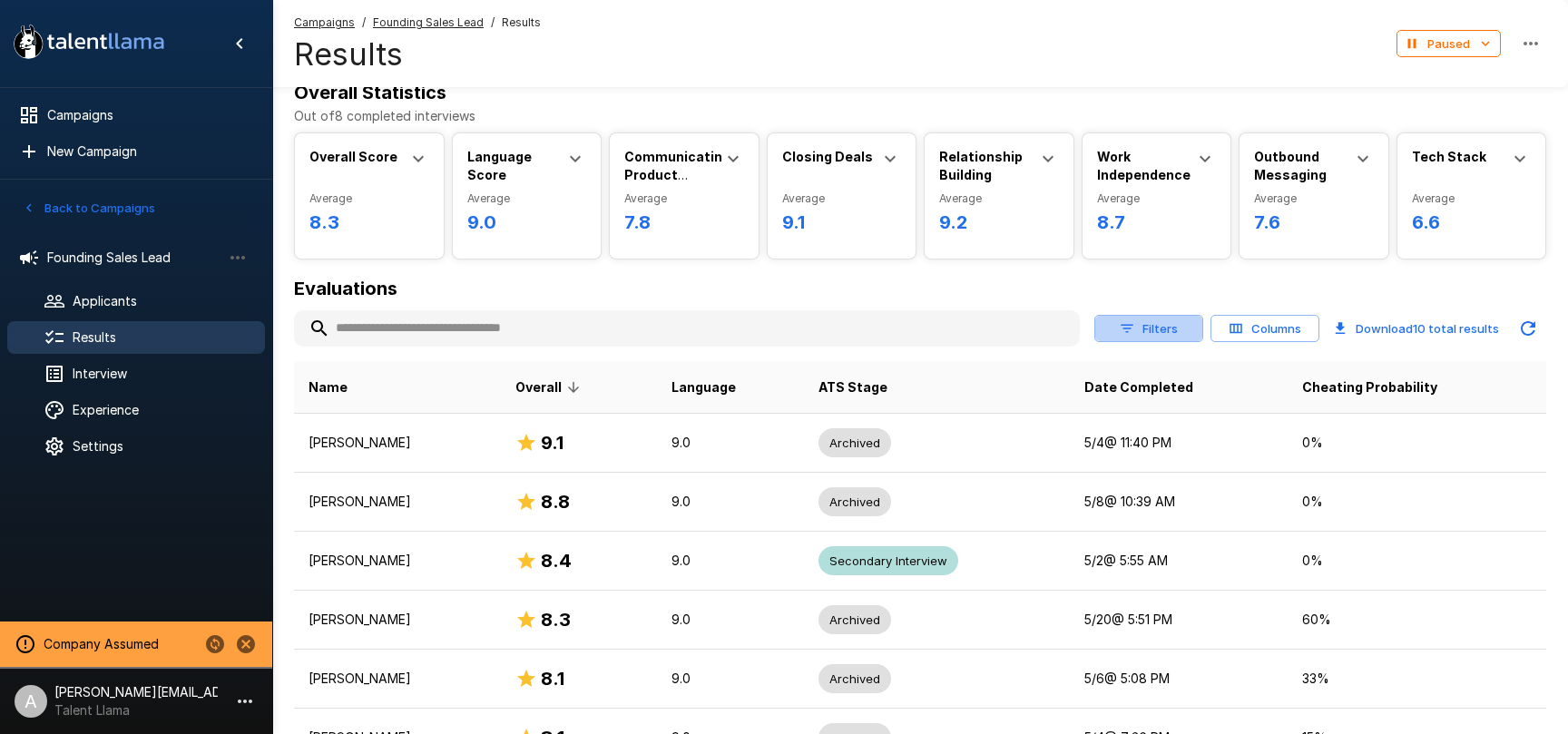
click at [1161, 326] on button "Filters" at bounding box center [1149, 329] width 109 height 28
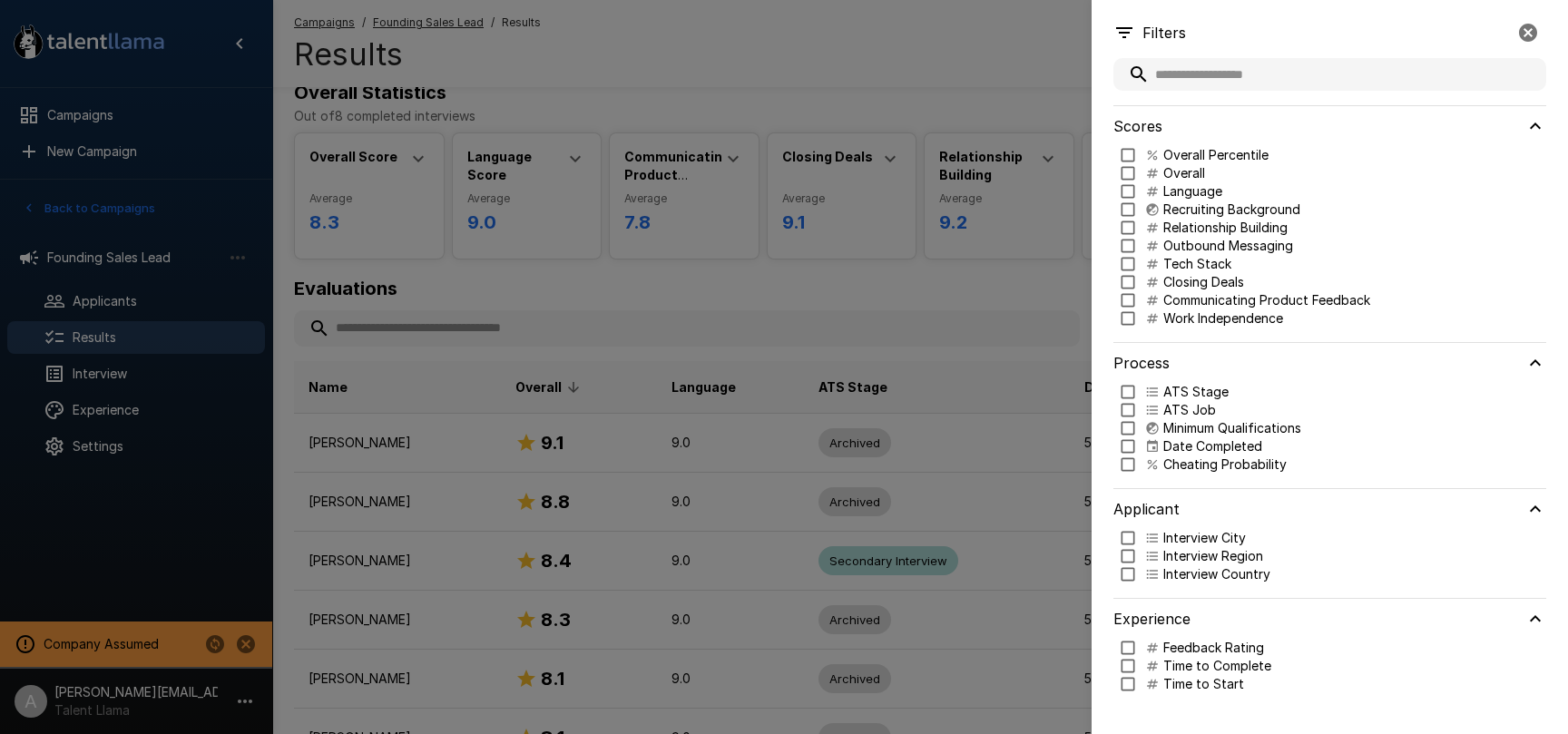
click at [1184, 192] on p "Language" at bounding box center [1193, 192] width 59 height 18
type input "***"
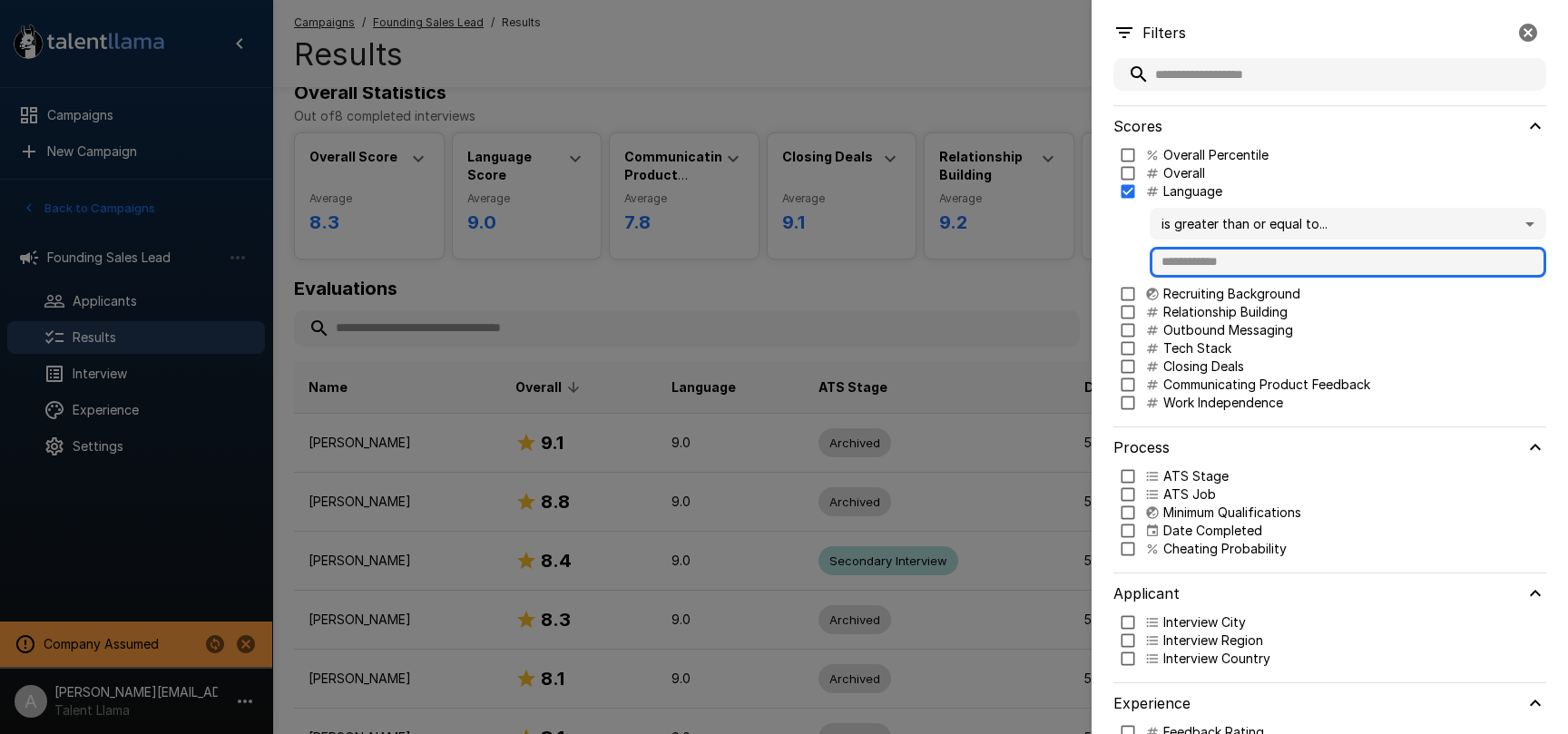
click at [1207, 265] on input "text" at bounding box center [1348, 263] width 397 height 31
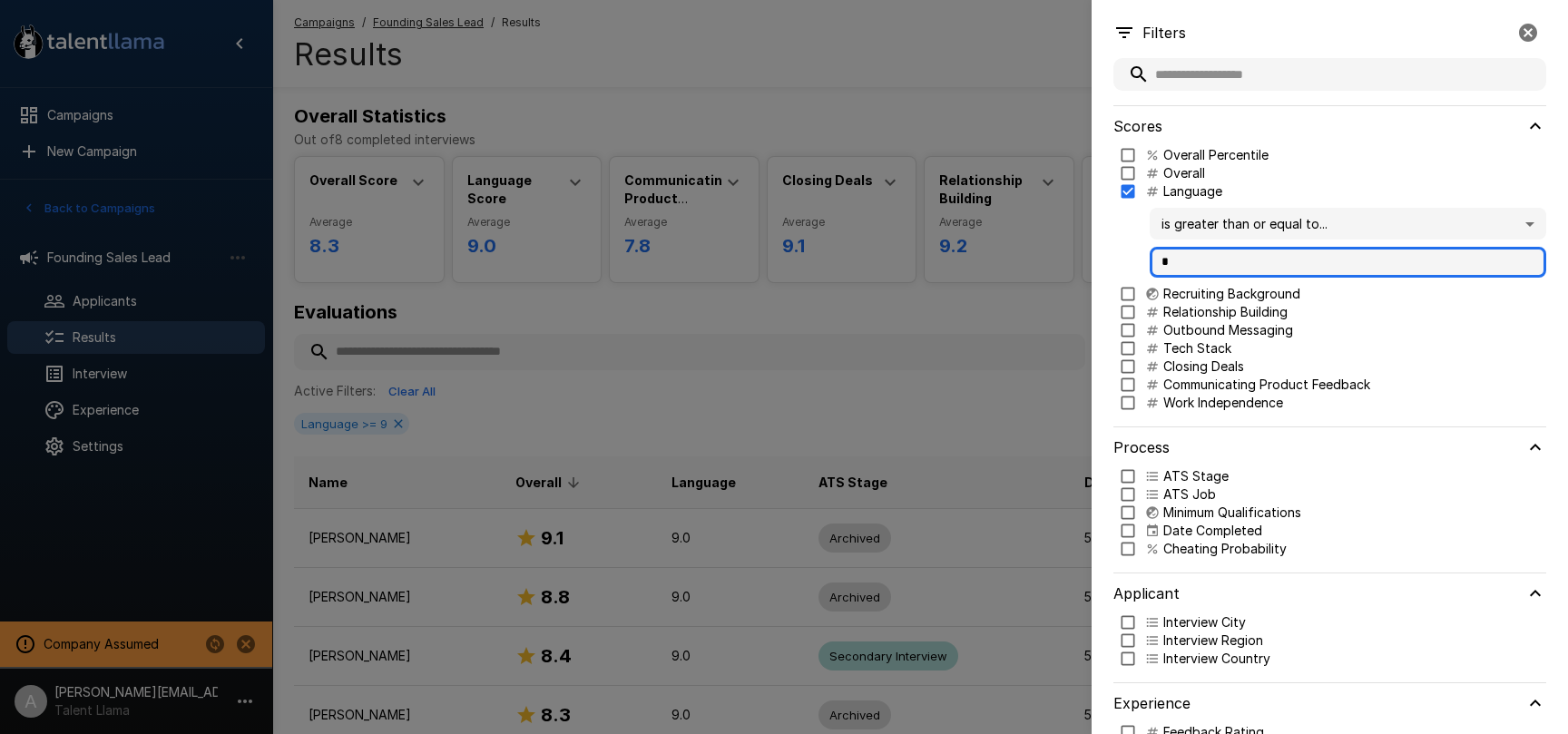
type input "*"
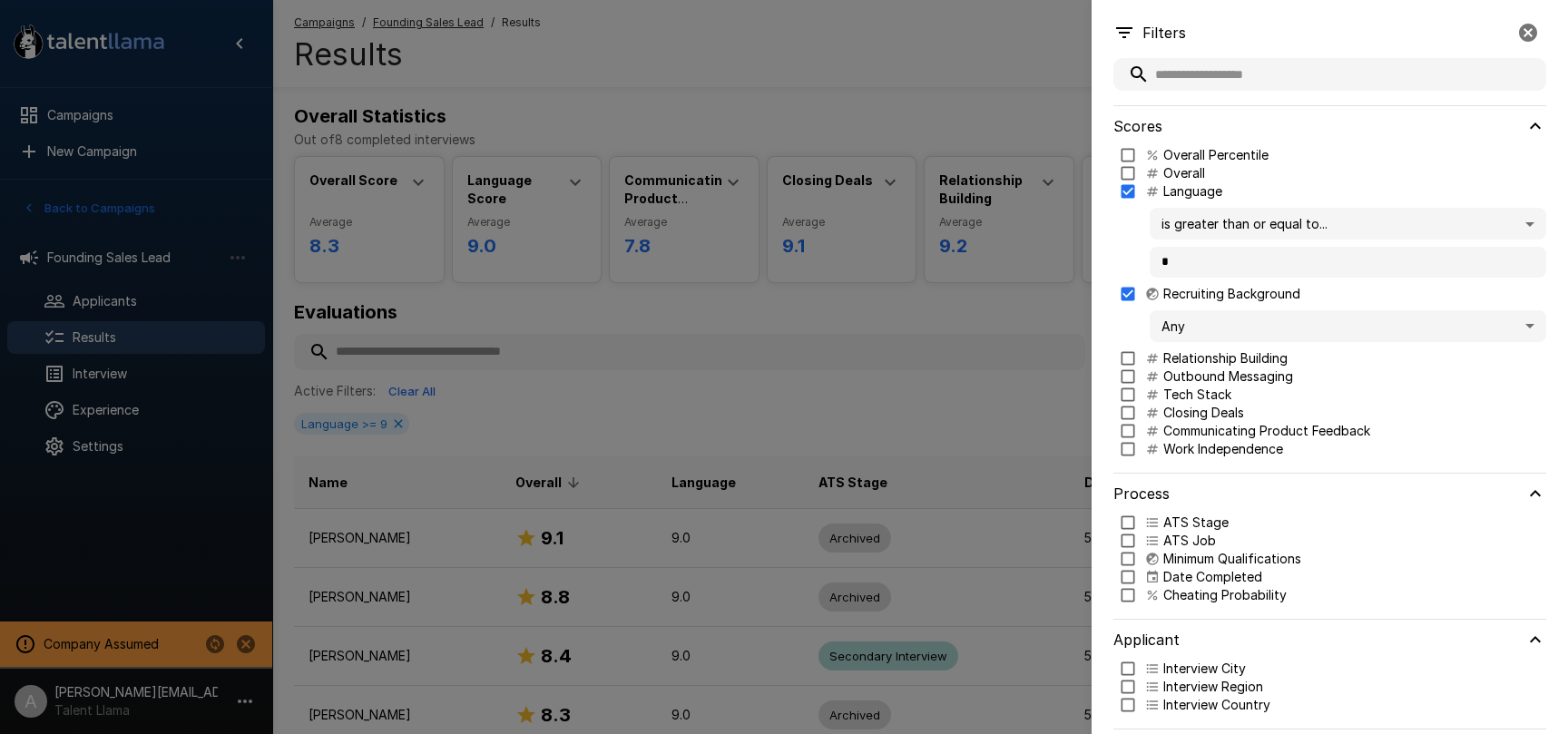
click at [1186, 335] on body ".st0{fill:#FFFFFF;} .st1{fill:#76a4ed;} Campaigns New Campaign Draft 1 Customer…" at bounding box center [784, 367] width 1568 height 734
click at [1196, 373] on span "Criteria Met" at bounding box center [1348, 378] width 367 height 19
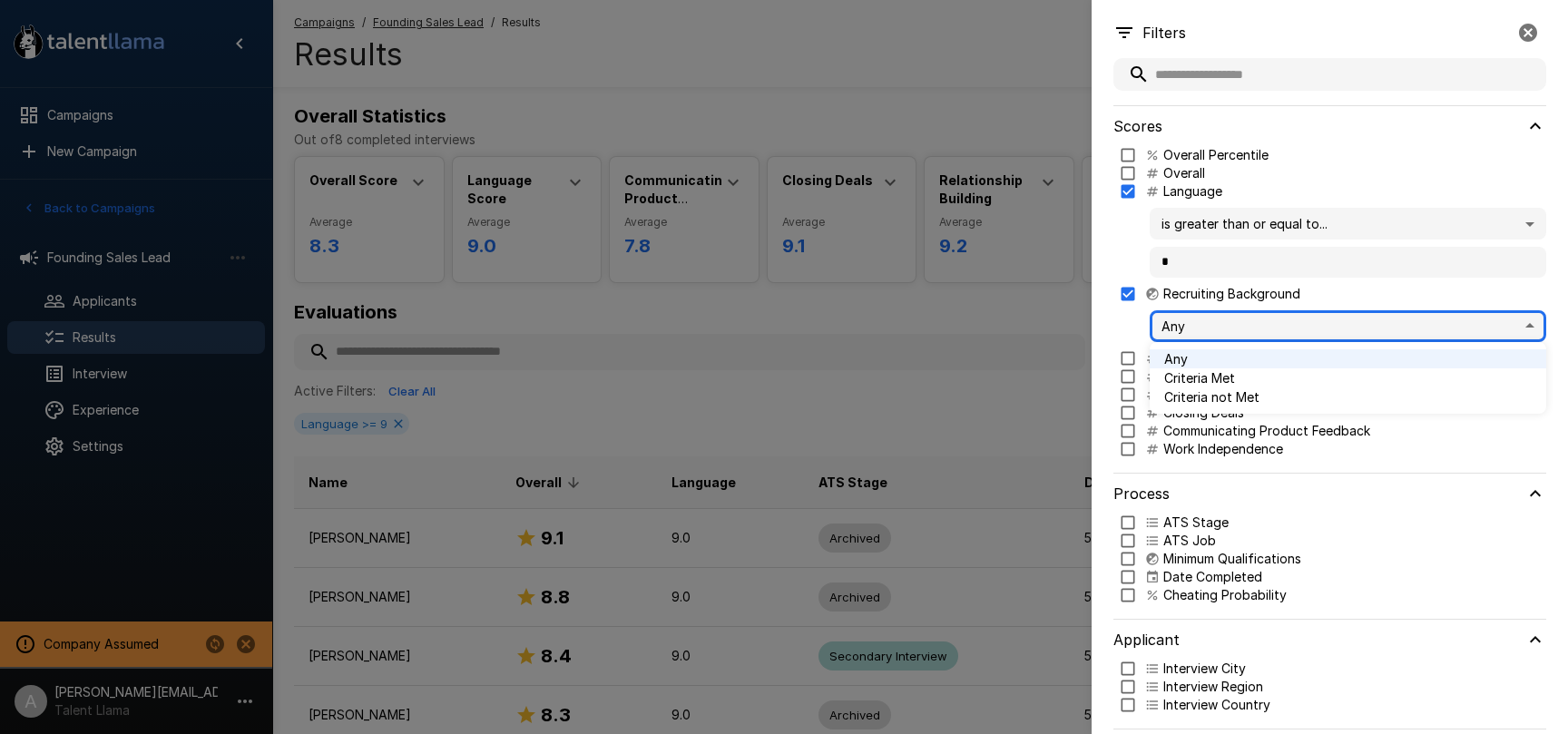
type input "****"
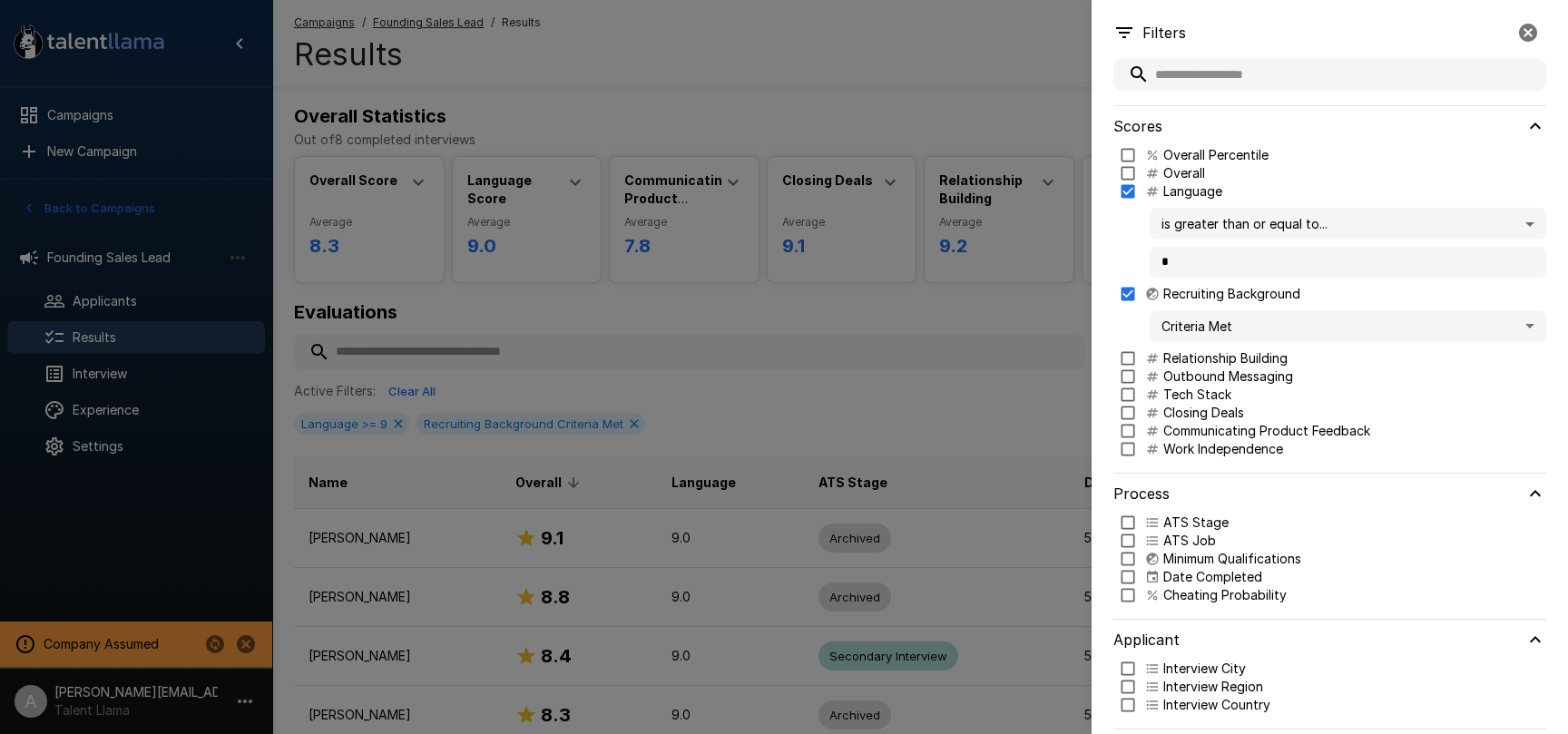
click at [1006, 373] on div at bounding box center [784, 367] width 1568 height 734
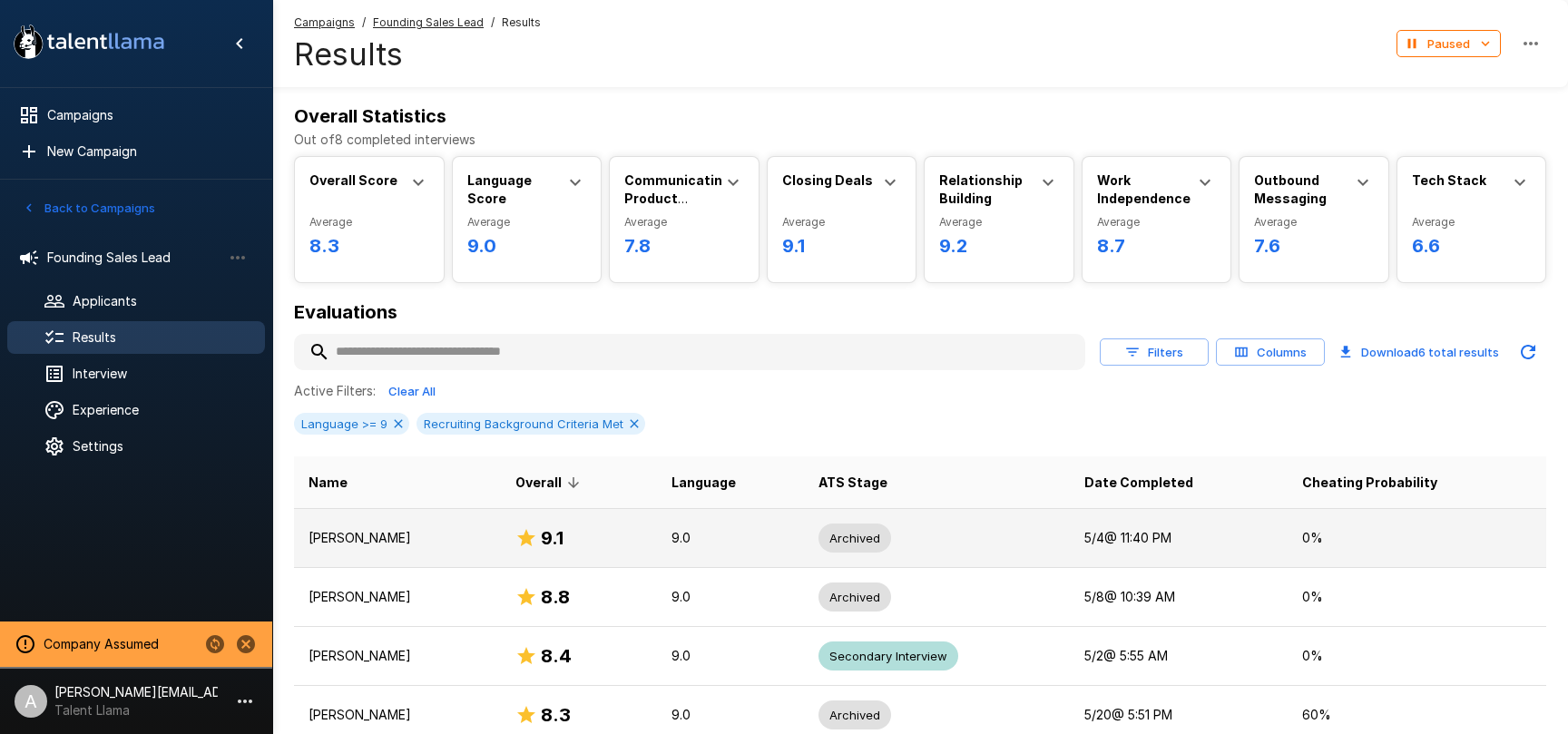
click at [790, 531] on p "9.0" at bounding box center [730, 538] width 118 height 18
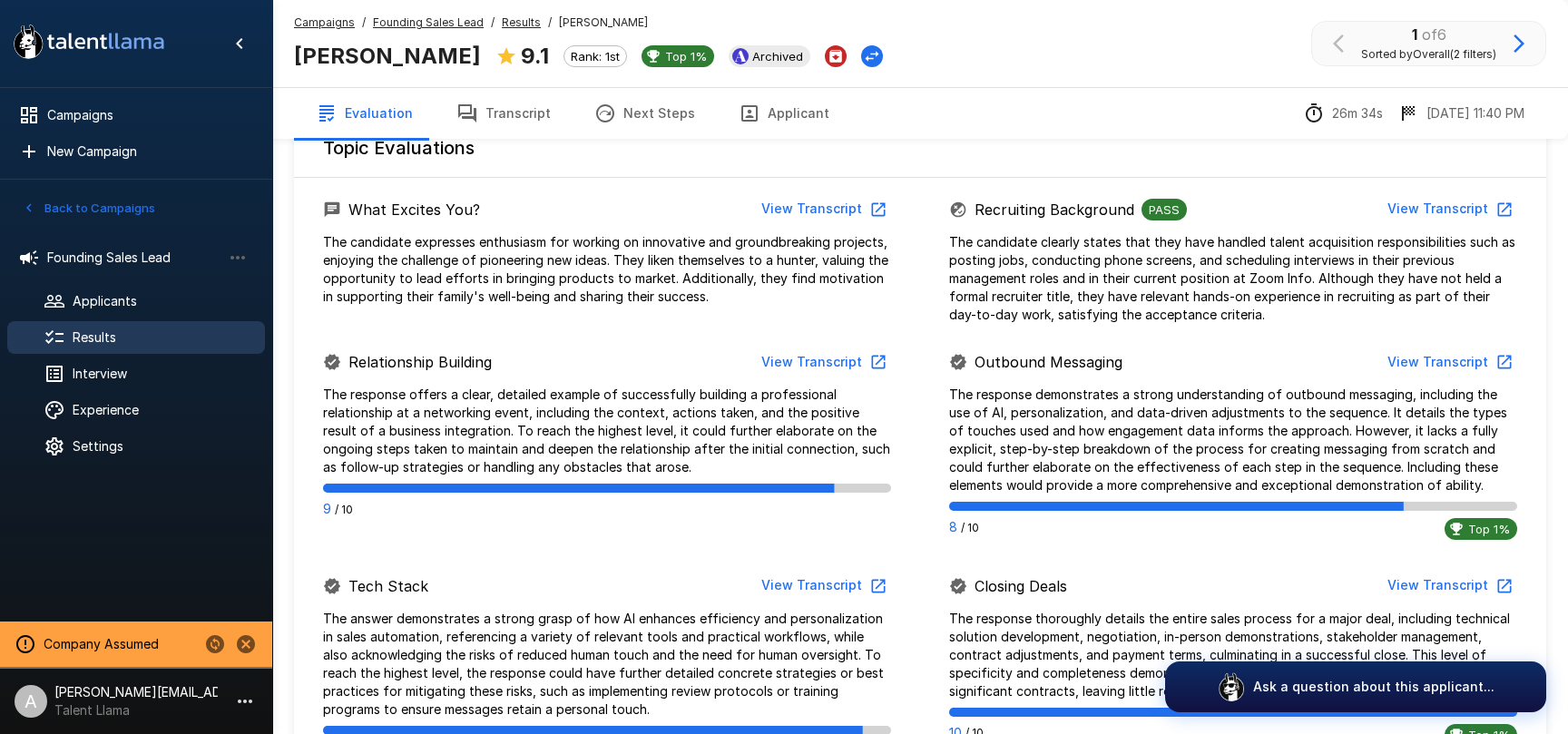
scroll to position [765, 0]
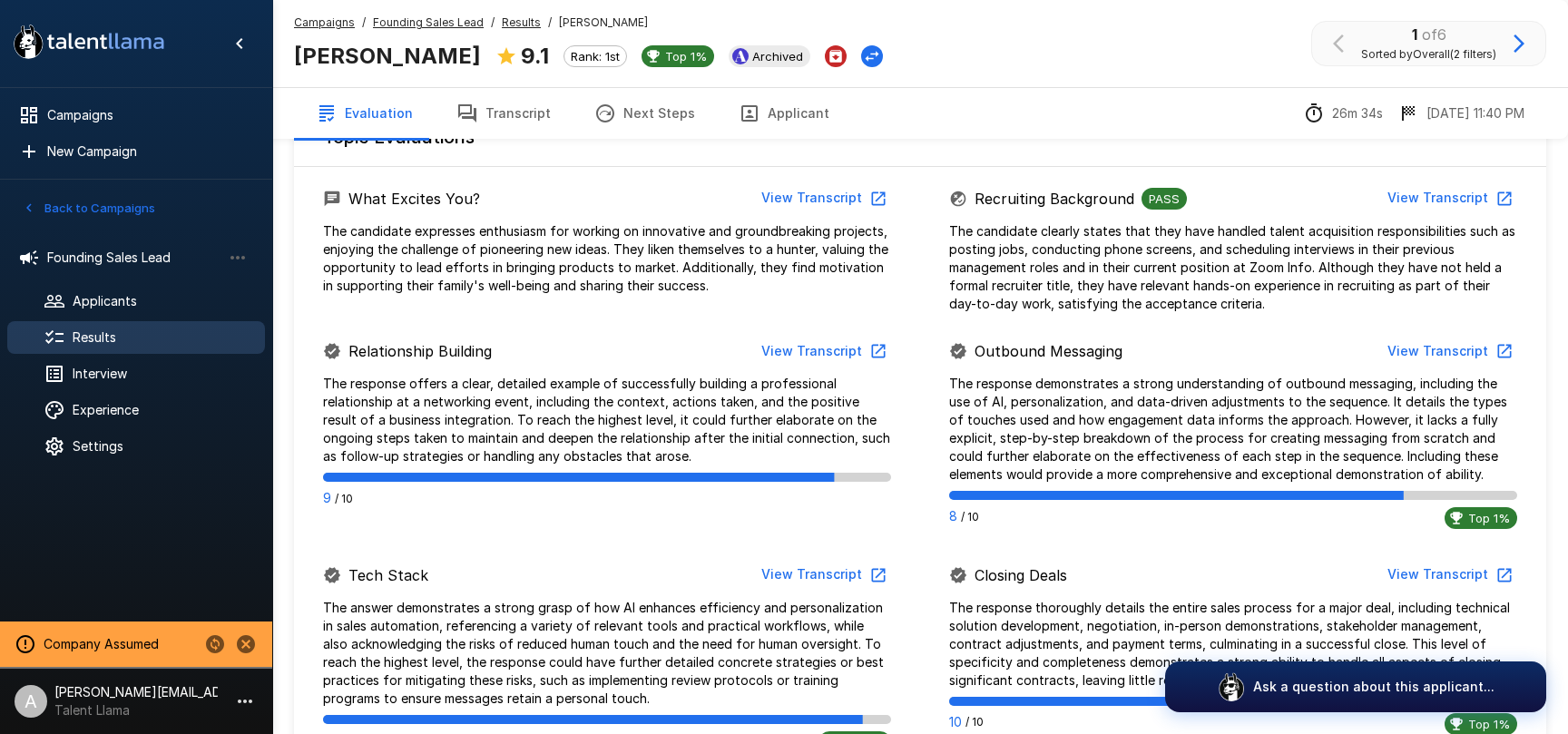
click at [834, 351] on button "View Transcript" at bounding box center [822, 352] width 137 height 34
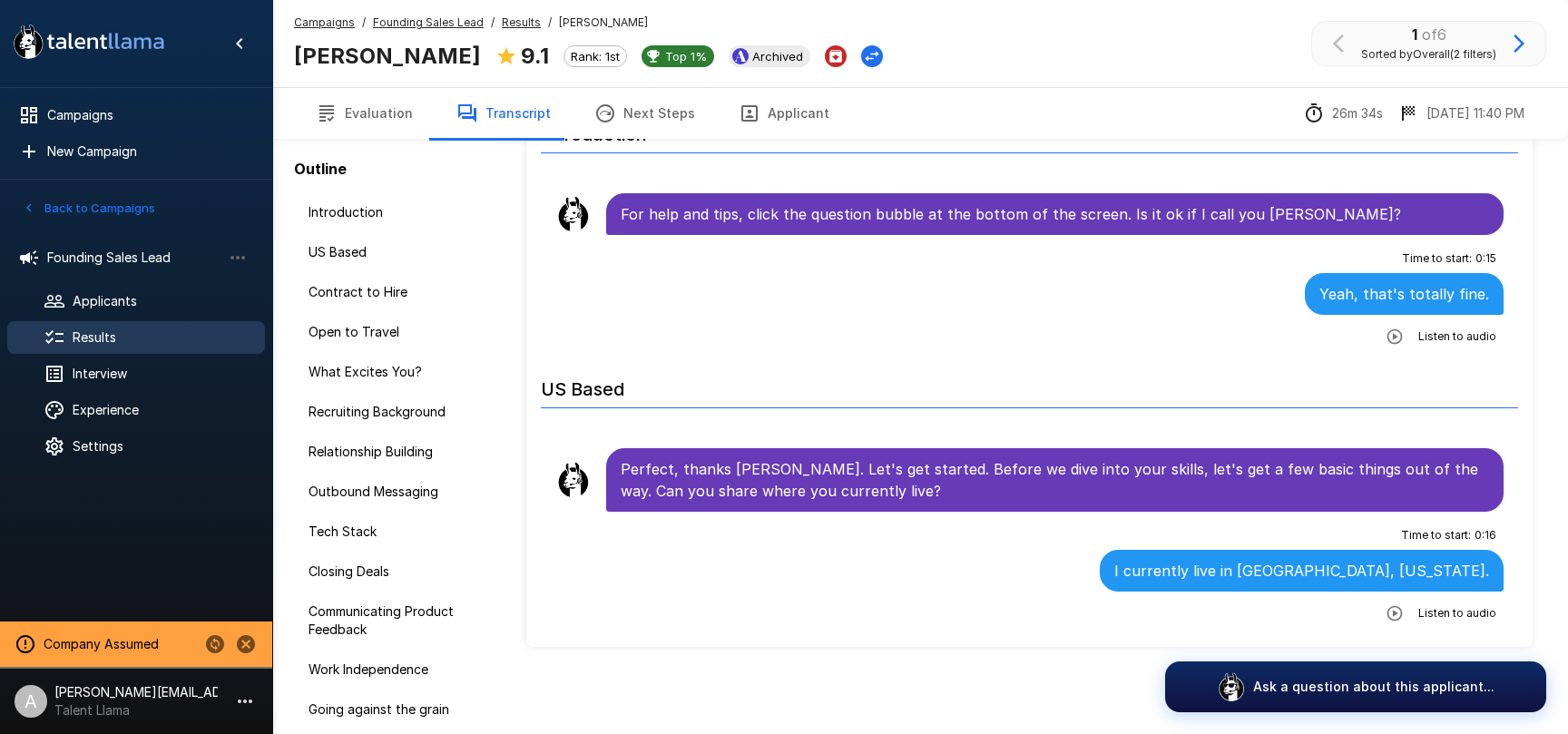
scroll to position [85, 0]
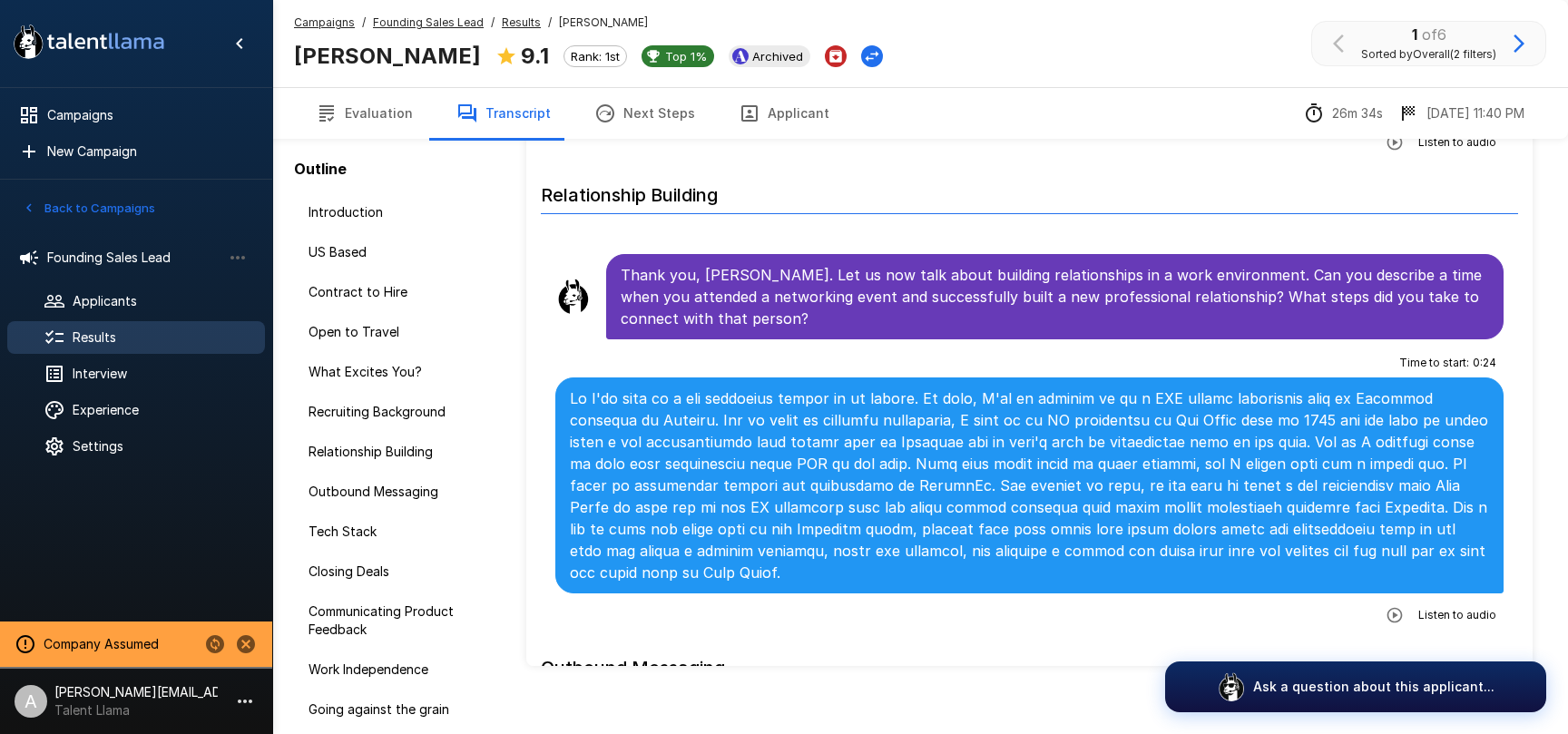
scroll to position [1790, 0]
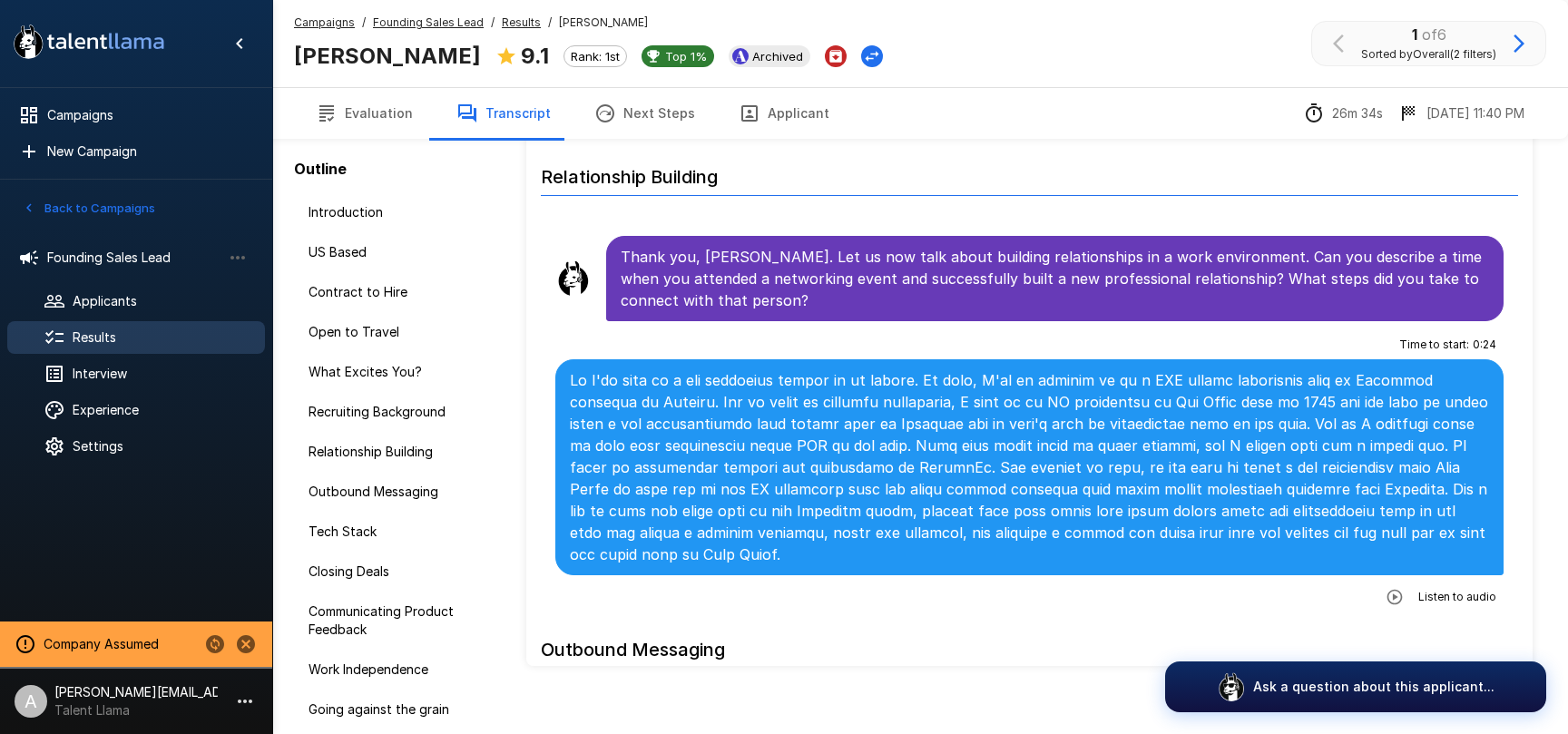
click at [1403, 588] on icon "button" at bounding box center [1395, 597] width 18 height 18
click at [1320, 582] on button "button" at bounding box center [1321, 599] width 33 height 33
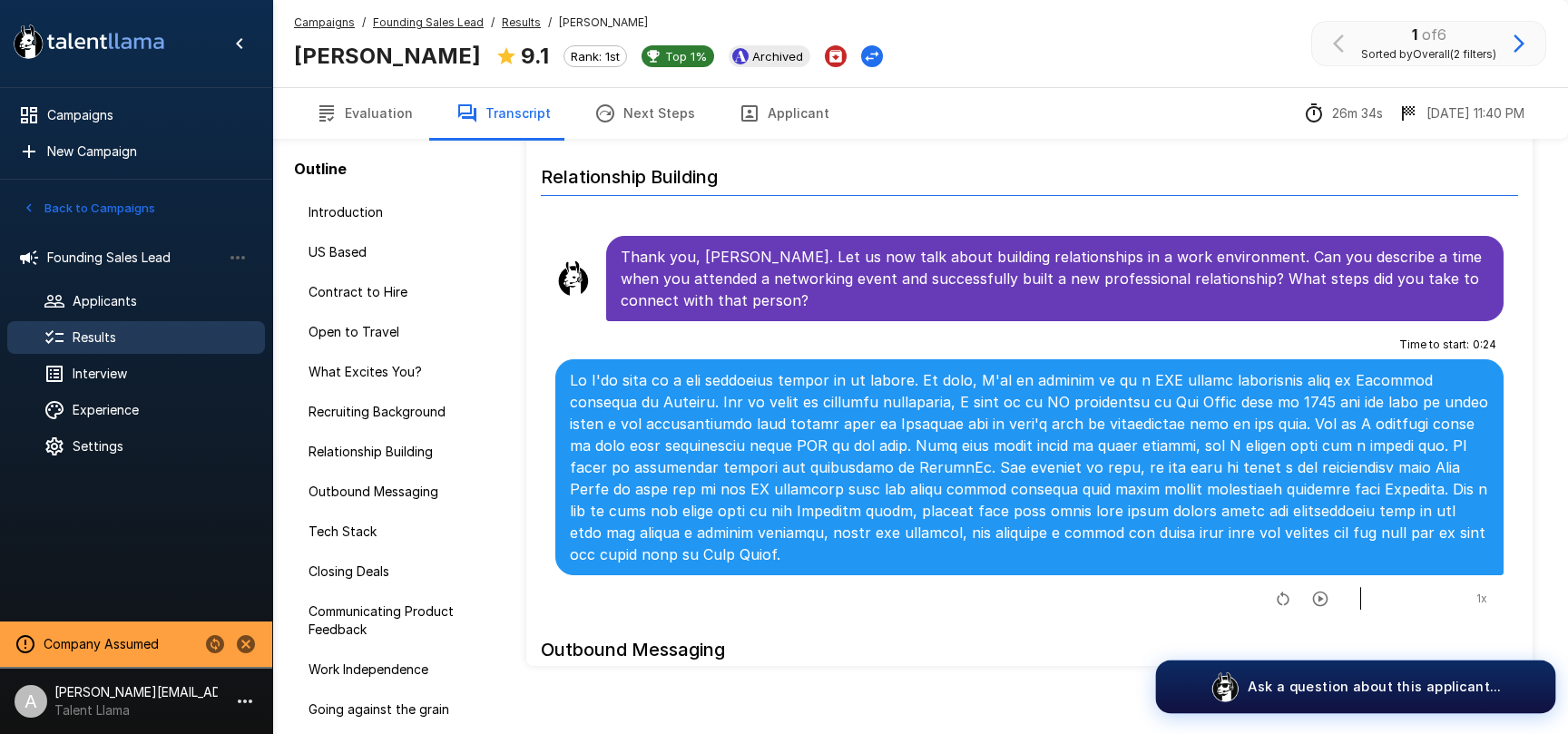
click at [1378, 684] on p "Ask a question about this applicant..." at bounding box center [1375, 686] width 254 height 19
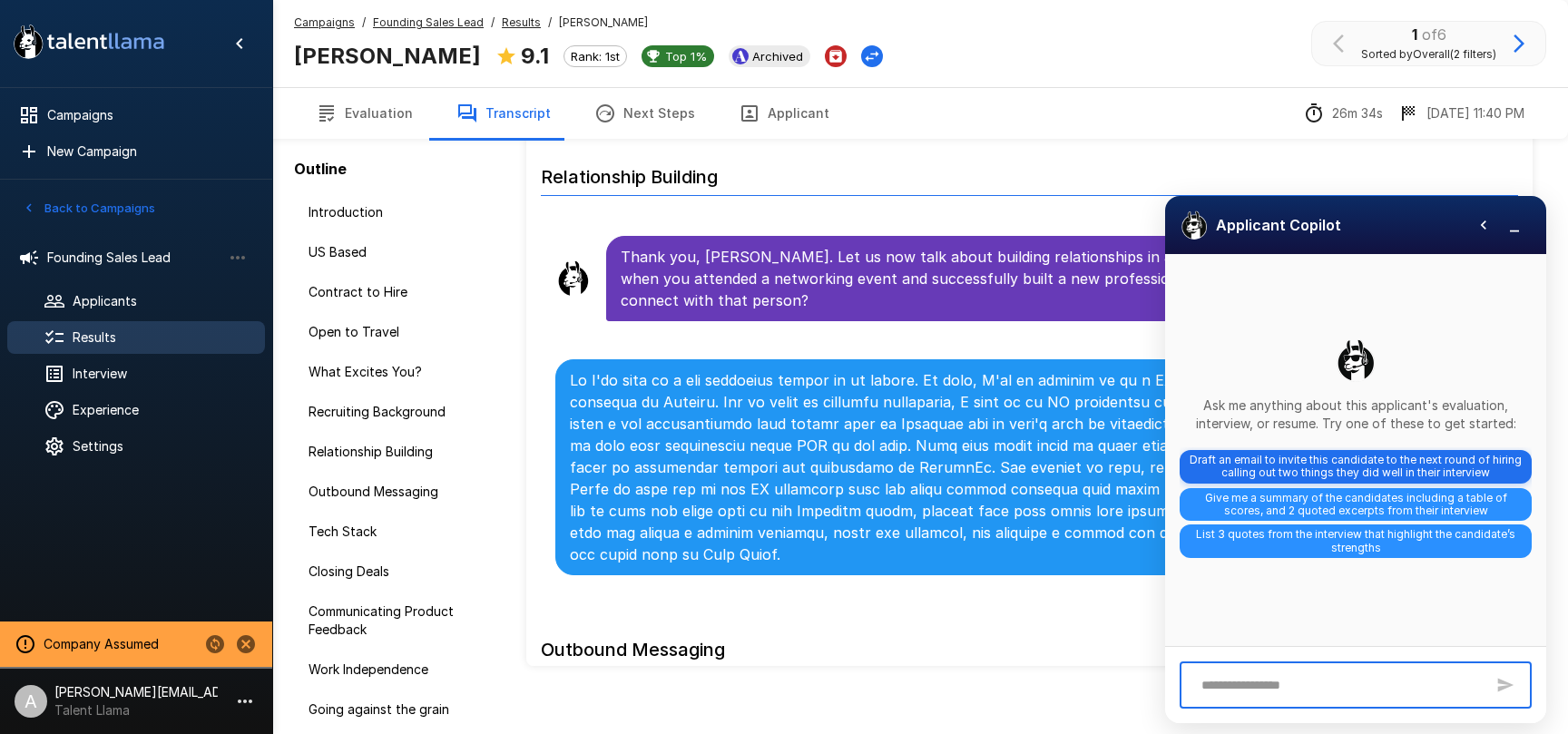
click at [1362, 469] on span "Draft an email to invite this candidate to the next round of hiring calling out…" at bounding box center [1355, 467] width 352 height 34
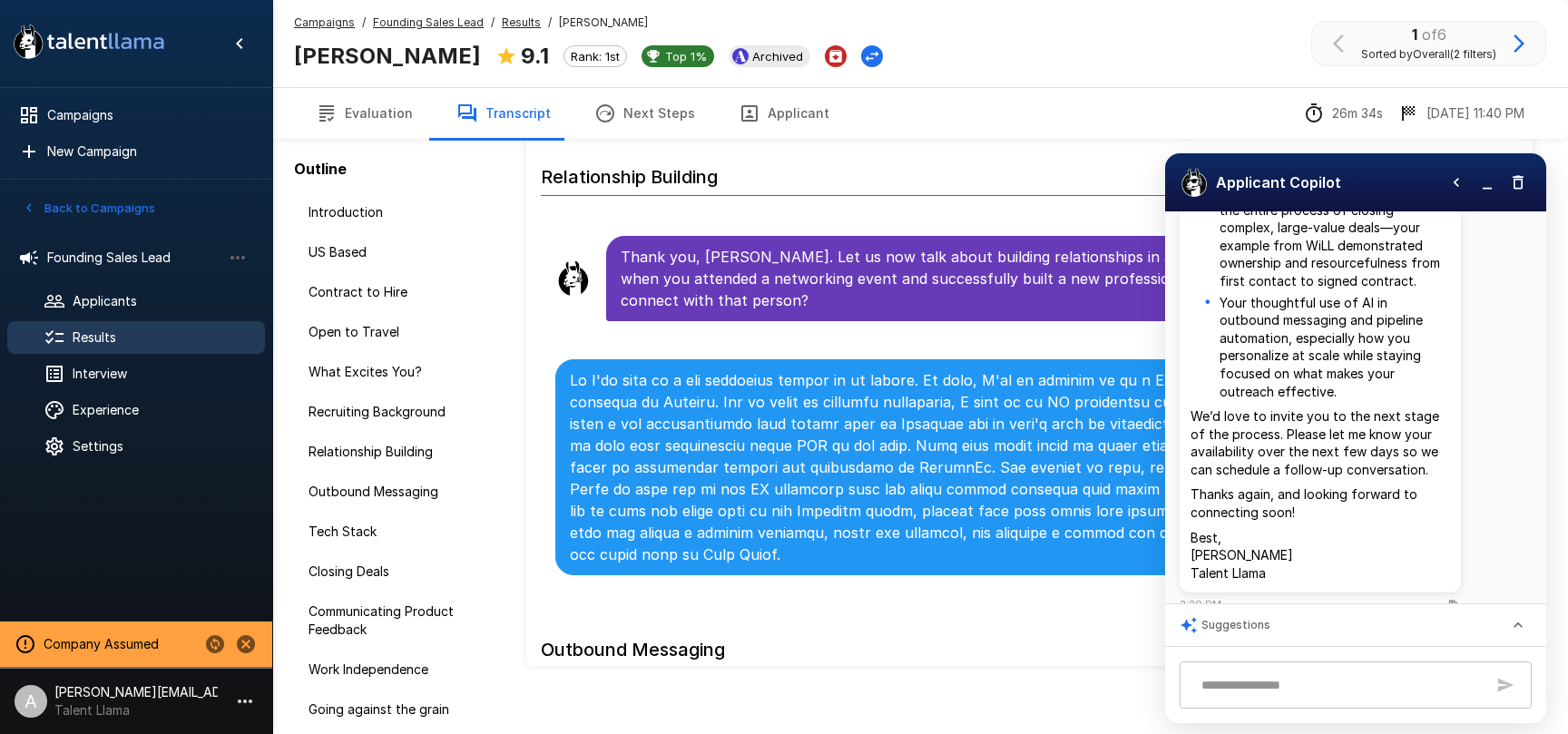
scroll to position [355, 0]
click at [1452, 599] on icon "Copy to clipboard" at bounding box center [1453, 604] width 10 height 10
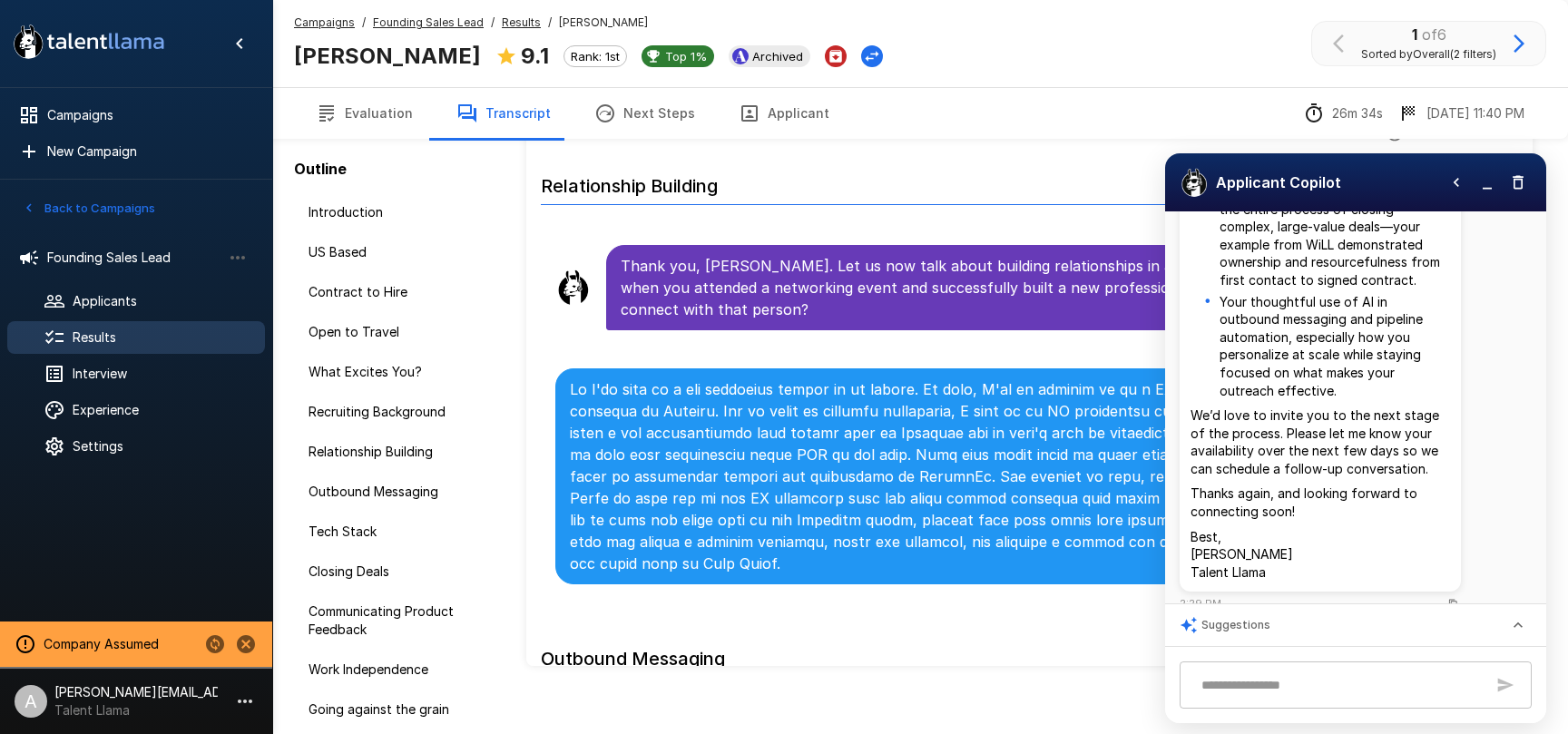
click at [1479, 191] on button "button" at bounding box center [1488, 183] width 28 height 28
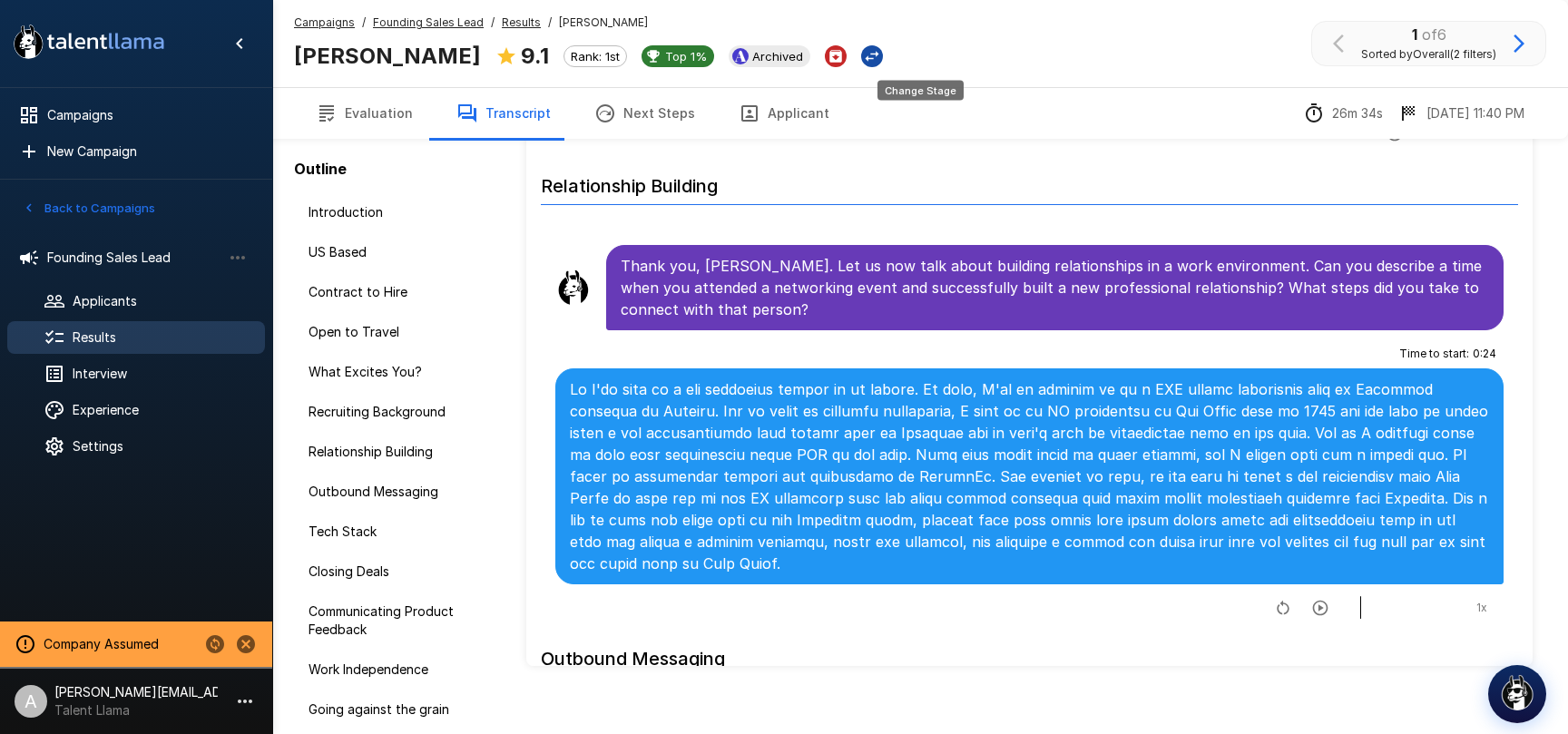
click at [881, 61] on icon "Change Stage" at bounding box center [873, 56] width 18 height 18
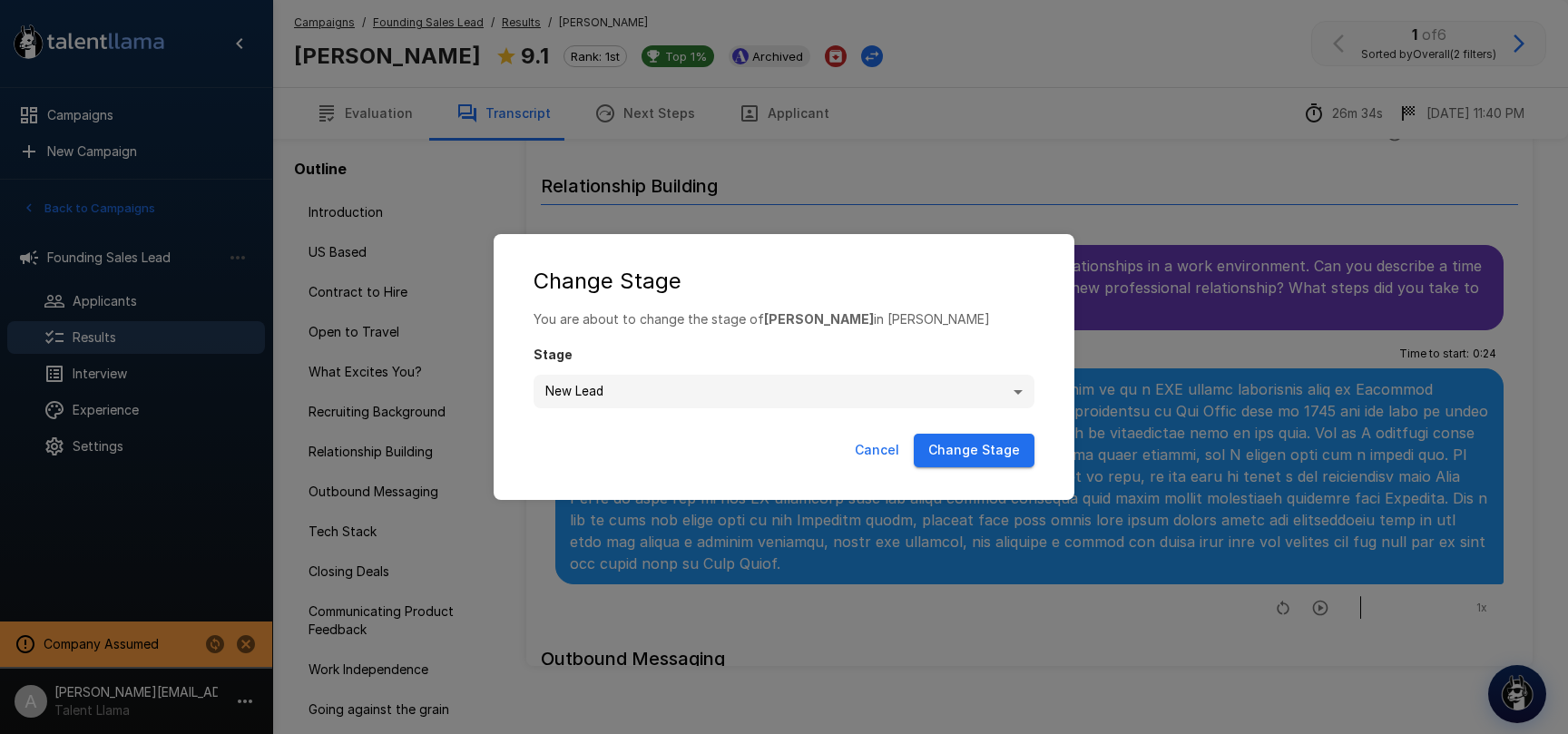
click at [945, 397] on body ".st0{fill:#FFFFFF;} .st1{fill:#76a4ed;} Campaigns New Campaign Draft 1 Customer…" at bounding box center [784, 281] width 1568 height 734
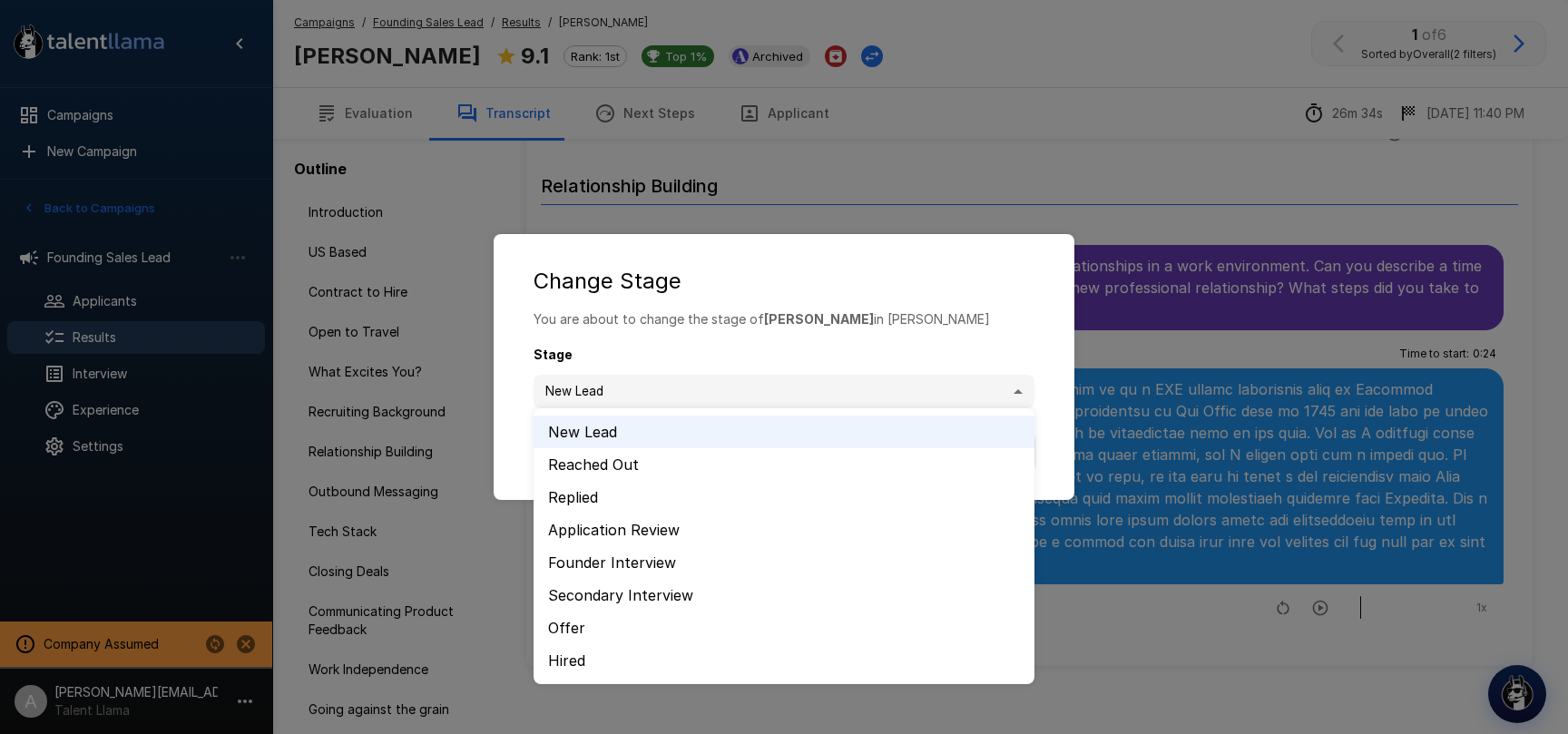
drag, startPoint x: 1001, startPoint y: 299, endPoint x: 916, endPoint y: 254, distance: 96.2
click at [998, 288] on div at bounding box center [784, 367] width 1568 height 734
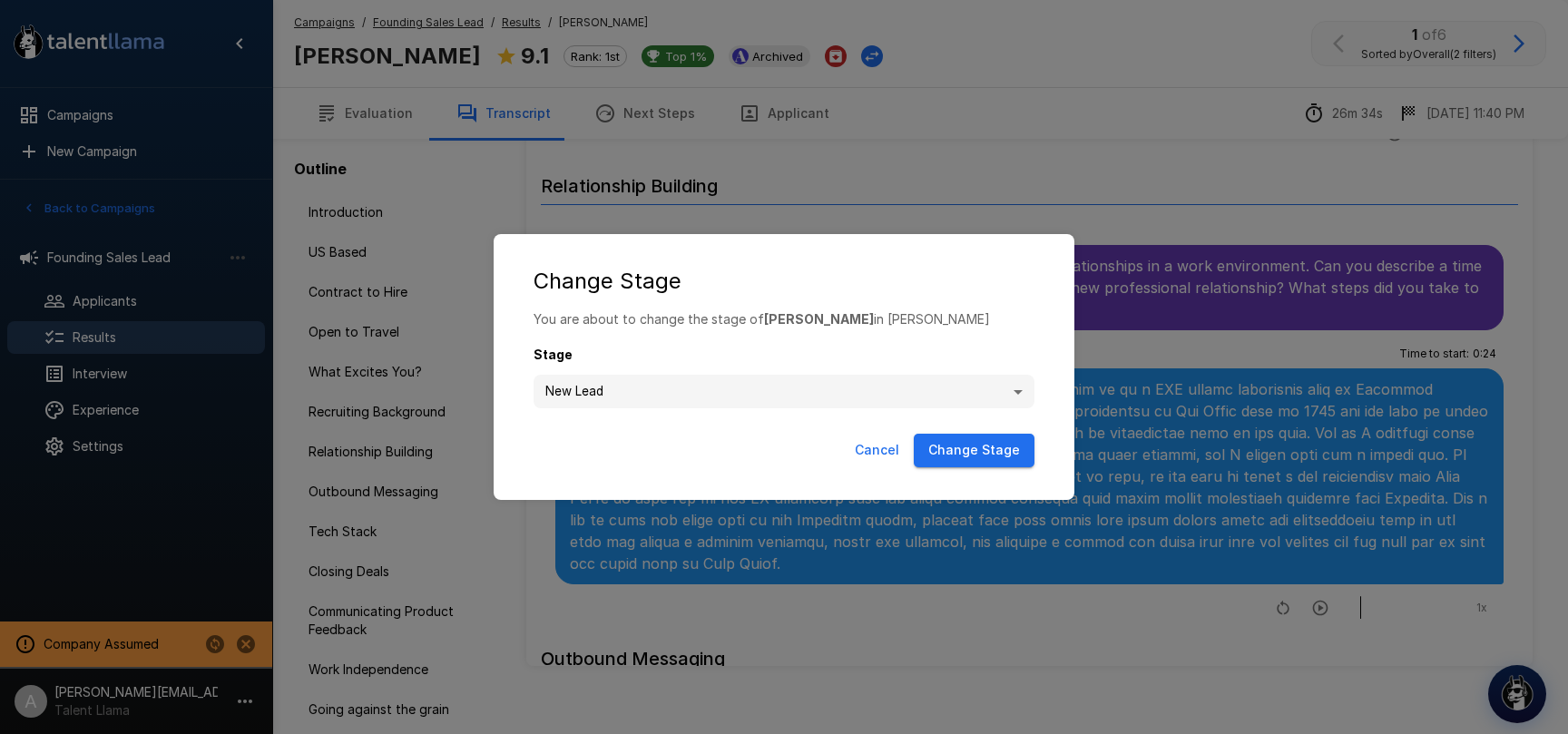
click at [876, 446] on button "Cancel" at bounding box center [877, 450] width 59 height 34
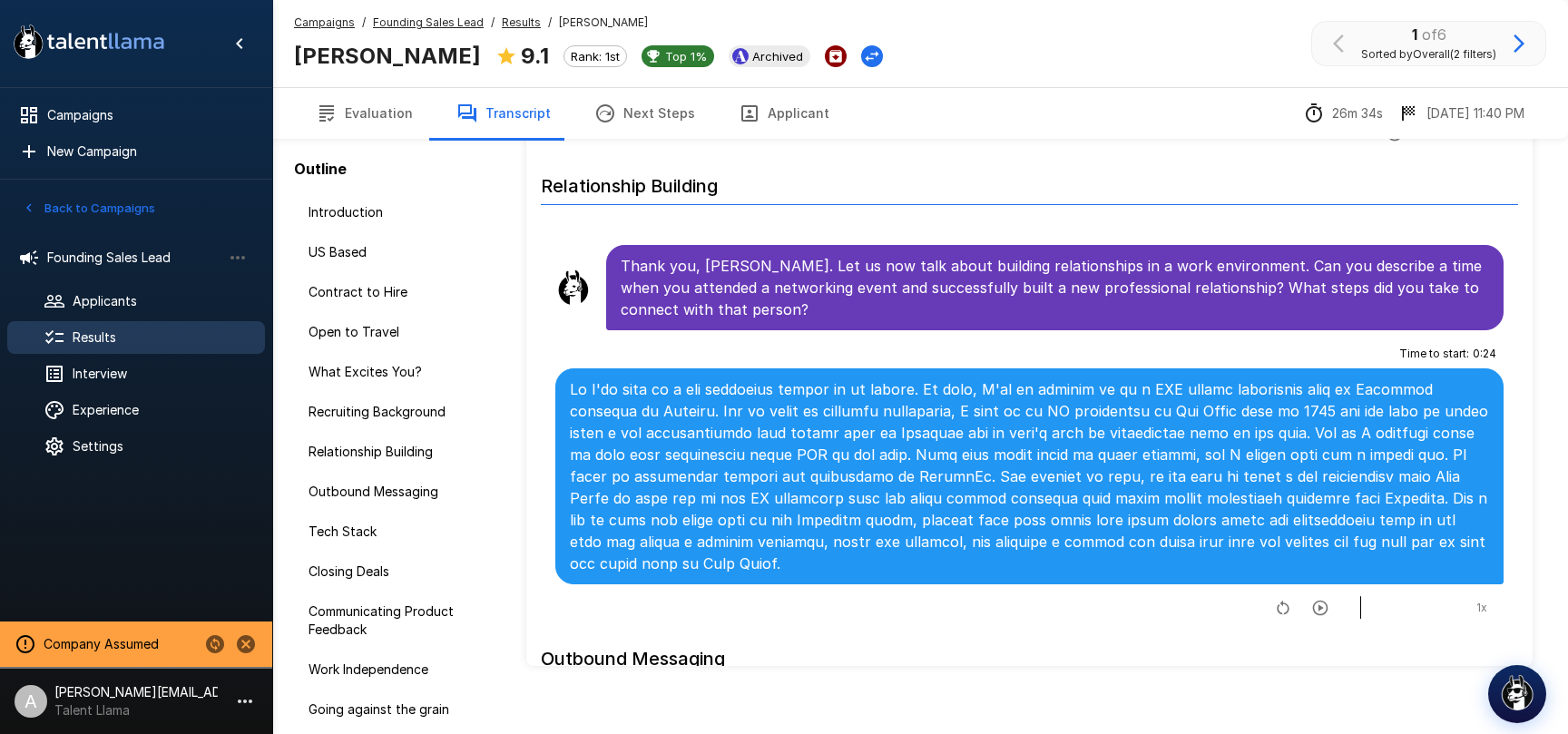
click at [871, 60] on div "Archived" at bounding box center [806, 56] width 154 height 18
click at [842, 59] on icon "Archive Applicant" at bounding box center [836, 56] width 13 height 13
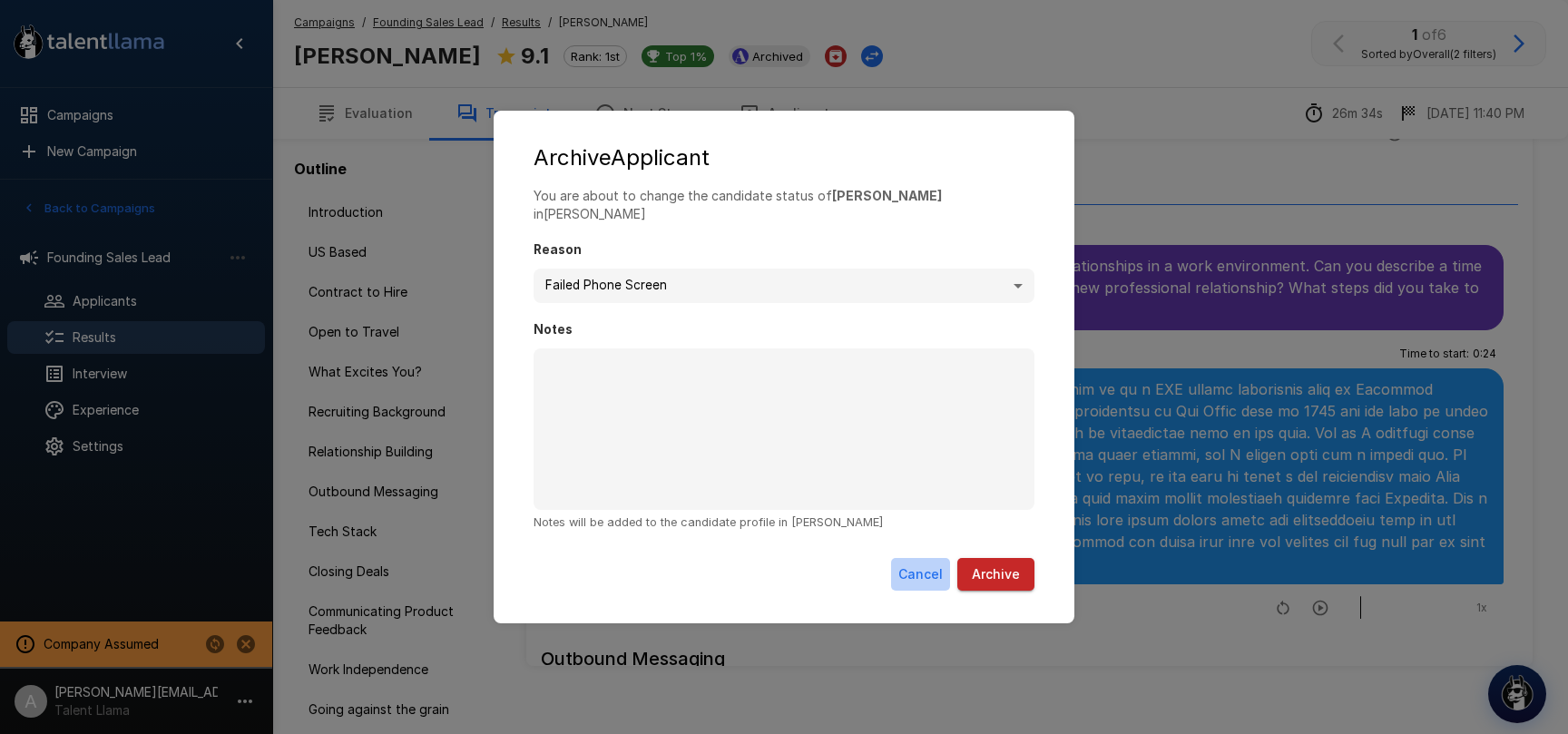
click at [918, 578] on button "Cancel" at bounding box center [920, 575] width 59 height 34
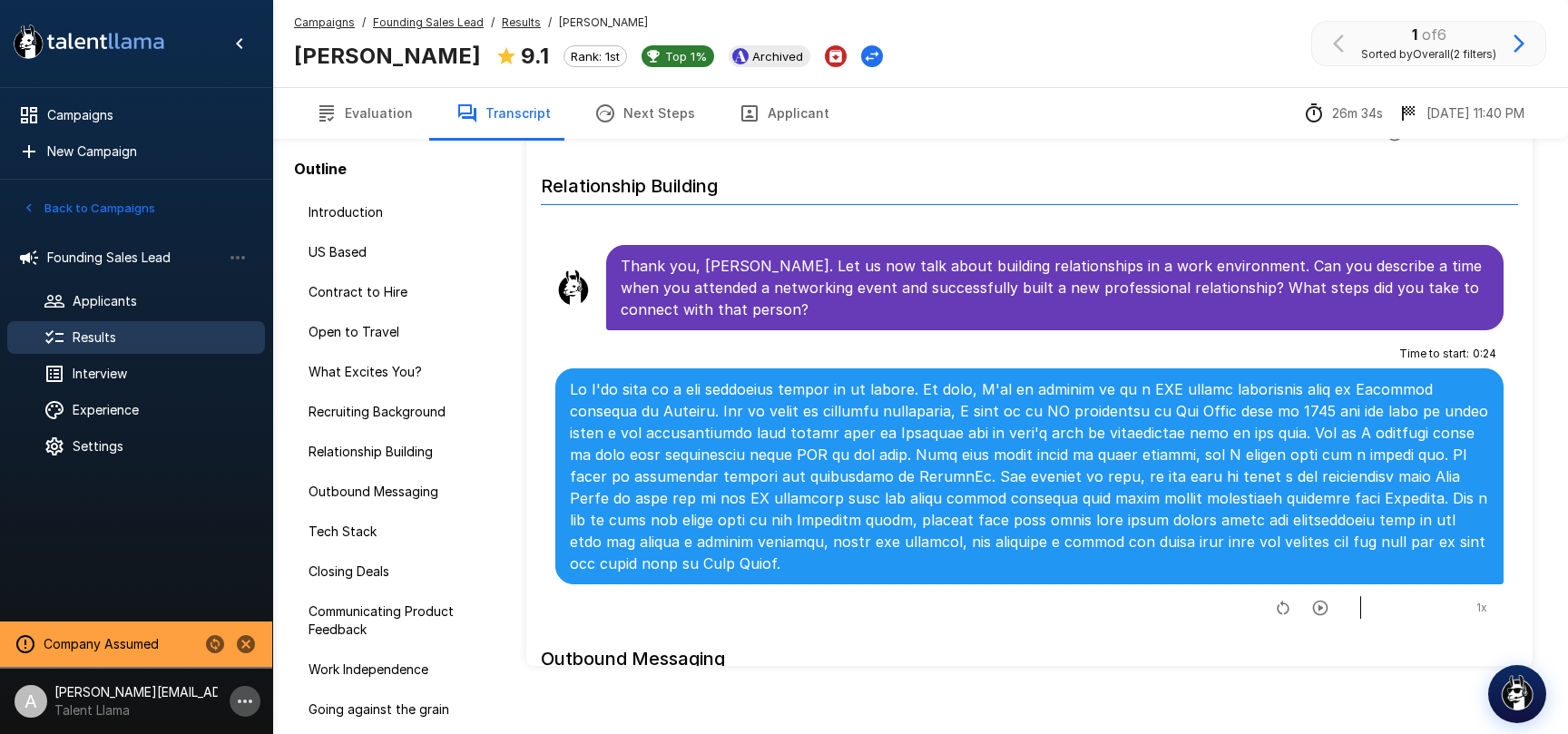
click at [246, 707] on icon "button" at bounding box center [245, 702] width 22 height 22
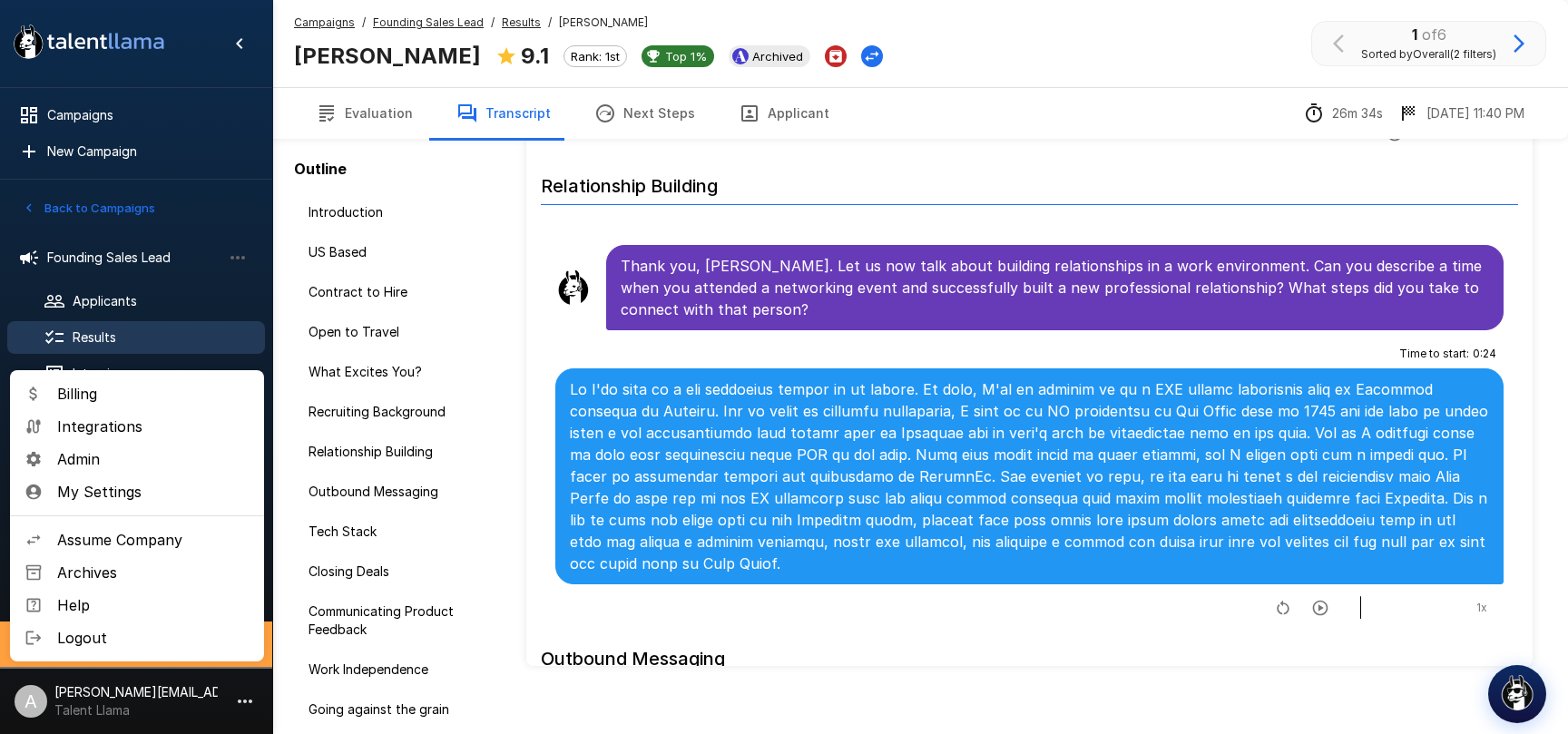
click at [130, 440] on li "Integrations" at bounding box center [137, 427] width 254 height 33
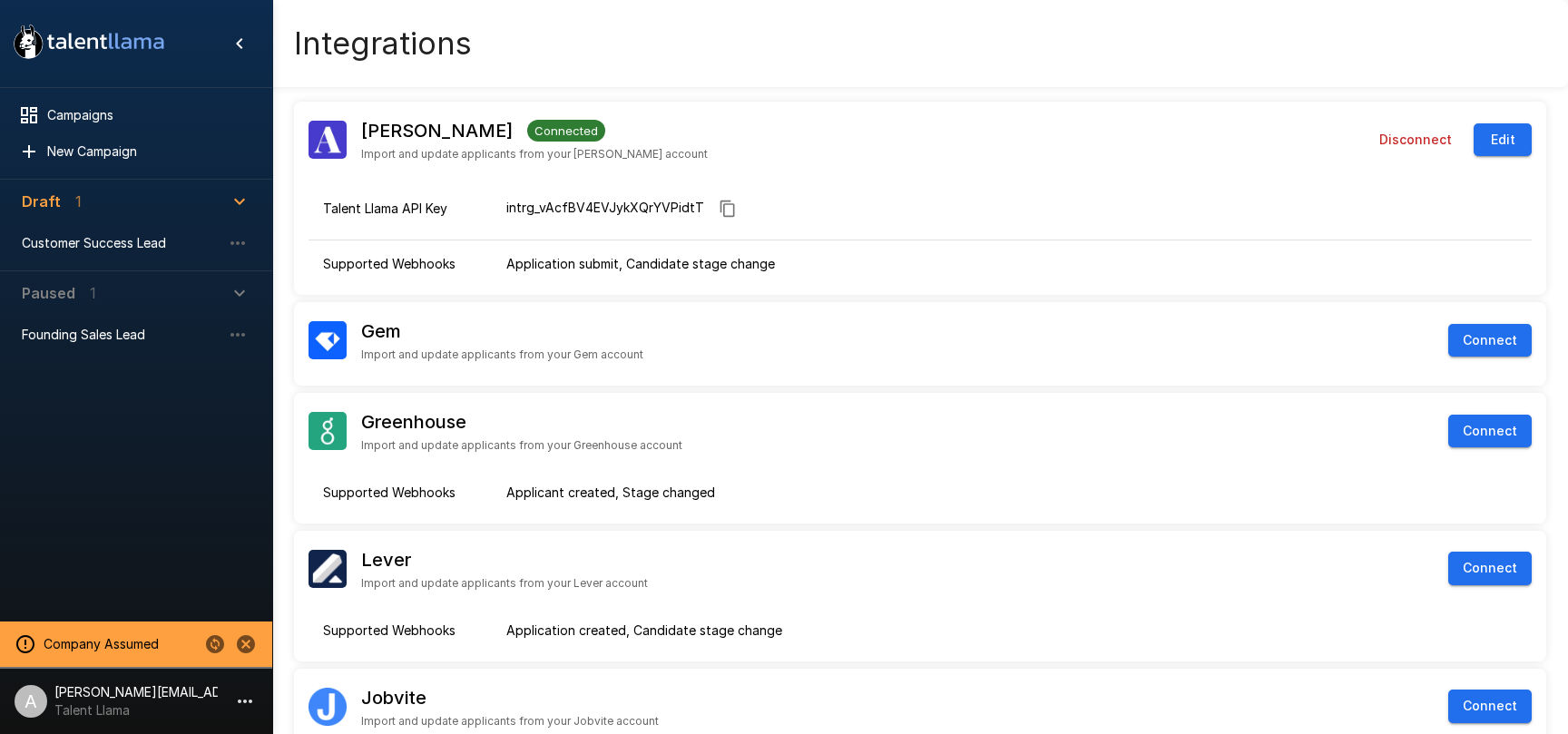
click at [1134, 167] on div "Disconnect Edit" at bounding box center [1226, 140] width 612 height 76
click at [1506, 143] on button "Edit" at bounding box center [1503, 140] width 58 height 34
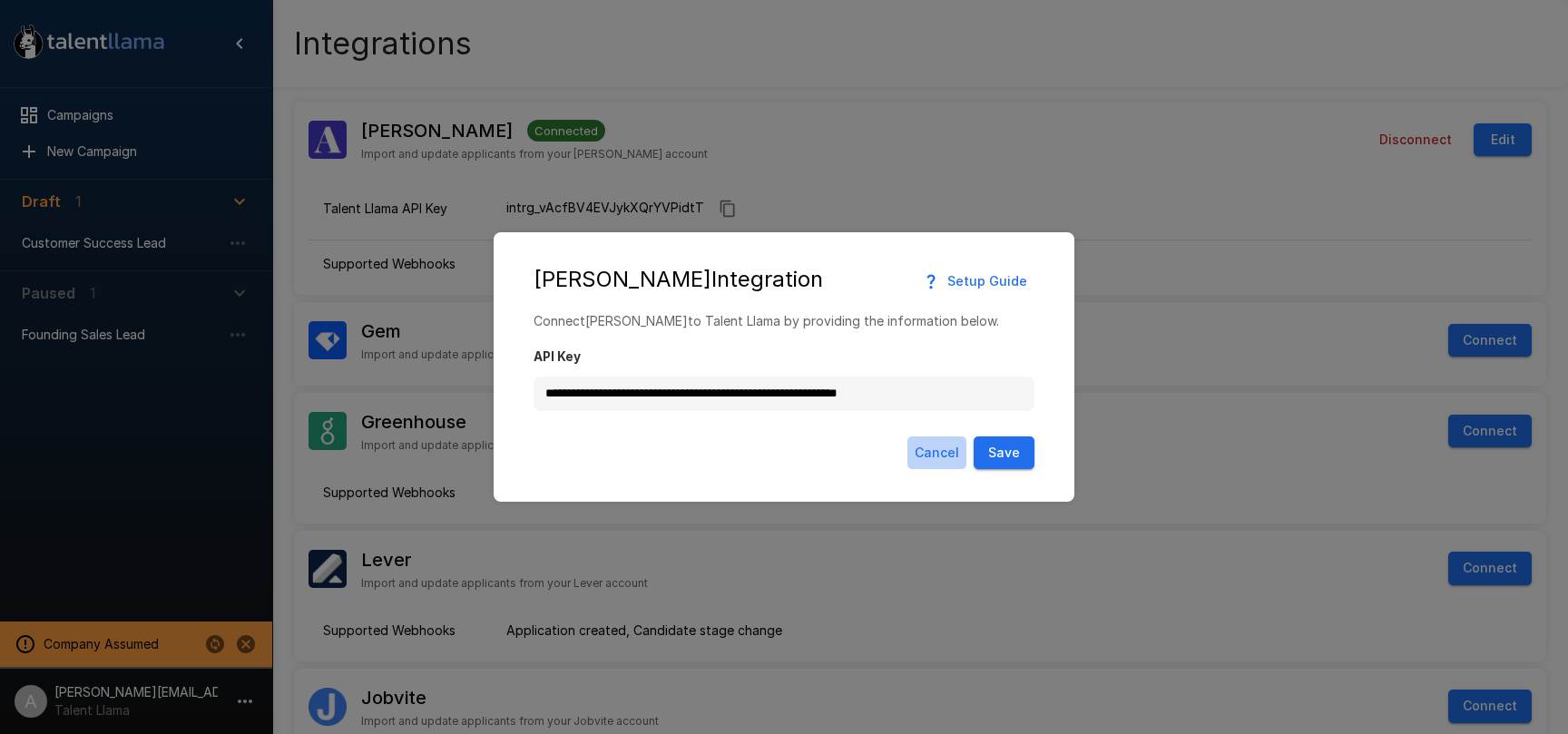
click at [942, 460] on button "Cancel" at bounding box center [937, 453] width 59 height 34
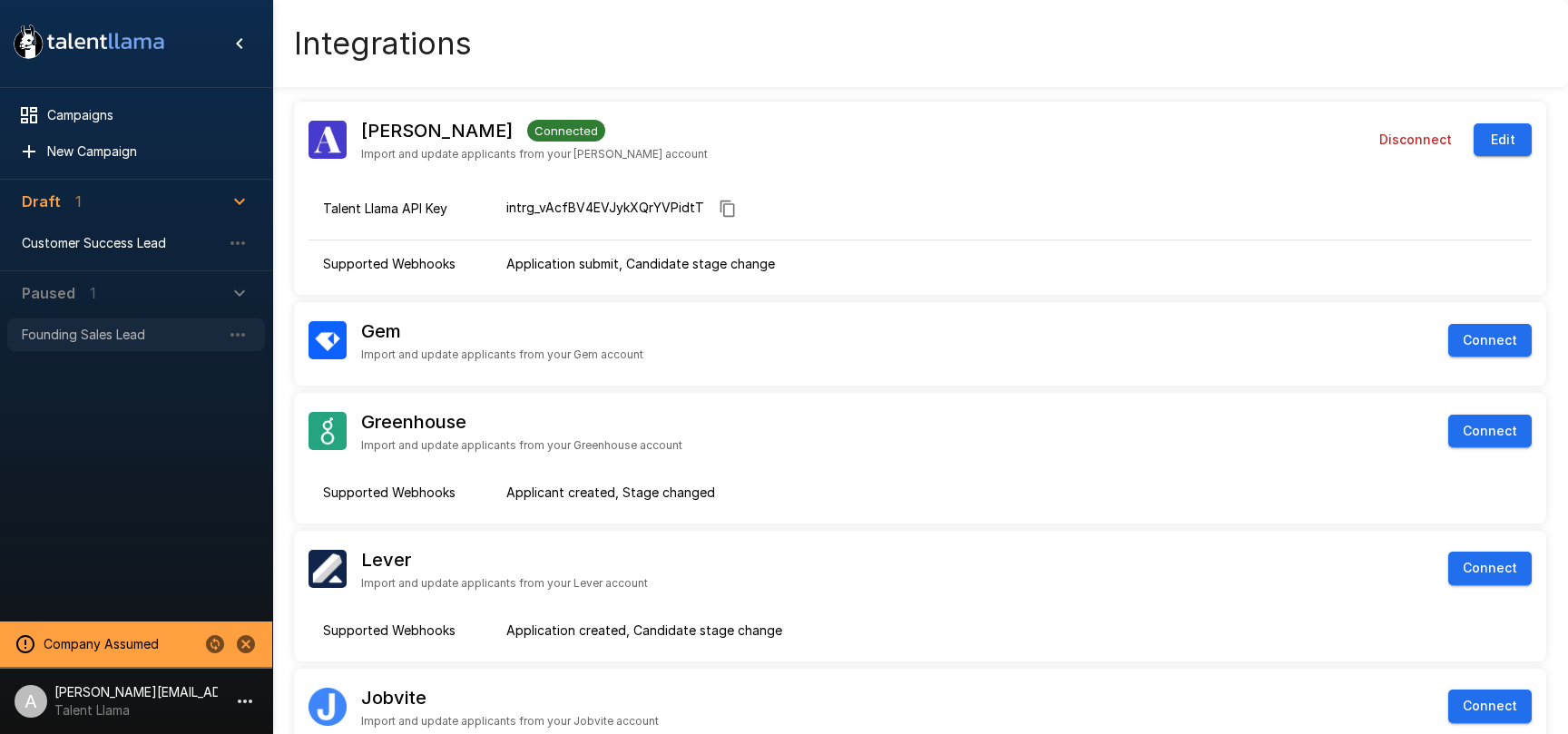
click at [89, 344] on div "Founding Sales Lead" at bounding box center [136, 335] width 258 height 33
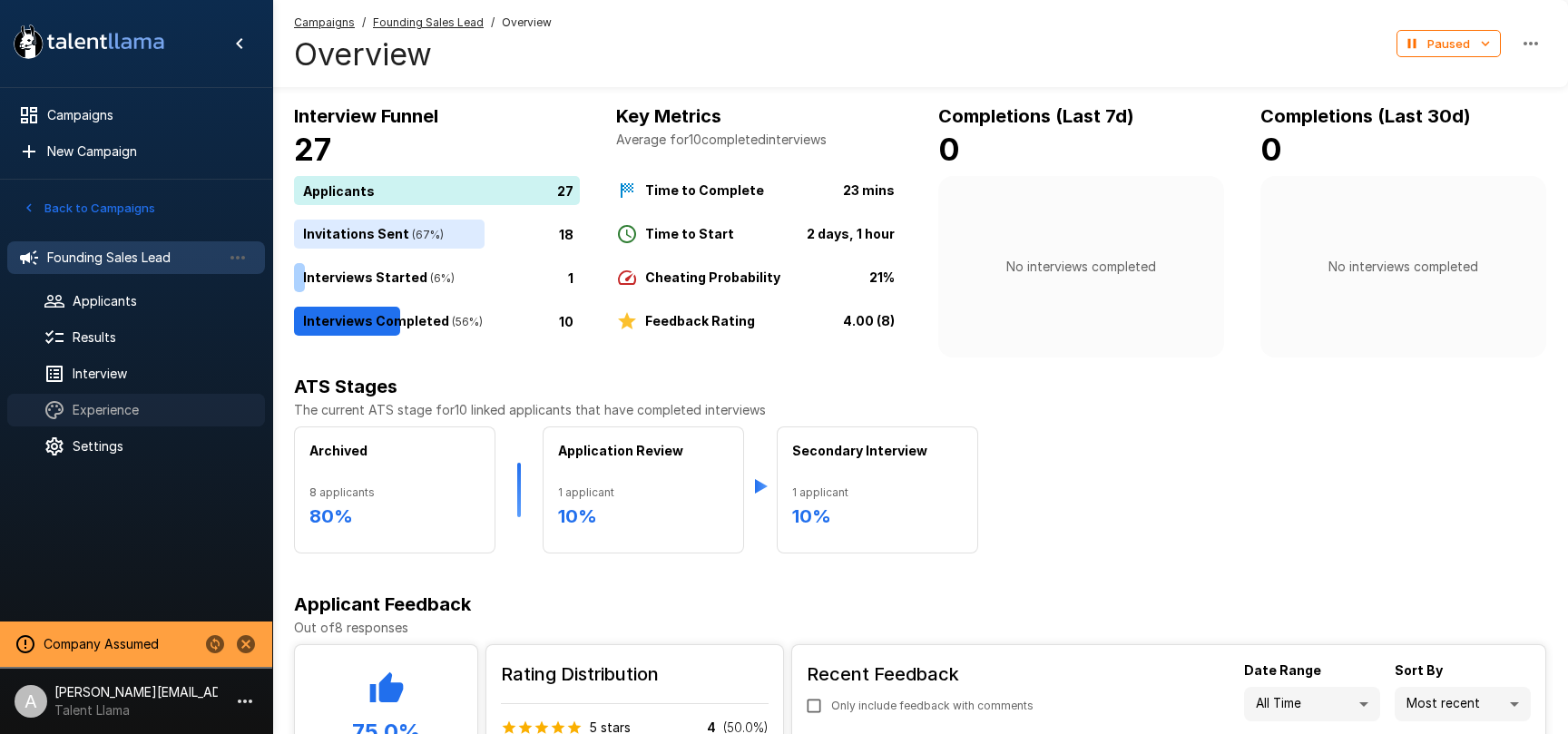
click at [160, 409] on span "Experience" at bounding box center [162, 411] width 178 height 18
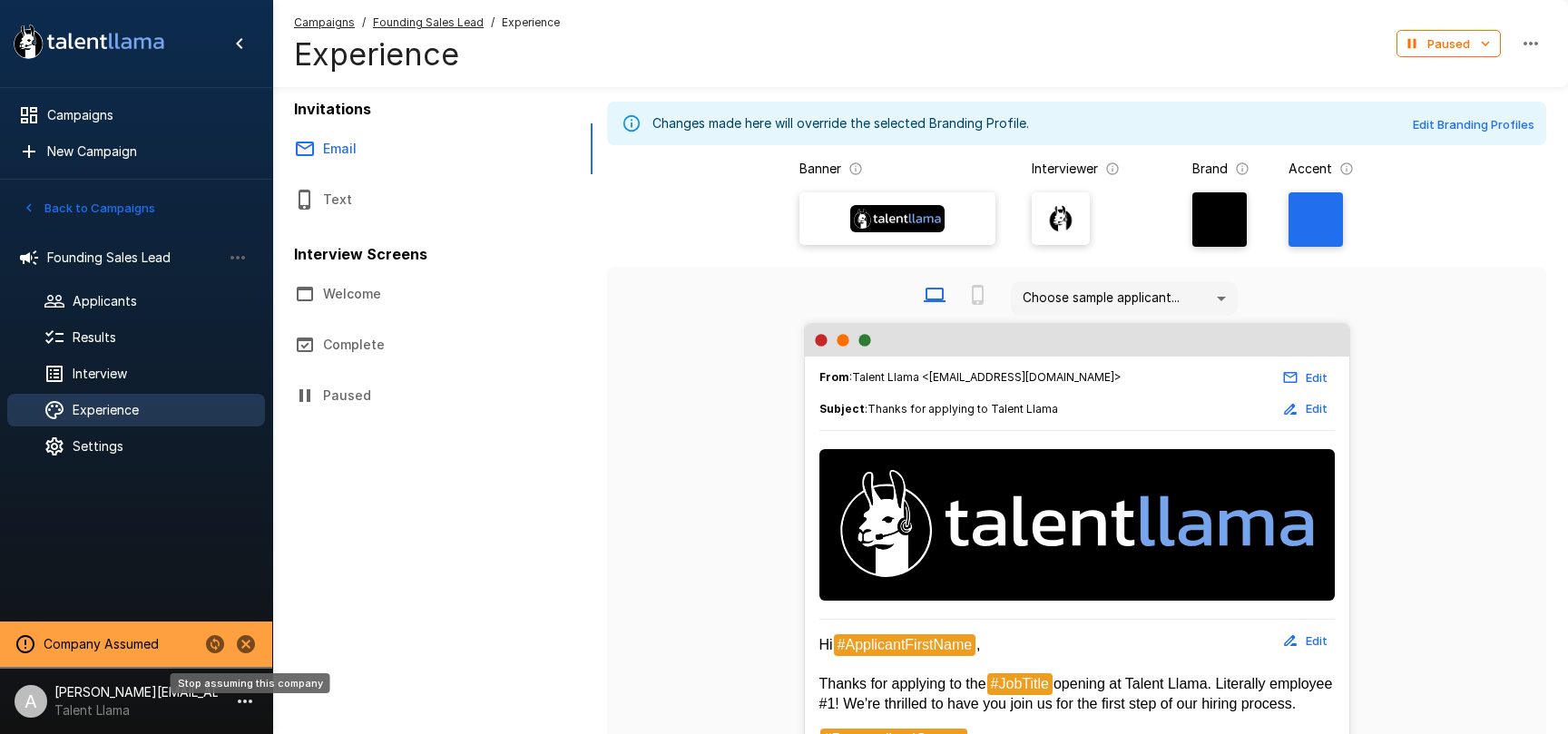
click at [239, 645] on icon "Stop assuming this company" at bounding box center [246, 645] width 18 height 18
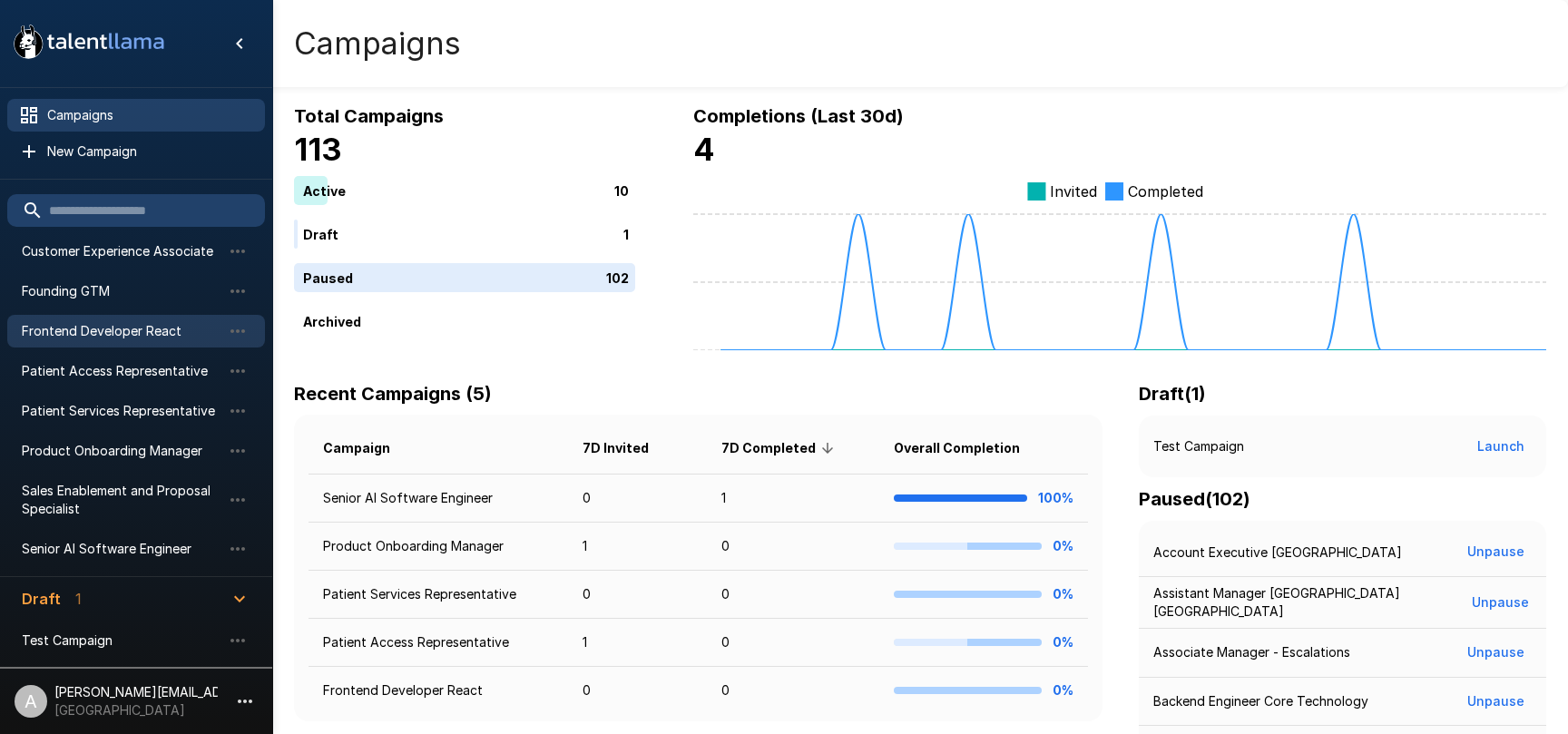
scroll to position [125, 0]
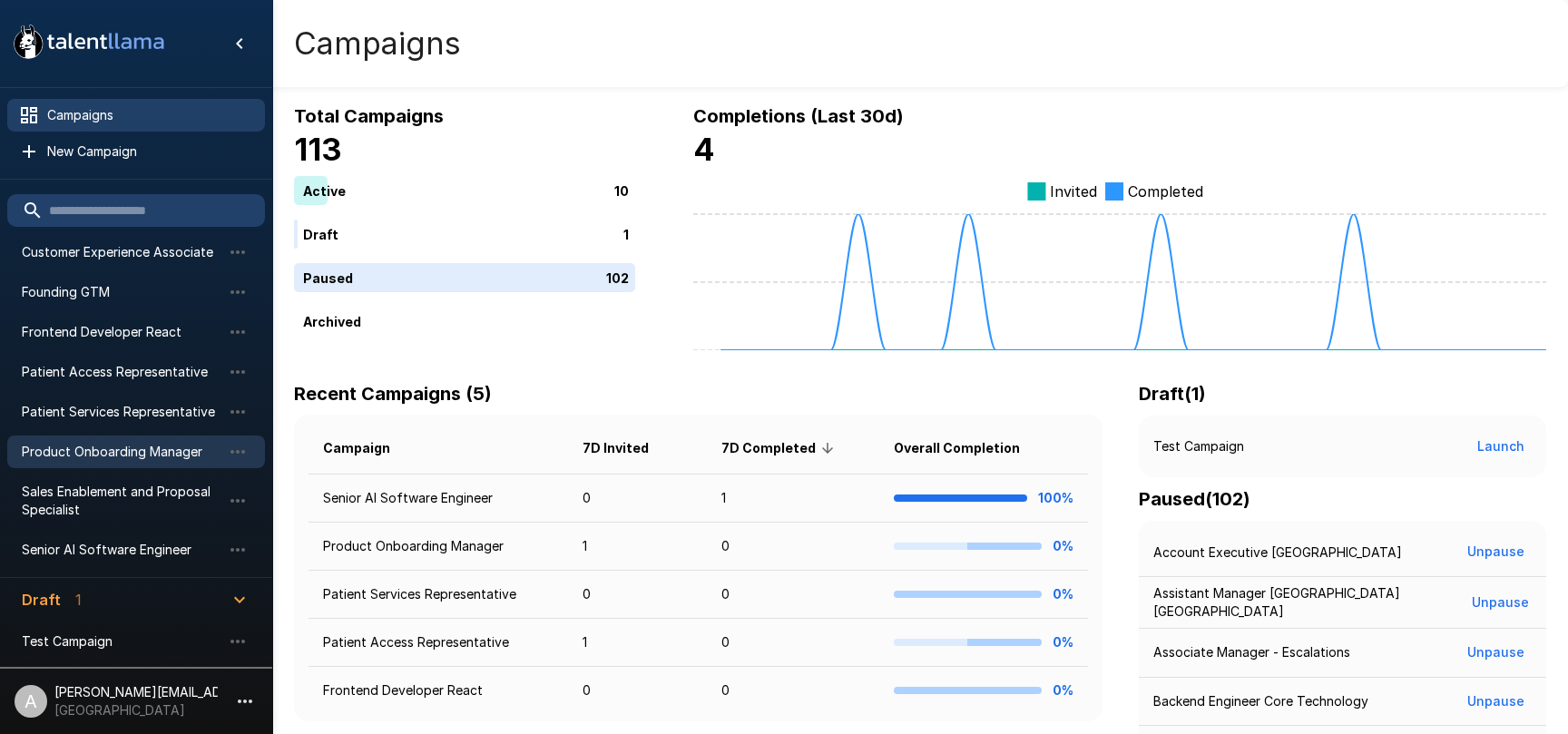
click at [111, 450] on span "Product Onboarding Manager" at bounding box center [121, 452] width 199 height 18
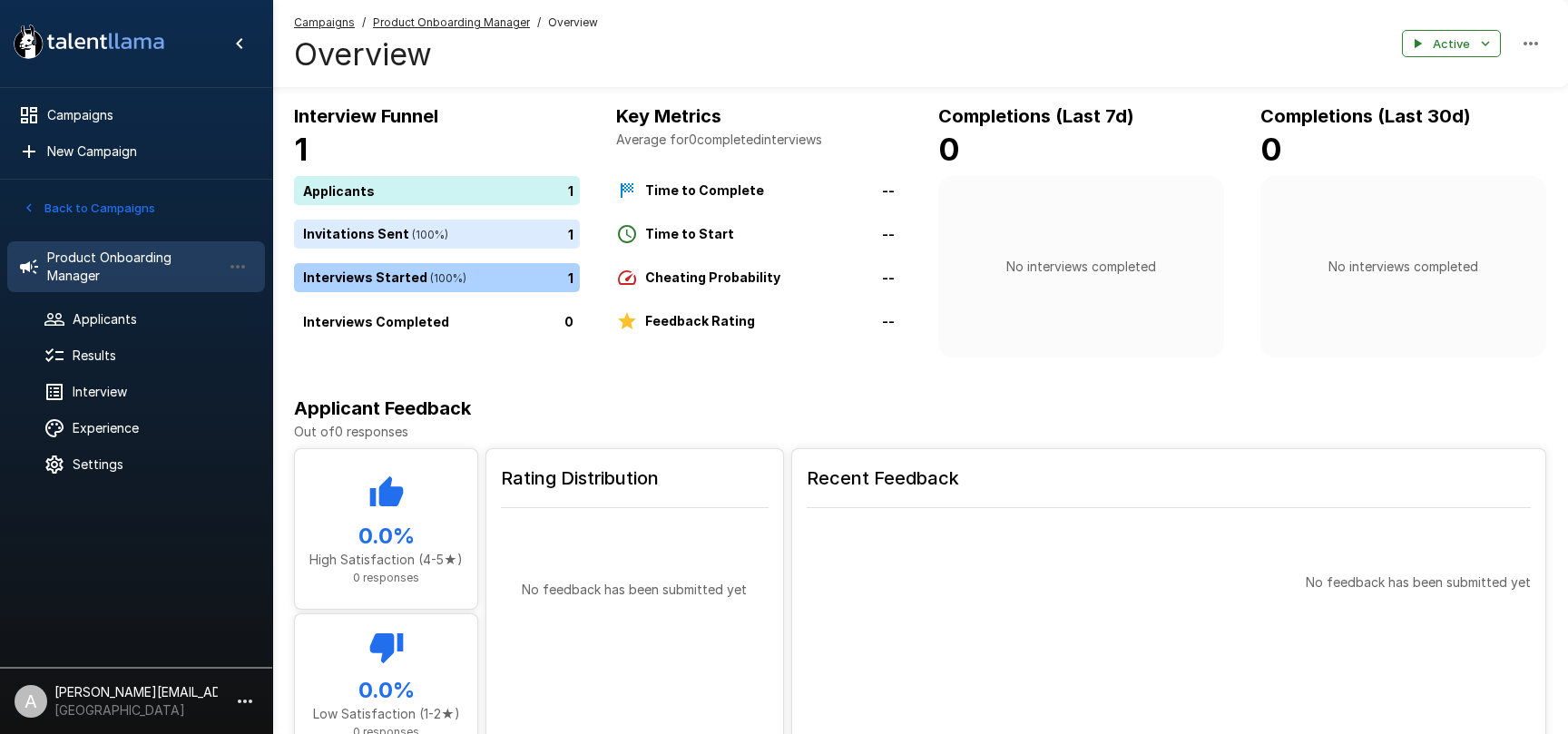
click at [1298, 171] on div "Completions (Last 30d) 0 No interviews completed" at bounding box center [1403, 230] width 286 height 256
click at [1266, 213] on div "No interviews completed" at bounding box center [1403, 267] width 286 height 182
click at [105, 432] on span "Experience" at bounding box center [162, 428] width 178 height 18
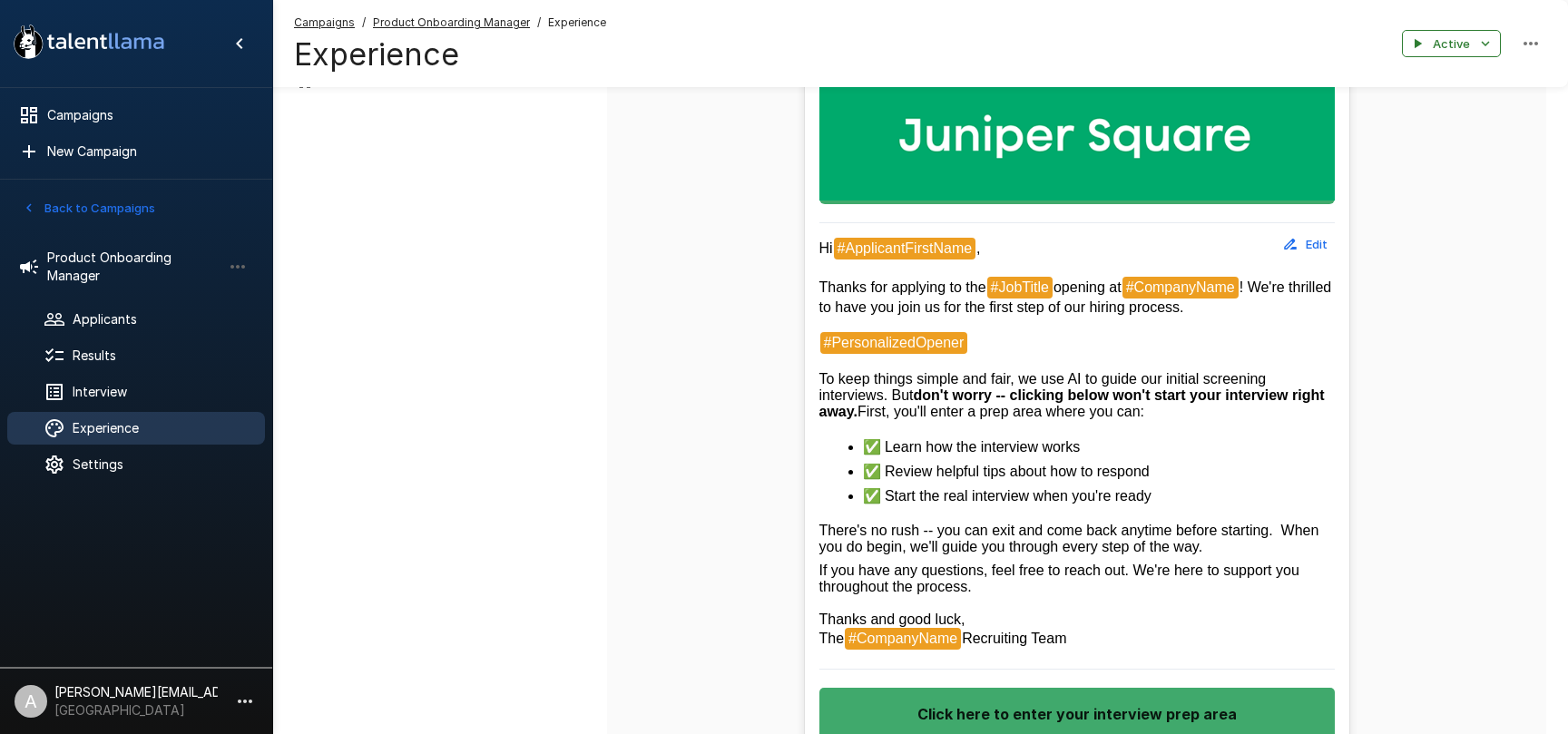
scroll to position [420, 0]
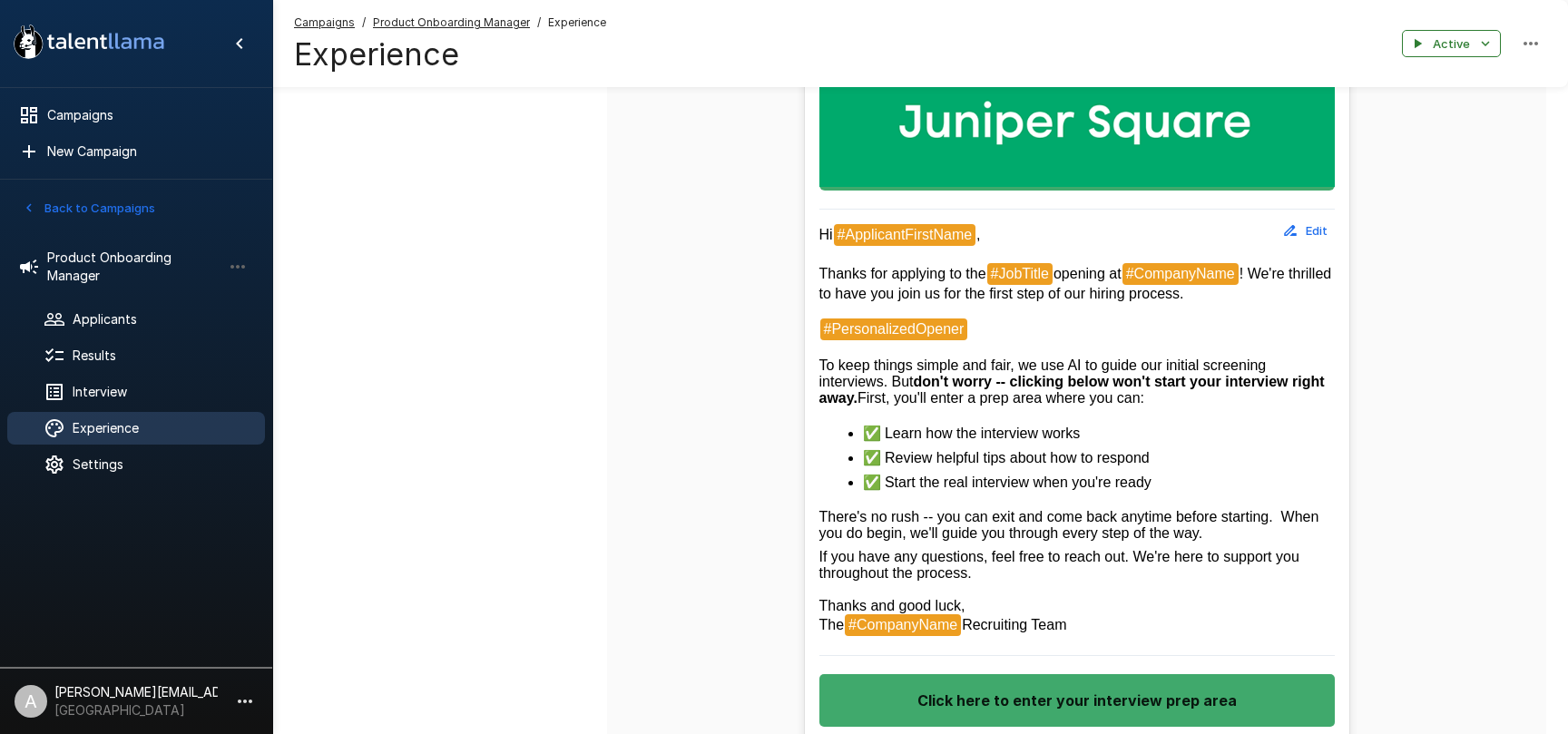
click at [1332, 222] on button "Edit" at bounding box center [1305, 231] width 58 height 28
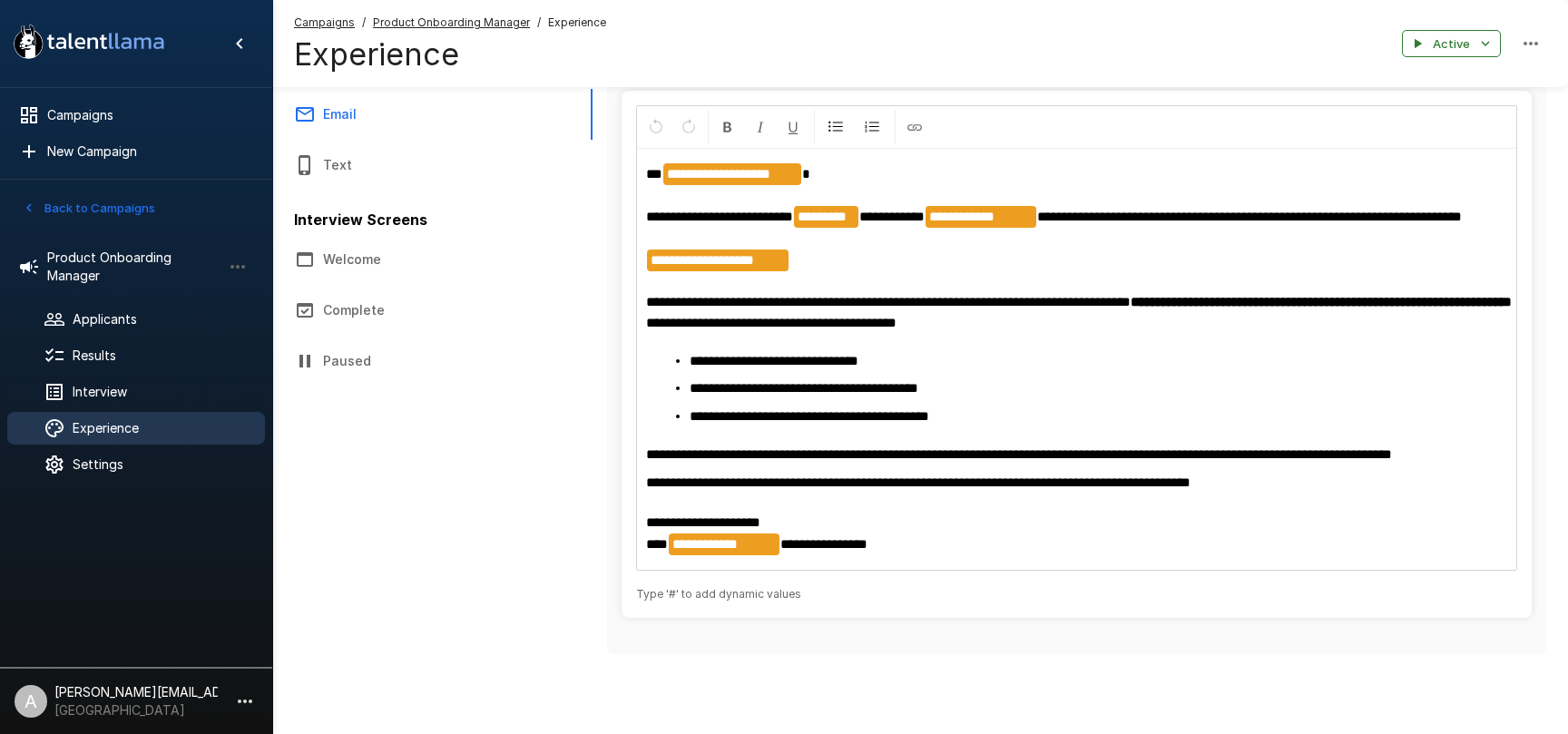
scroll to position [0, 0]
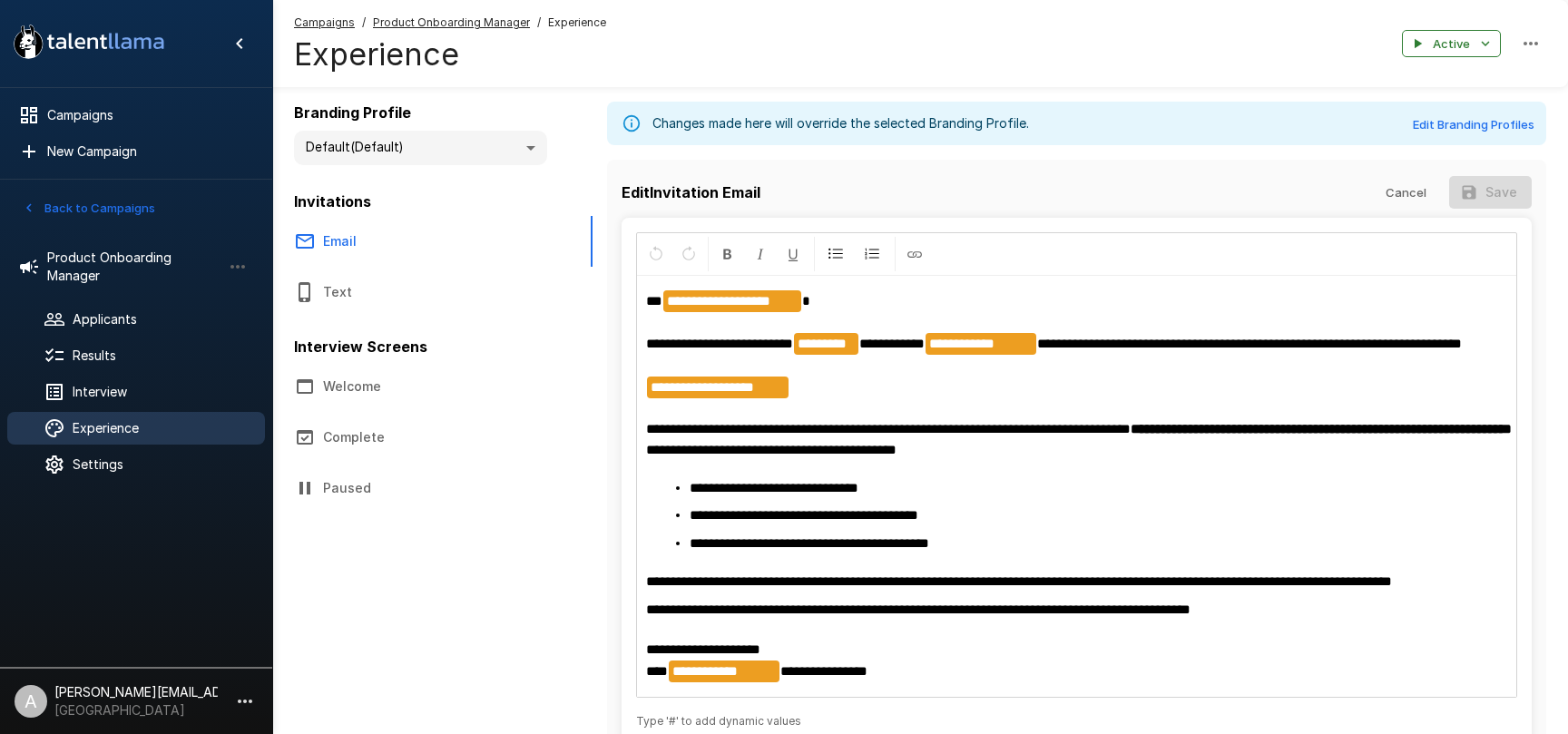
click at [1397, 191] on button "Cancel" at bounding box center [1405, 193] width 58 height 34
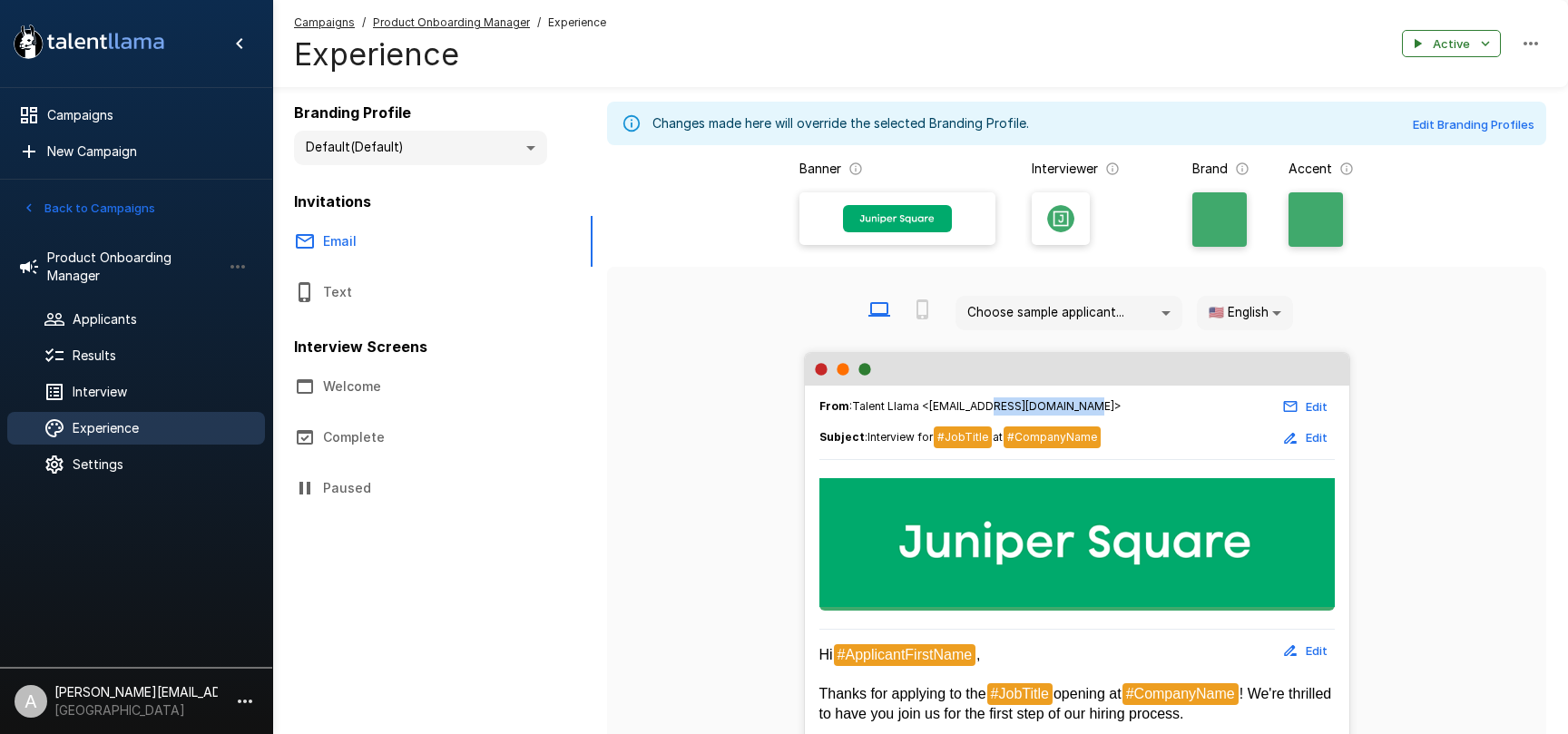
drag, startPoint x: 982, startPoint y: 404, endPoint x: 1069, endPoint y: 407, distance: 87.1
click at [1069, 407] on div "From : Talent Llama <[EMAIL_ADDRESS][DOMAIN_NAME]> Edit" at bounding box center [1077, 407] width 515 height 28
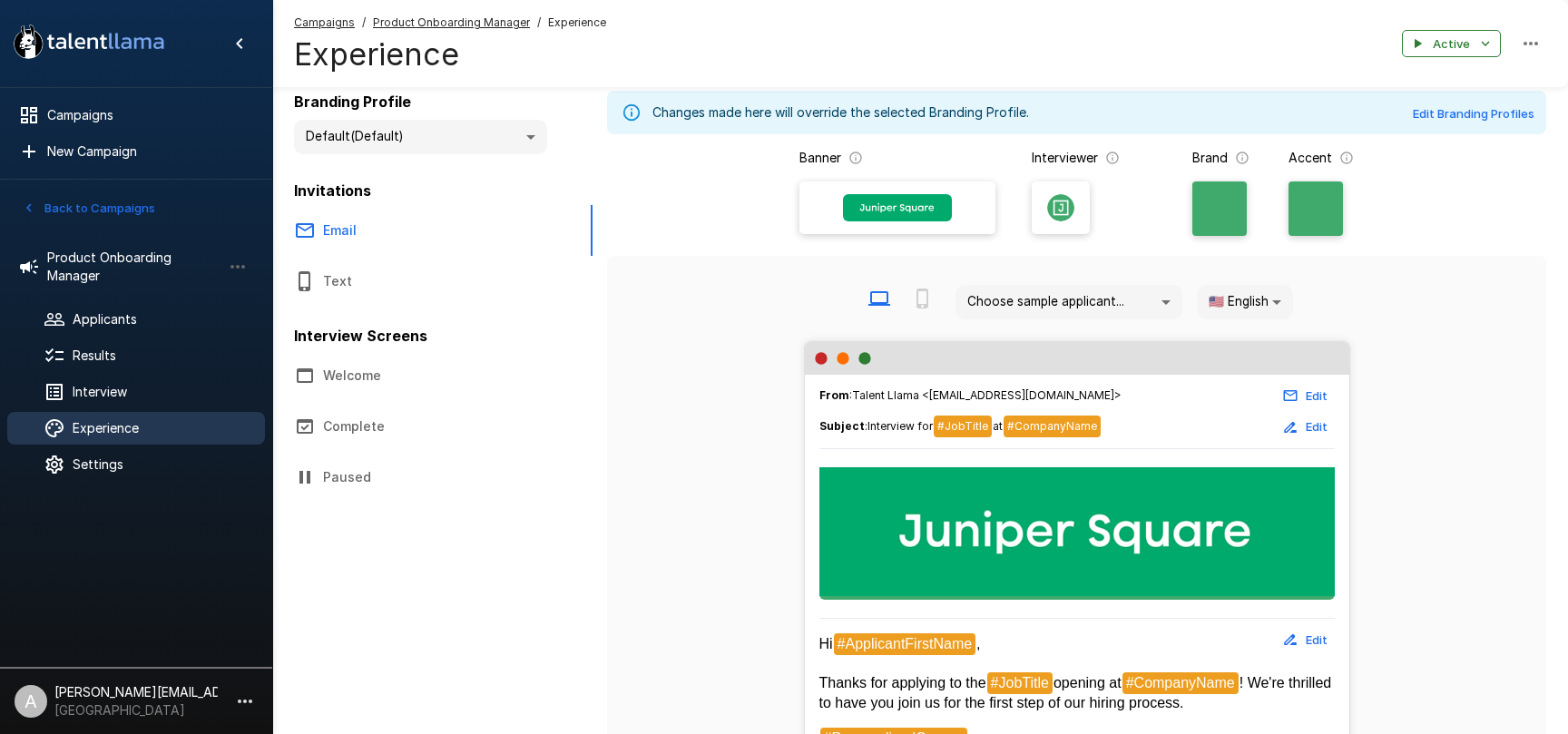
drag, startPoint x: 984, startPoint y: 394, endPoint x: 1053, endPoint y: 394, distance: 69.0
click at [1053, 394] on span "From : Talent Llama <[EMAIL_ADDRESS][DOMAIN_NAME]>" at bounding box center [970, 396] width 302 height 18
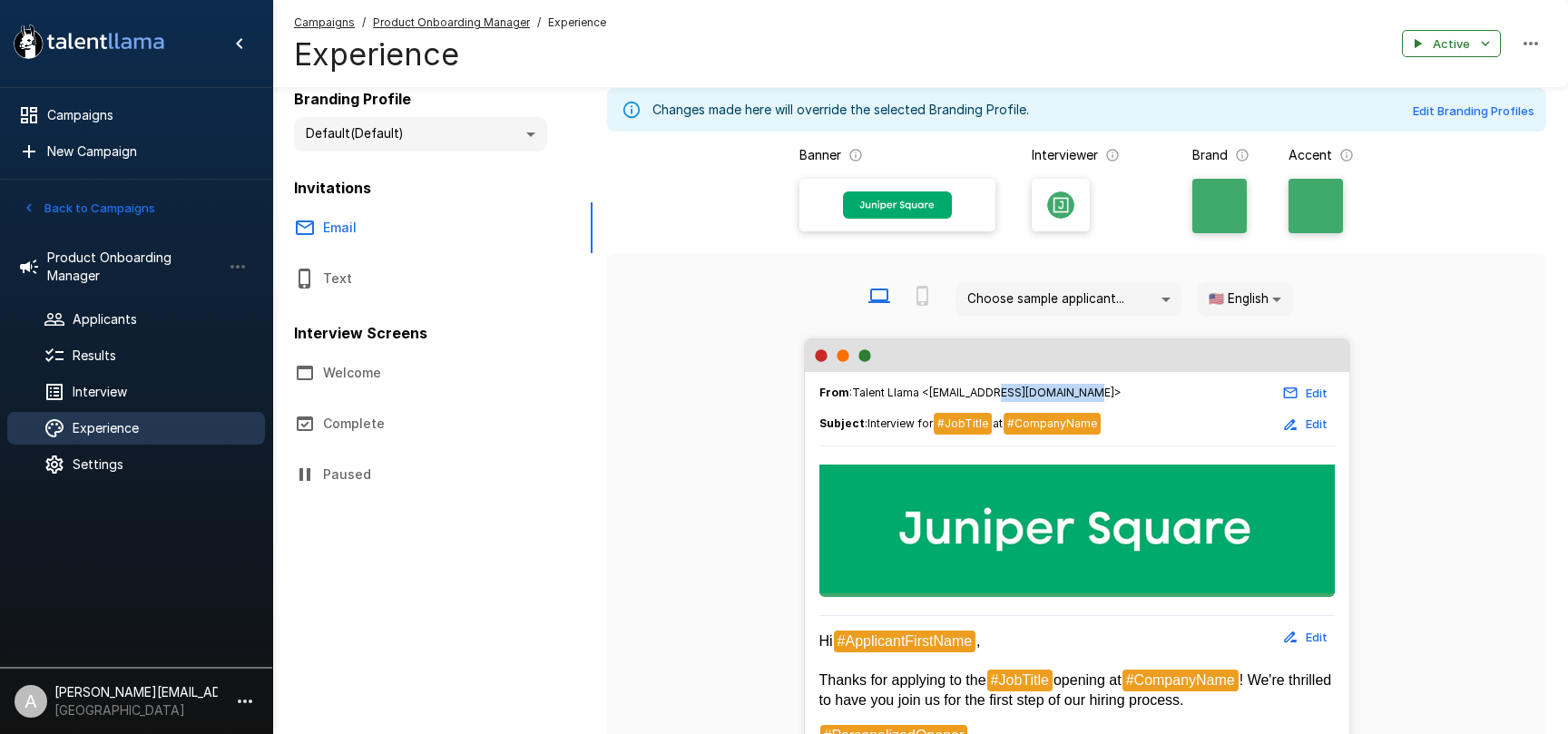
drag, startPoint x: 1072, startPoint y: 392, endPoint x: 987, endPoint y: 393, distance: 85.0
click at [987, 393] on span "From : Talent Llama <[EMAIL_ADDRESS][DOMAIN_NAME]>" at bounding box center [970, 393] width 302 height 18
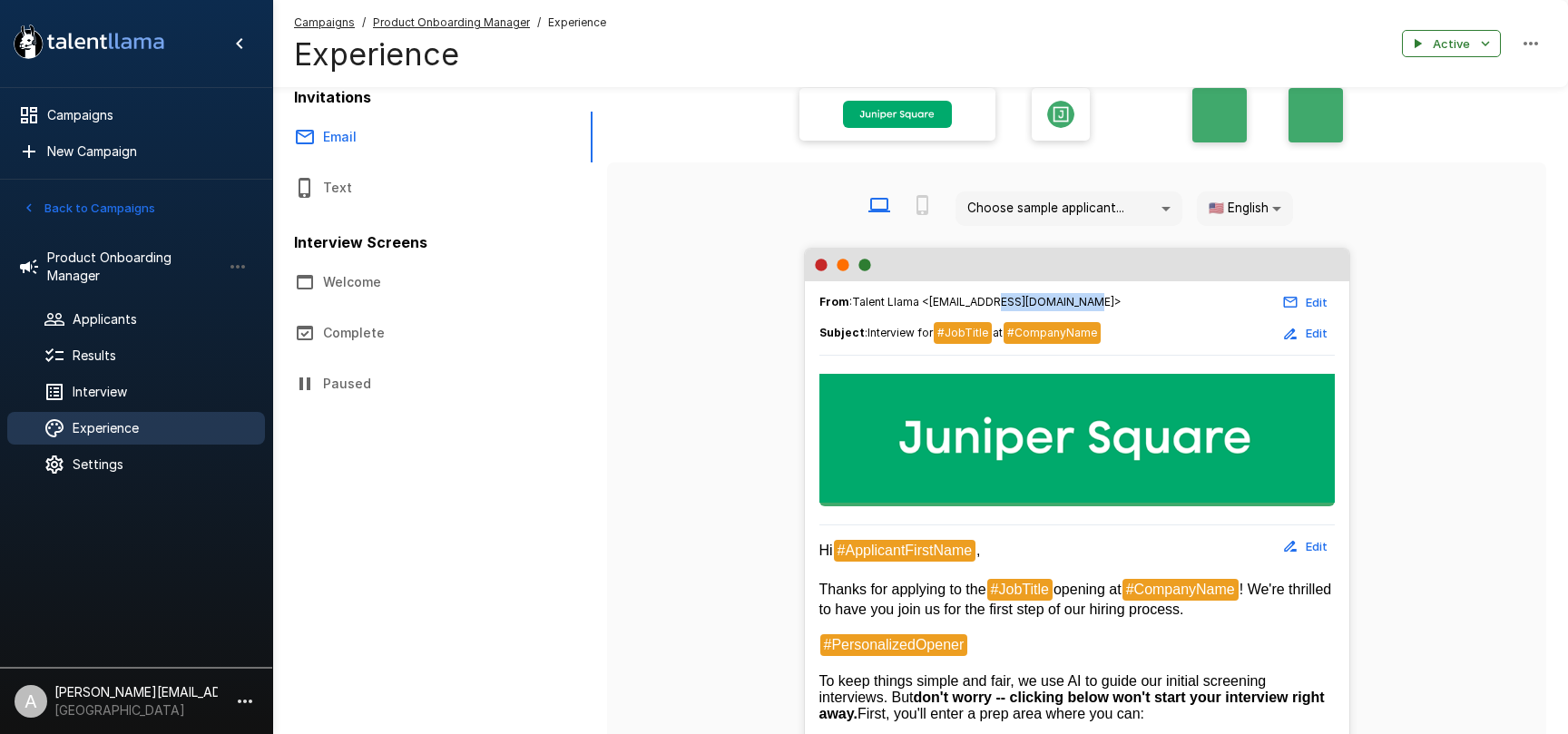
scroll to position [0, 0]
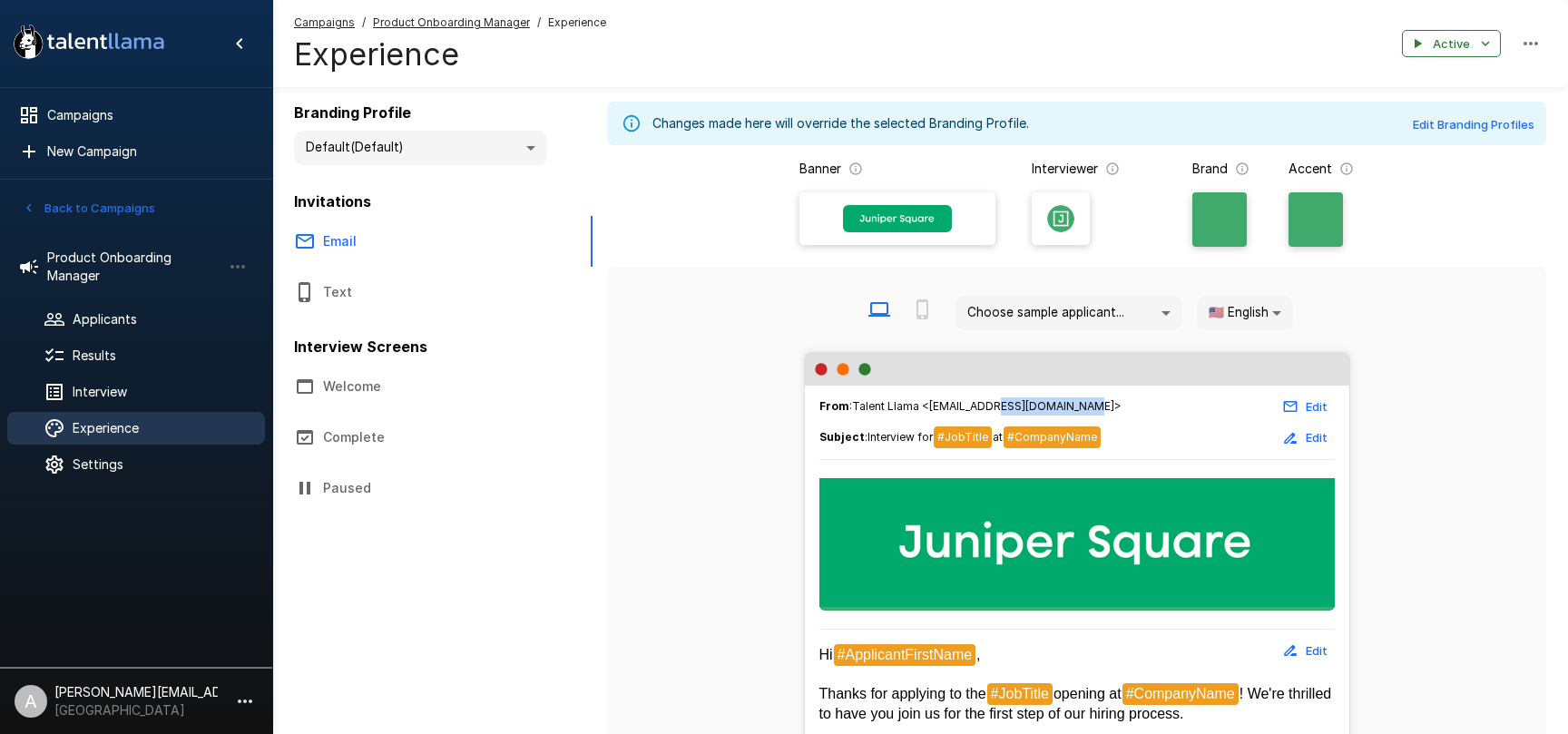
click at [389, 383] on button "Welcome" at bounding box center [432, 386] width 321 height 51
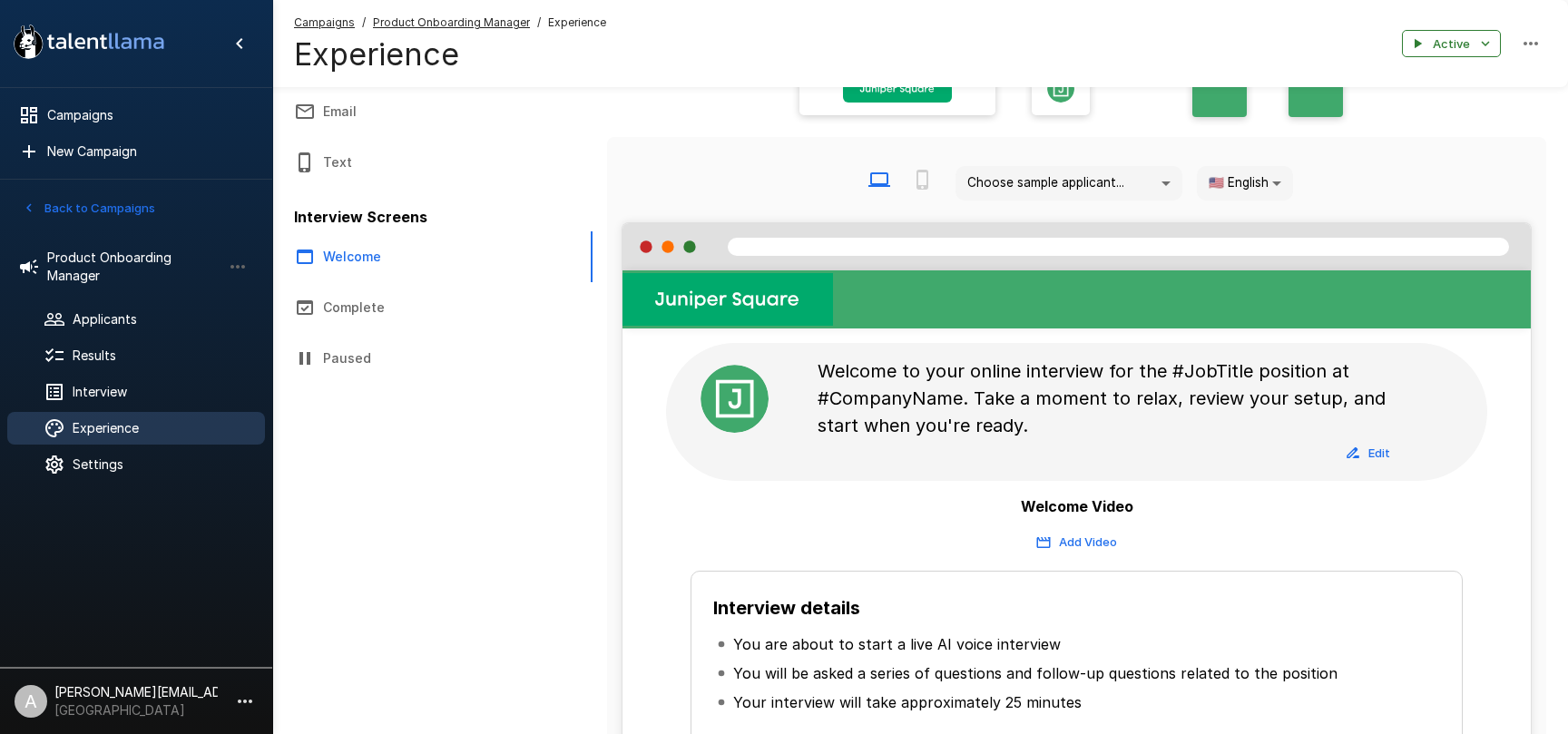
scroll to position [181, 0]
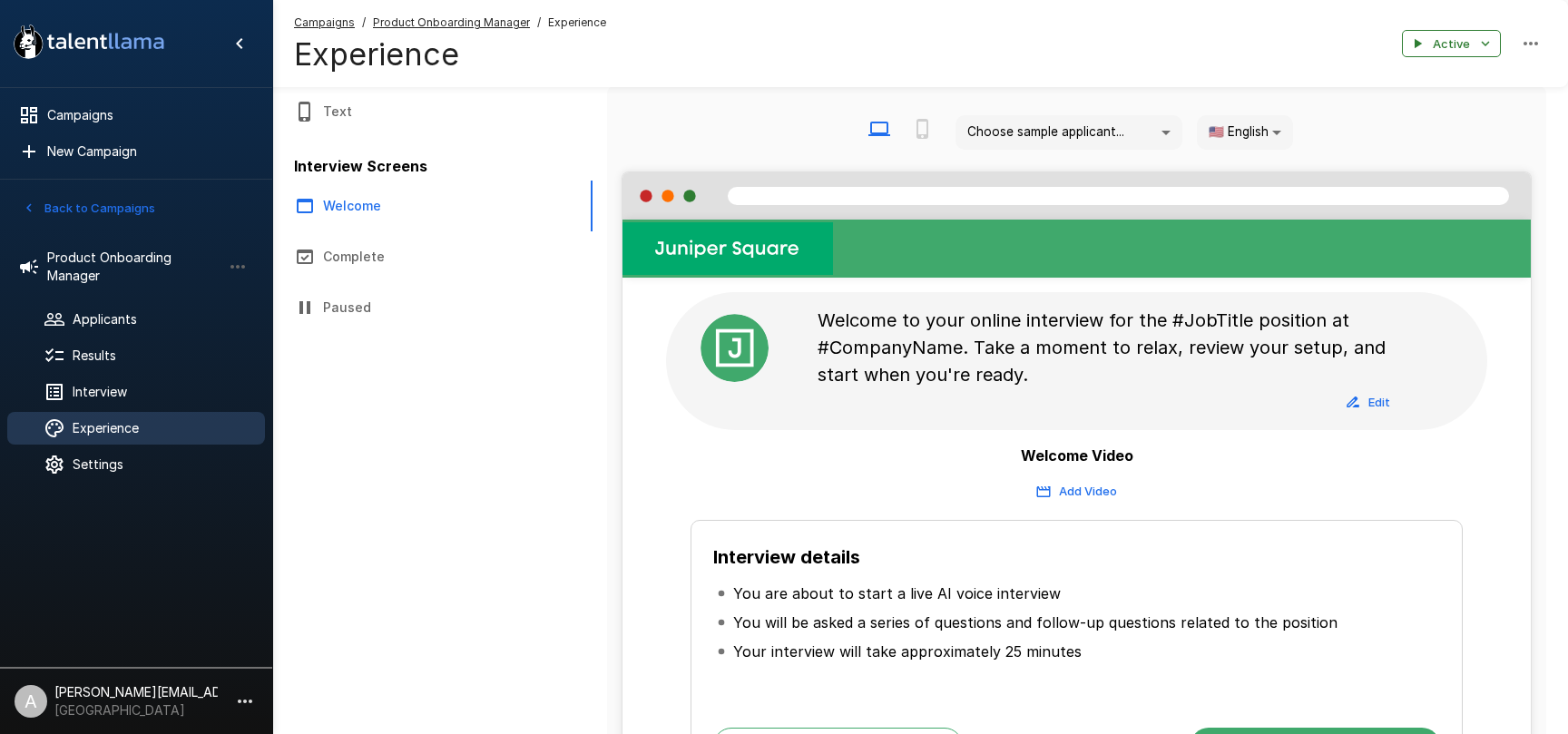
click at [1086, 495] on button "Add Video" at bounding box center [1077, 491] width 89 height 28
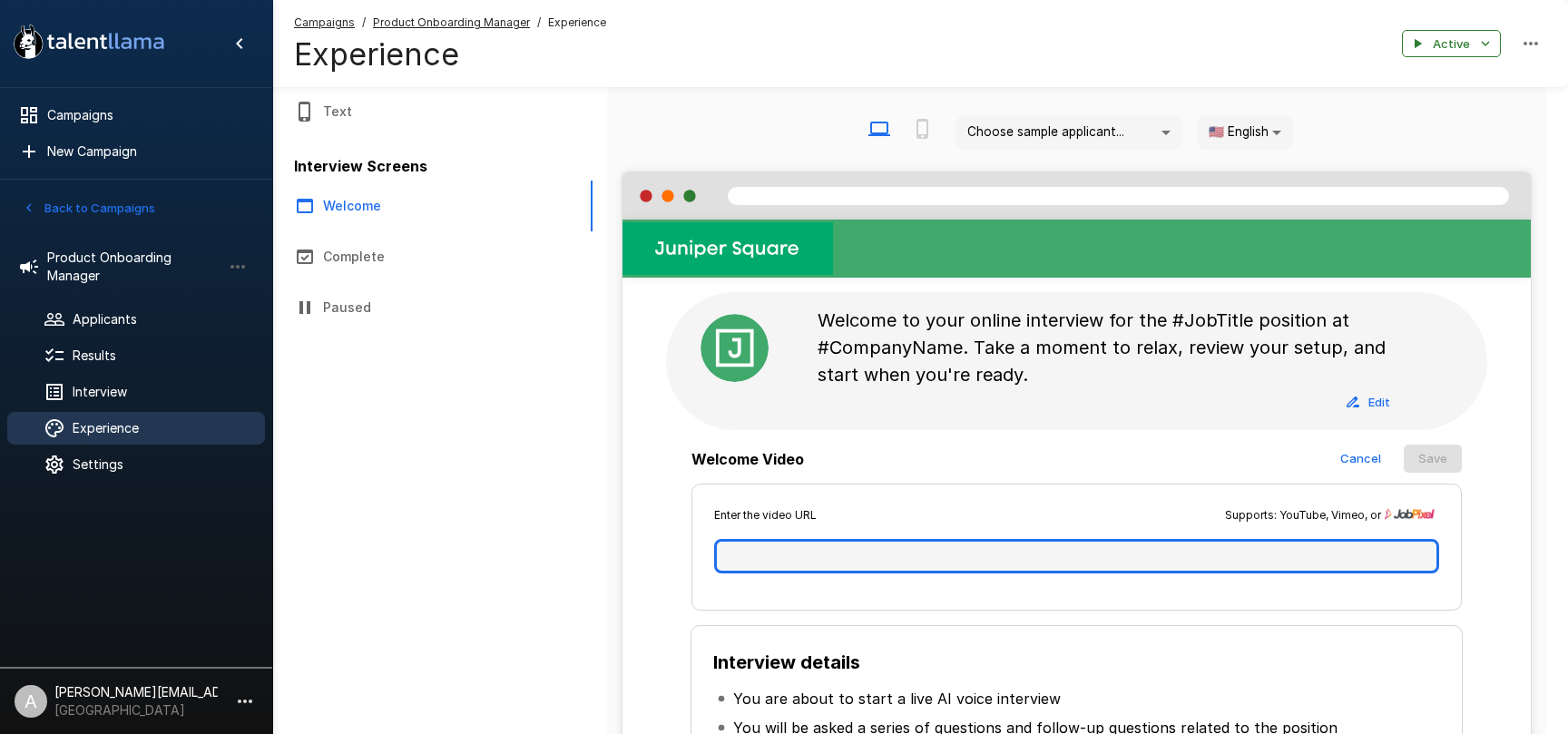
click at [1002, 560] on input "text" at bounding box center [1077, 557] width 725 height 35
click at [1230, 554] on input "text" at bounding box center [1077, 557] width 725 height 35
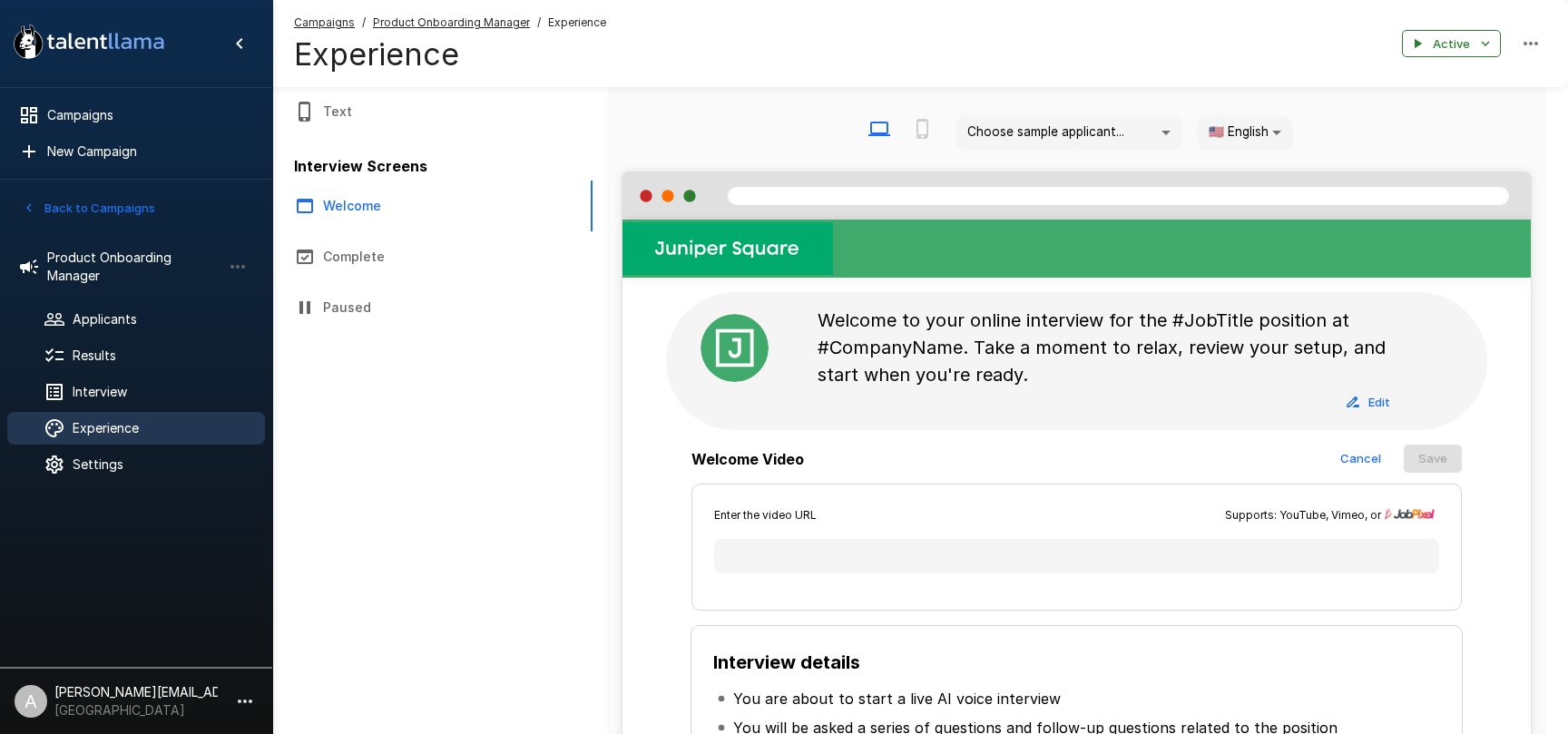
click at [1179, 486] on div "Enter the video URL Supports: YouTube, Vimeo, or" at bounding box center [1077, 547] width 771 height 126
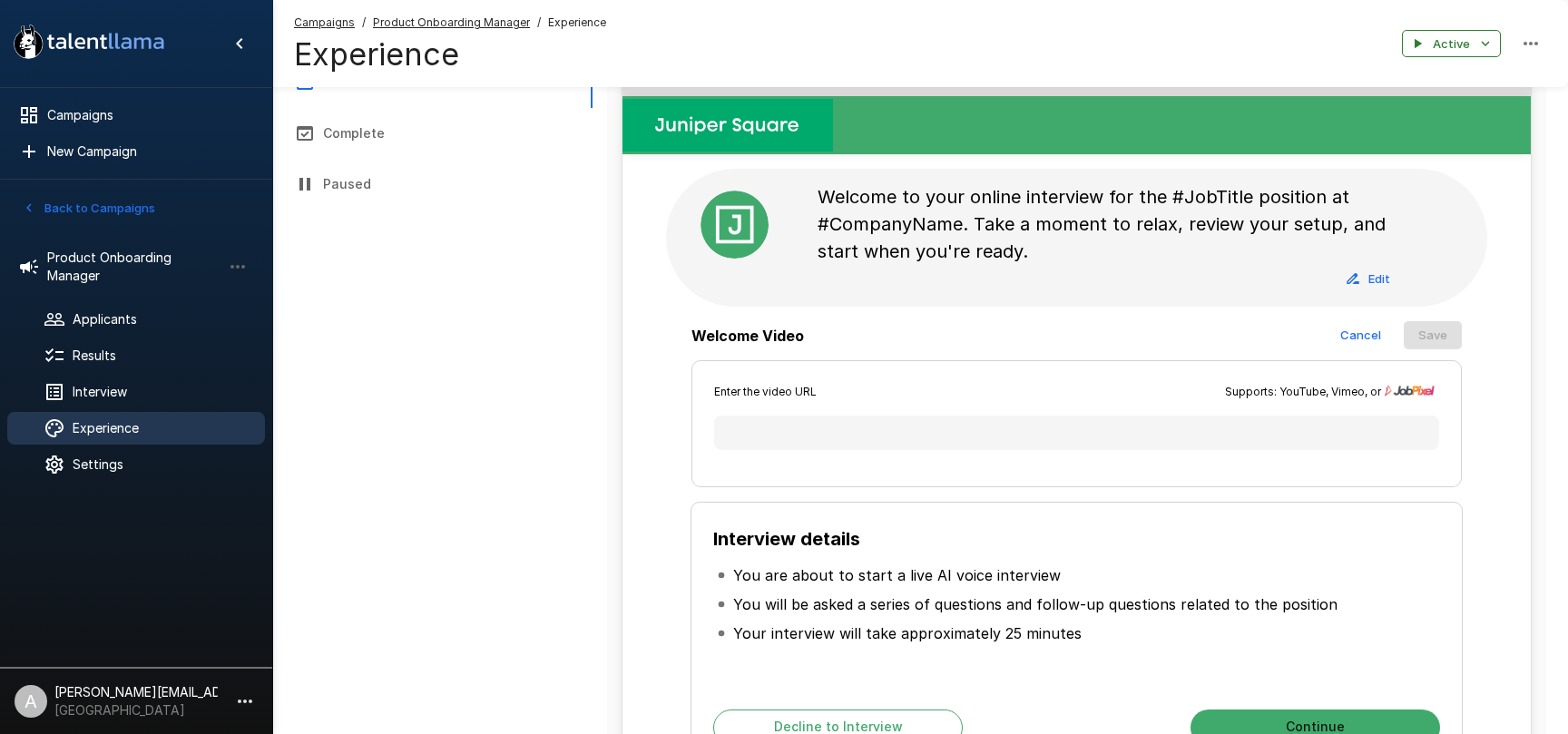
scroll to position [300, 0]
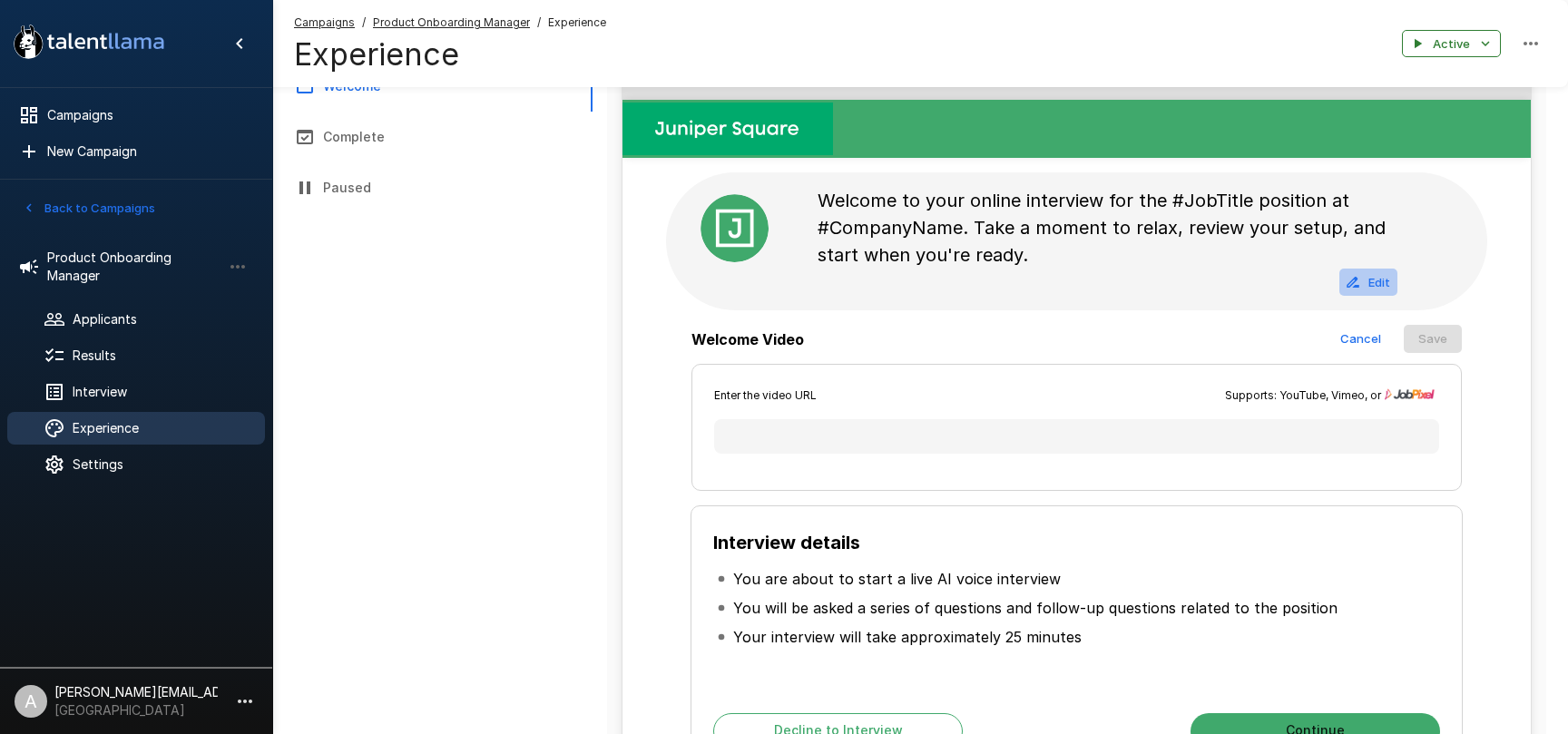
click at [1367, 290] on button "Edit" at bounding box center [1368, 282] width 58 height 28
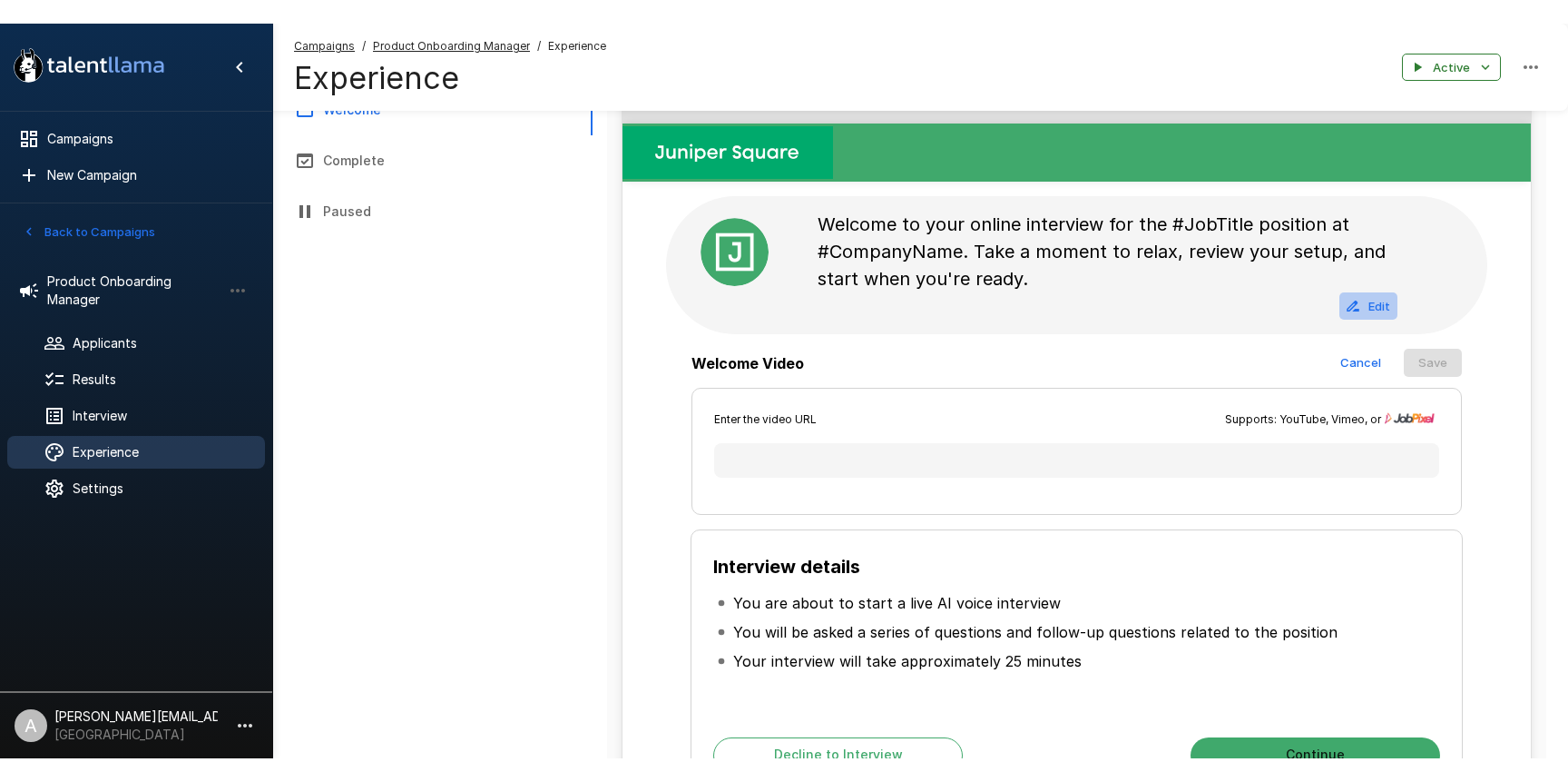
scroll to position [0, 0]
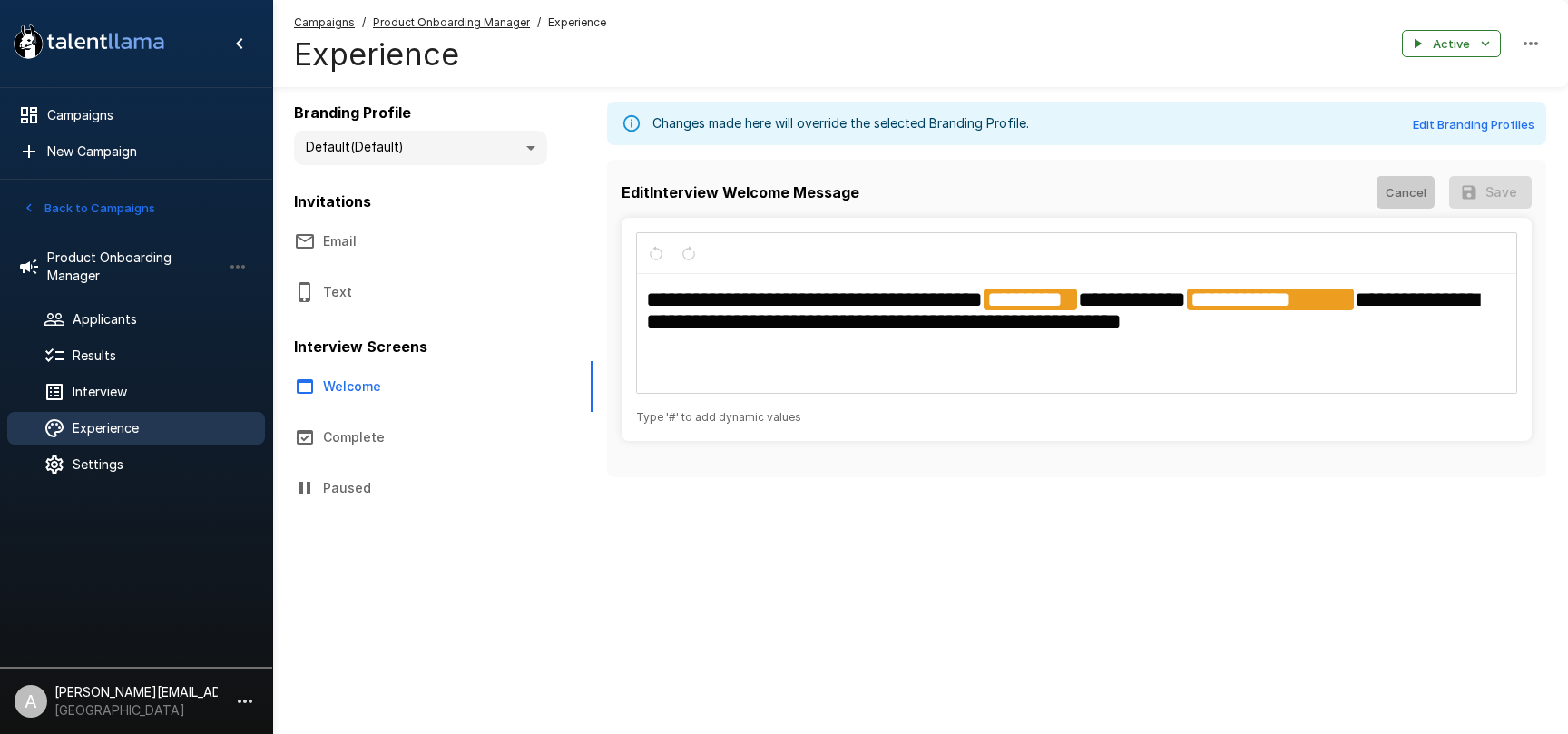
click at [1420, 198] on button "Cancel" at bounding box center [1405, 193] width 58 height 34
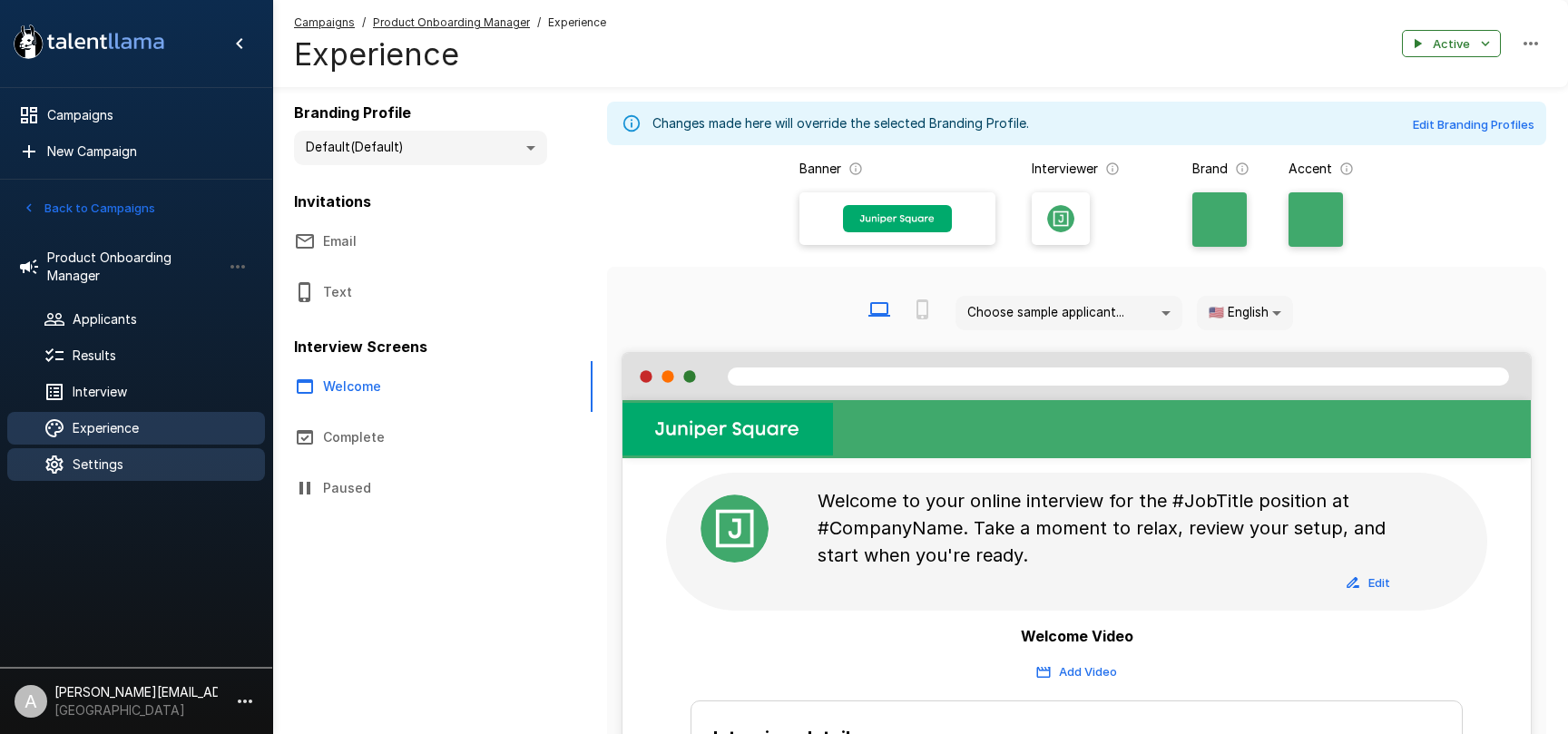
click at [100, 467] on span "Settings" at bounding box center [162, 465] width 178 height 18
